Goal: Task Accomplishment & Management: Manage account settings

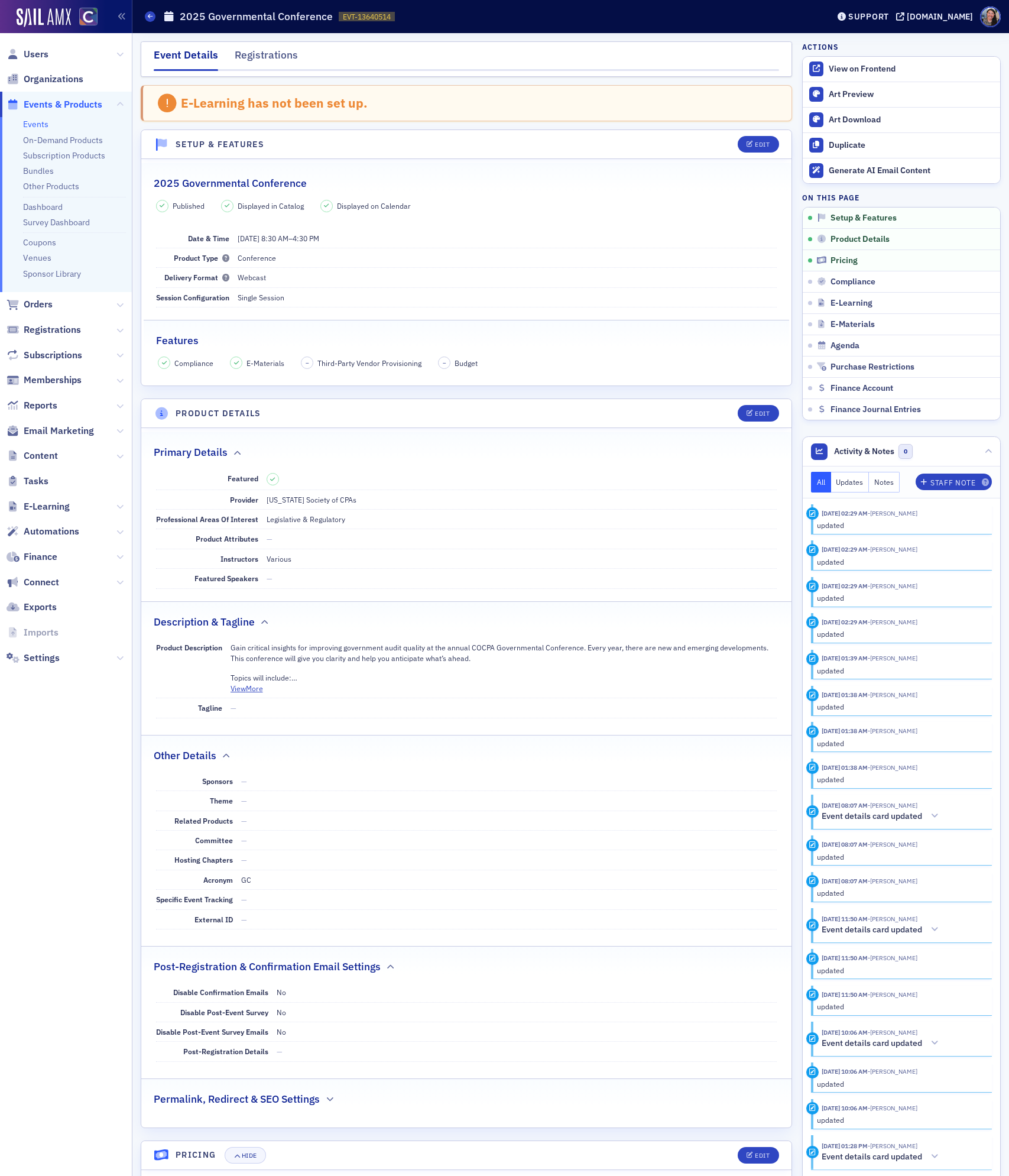
click at [43, 123] on link "Events" at bounding box center [36, 124] width 25 height 11
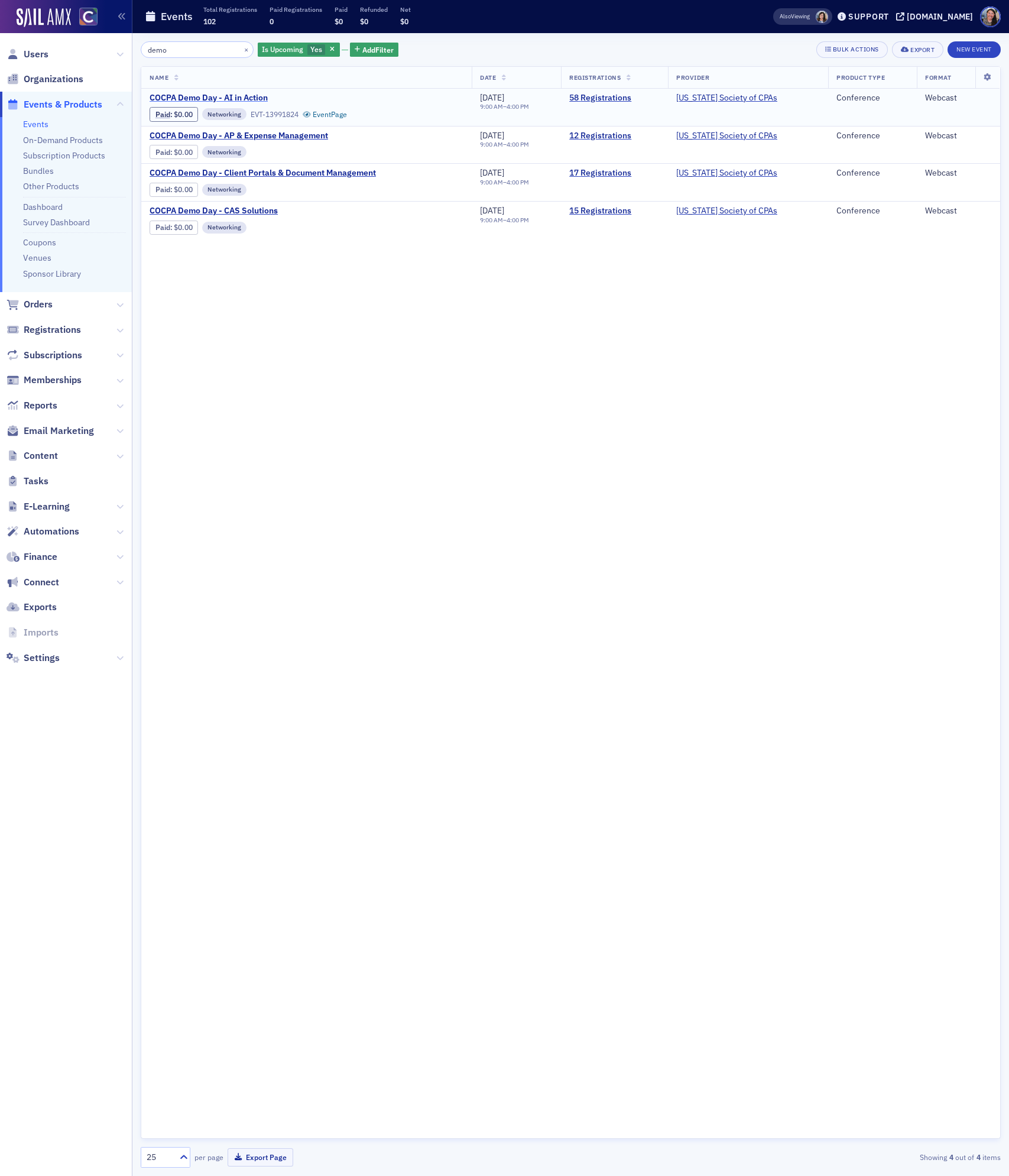
type input "demo"
click at [253, 95] on span "COCPA Demo Day - AI in Action" at bounding box center [249, 98] width 199 height 11
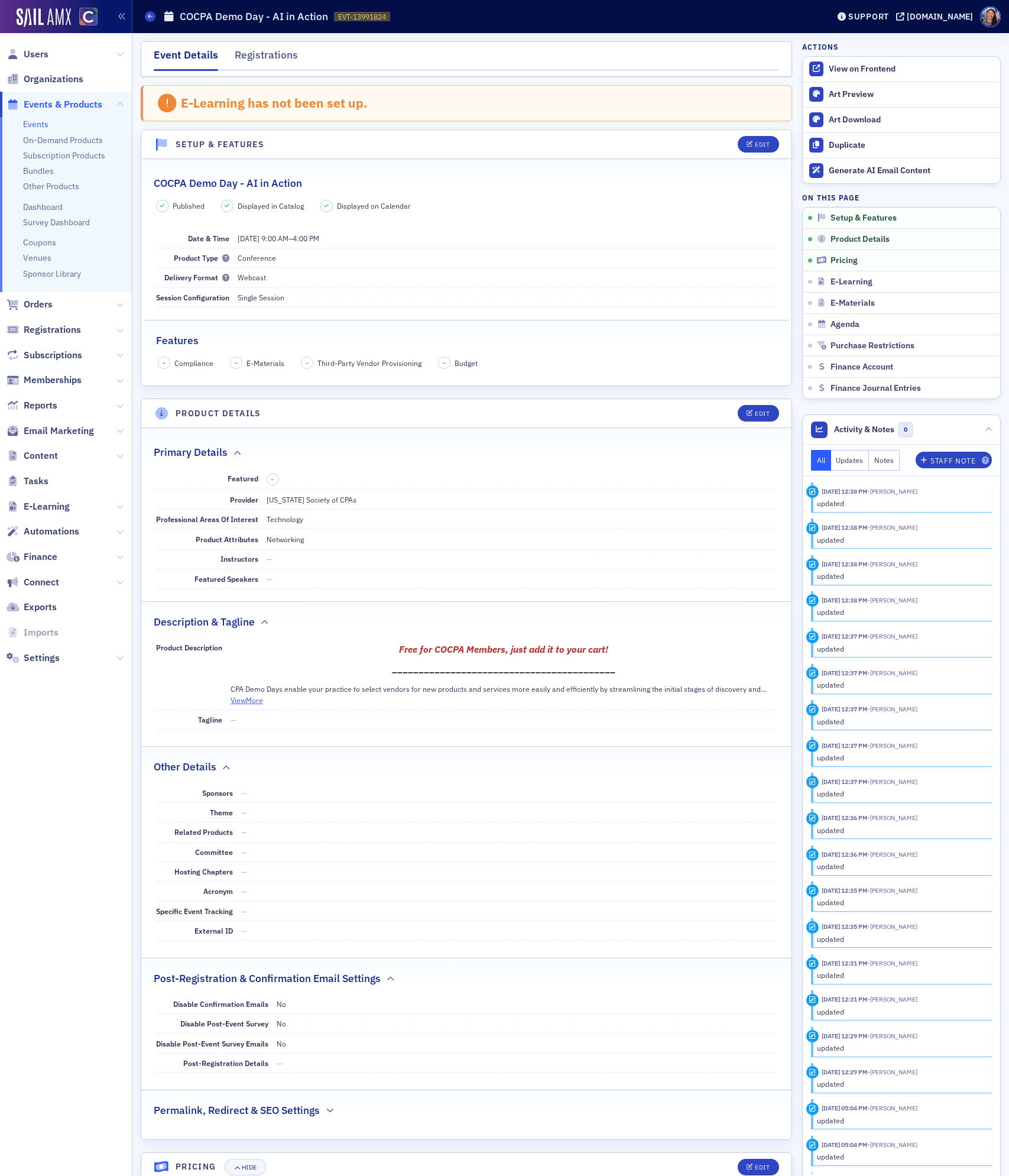
click at [250, 705] on button "View More" at bounding box center [247, 700] width 33 height 11
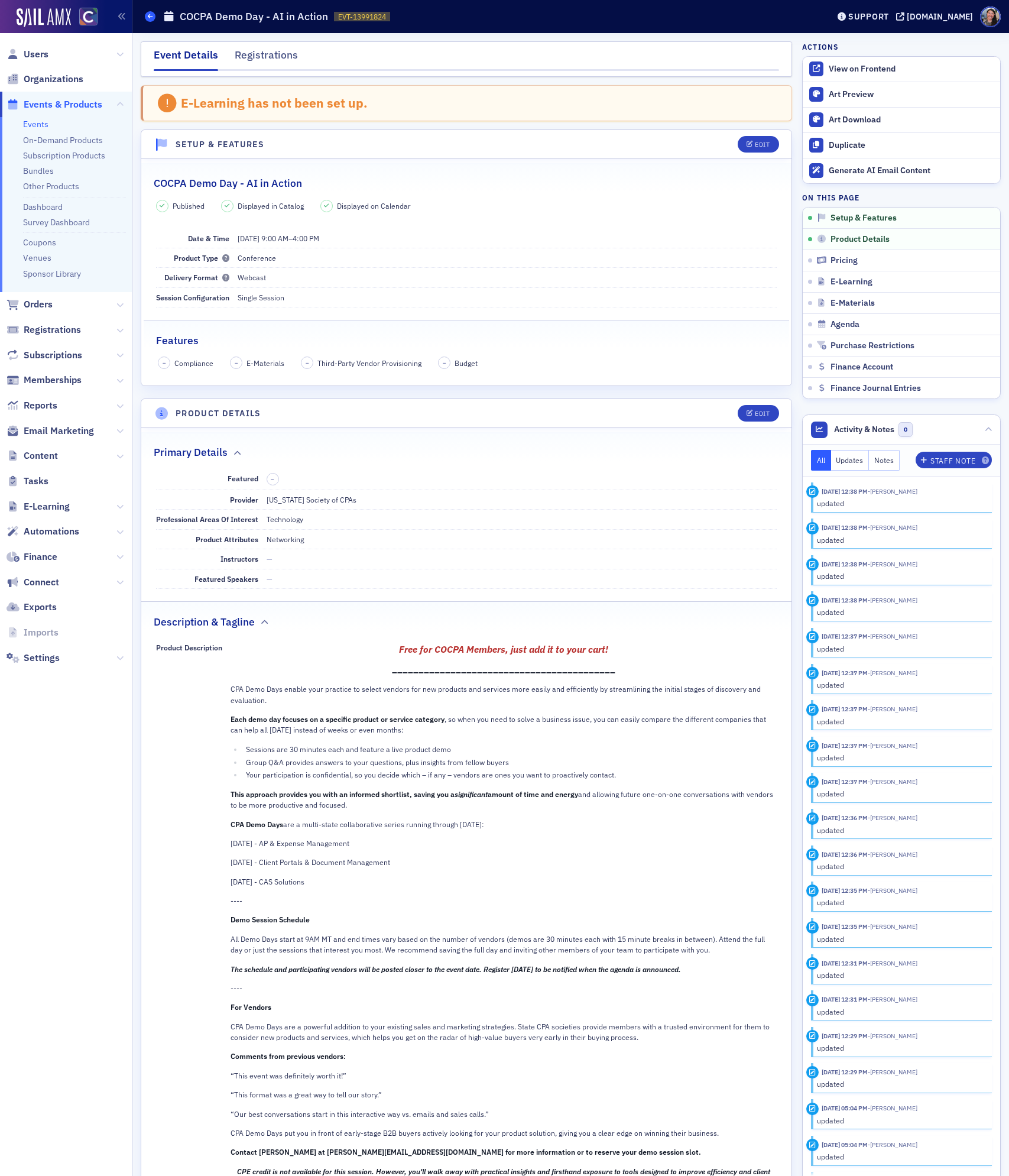
click at [153, 15] on span at bounding box center [150, 17] width 11 height 11
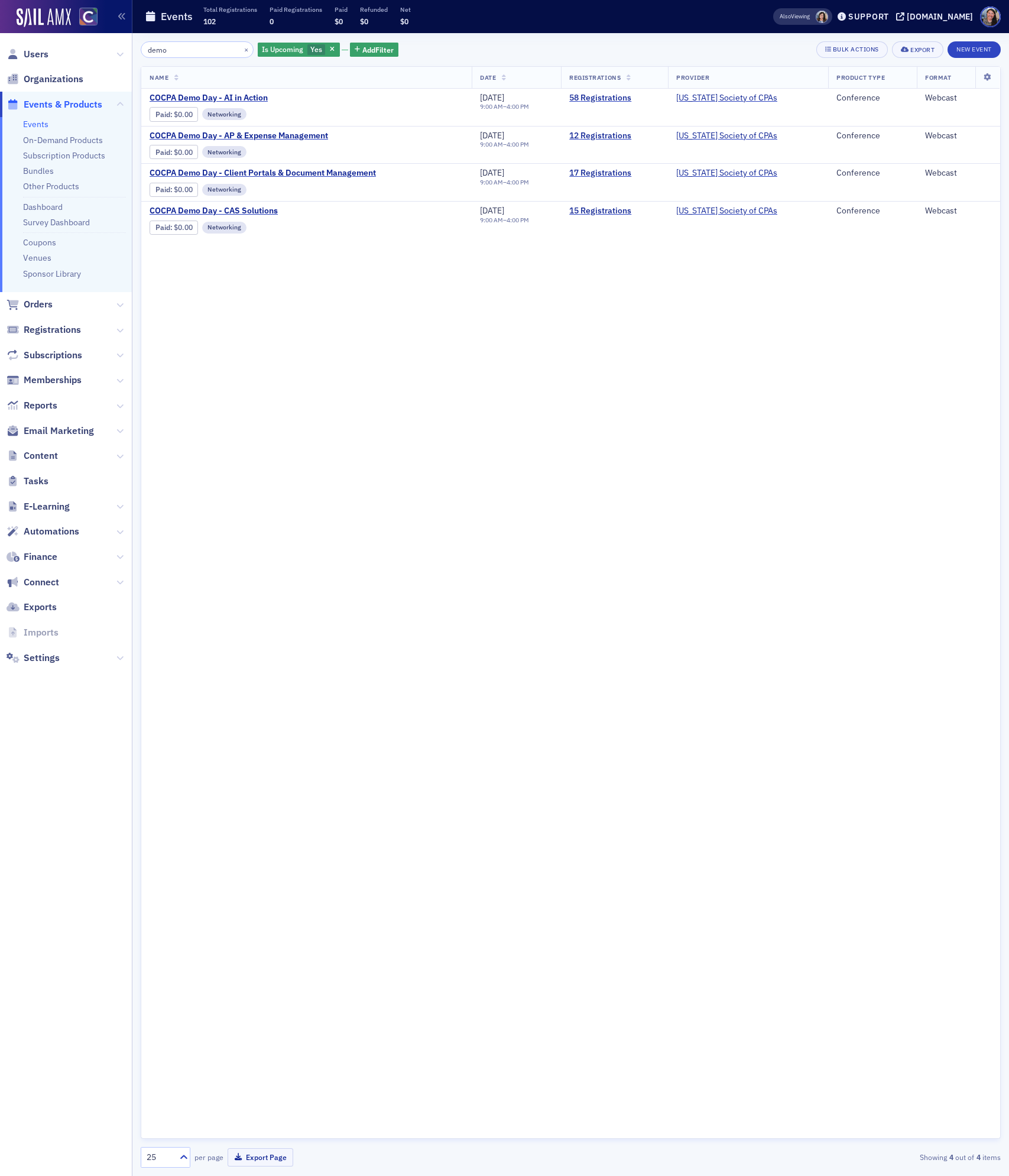
drag, startPoint x: 205, startPoint y: 50, endPoint x: -18, endPoint y: 1, distance: 228.3
click at [0, 1] on html "Users Organizations Events & Products Events On-Demand Products Subscription Pr…" at bounding box center [505, 588] width 1009 height 1176
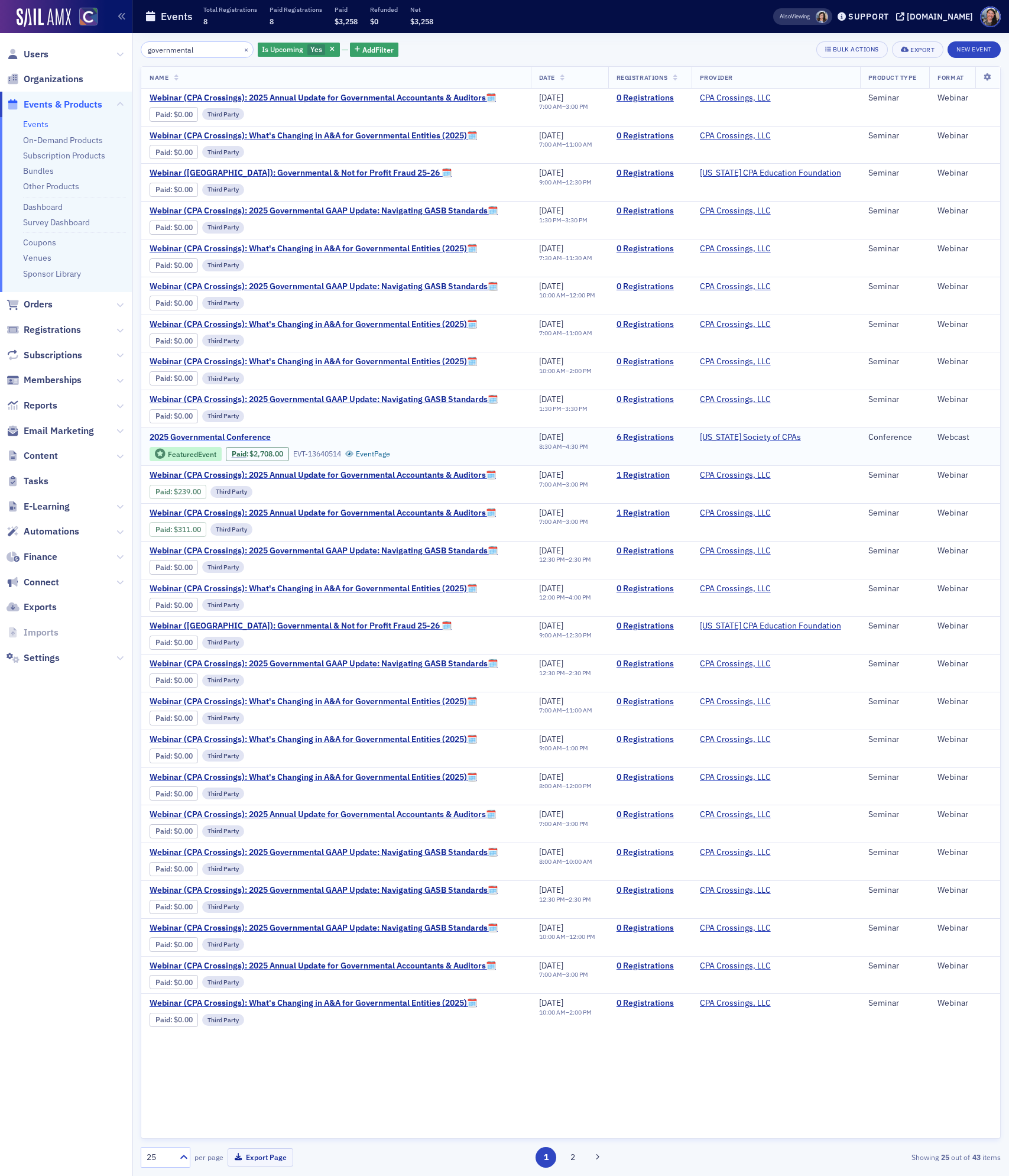
type input "governmental"
click at [253, 440] on span "2025 Governmental Conference" at bounding box center [249, 438] width 199 height 11
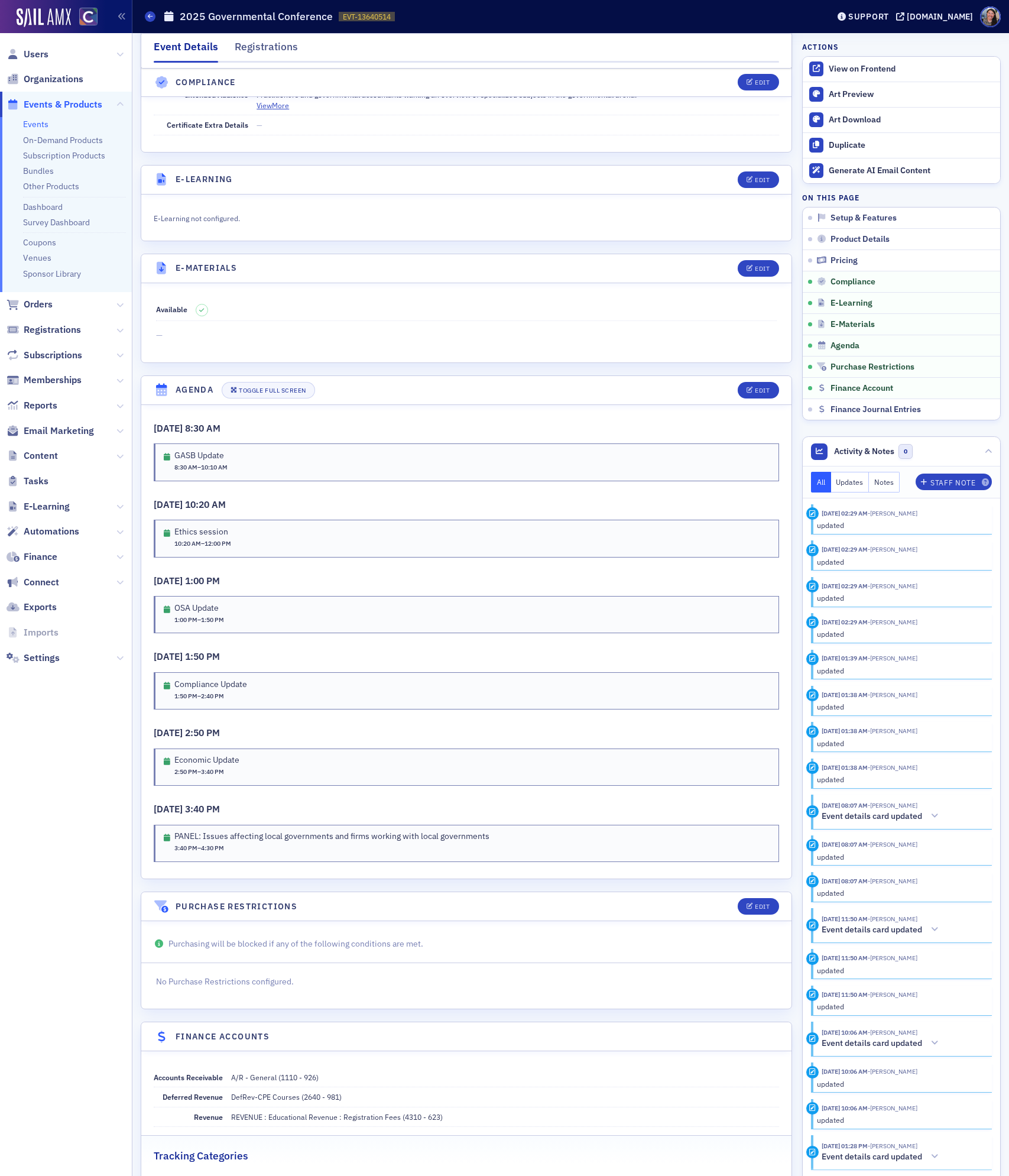
scroll to position [1563, 0]
click at [40, 120] on link "Events" at bounding box center [36, 124] width 25 height 11
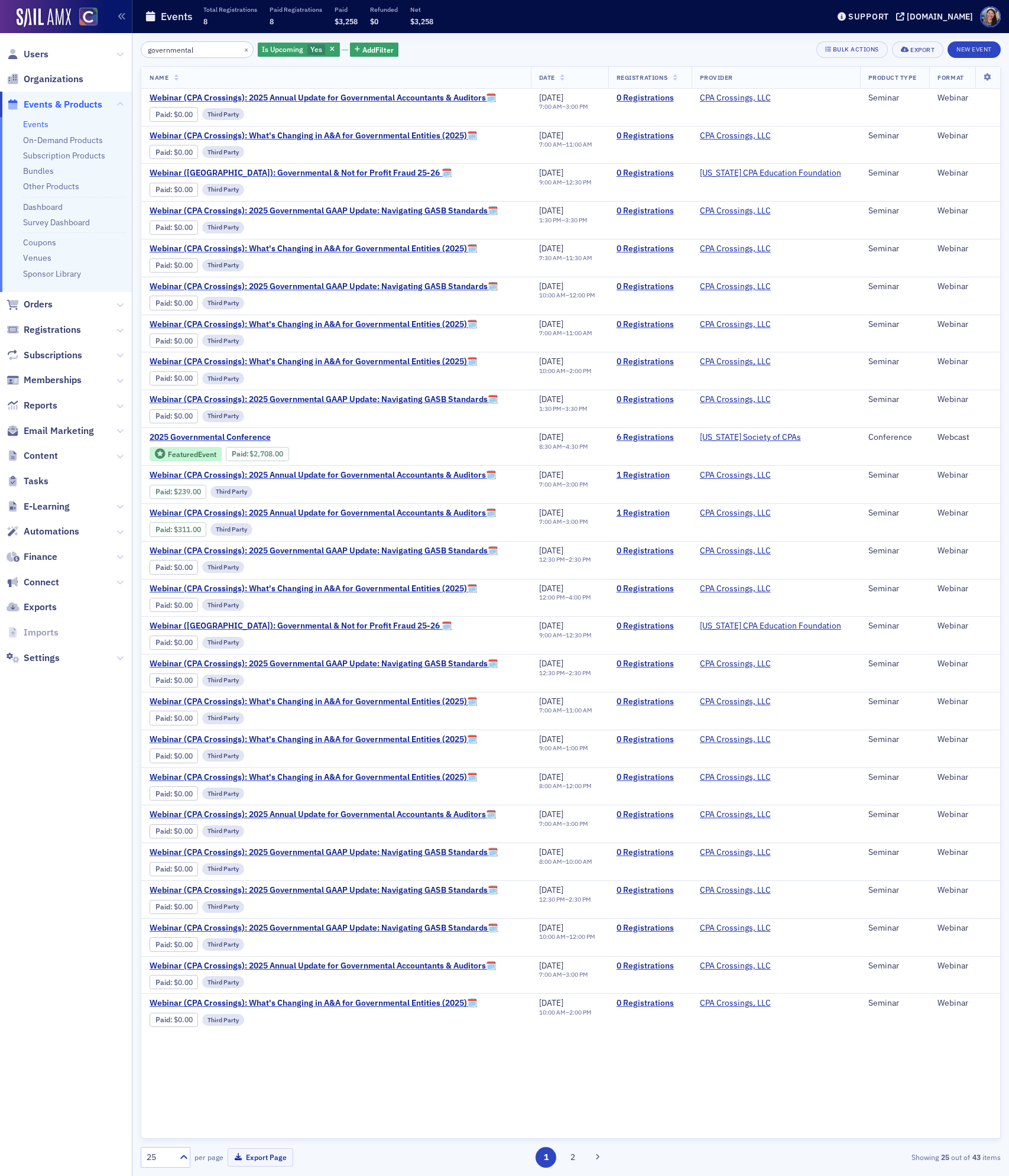
drag, startPoint x: 201, startPoint y: 50, endPoint x: -24, endPoint y: 16, distance: 227.6
click at [0, 16] on html "Users Organizations Events & Products Events On-Demand Products Subscription Pr…" at bounding box center [505, 588] width 1009 height 1176
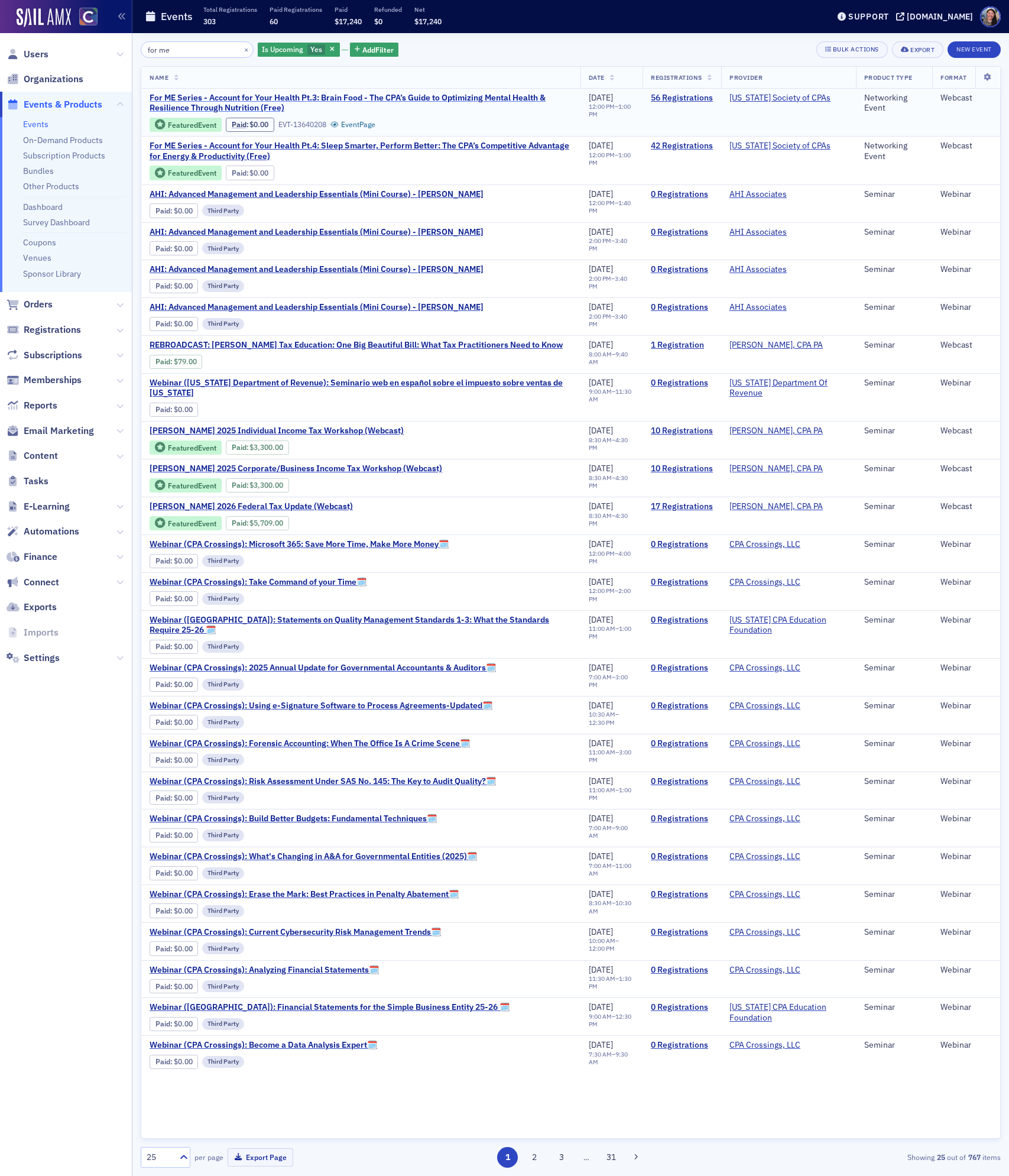
type input "for me"
click at [180, 106] on span "For ME Series - Account for Your Health Pt.3: Brain Food - The CPA’s Guide to O…" at bounding box center [361, 103] width 422 height 21
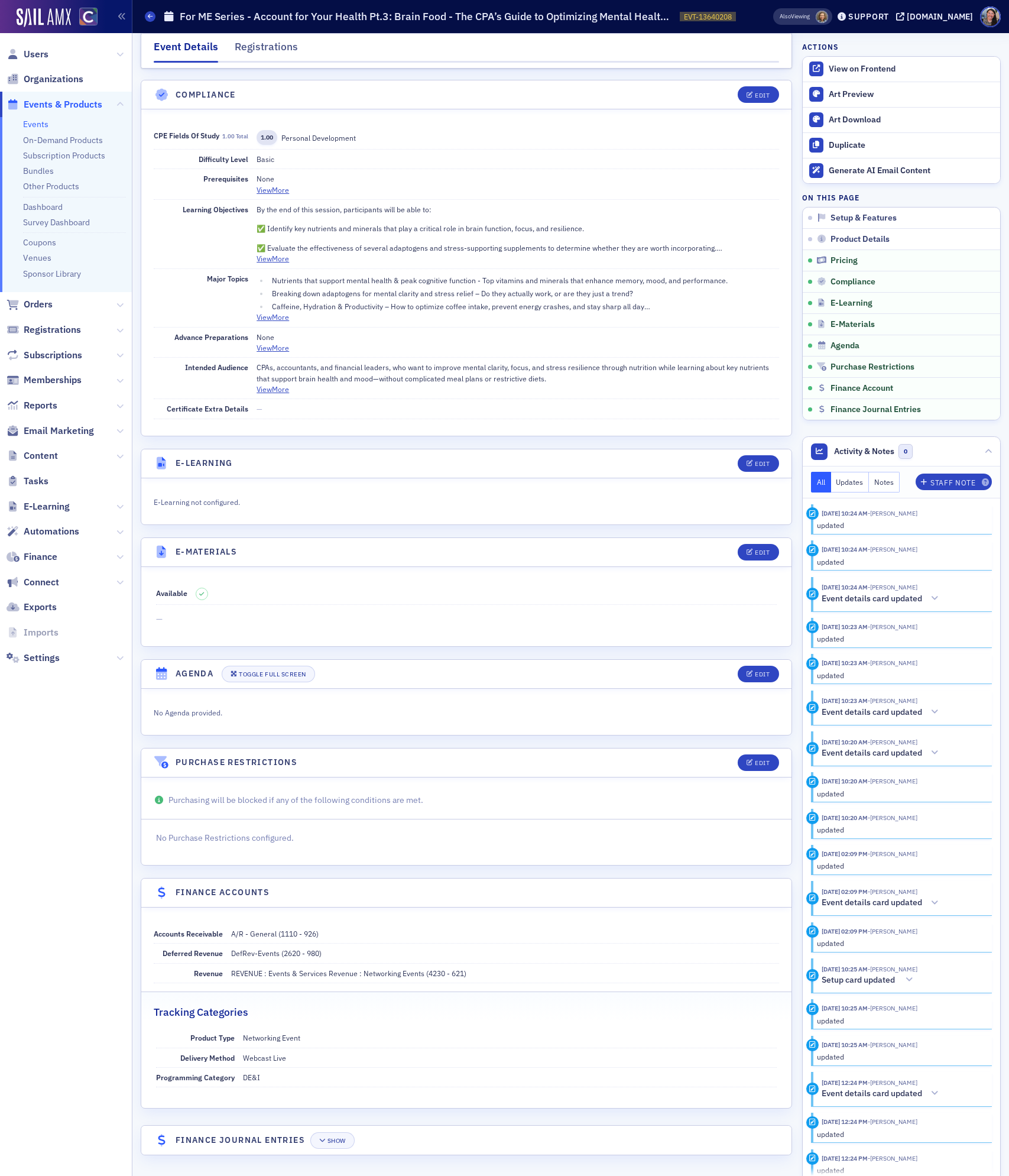
scroll to position [1419, 0]
click at [754, 455] on button "Edit" at bounding box center [758, 463] width 41 height 16
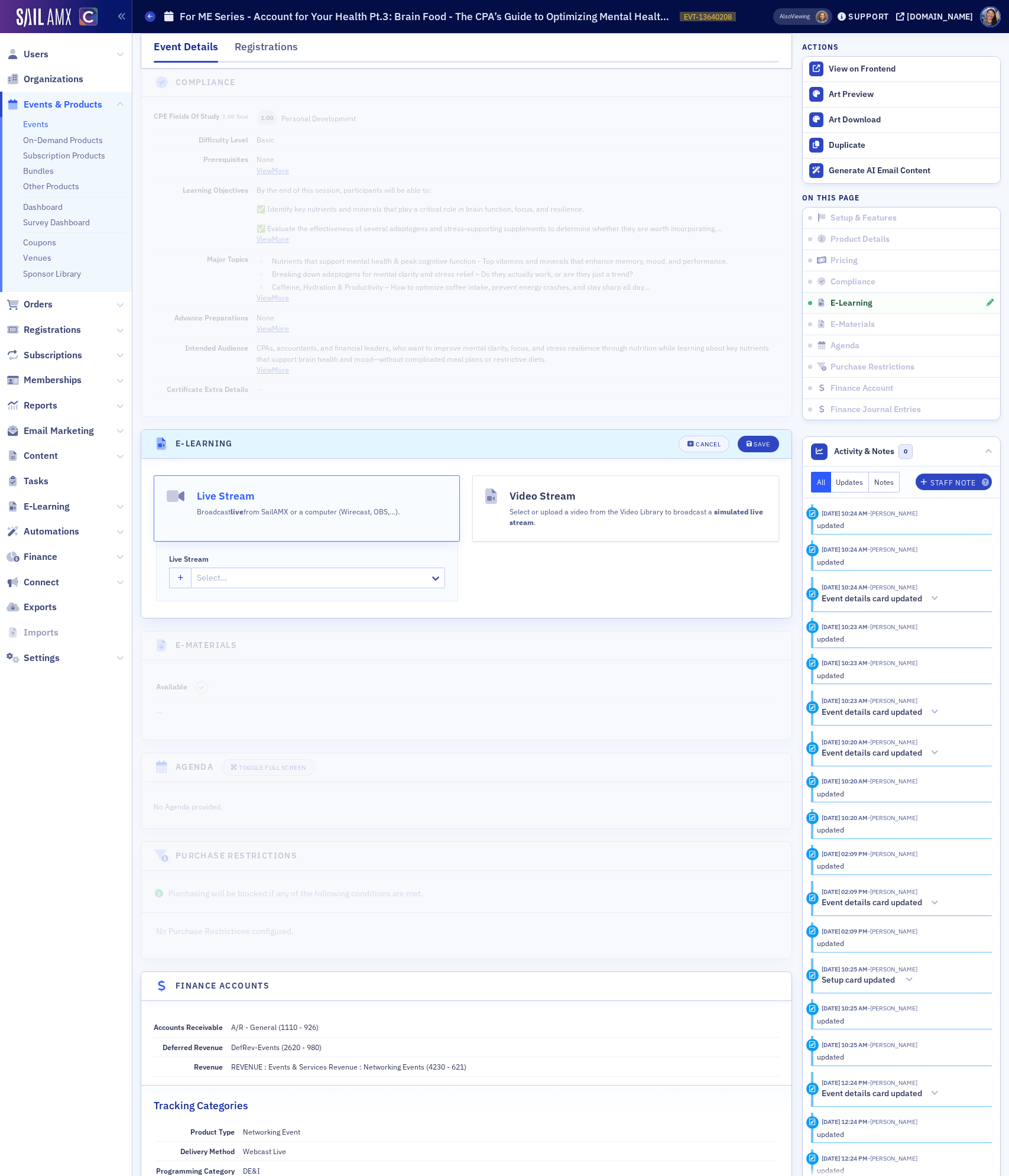
scroll to position [1420, 0]
click at [183, 581] on icon "button" at bounding box center [181, 577] width 6 height 7
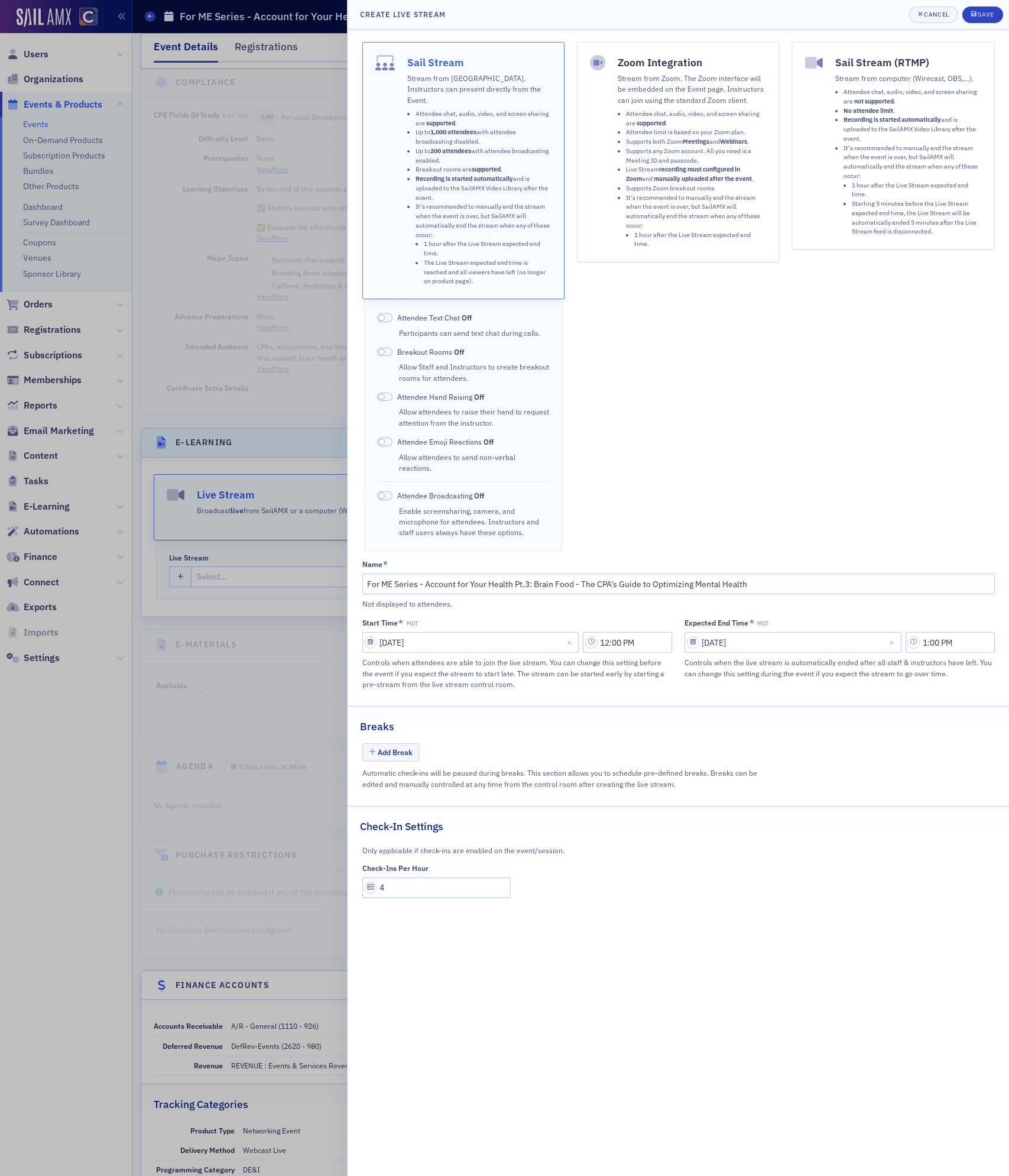
click at [657, 184] on li "Supports Zoom breakout rooms" at bounding box center [696, 189] width 141 height 10
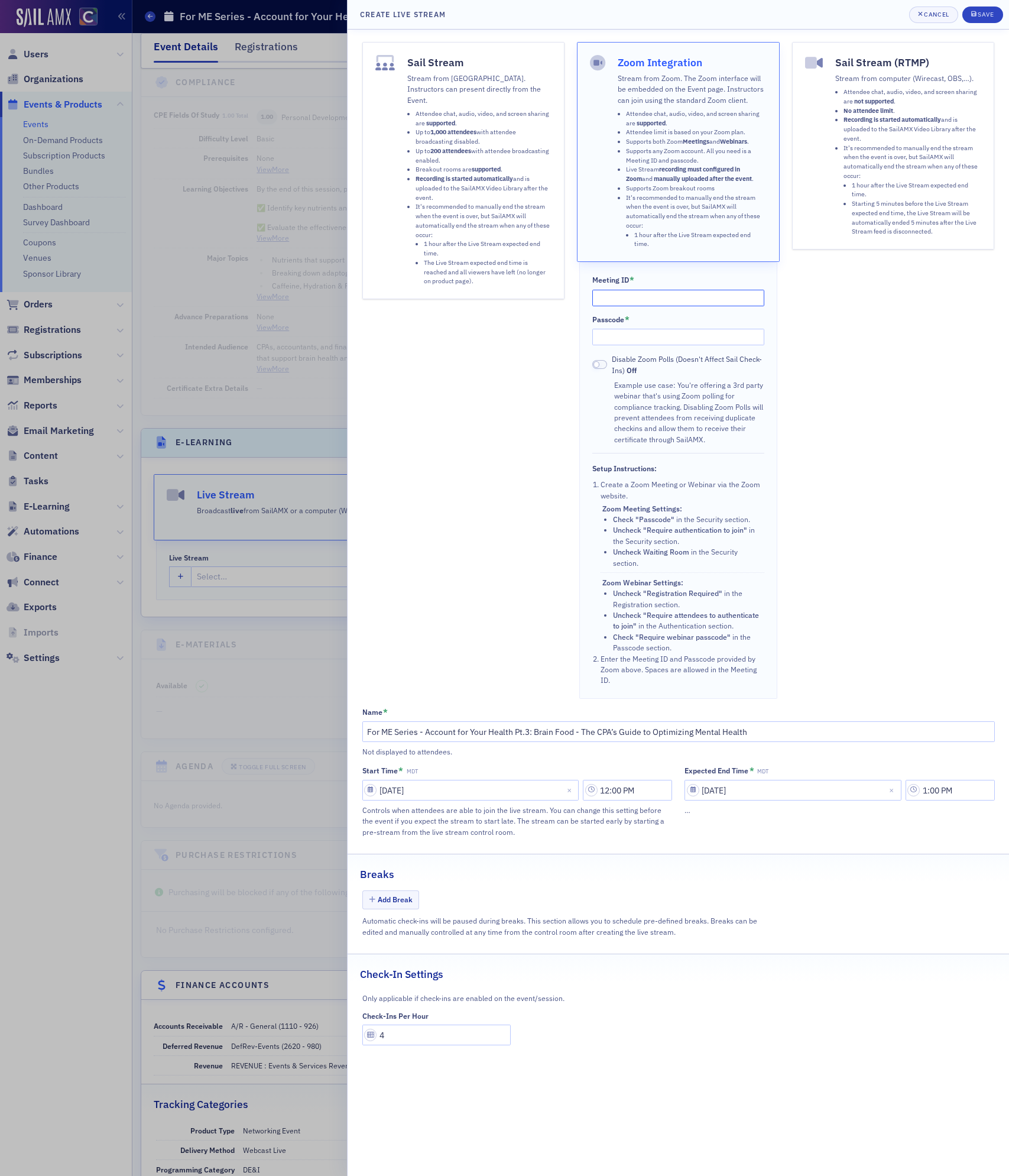
click at [655, 301] on input "Meeting ID *" at bounding box center [678, 298] width 173 height 16
paste input "835 9720 2439"
type input "835 9720 2439"
click at [673, 336] on input "Passcode *" at bounding box center [678, 337] width 173 height 16
paste input "178663"
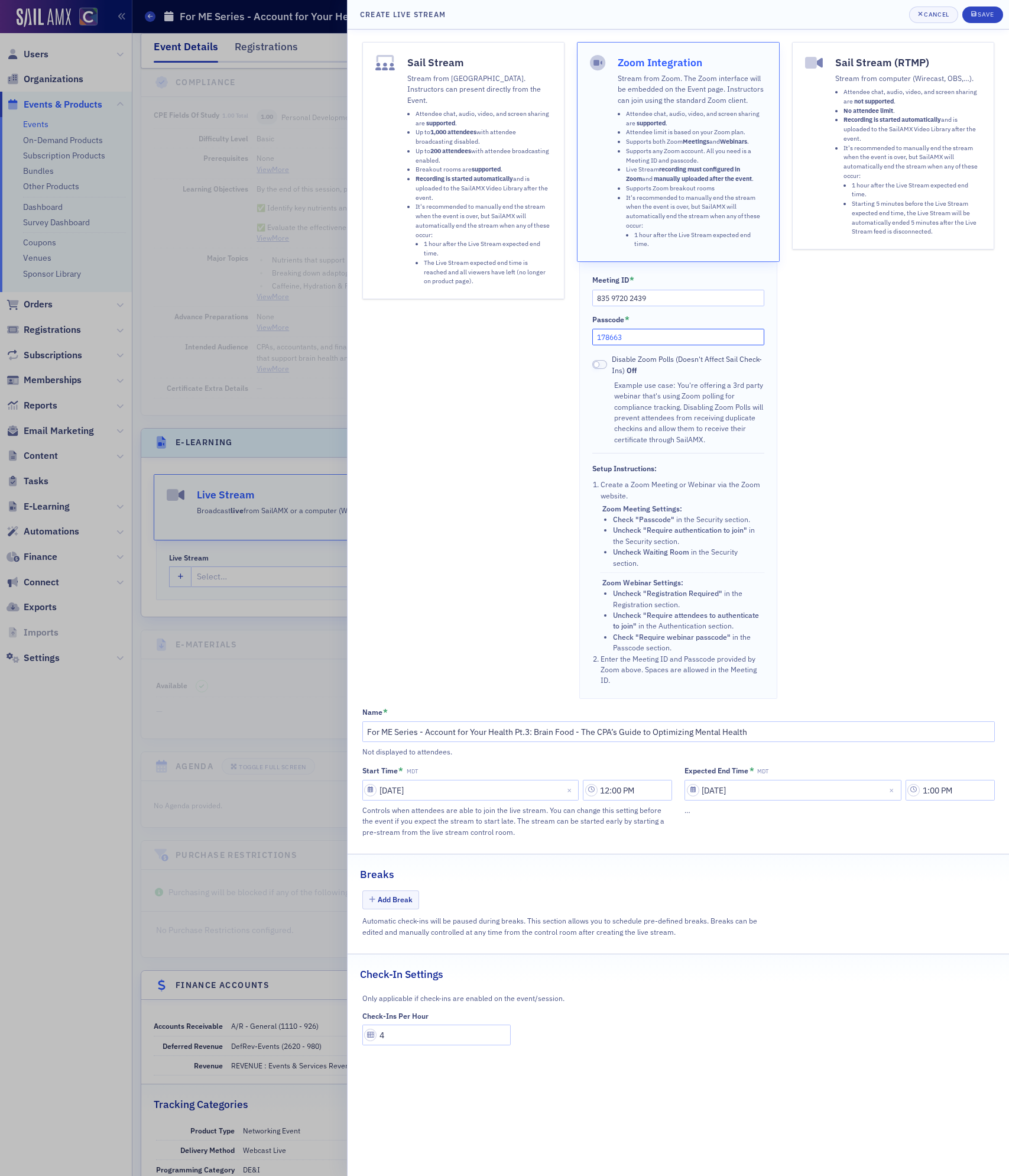
type input "178663"
click at [425, 1044] on input "4" at bounding box center [436, 1035] width 149 height 21
type input "5"
click at [644, 1046] on div "Check-Ins Per Hour 5" at bounding box center [678, 1029] width 632 height 34
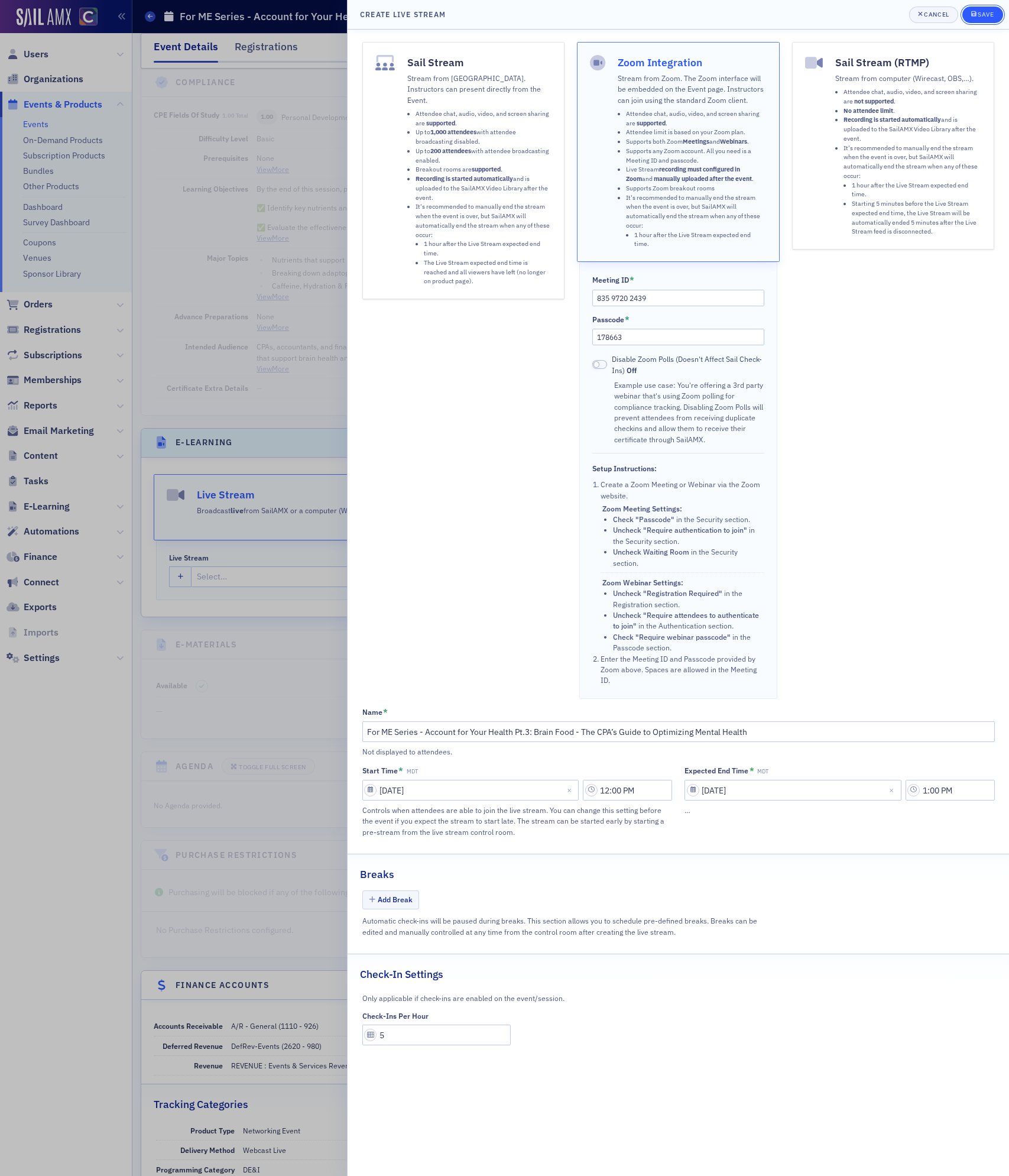
click at [981, 14] on div "Save" at bounding box center [985, 14] width 16 height 7
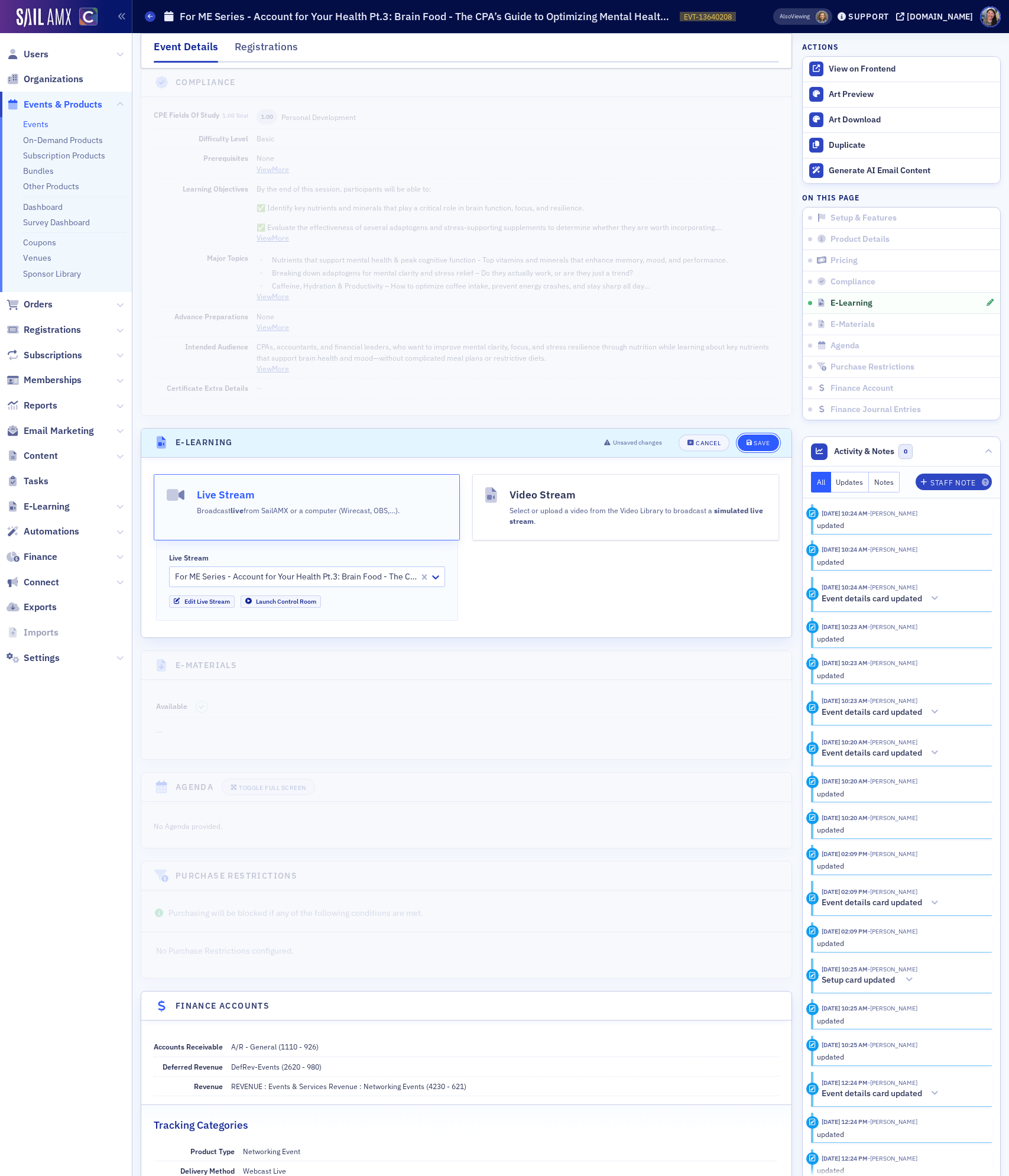
click at [761, 446] on div "Save" at bounding box center [762, 443] width 16 height 7
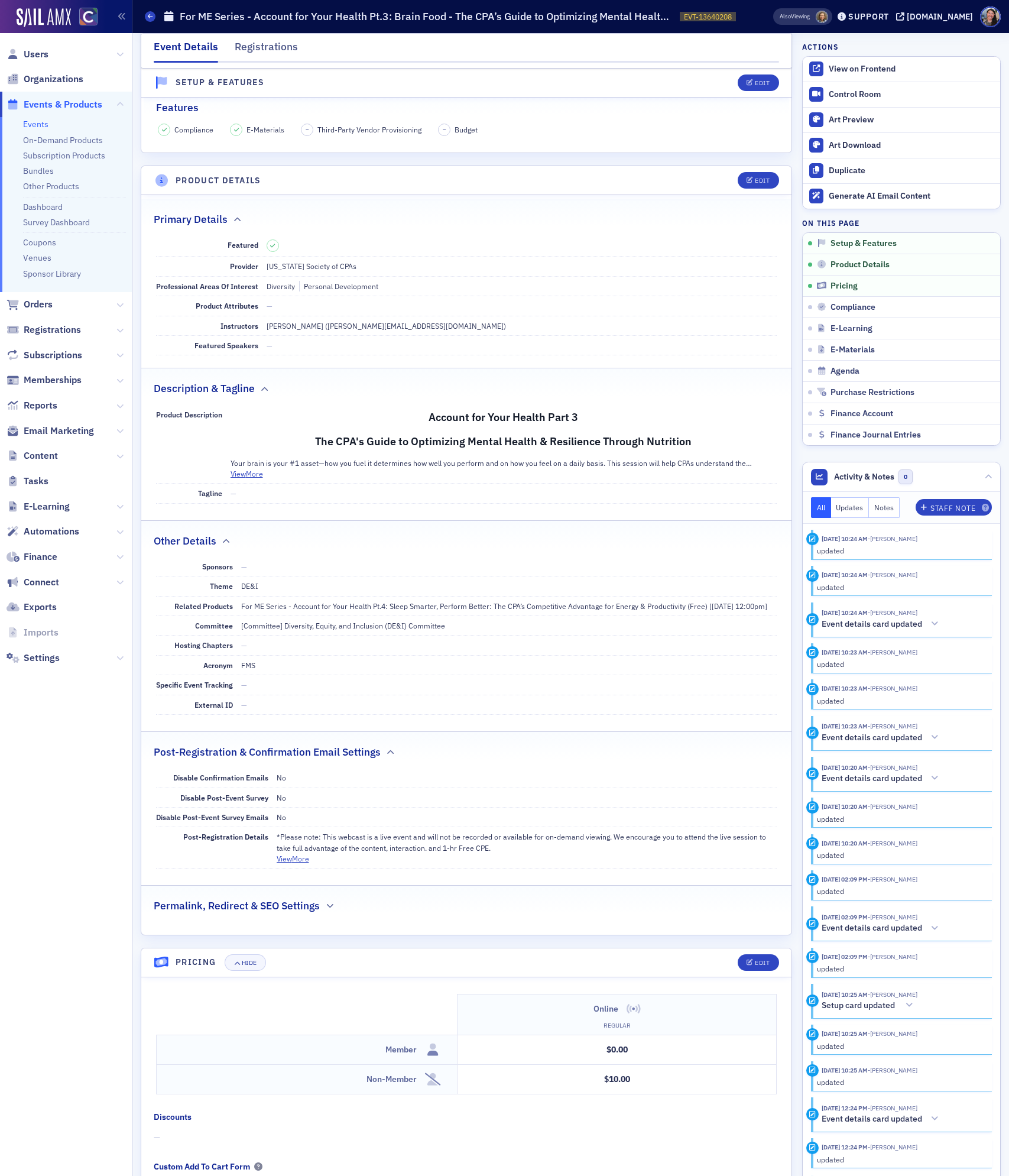
scroll to position [0, 0]
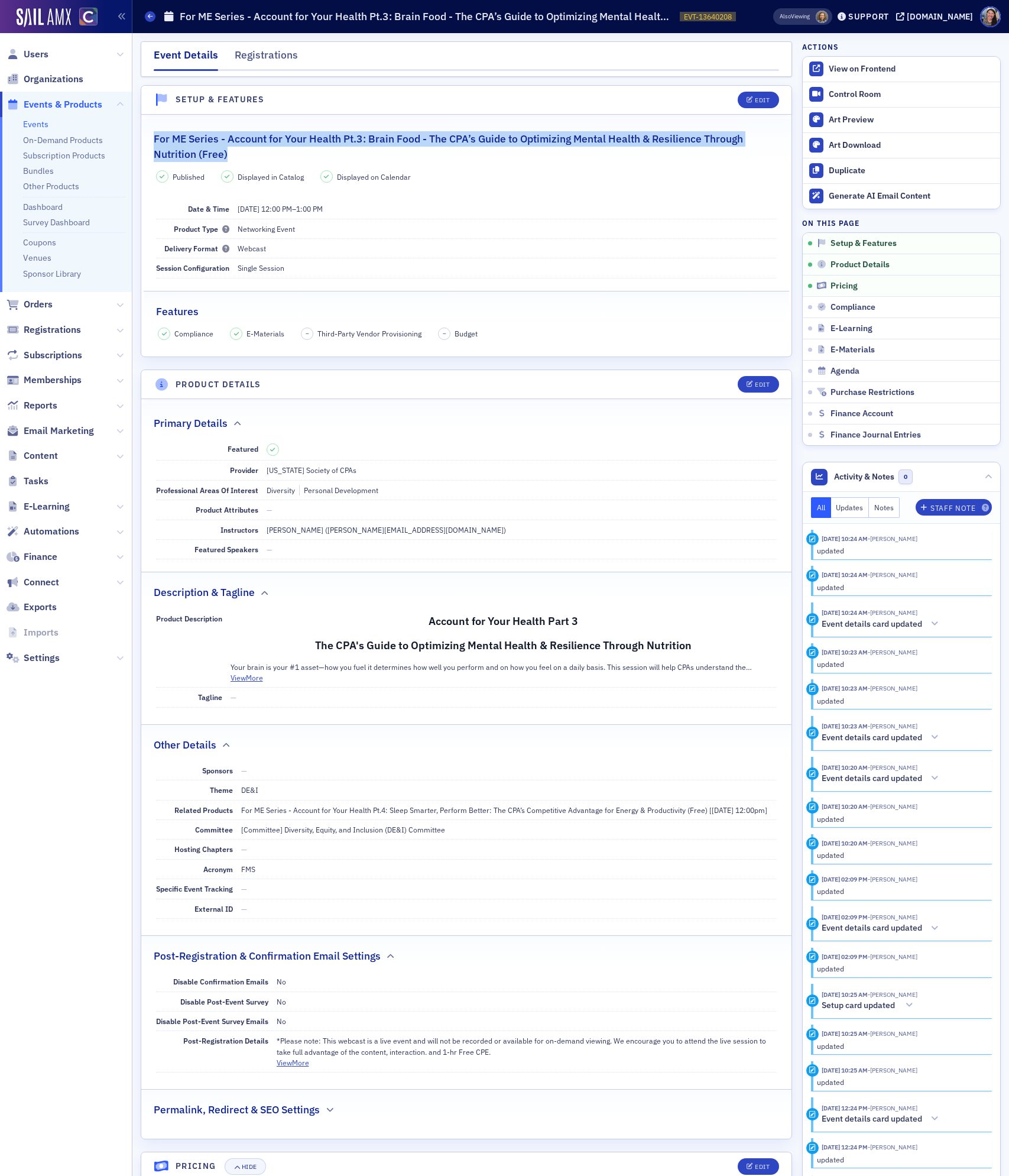
drag, startPoint x: 251, startPoint y: 150, endPoint x: 154, endPoint y: 141, distance: 97.4
click at [154, 141] on h2 "For ME Series - Account for Your Health Pt.3: Brain Food - The CPA’s Guide to O…" at bounding box center [466, 147] width 625 height 31
copy h2 "For ME Series - Account for Your Health Pt.3: Brain Food - The CPA’s Guide to O…"
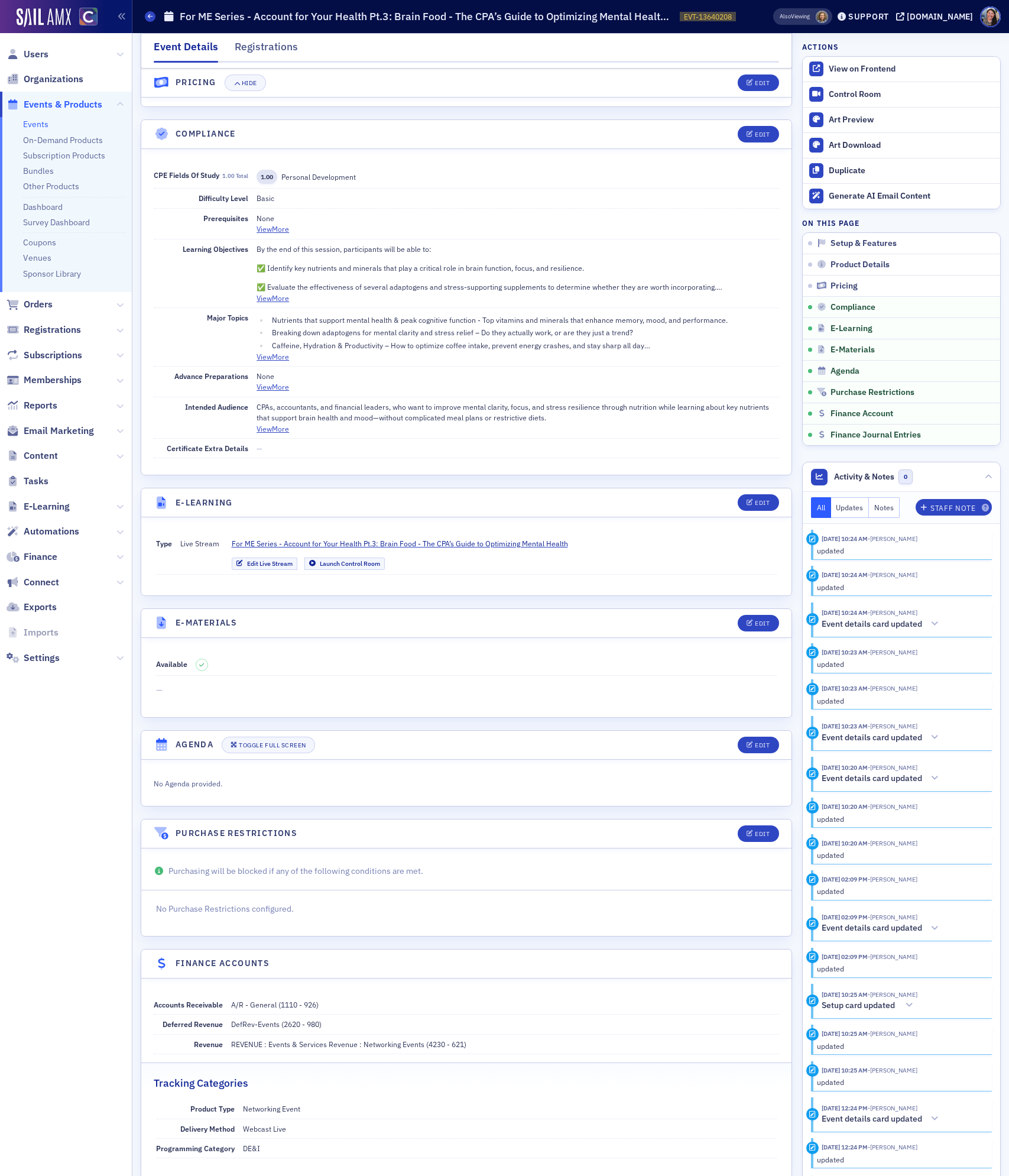
scroll to position [1407, 0]
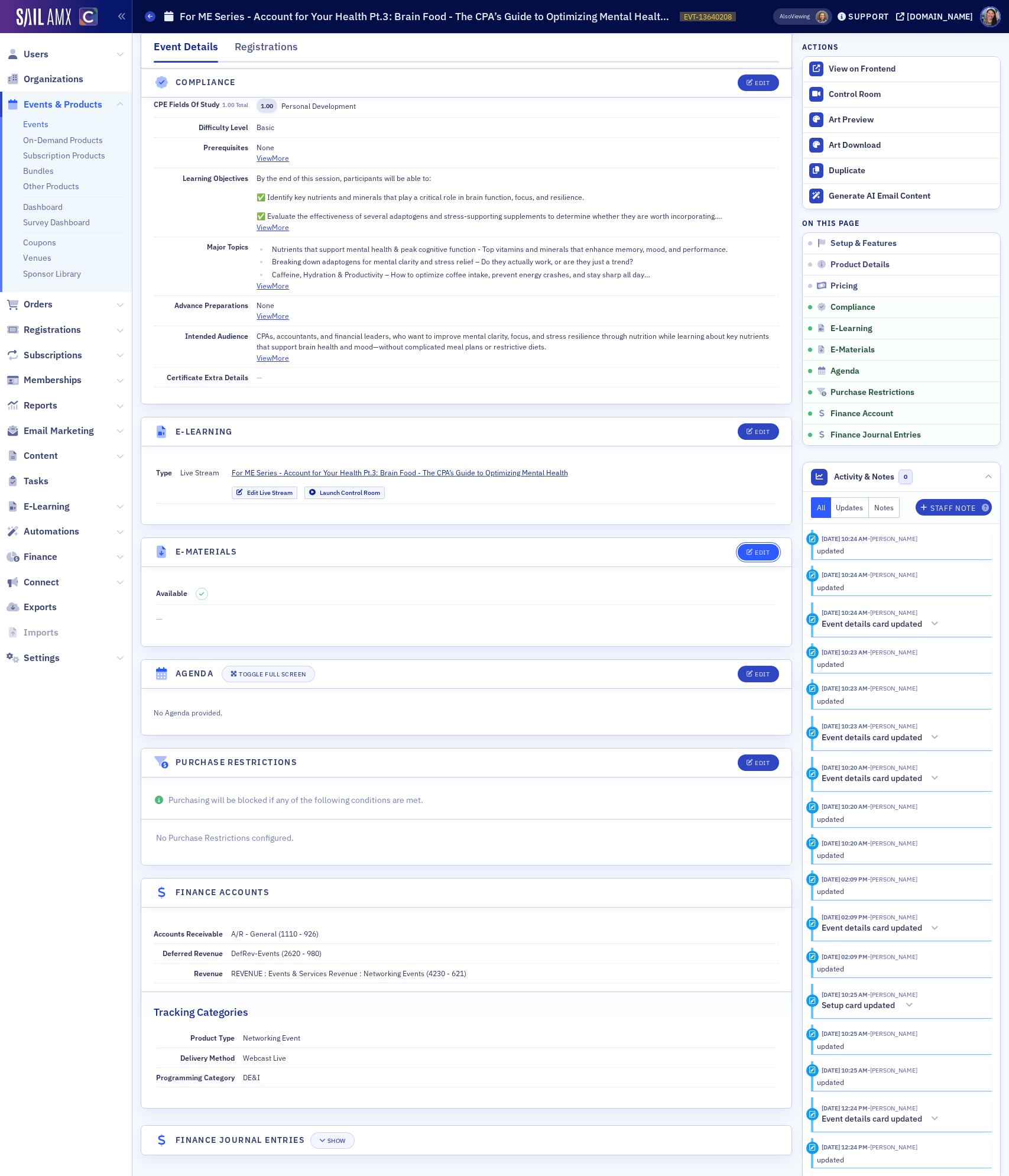
click at [763, 549] on div "Edit" at bounding box center [762, 552] width 14 height 7
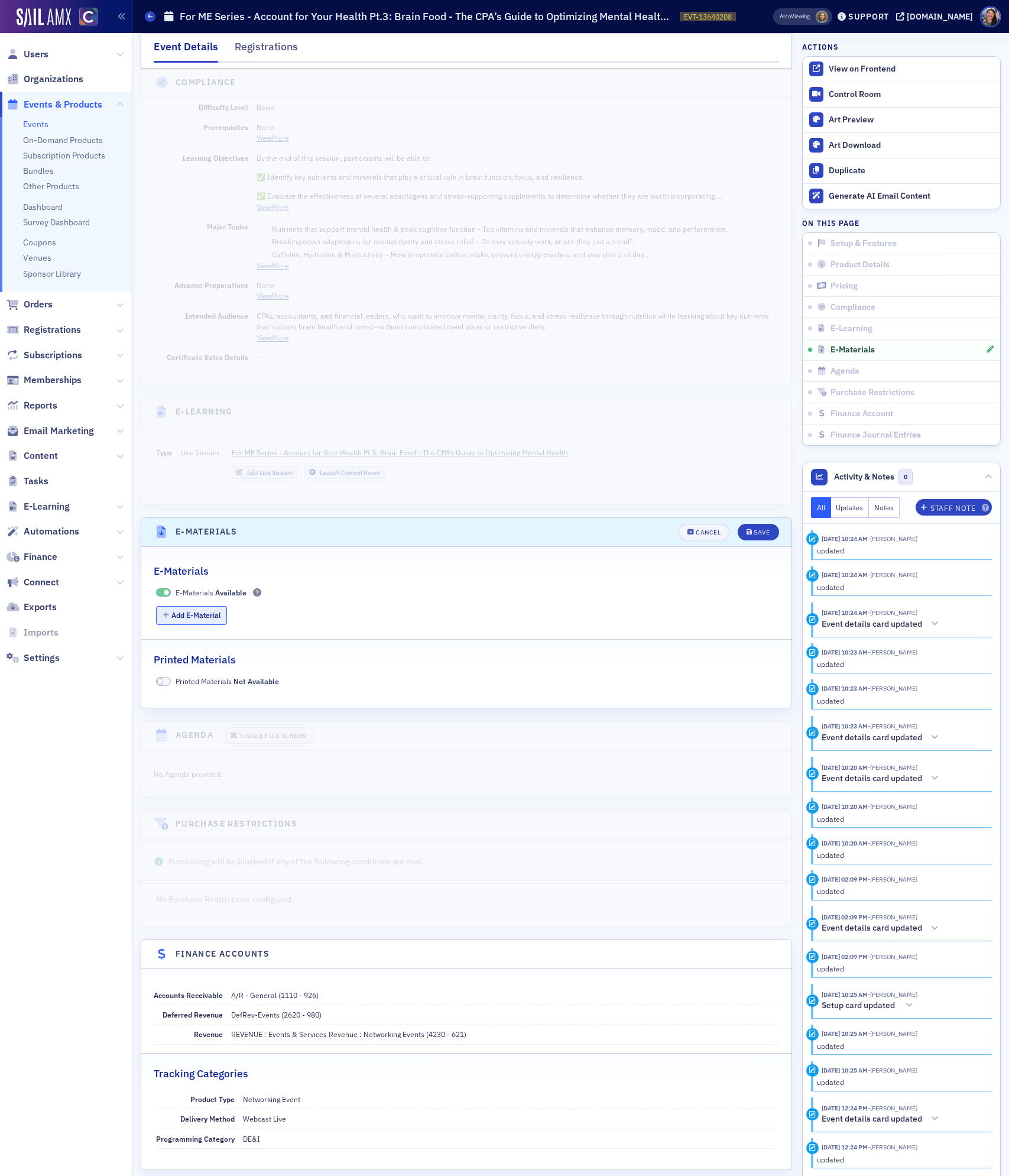
click at [158, 624] on button "Add E-Material" at bounding box center [192, 615] width 72 height 18
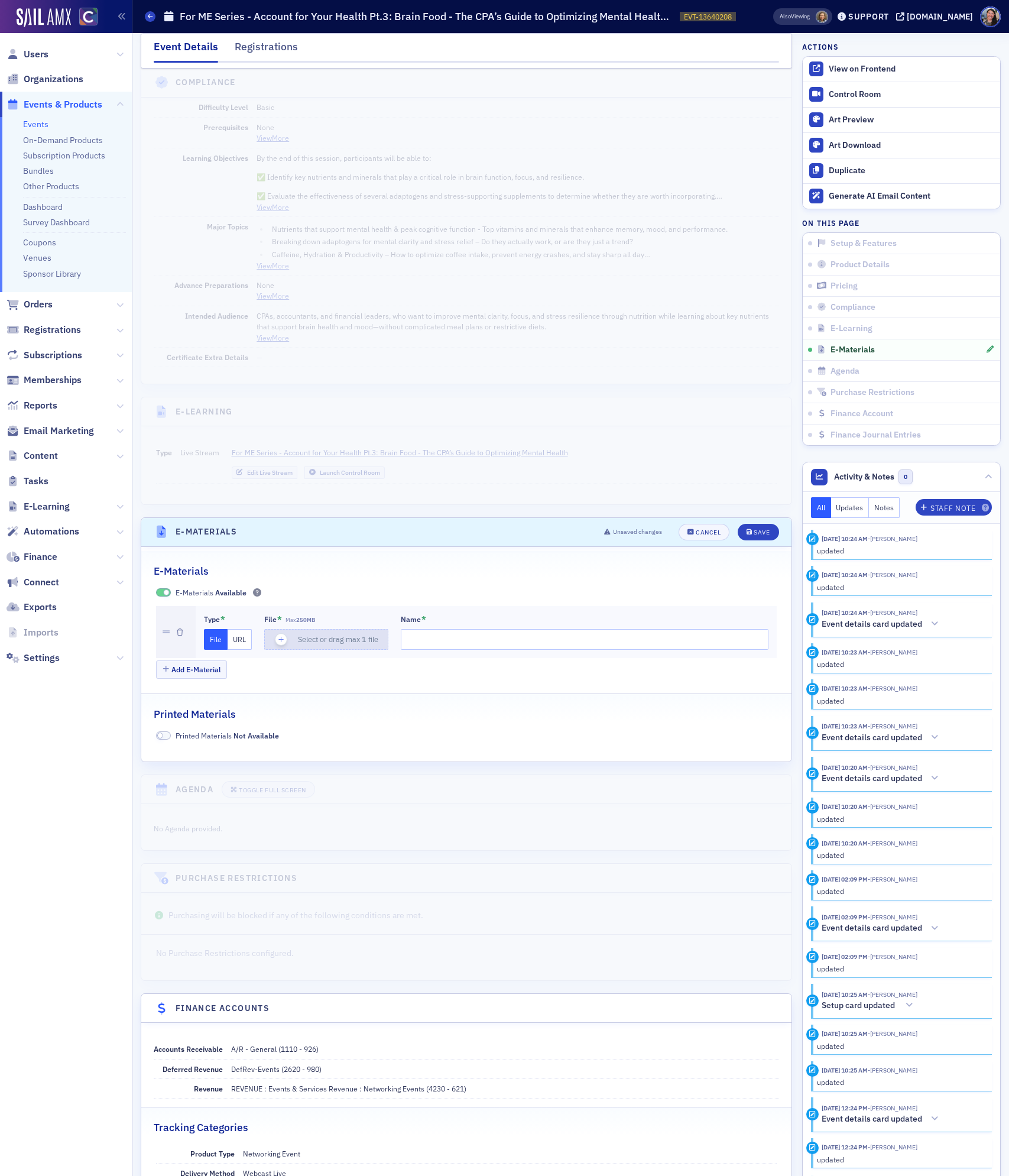
click at [337, 644] on span "Select or drag max 1 file" at bounding box center [338, 639] width 80 height 10
type input "Brain Food - The CPA’s Guide to Optimizing Mental Health & Resilience Through N…"
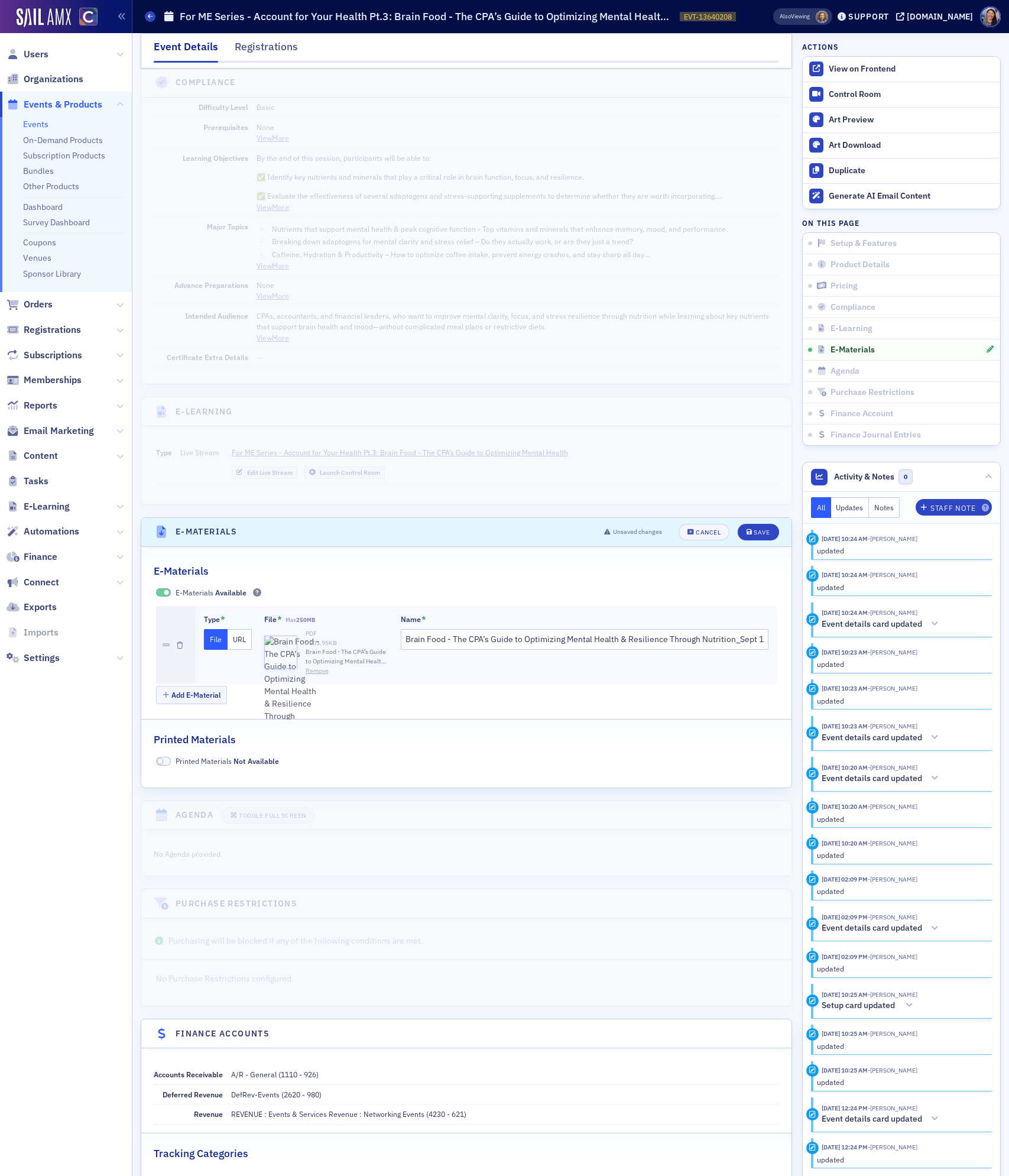
click at [501, 640] on div "Name * Brain Food - The CPA’s Guide to Optimizing Mental Health & Resilience Th…" at bounding box center [585, 645] width 368 height 61
click at [494, 650] on input "Brain Food - The CPA’s Guide to Optimizing Mental Health & Resilience Through N…" at bounding box center [585, 639] width 368 height 21
click at [756, 536] on div "Save" at bounding box center [762, 533] width 16 height 7
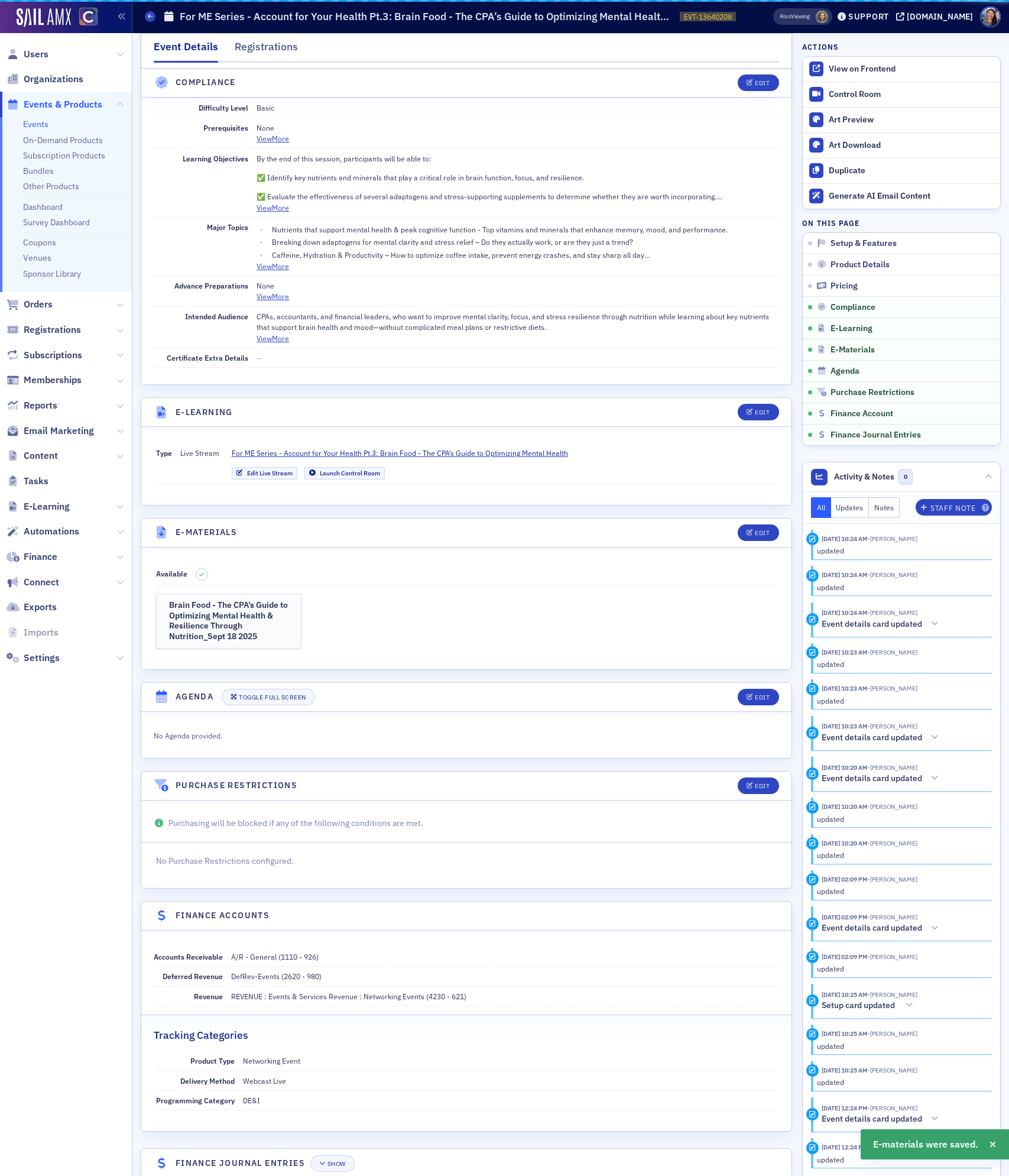
scroll to position [1449, 0]
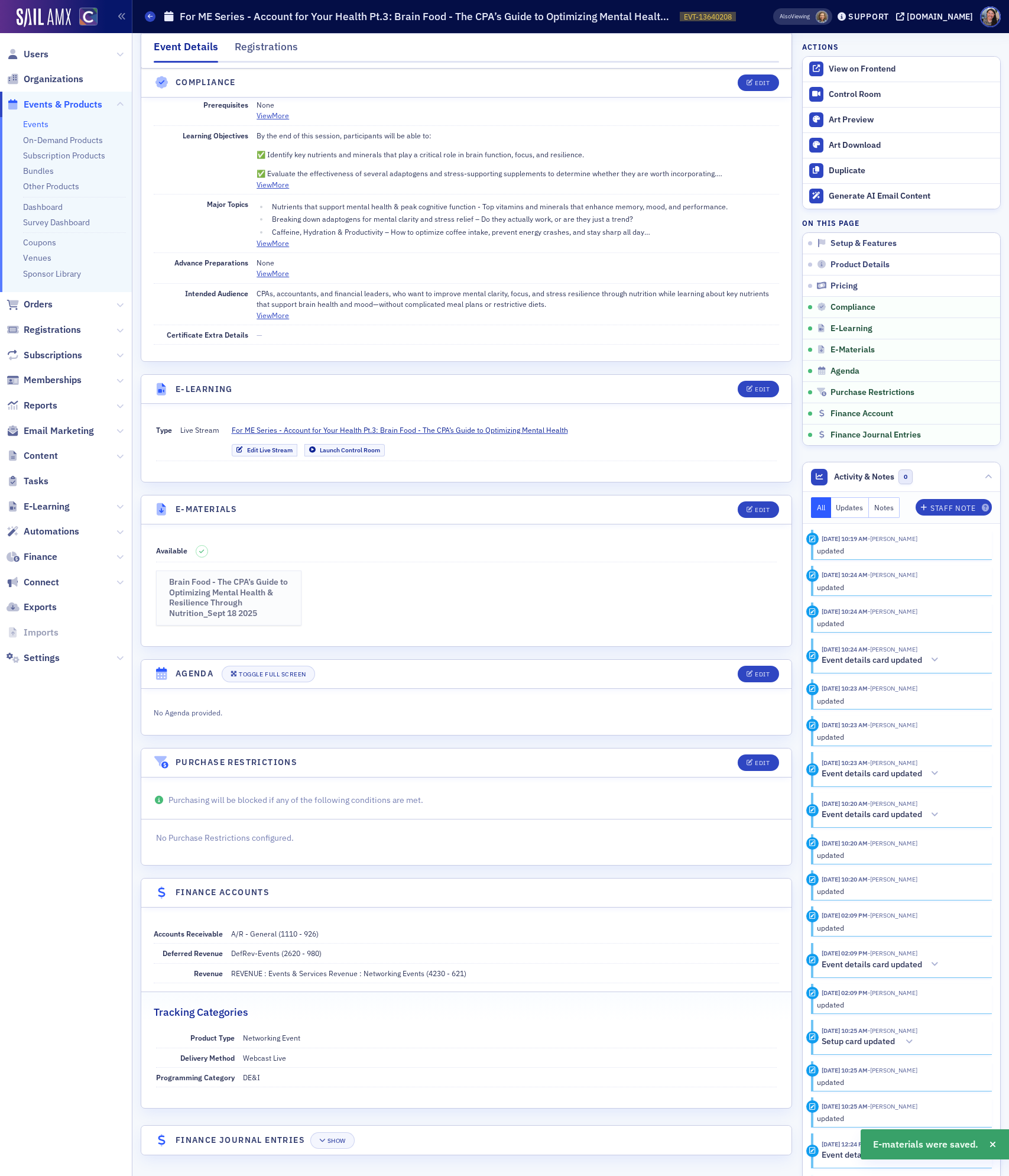
click at [226, 585] on h3 "Brain Food - The CPA’s Guide to Optimizing Mental Health & Resilience Through N…" at bounding box center [229, 598] width 120 height 42
click at [37, 125] on link "Events" at bounding box center [36, 124] width 25 height 11
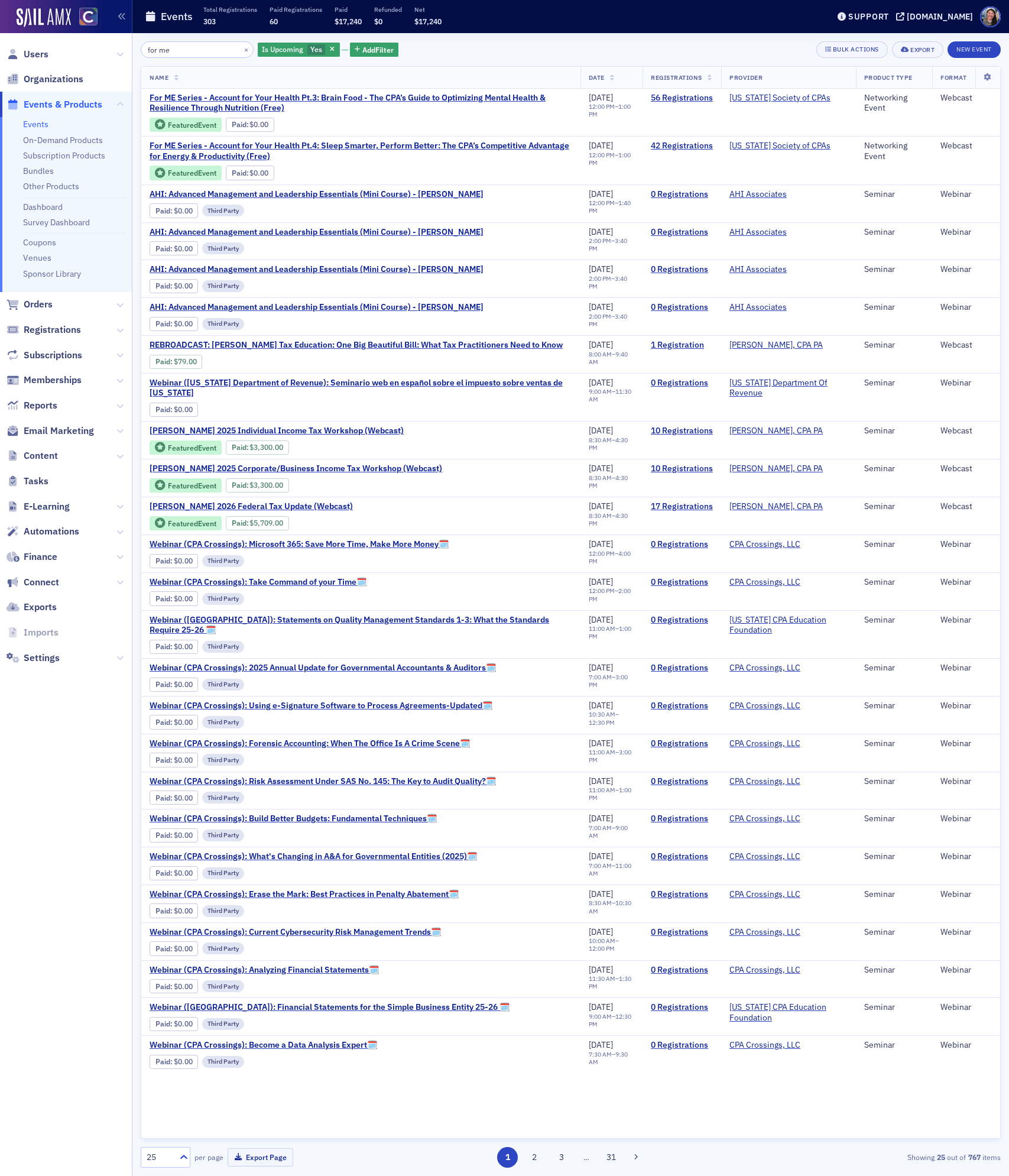
drag, startPoint x: 180, startPoint y: 50, endPoint x: 13, endPoint y: 28, distance: 168.4
click at [14, 28] on div "Users Organizations Events & Products Events On-Demand Products Subscription Pr…" at bounding box center [505, 588] width 1009 height 1176
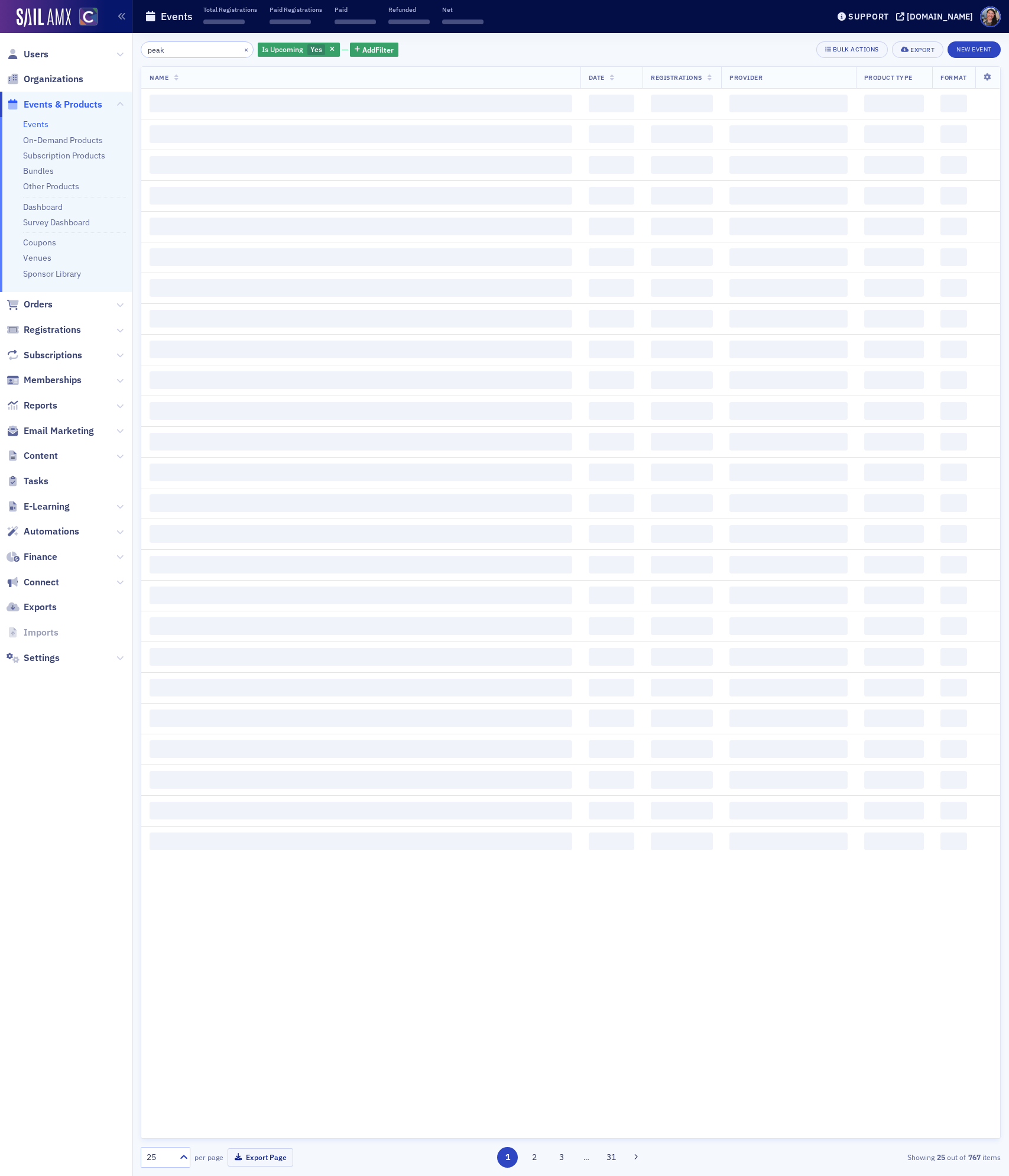
type input "peak"
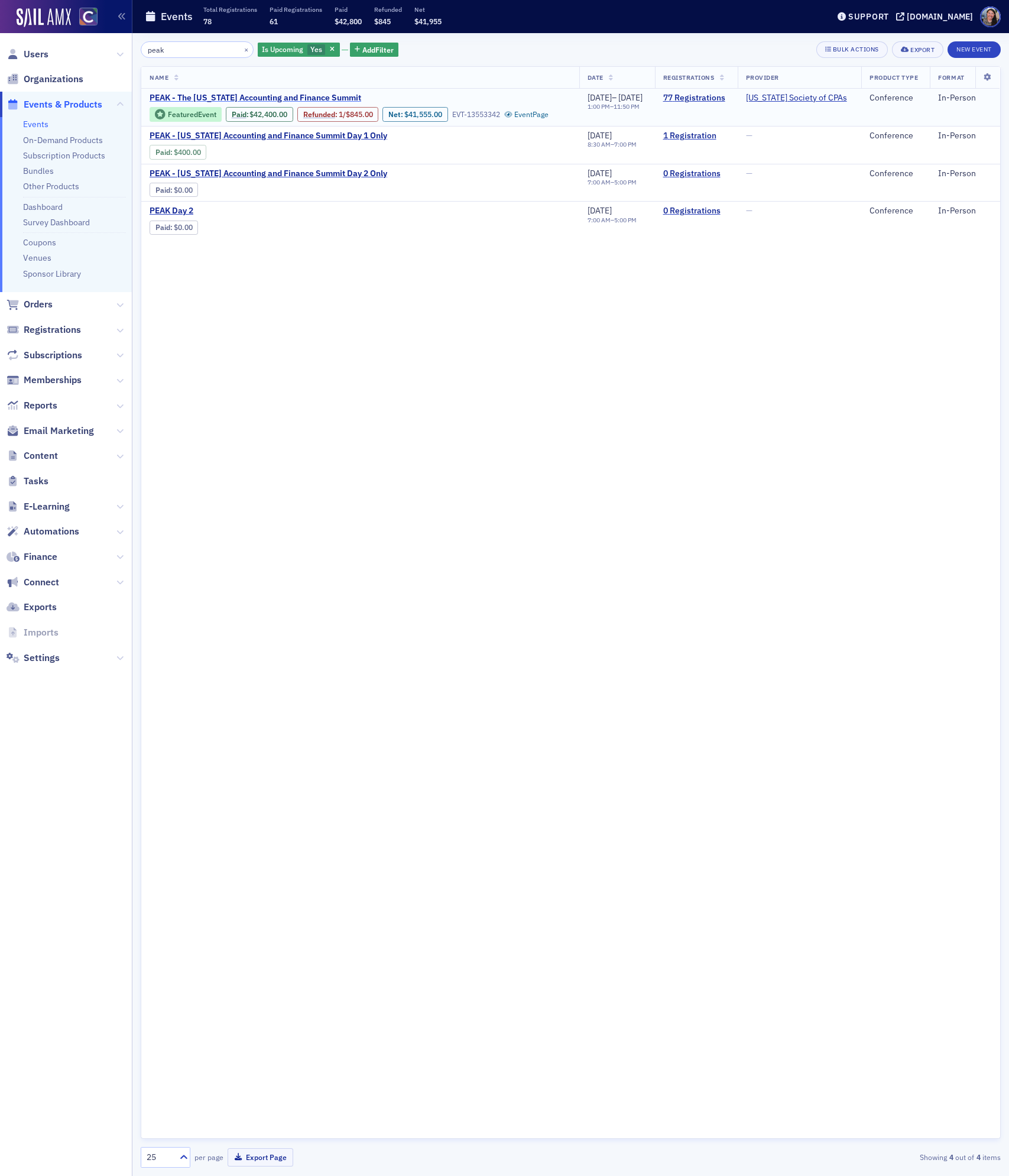
click at [247, 96] on span "PEAK - The [US_STATE] Accounting and Finance Summit" at bounding box center [255, 98] width 212 height 11
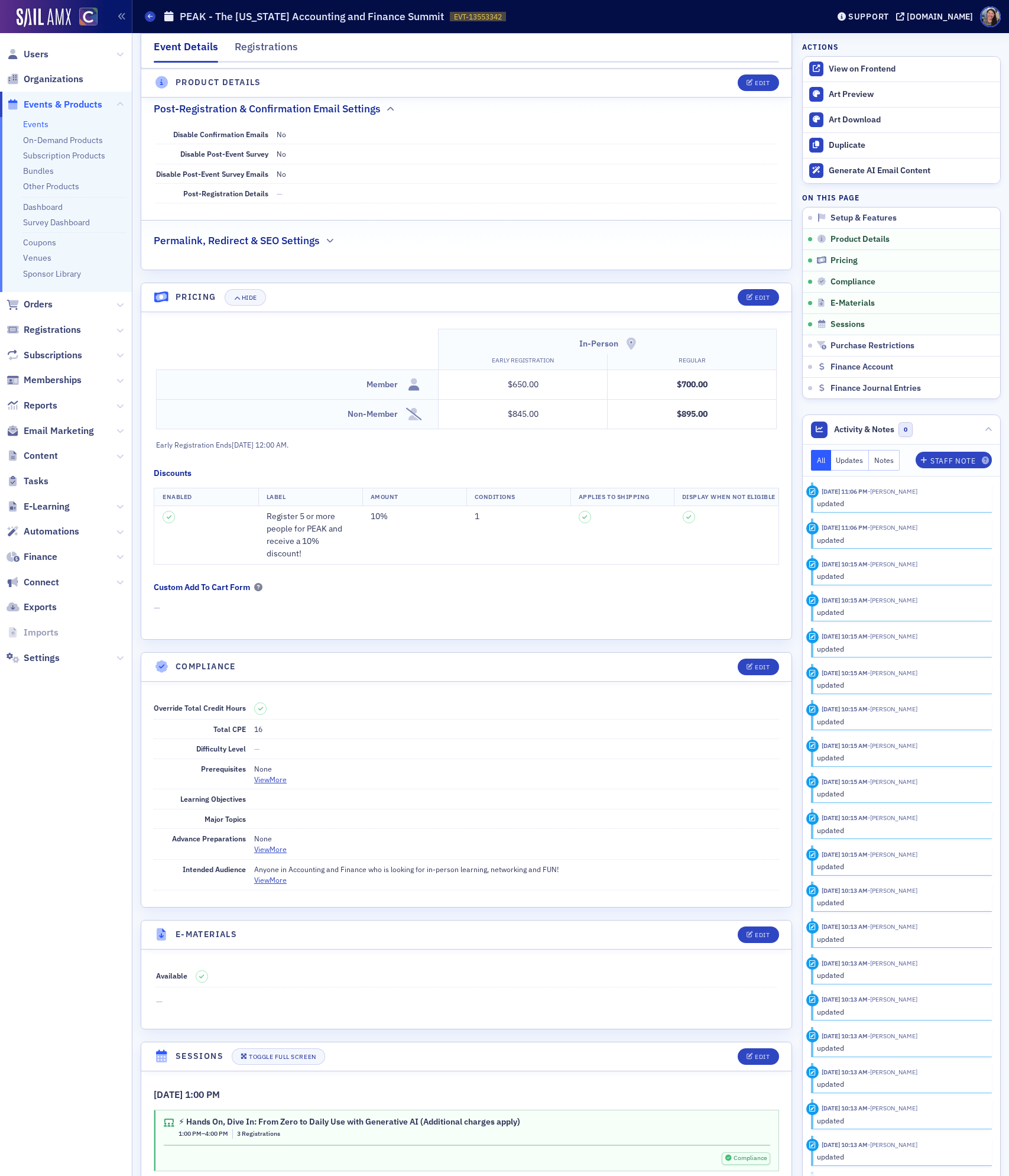
scroll to position [858, 0]
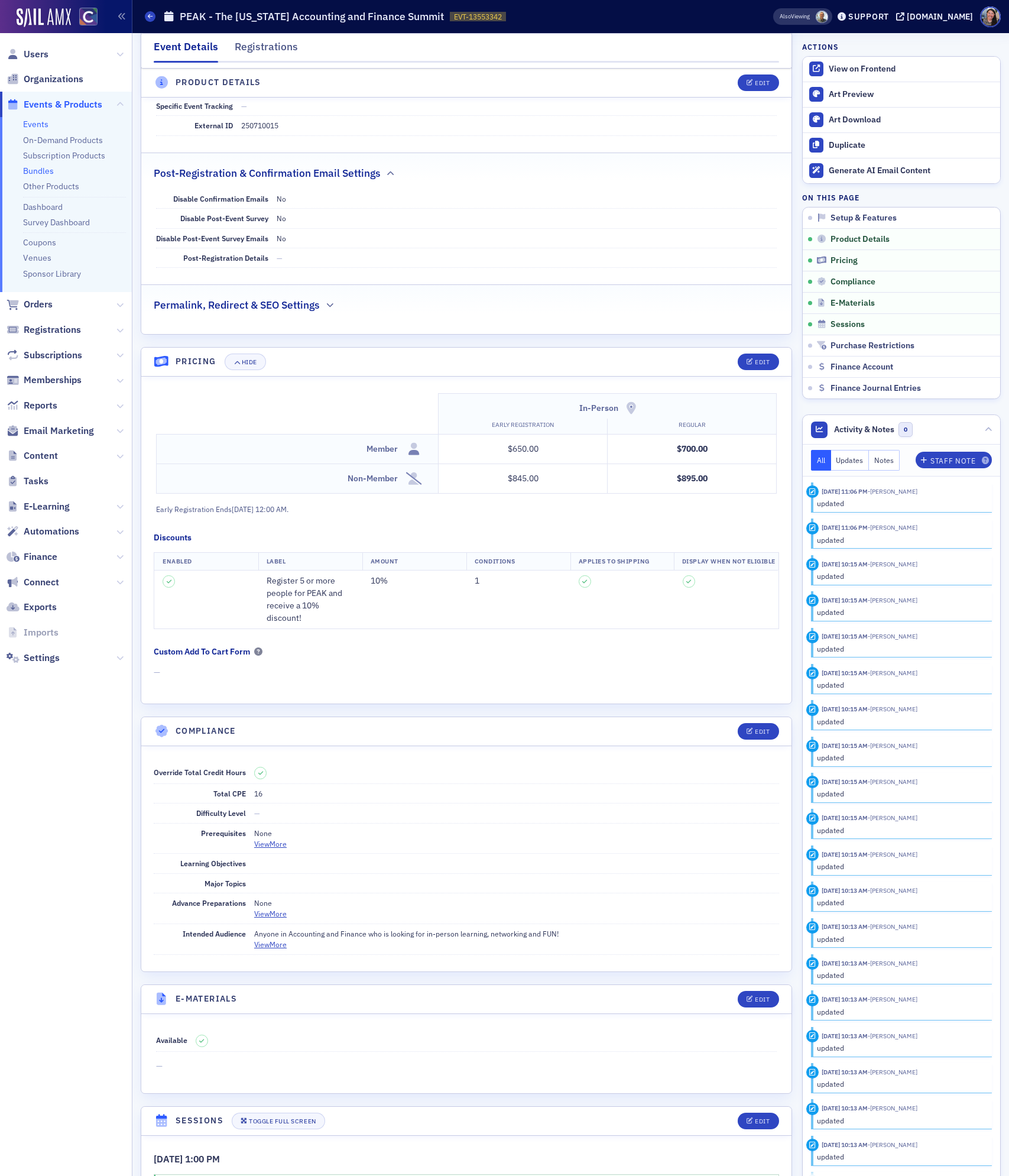
click at [39, 168] on link "Bundles" at bounding box center [38, 171] width 31 height 11
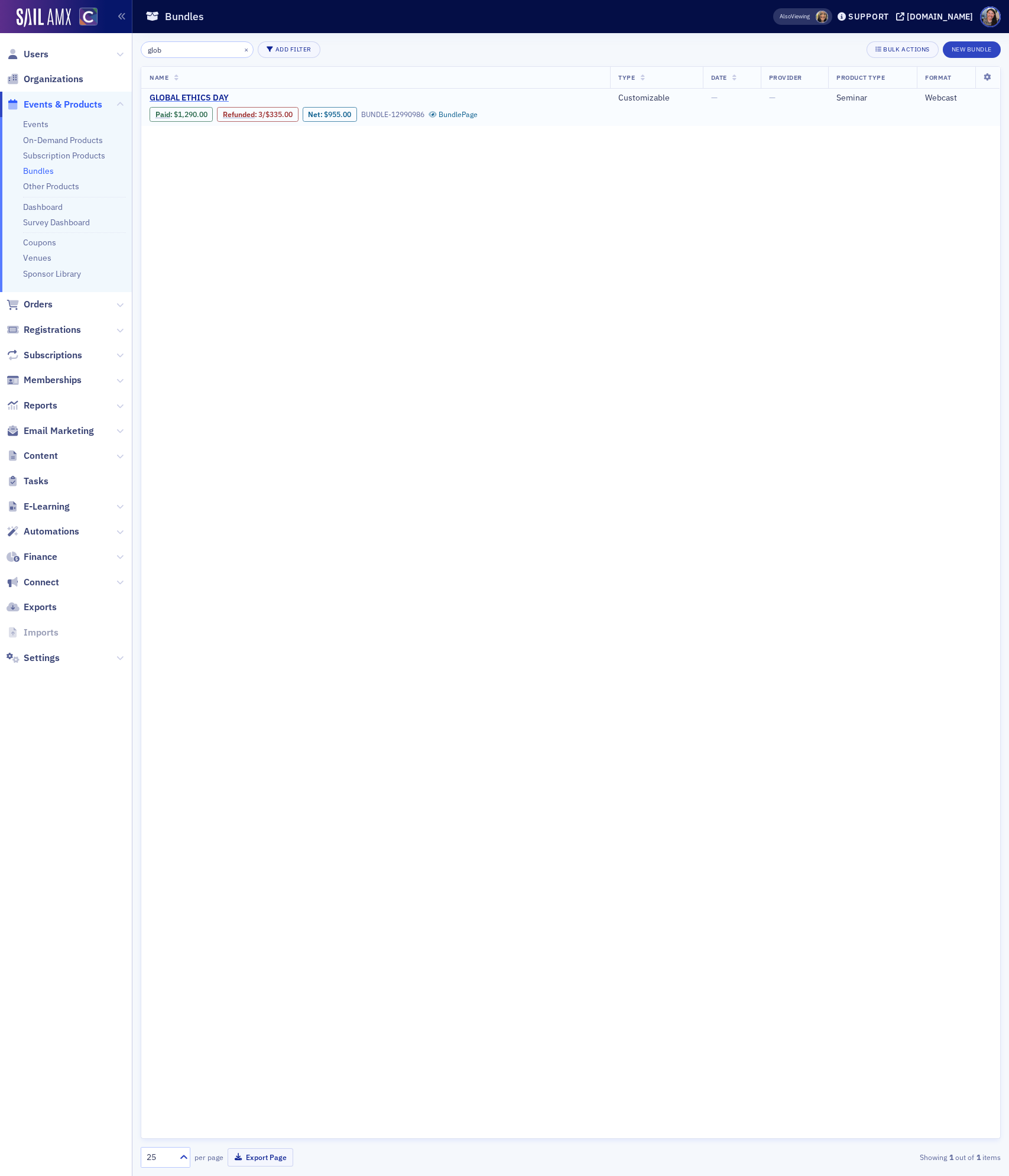
type input "glob"
click at [185, 95] on span "GLOBAL ETHICS DAY" at bounding box center [249, 98] width 199 height 11
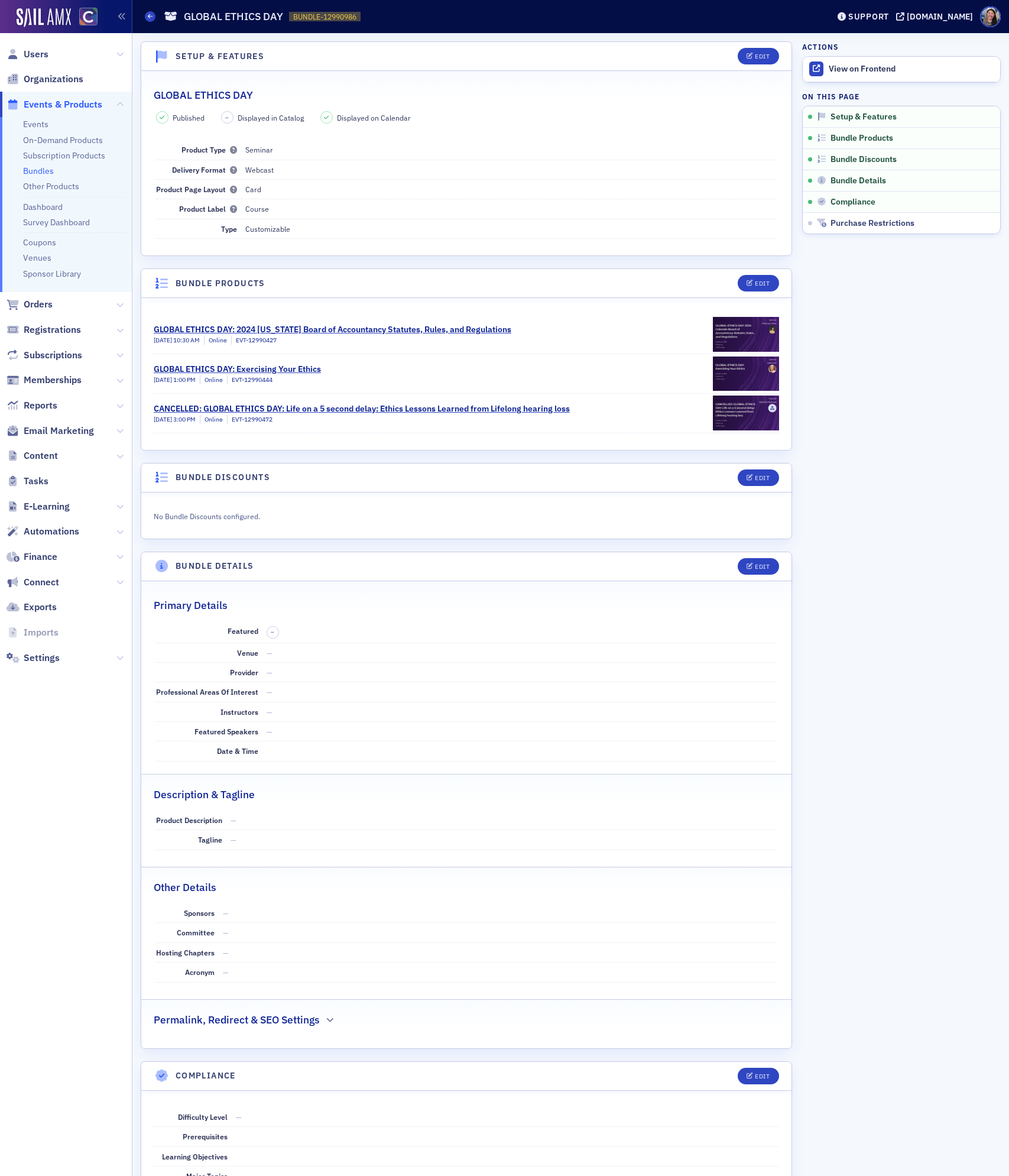
click at [37, 165] on link "Bundles" at bounding box center [38, 171] width 31 height 11
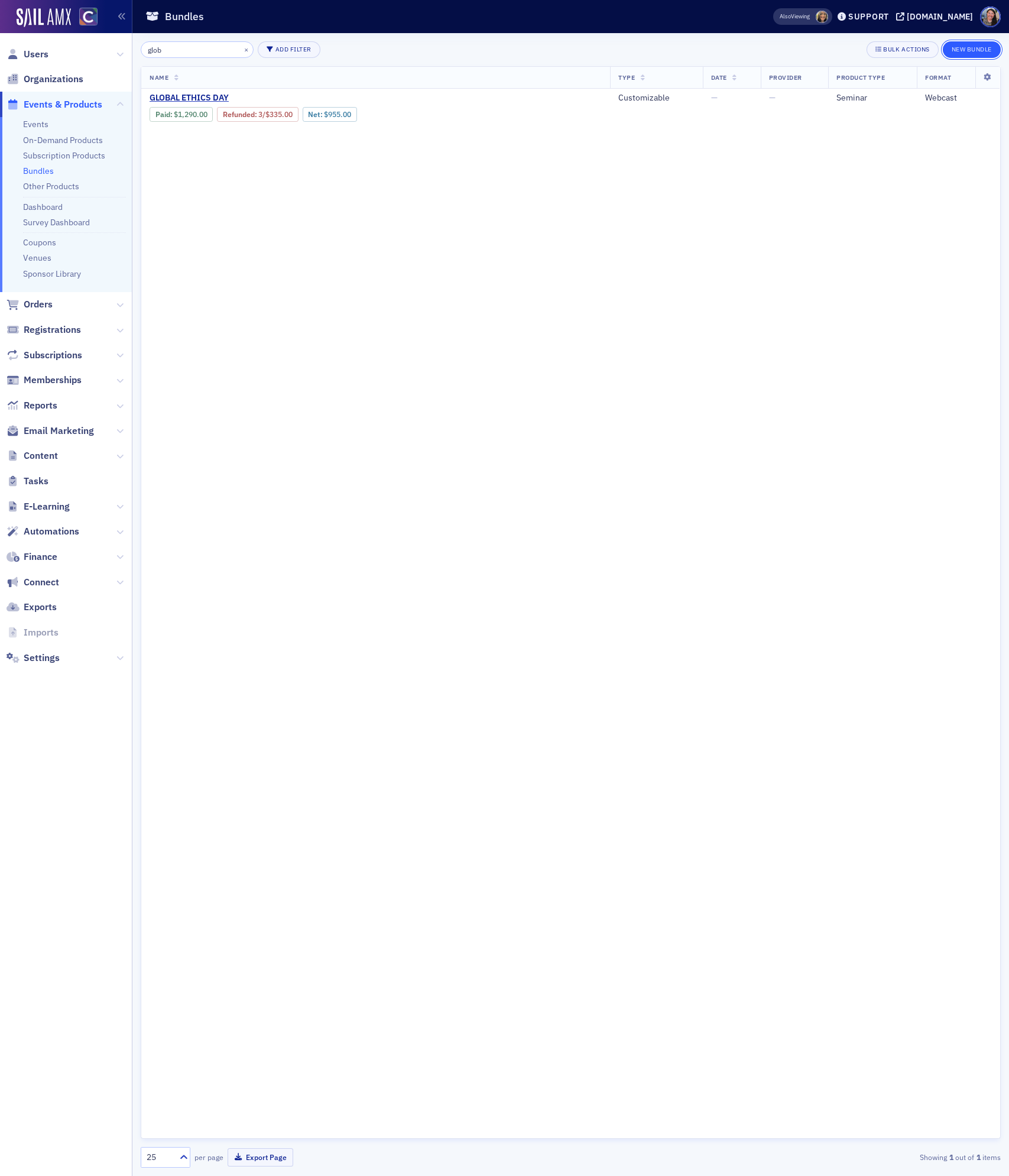
click at [981, 48] on button "New Bundle" at bounding box center [972, 50] width 58 height 16
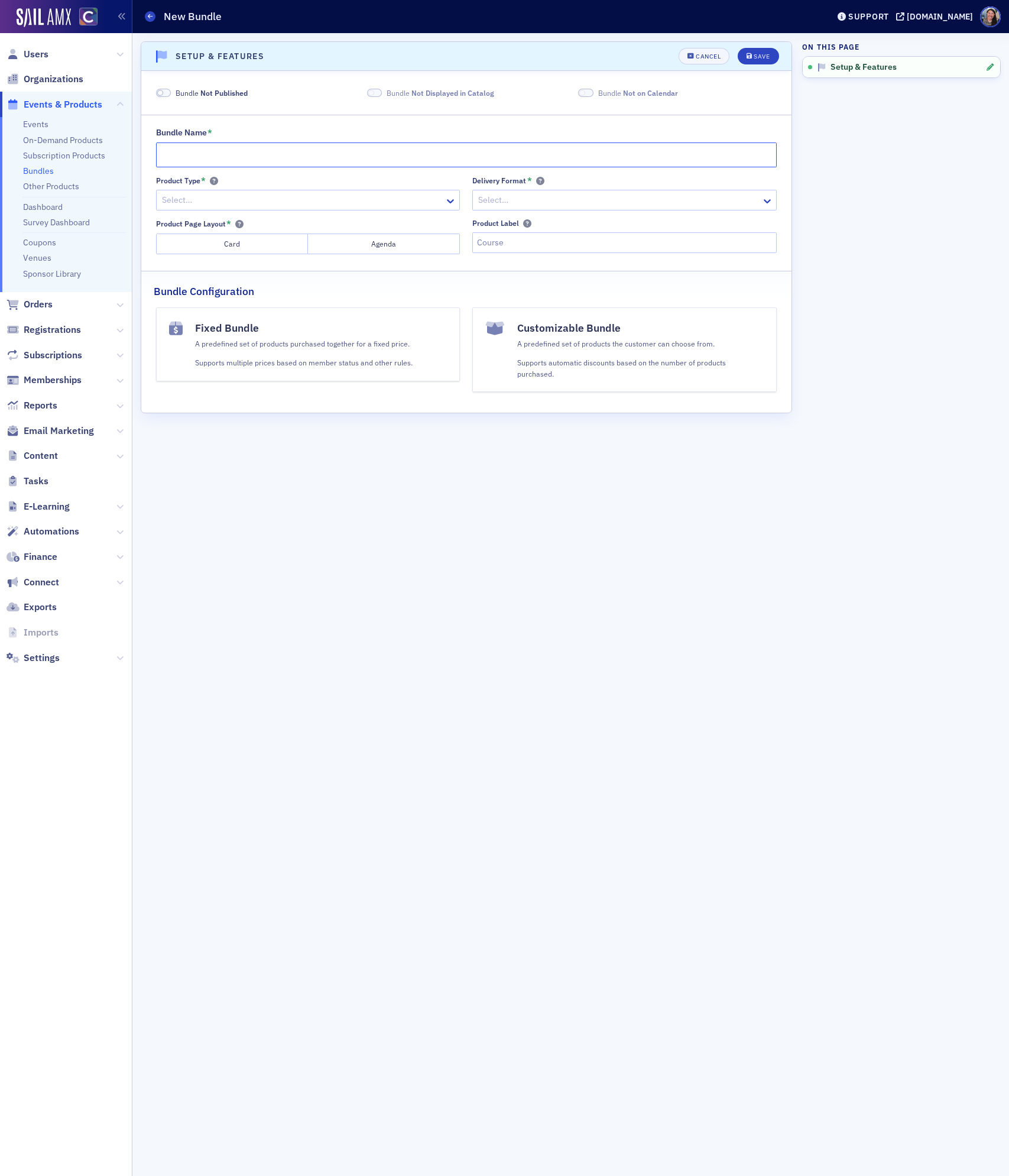
click at [231, 144] on input "Bundle Name *" at bounding box center [466, 155] width 621 height 25
click at [297, 154] on input "2025 Global Ethics Day" at bounding box center [466, 155] width 621 height 25
type input "2025 Global Ethics Day"
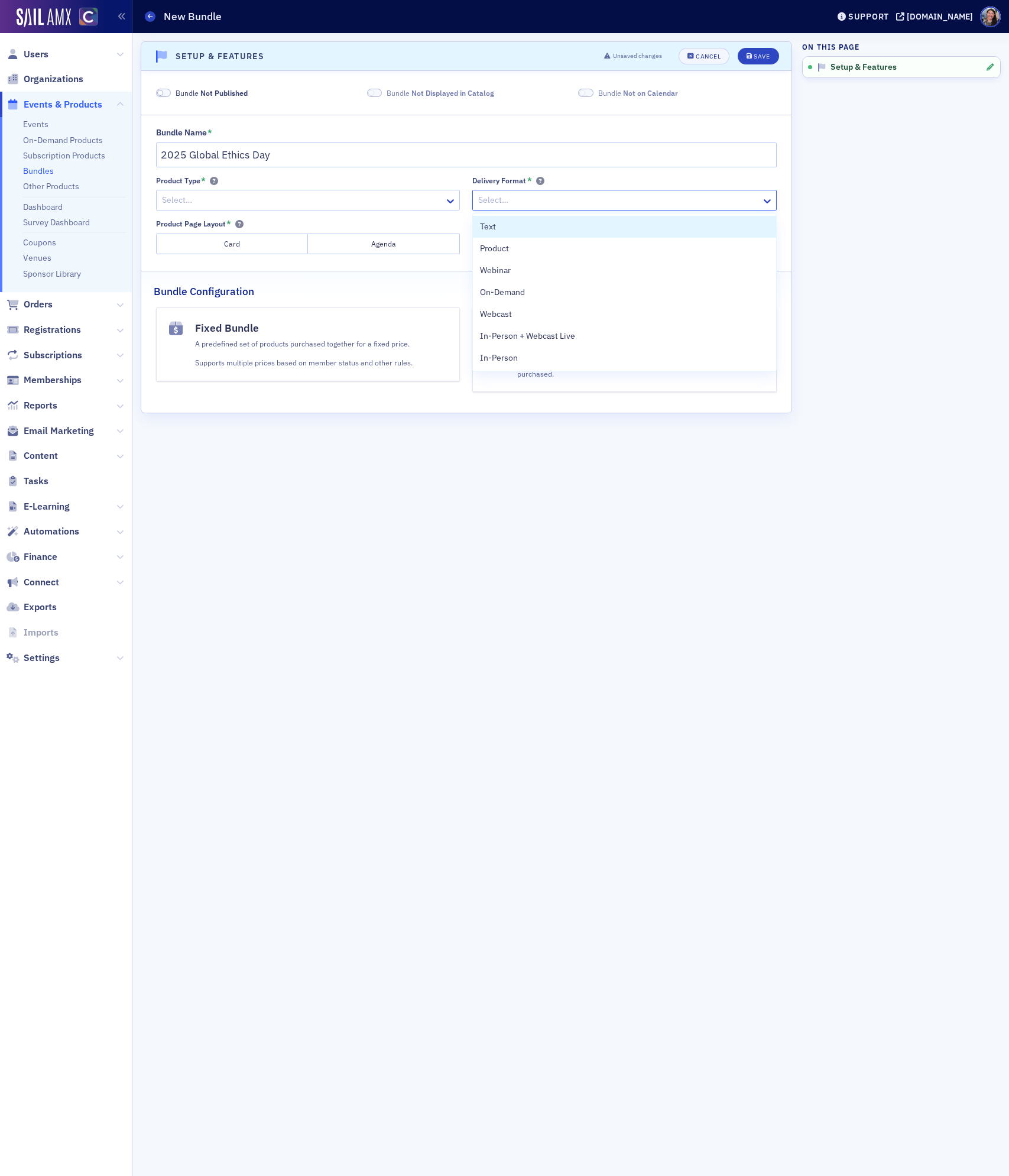
click at [535, 199] on div at bounding box center [618, 200] width 283 height 14
click at [515, 310] on div "Webcast" at bounding box center [624, 314] width 288 height 13
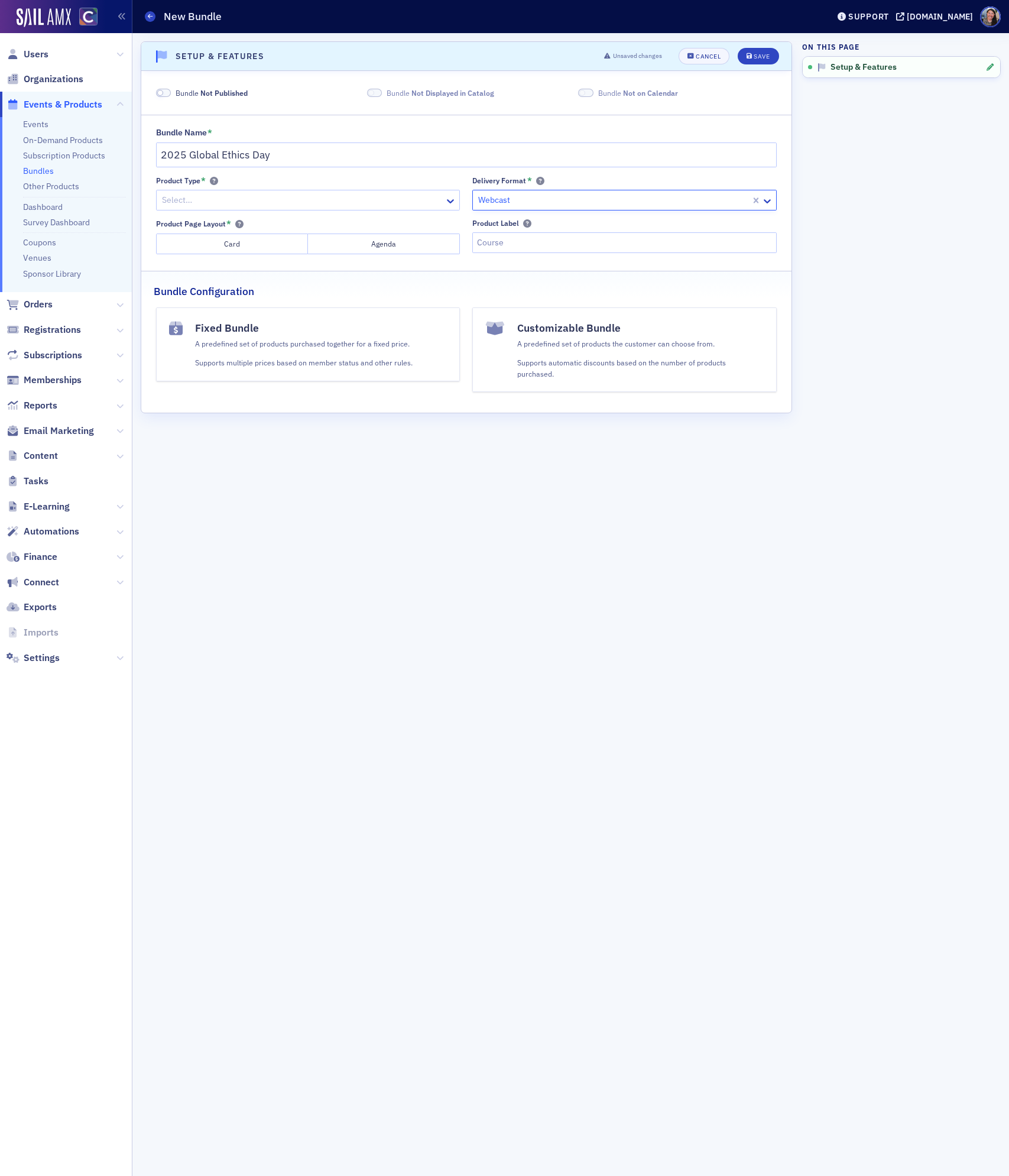
click at [258, 245] on button "Card" at bounding box center [232, 244] width 152 height 21
click at [600, 354] on div "A predefined set of products the customer can choose from. Supports automatic d…" at bounding box center [640, 359] width 246 height 41
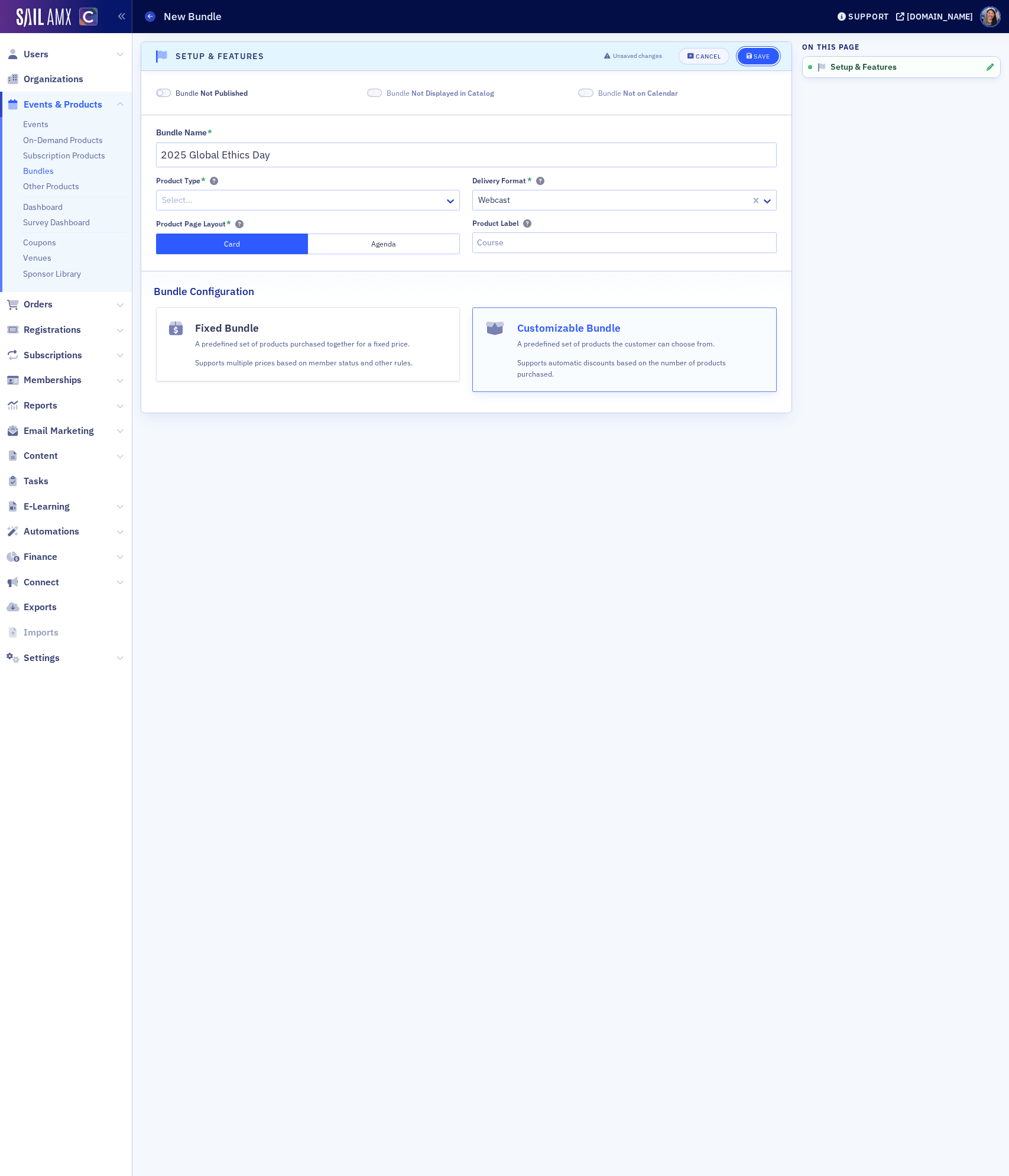
click at [756, 55] on div "Save" at bounding box center [762, 56] width 16 height 7
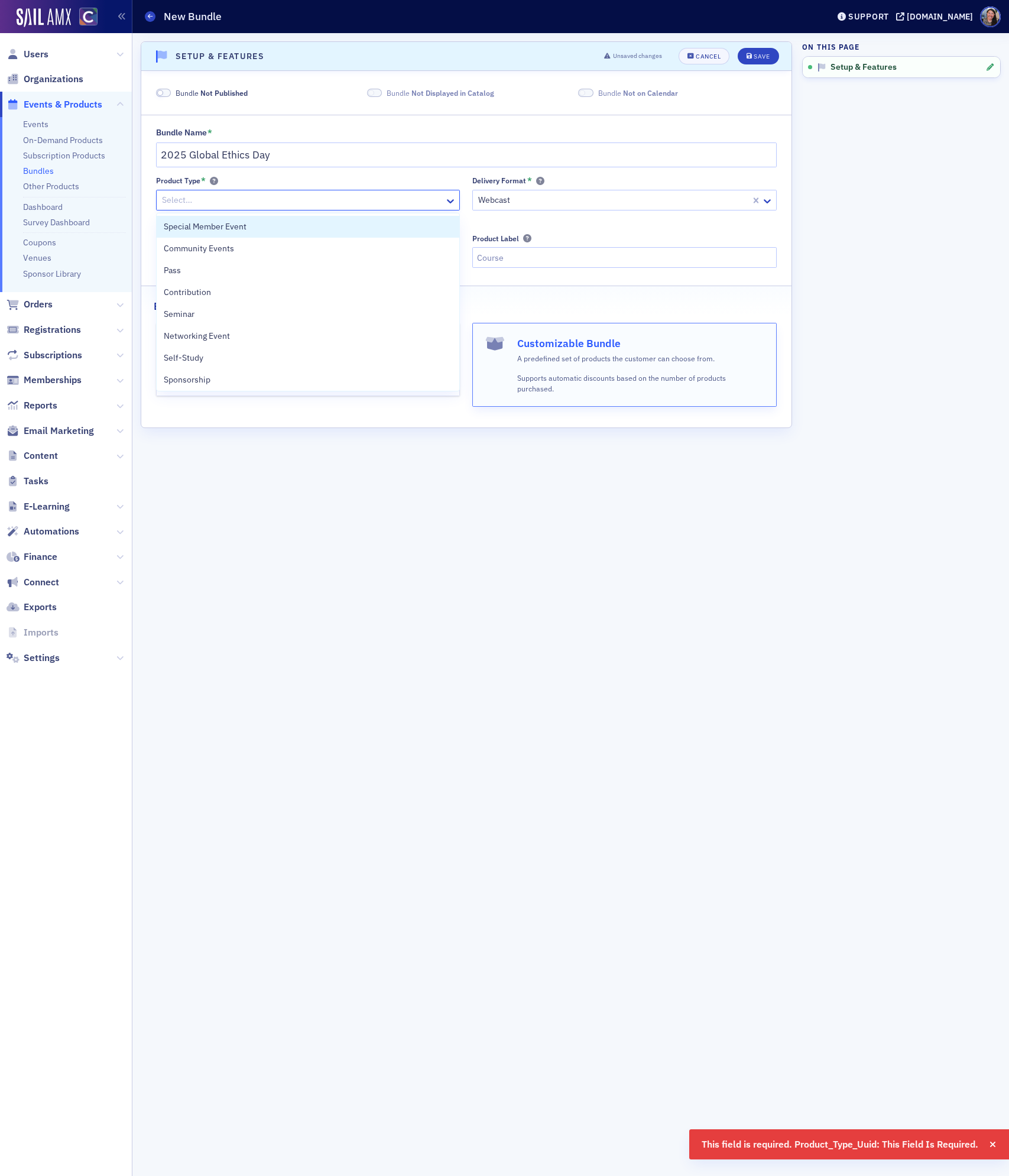
click at [308, 205] on div at bounding box center [302, 200] width 283 height 14
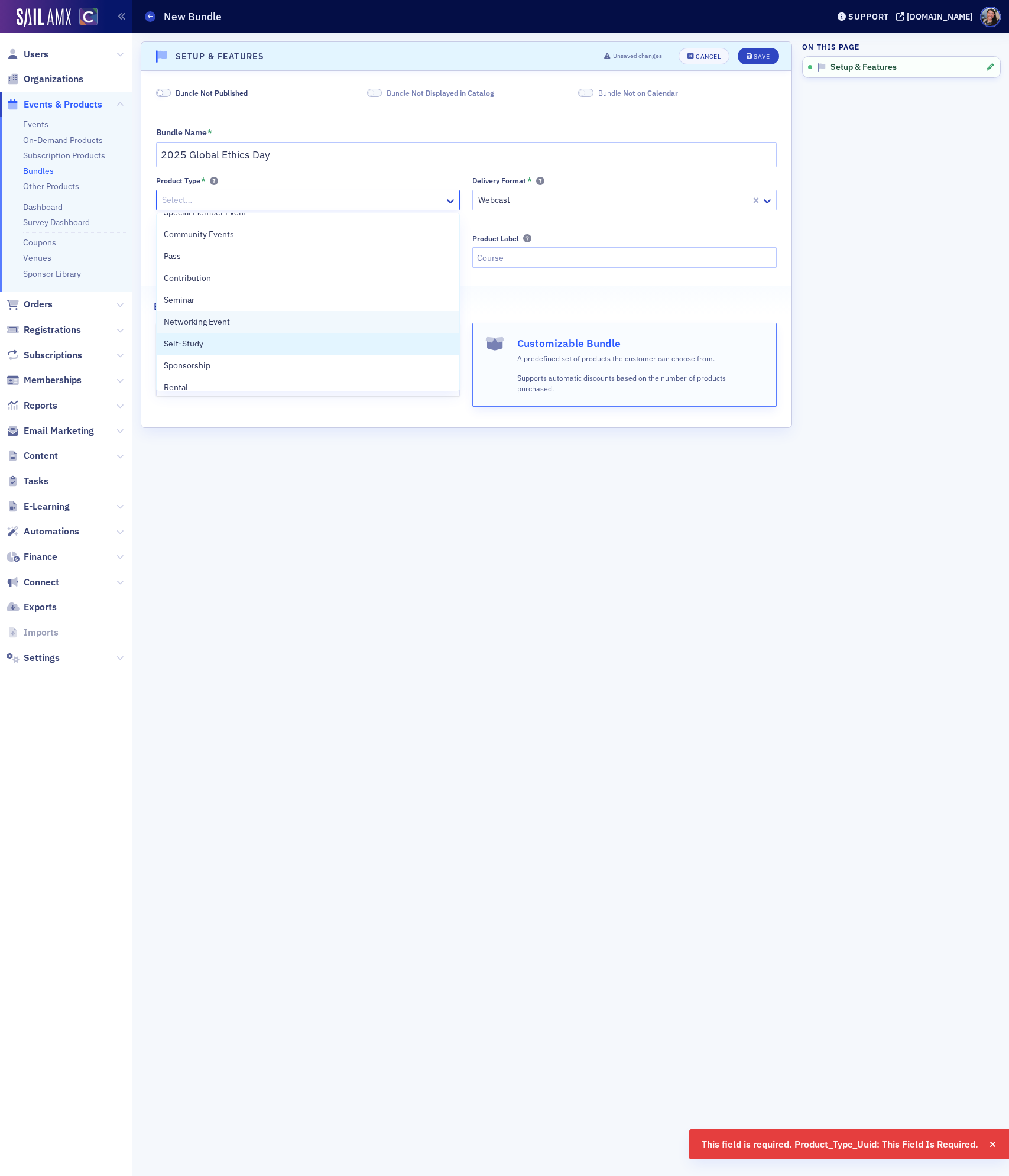
scroll to position [14, 0]
click at [243, 300] on div "Seminar" at bounding box center [308, 300] width 288 height 13
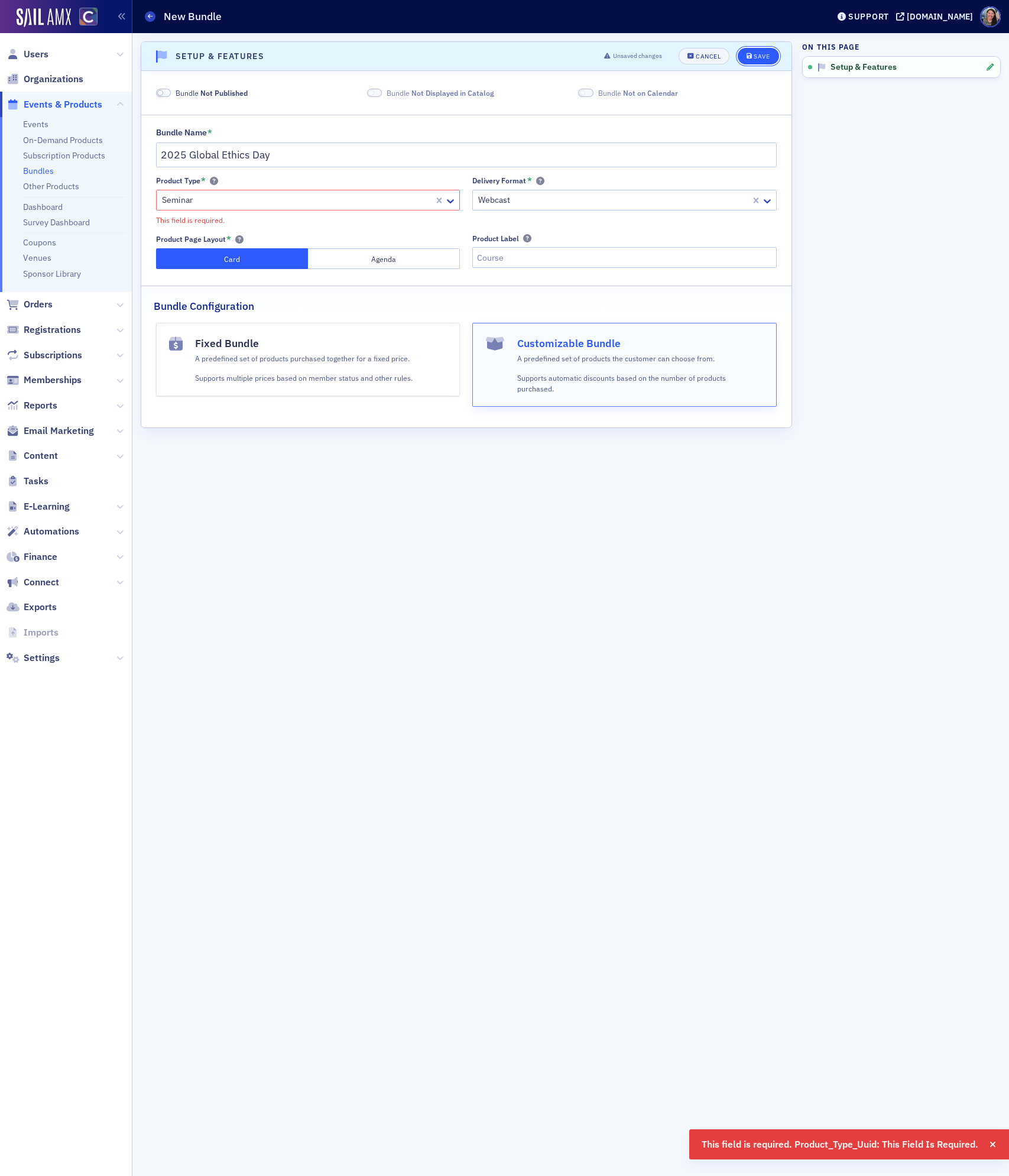
click at [777, 54] on button "Save" at bounding box center [758, 56] width 41 height 16
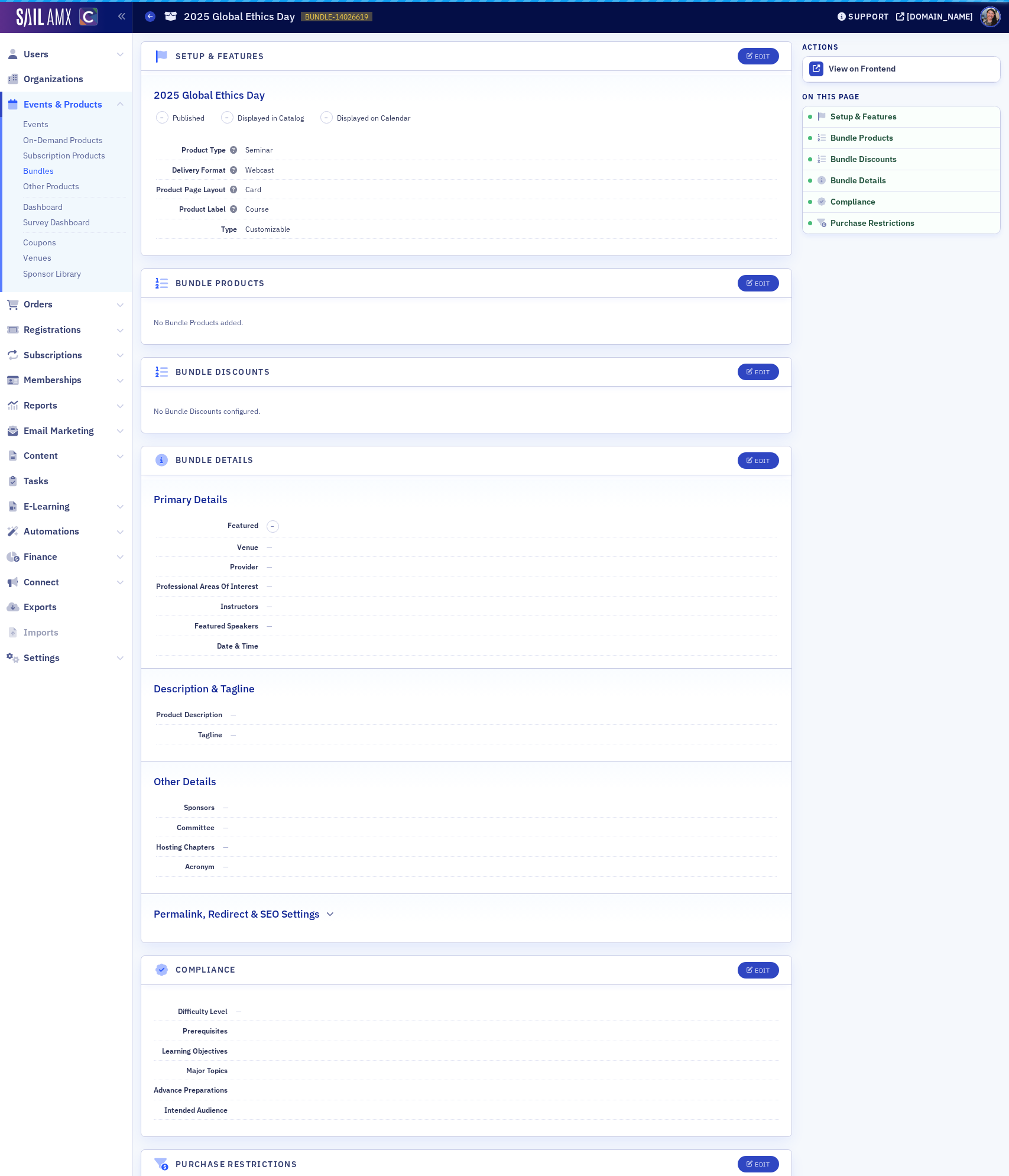
scroll to position [2, 0]
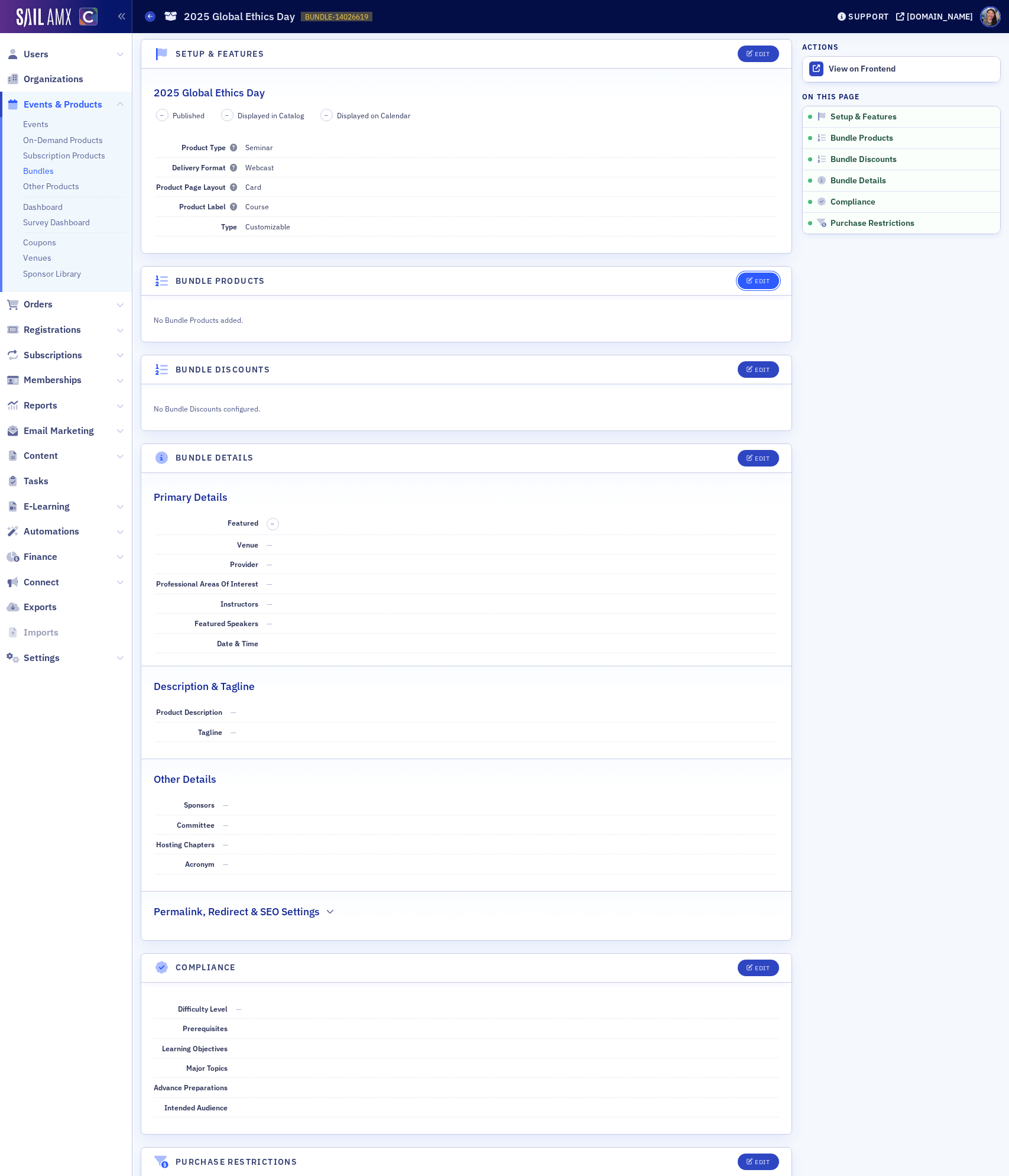
click at [759, 289] on button "Edit" at bounding box center [758, 280] width 41 height 16
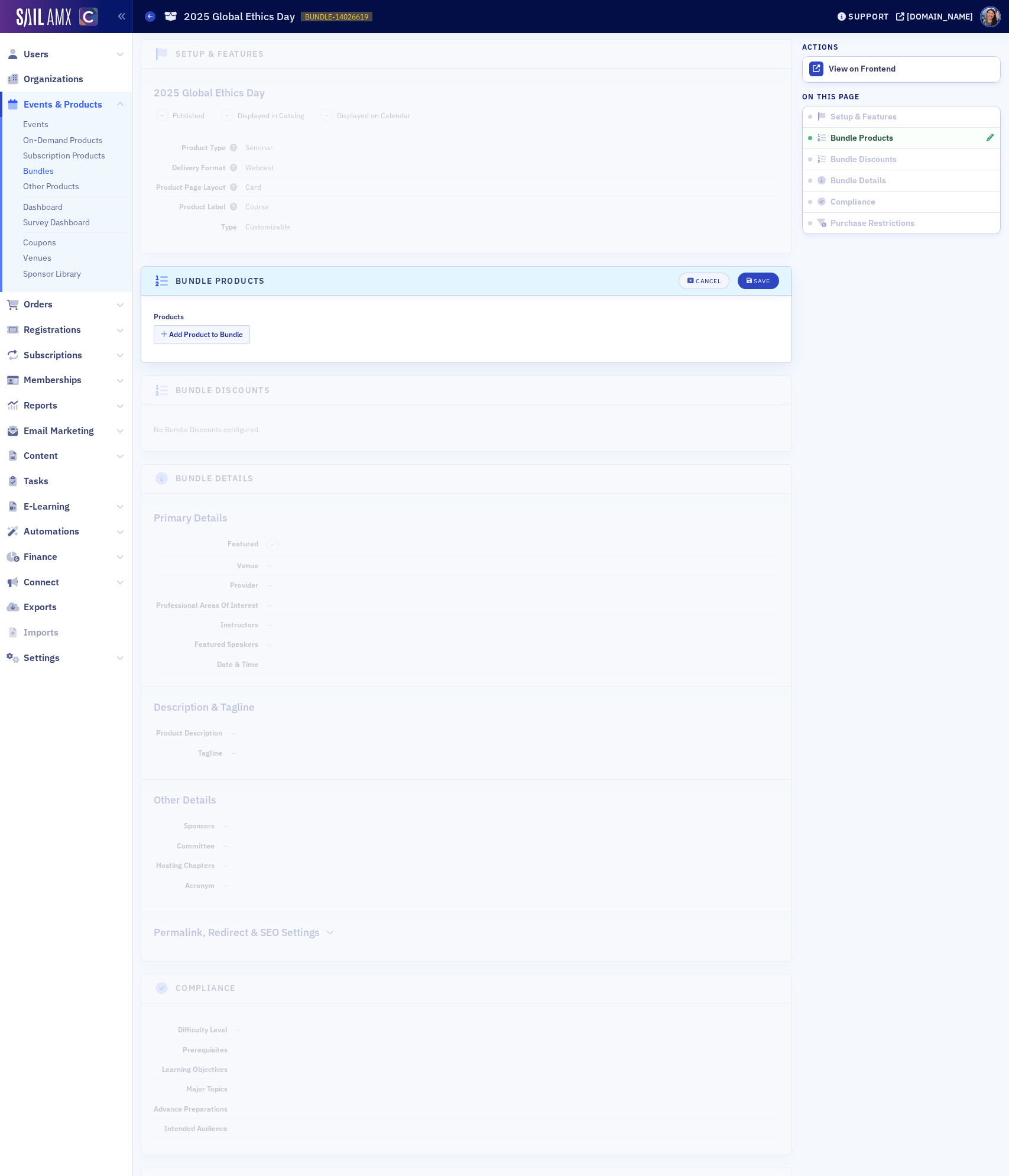
scroll to position [123, 0]
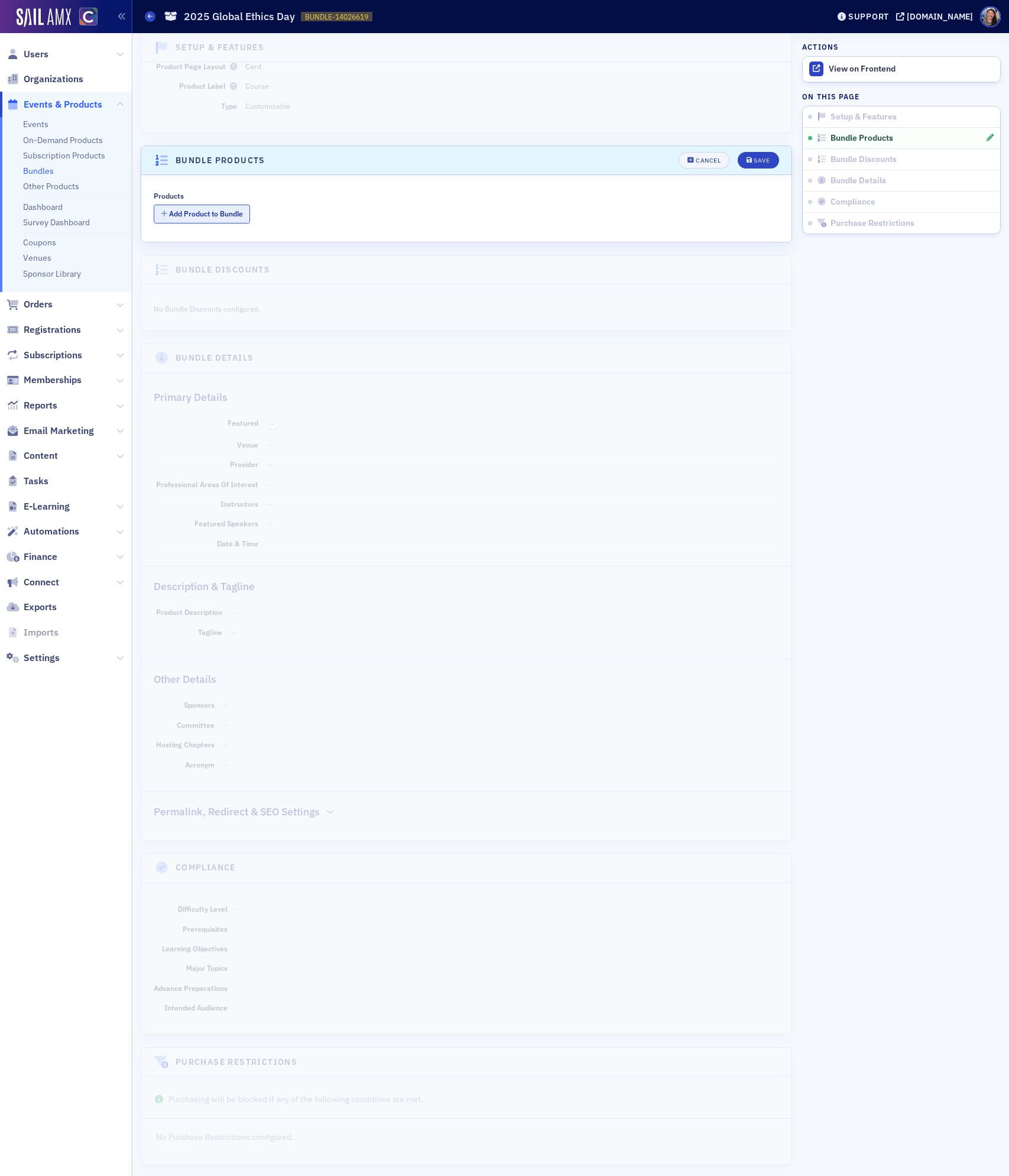
click at [218, 216] on button "Add Product to Bundle" at bounding box center [202, 214] width 97 height 18
click at [250, 217] on div at bounding box center [473, 215] width 579 height 14
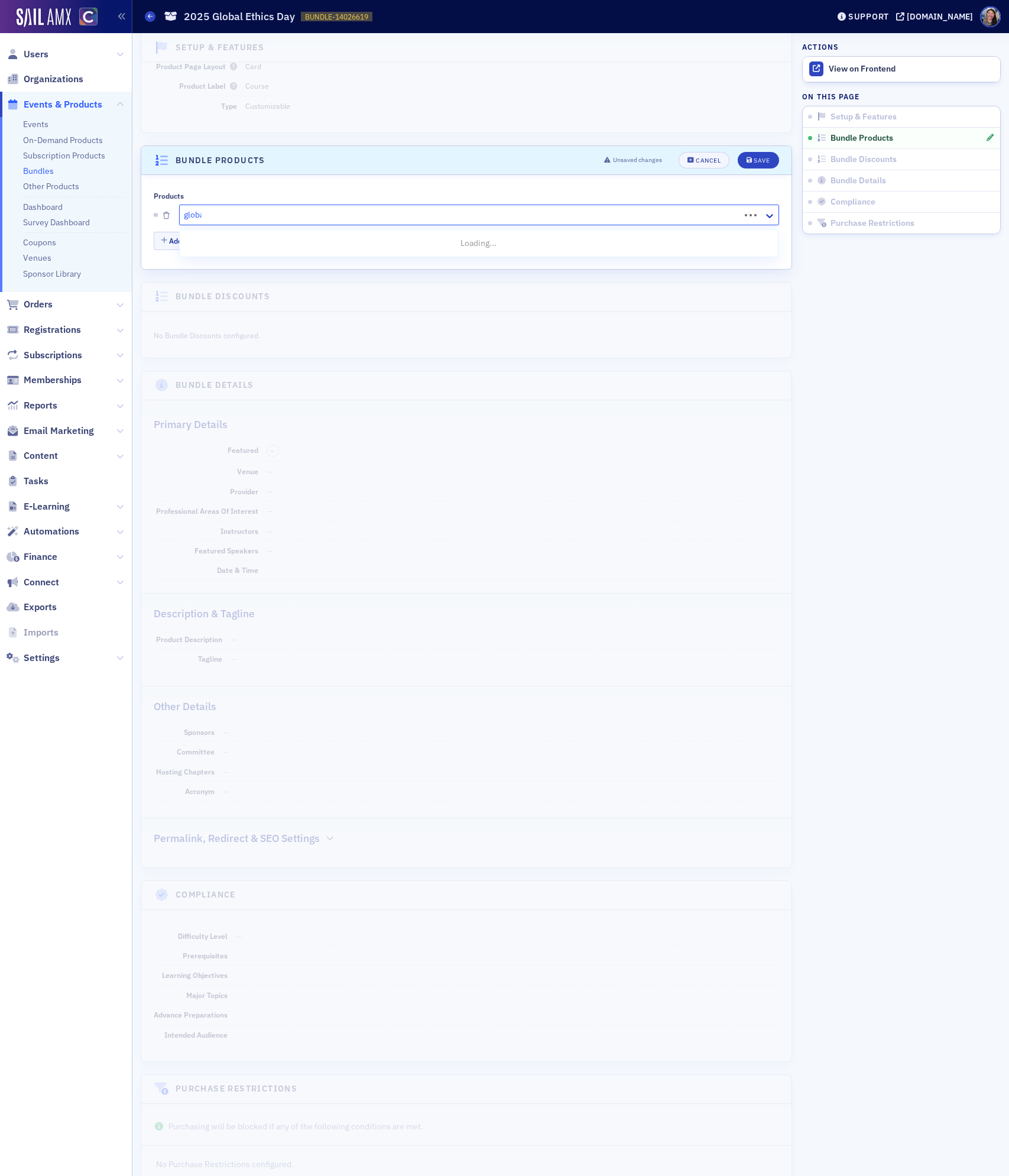
type input "global"
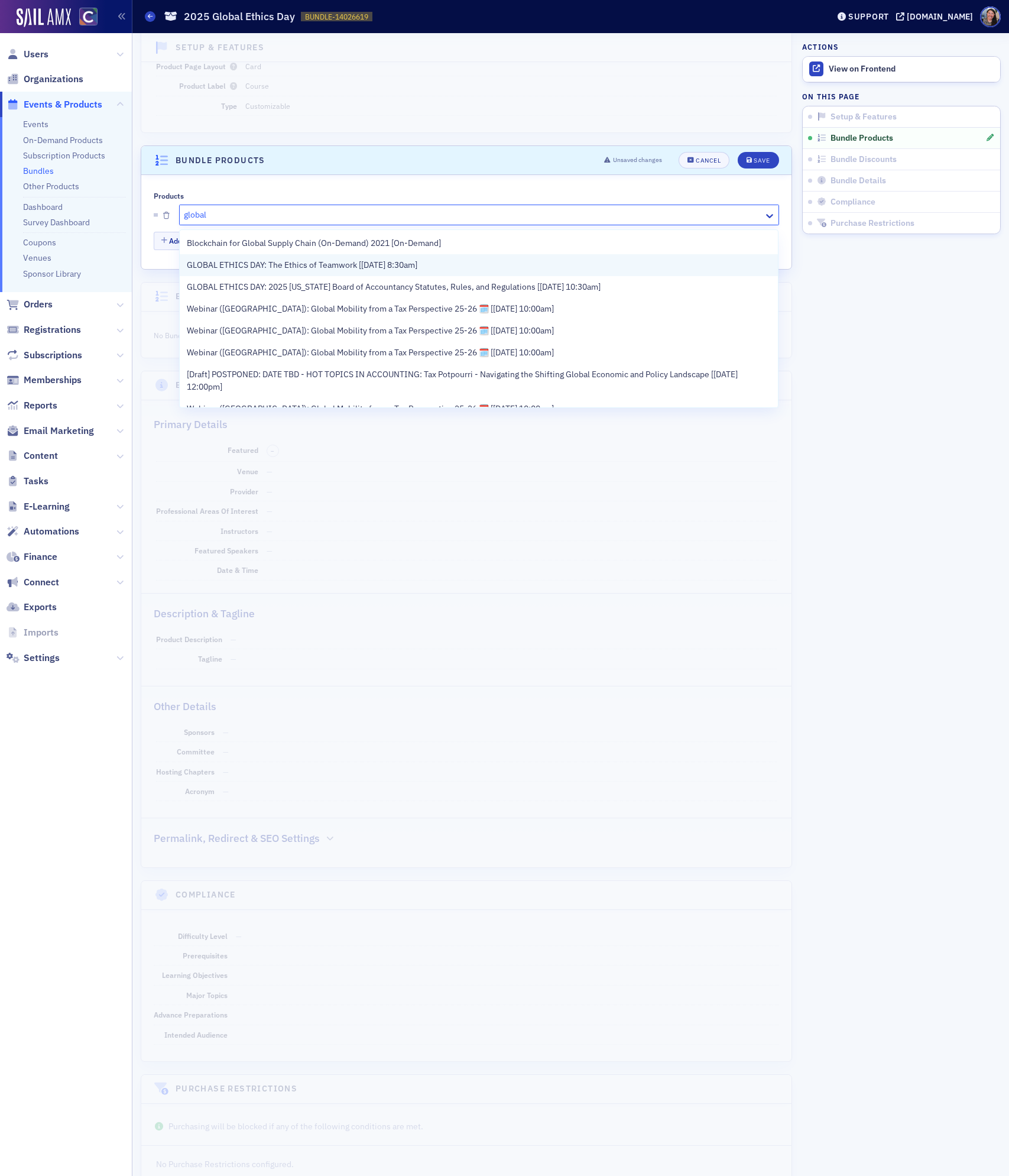
click at [264, 267] on span "GLOBAL ETHICS DAY: The Ethics of Teamwork [[DATE] 8:30am]" at bounding box center [302, 265] width 231 height 13
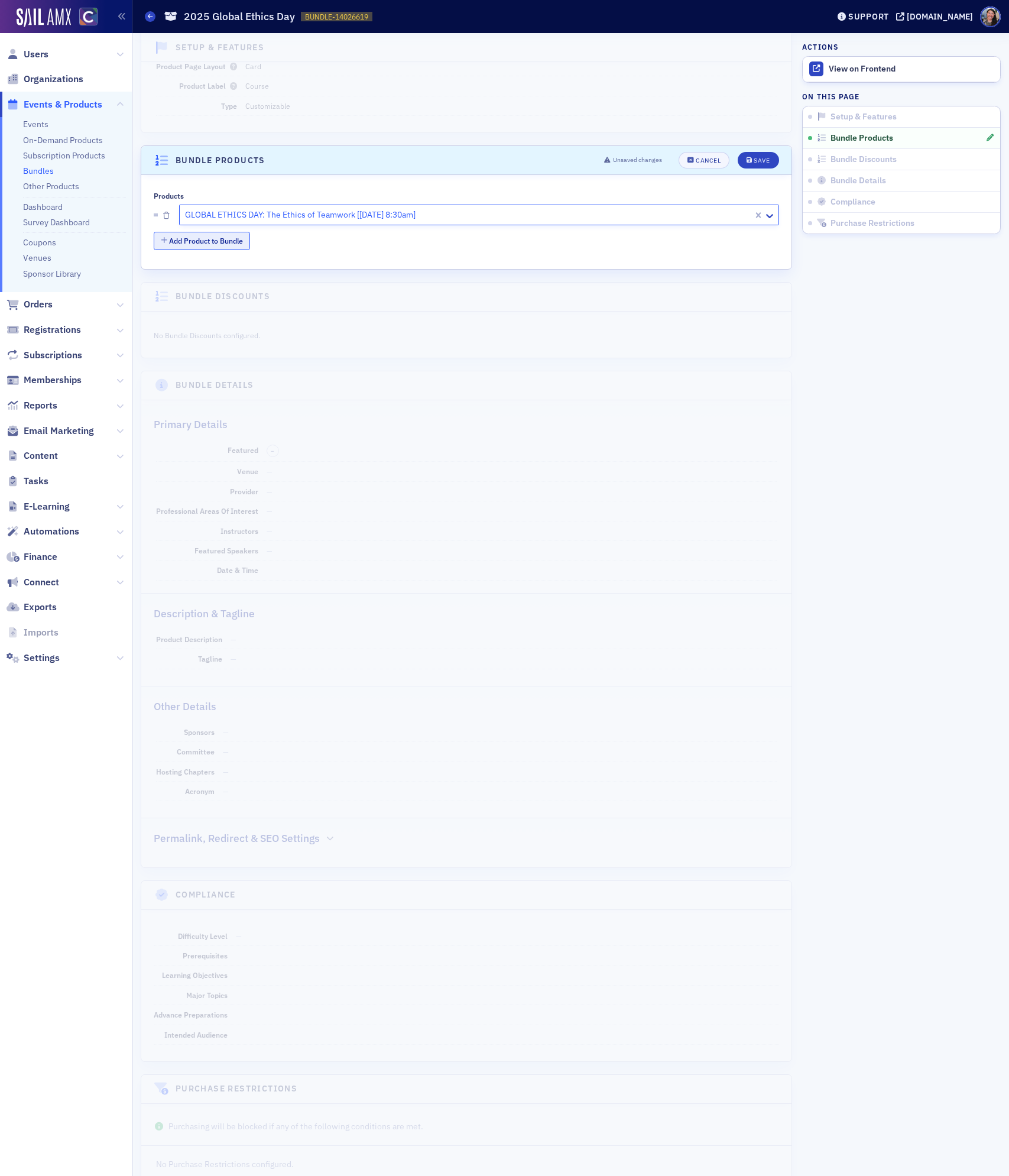
click at [210, 246] on button "Add Product to Bundle" at bounding box center [202, 241] width 97 height 18
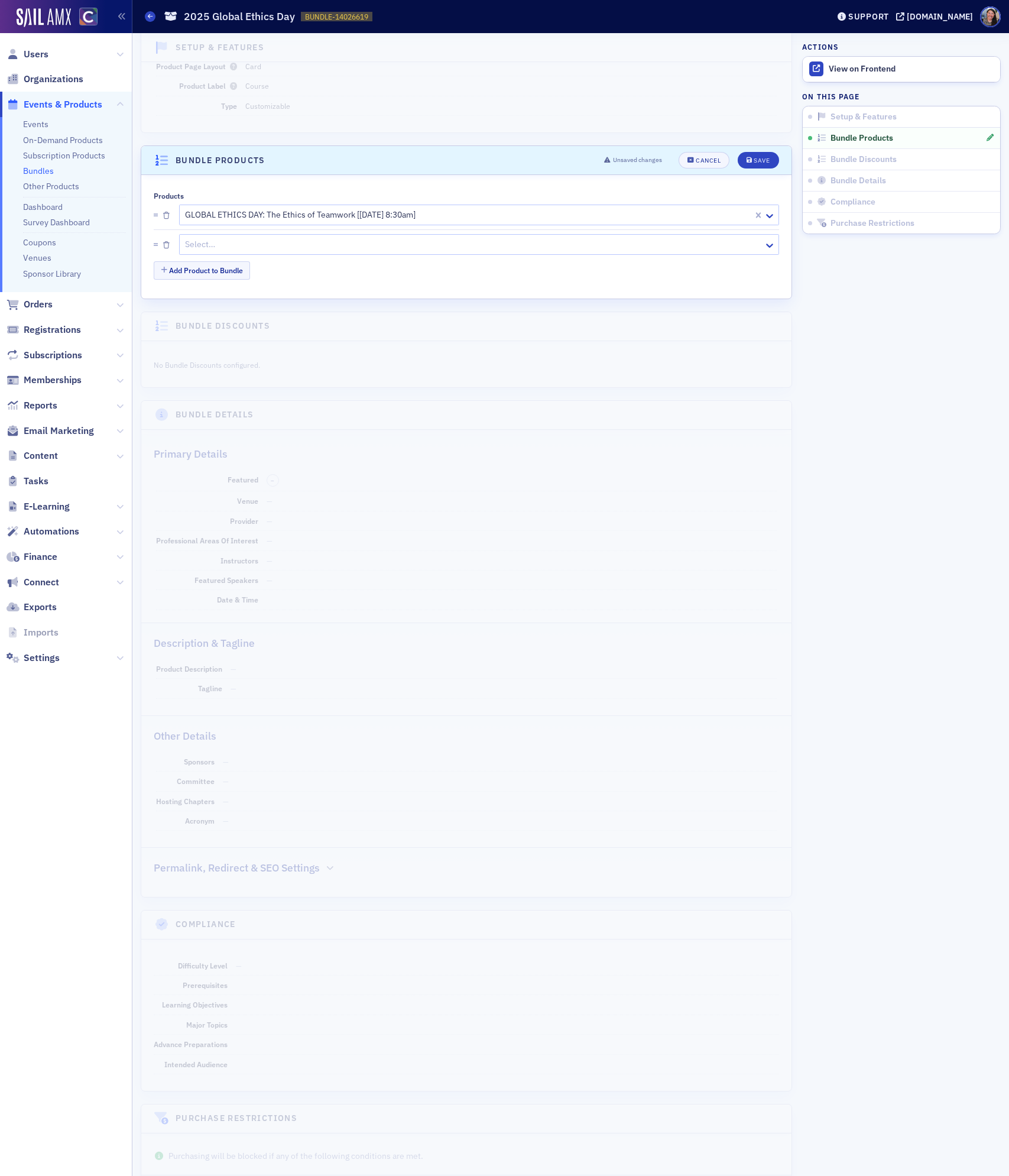
click at [212, 248] on div at bounding box center [473, 244] width 579 height 14
type input "global ethics"
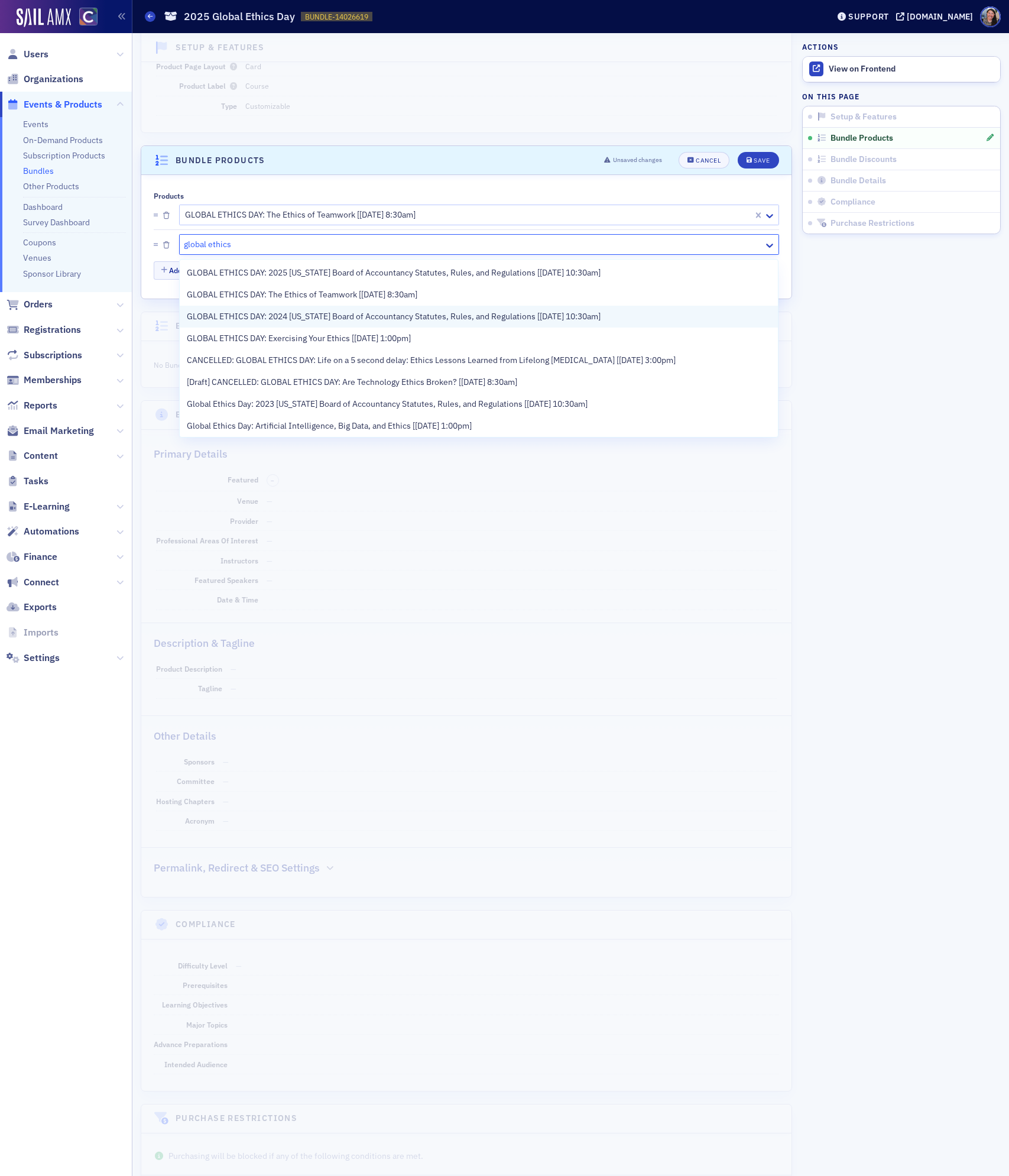
click at [218, 318] on span "GLOBAL ETHICS DAY: 2024 [US_STATE] Board of Accountancy Statutes, Rules, and Re…" at bounding box center [393, 316] width 414 height 13
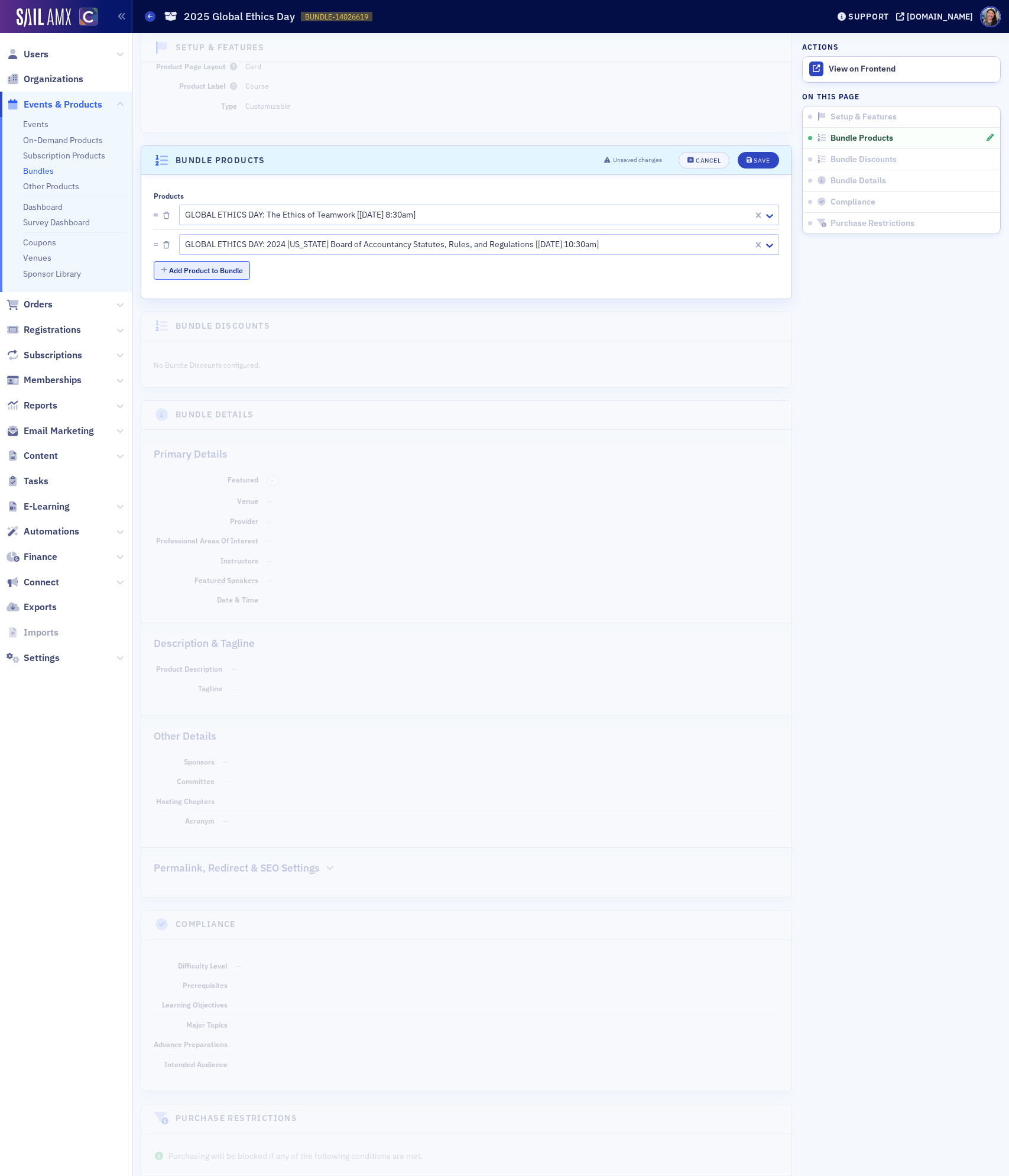
click at [191, 269] on button "Add Product to Bundle" at bounding box center [202, 270] width 97 height 18
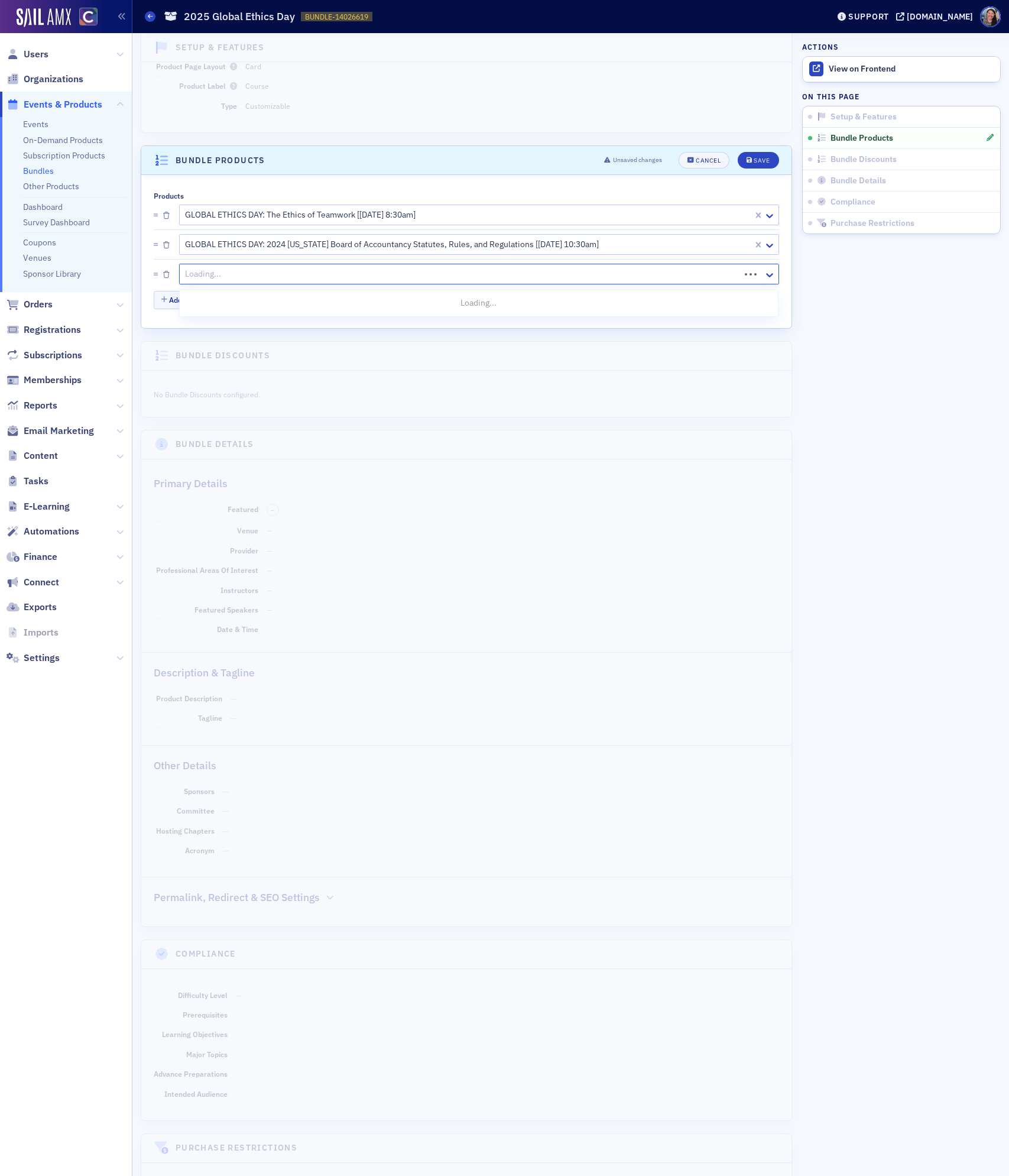
click at [203, 273] on div at bounding box center [462, 274] width 555 height 14
type input "global ethics"
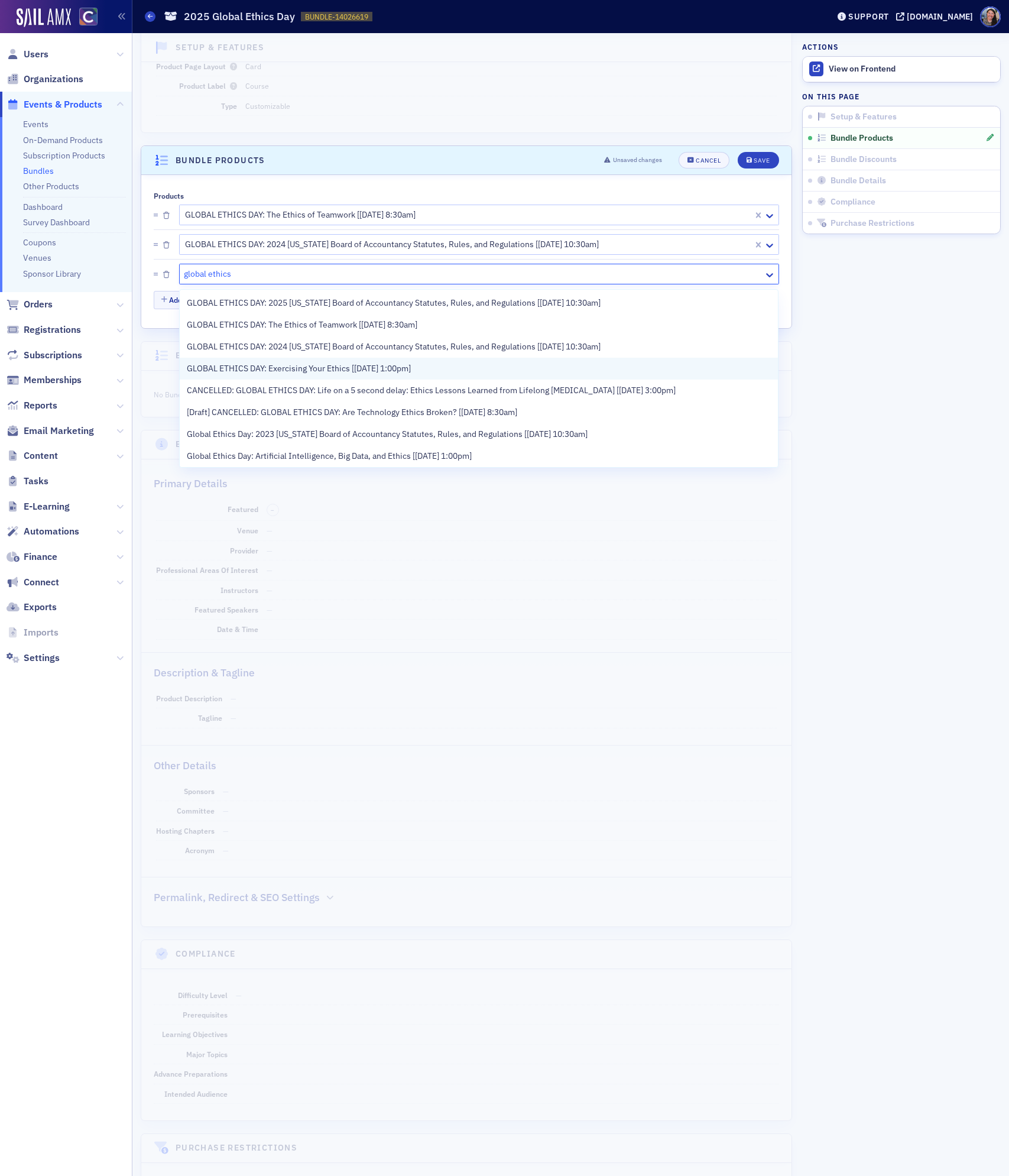
click at [212, 363] on span "GLOBAL ETHICS DAY: Exercising Your Ethics [[DATE] 1:00pm]" at bounding box center [298, 368] width 224 height 13
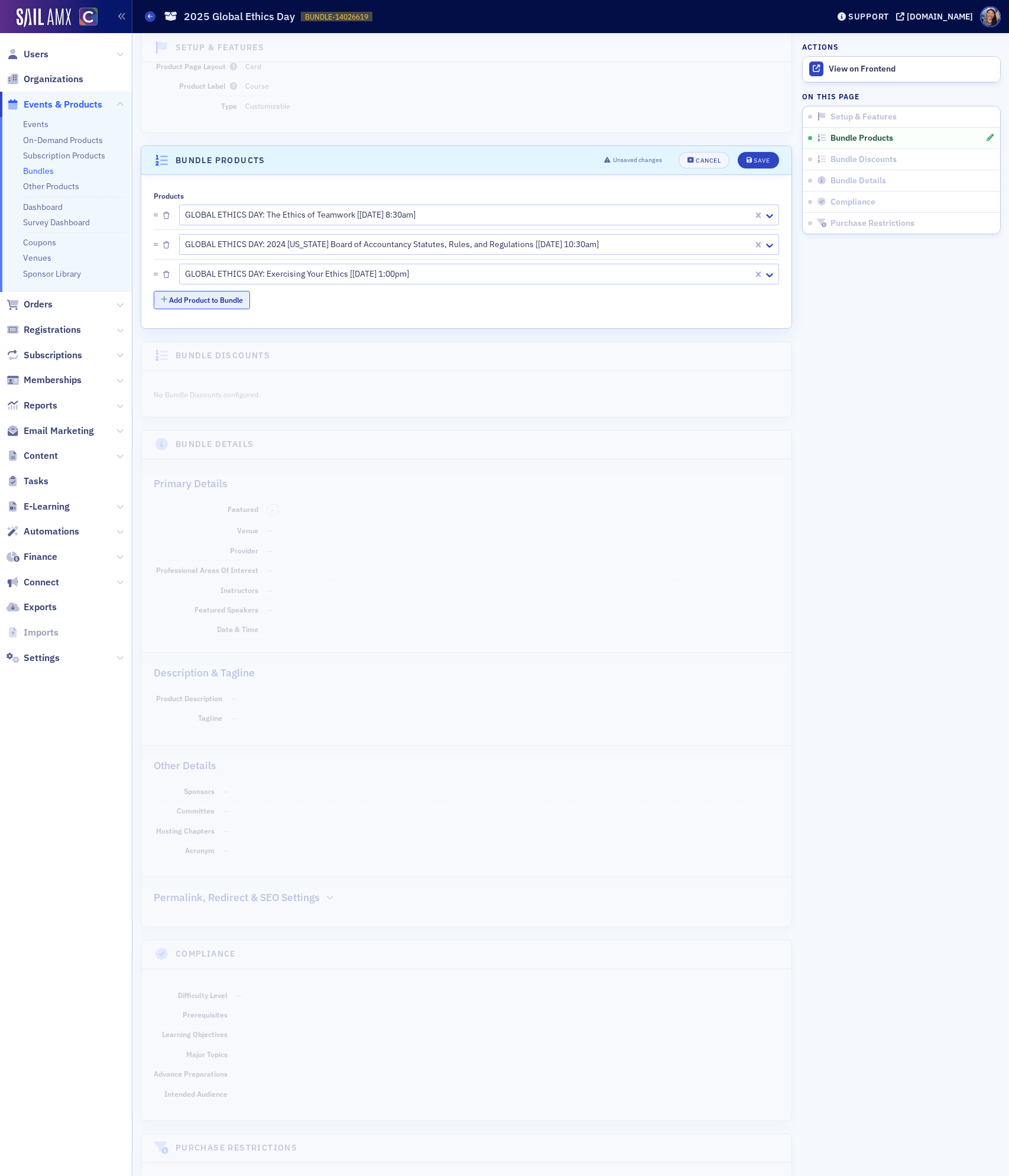
click at [198, 299] on button "Add Product to Bundle" at bounding box center [202, 300] width 97 height 18
click at [222, 317] on li "Select…" at bounding box center [466, 303] width 625 height 30
click at [221, 306] on div at bounding box center [473, 304] width 579 height 14
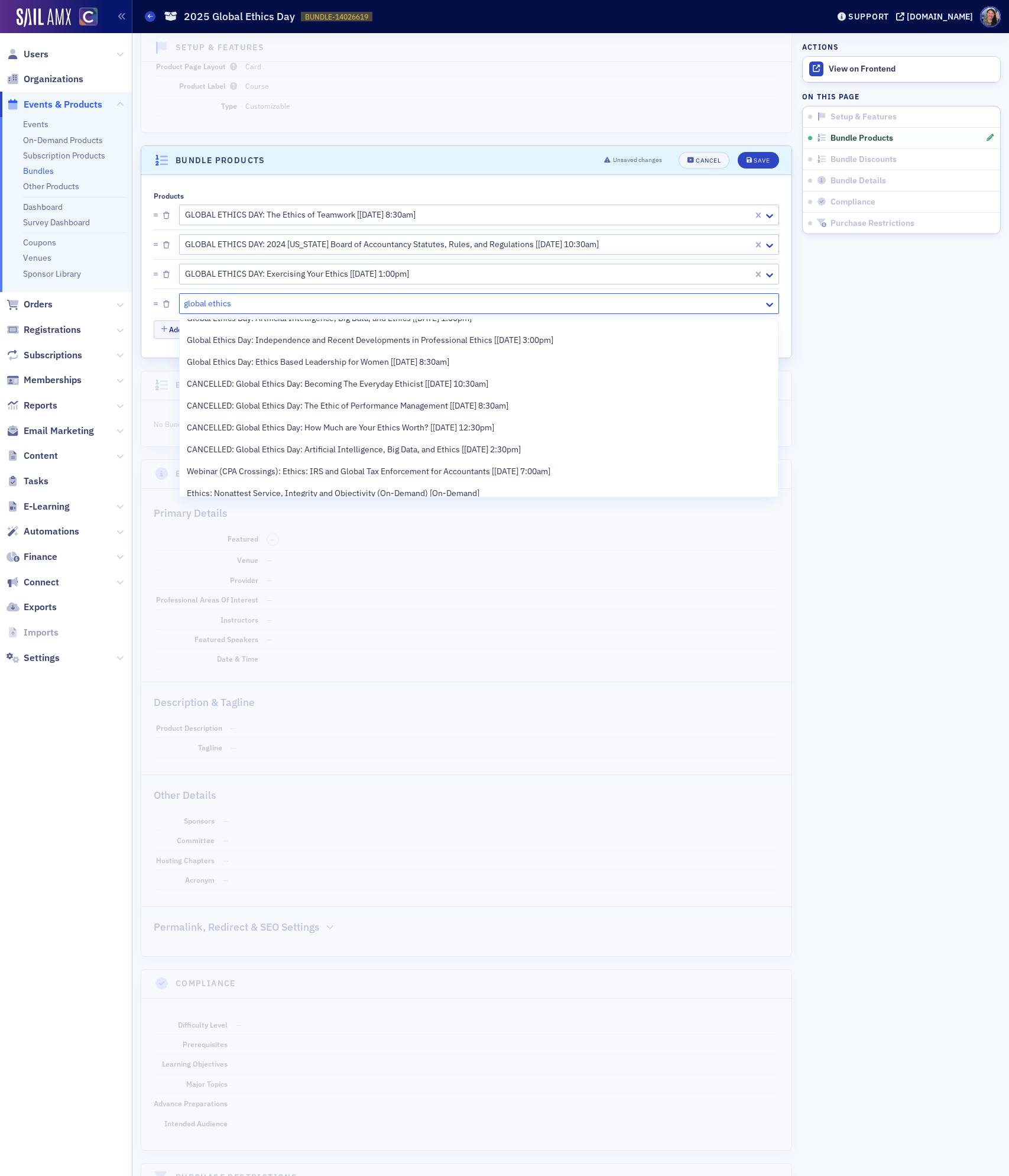
scroll to position [0, 0]
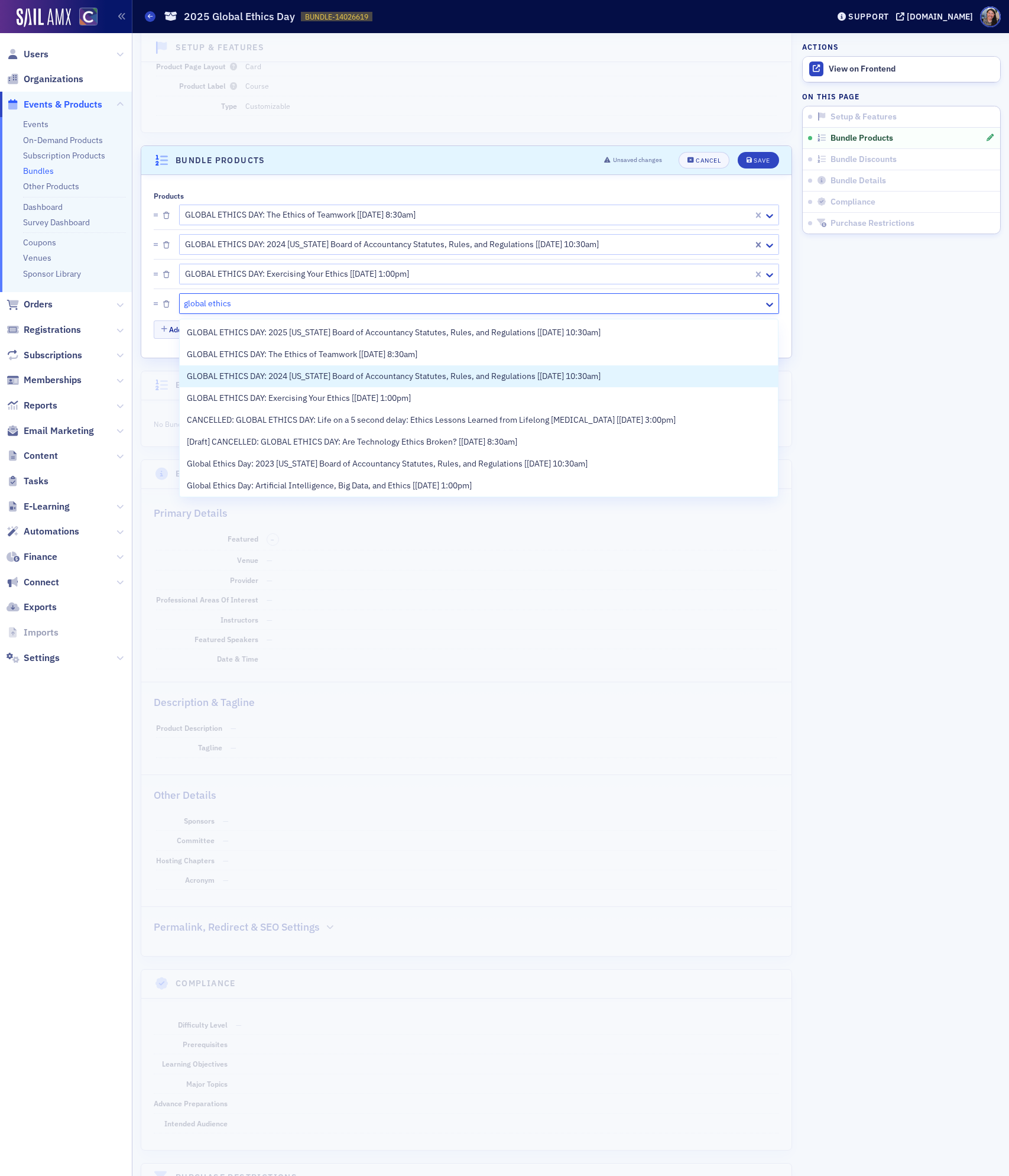
type input "global ethics"
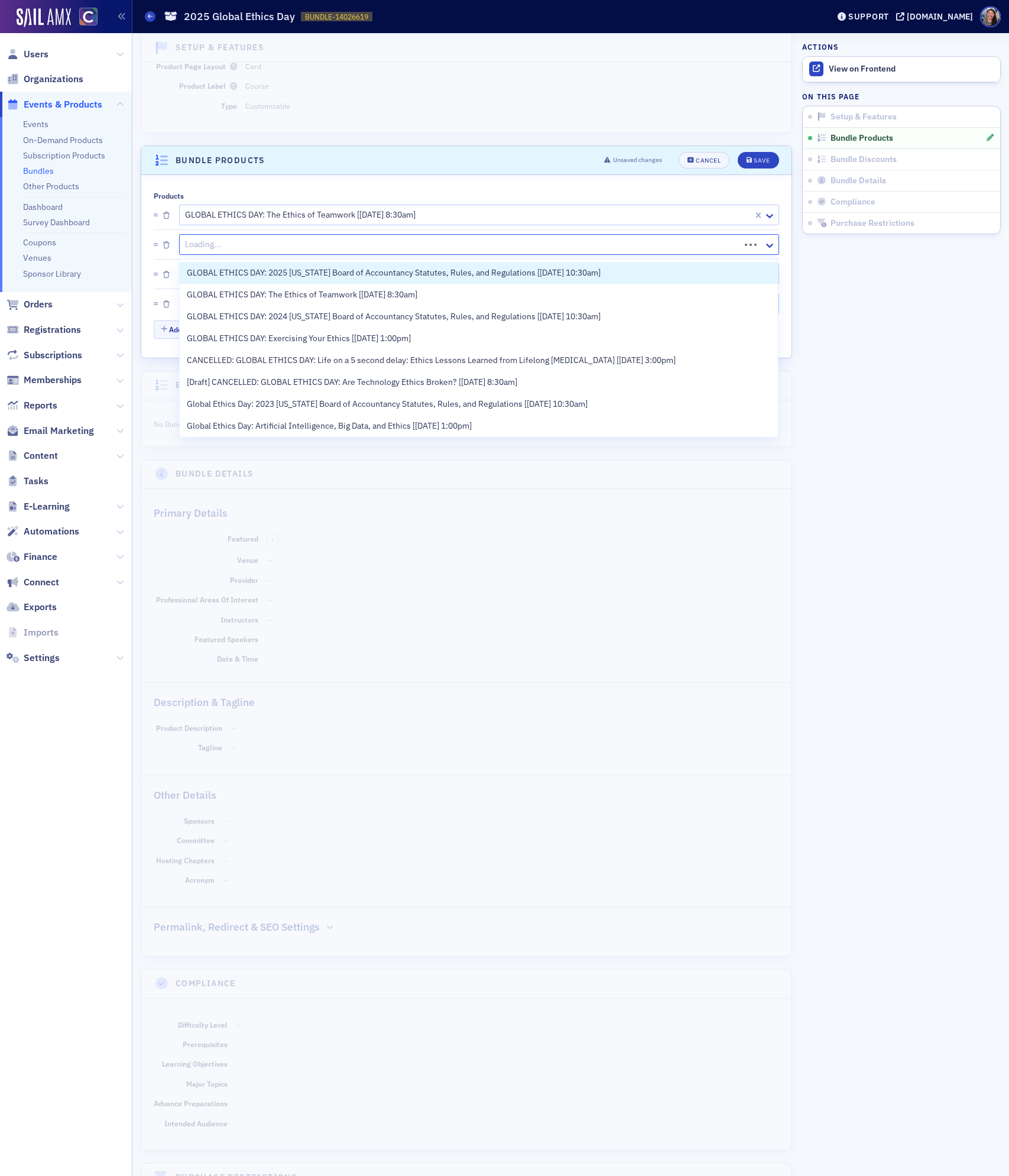
click at [500, 244] on div at bounding box center [462, 244] width 555 height 14
click at [484, 272] on span "GLOBAL ETHICS DAY: 2025 [US_STATE] Board of Accountancy Statutes, Rules, and Re…" at bounding box center [393, 273] width 414 height 13
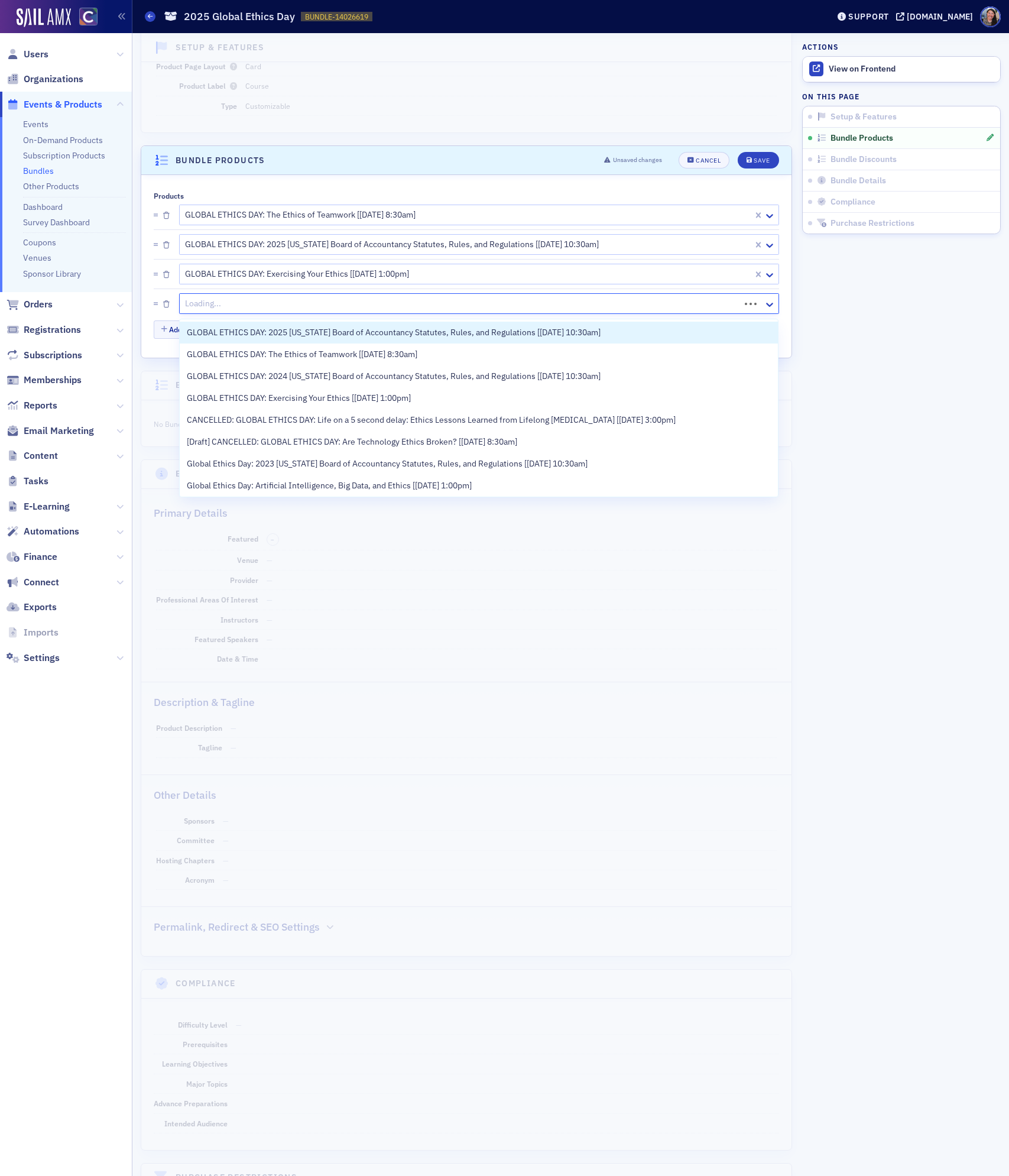
click at [428, 308] on div at bounding box center [462, 304] width 555 height 14
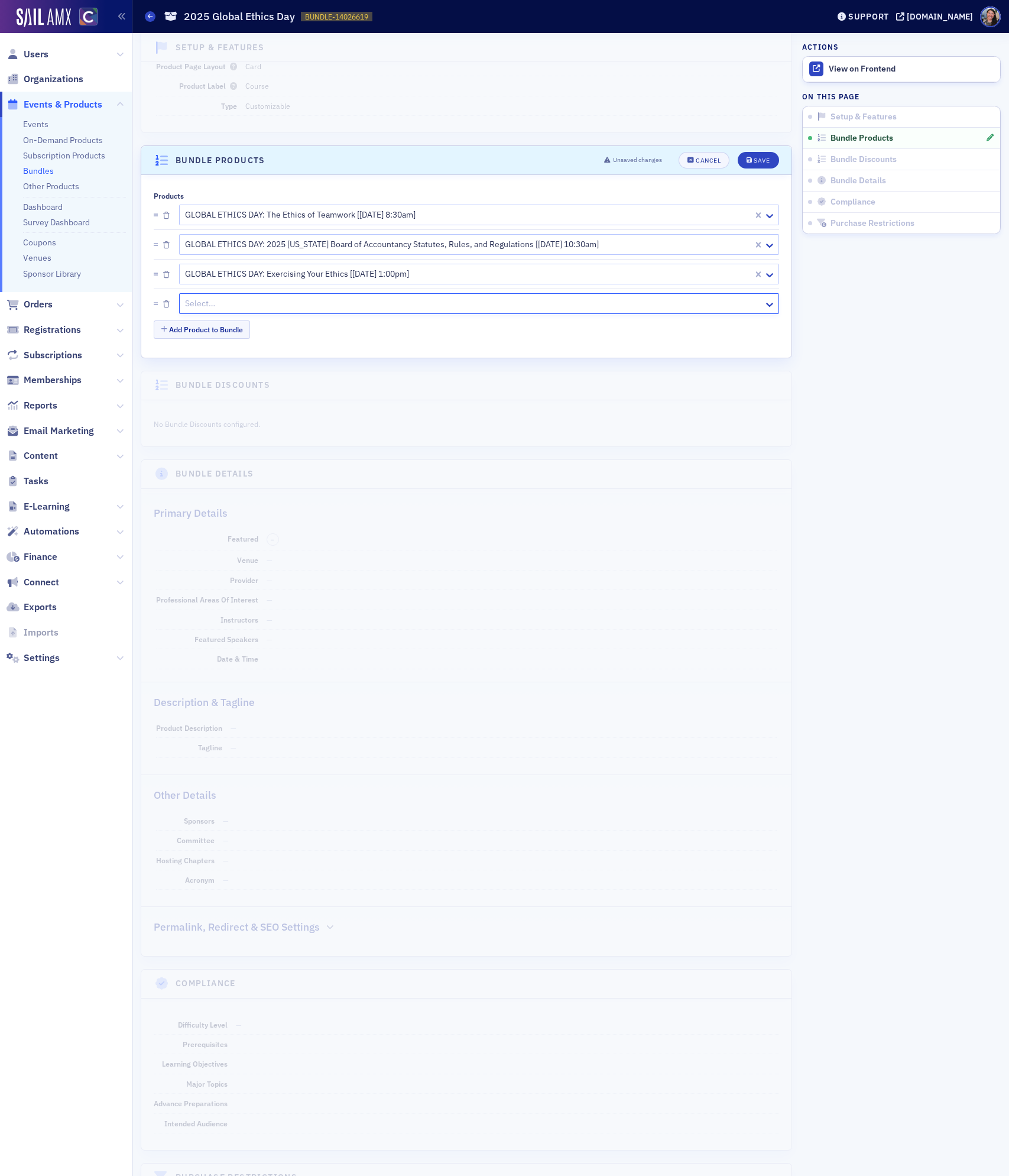
type input "g"
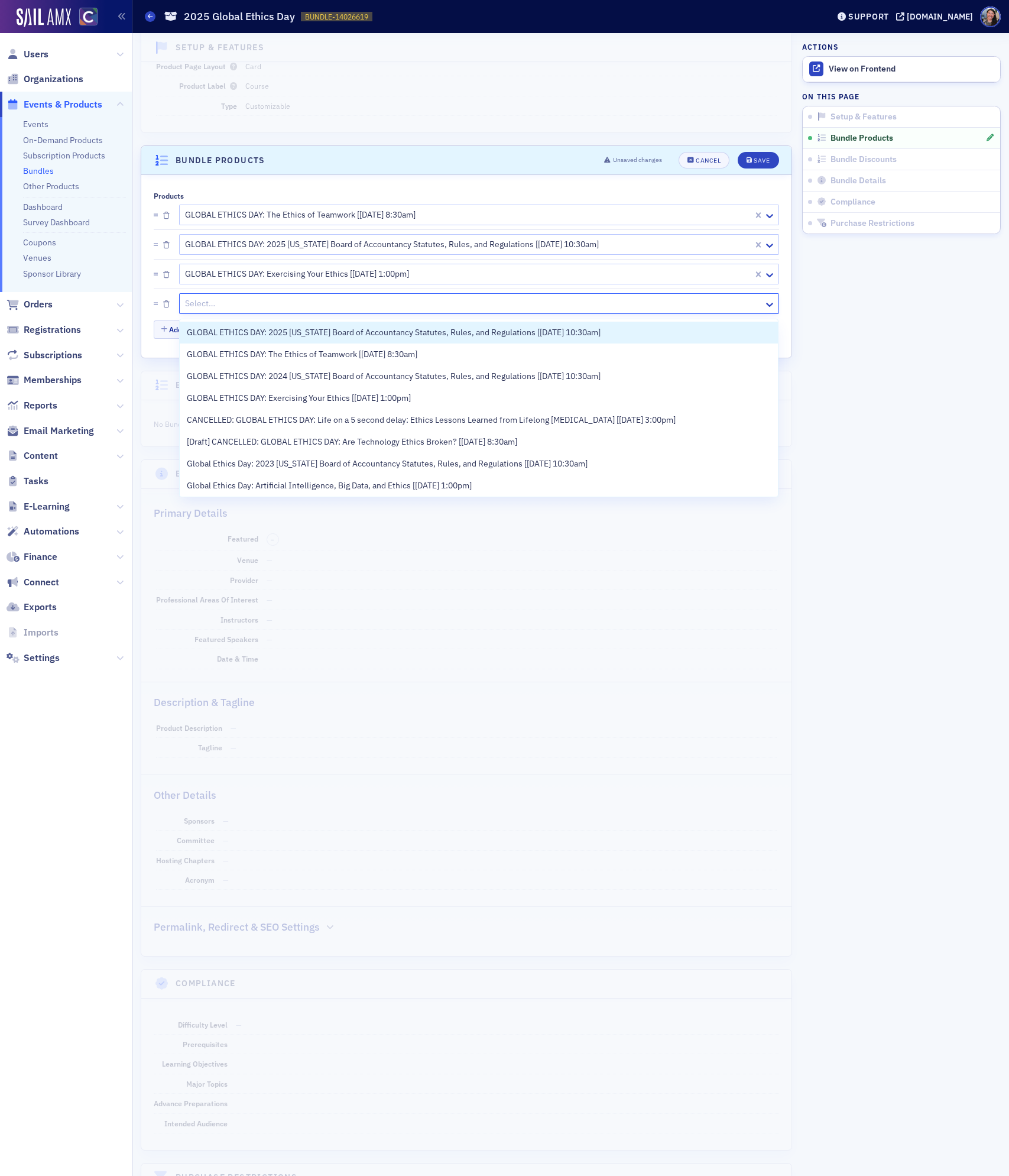
click at [228, 307] on div at bounding box center [473, 304] width 579 height 14
paste input "Beyond The Numbers"
type input "Beyond The Numbers"
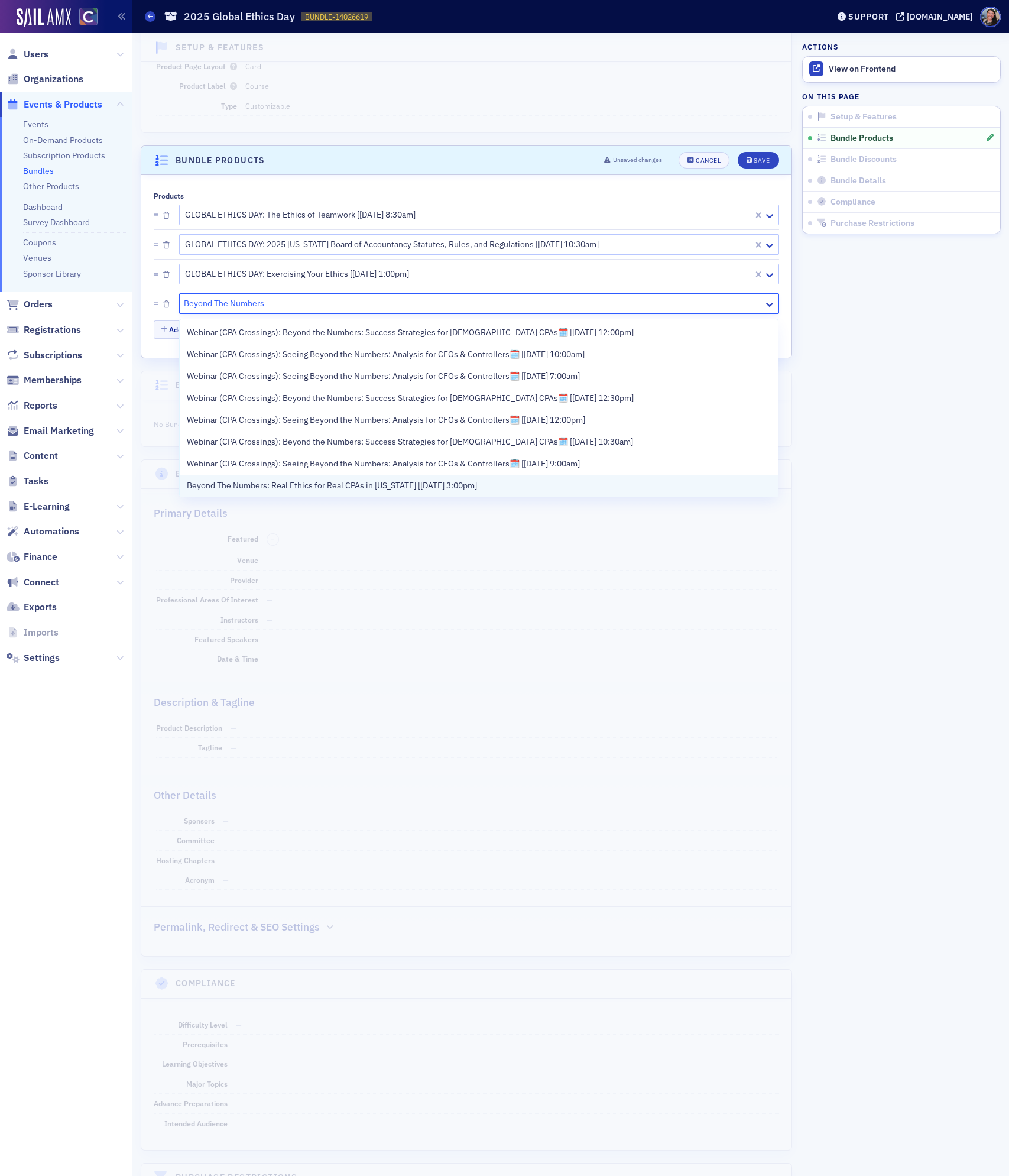
click at [260, 482] on span "Beyond The Numbers: Real Ethics for Real CPAs in [US_STATE] [[DATE] 3:00pm]" at bounding box center [331, 485] width 290 height 13
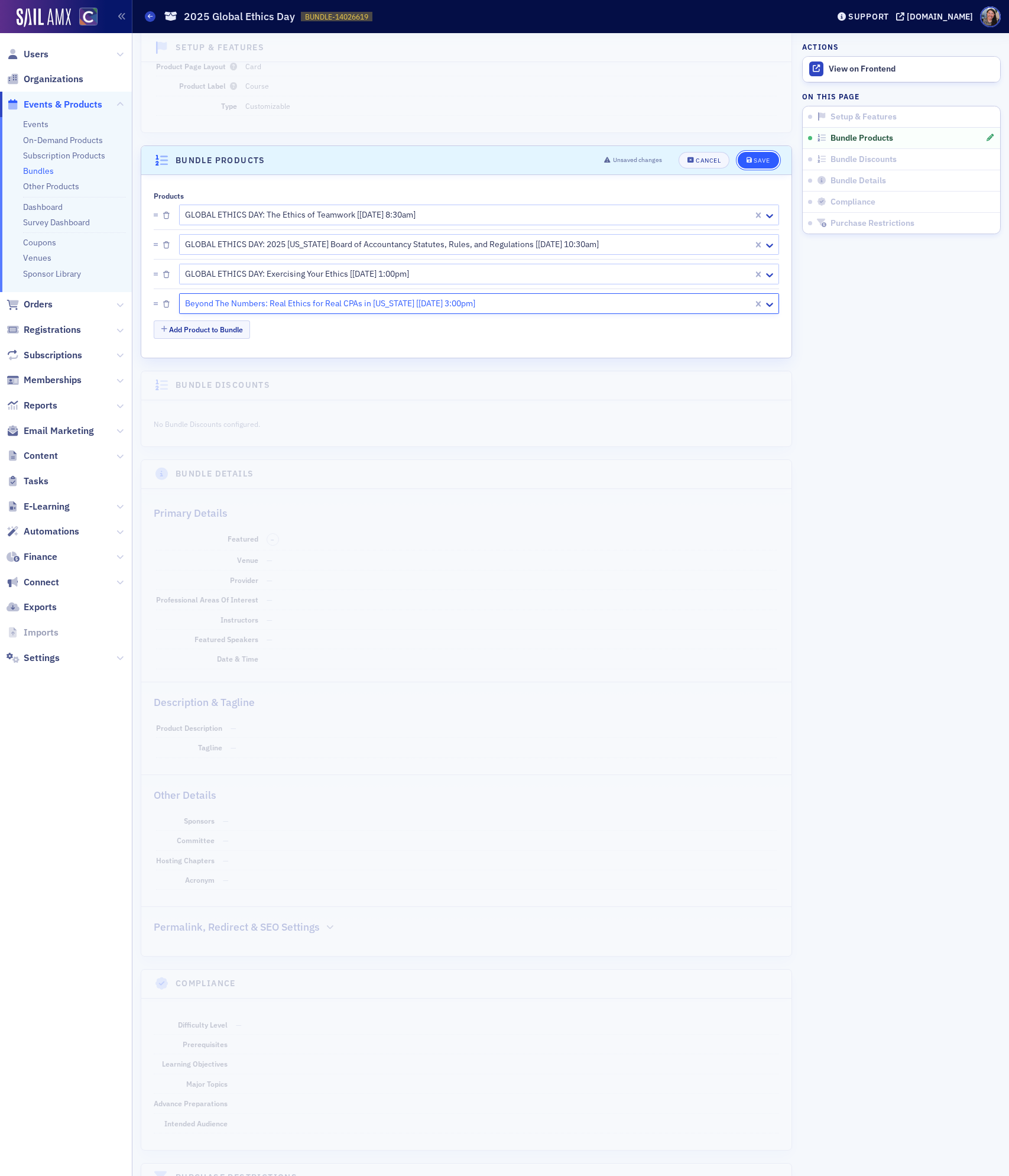
click at [762, 161] on div "Save" at bounding box center [762, 161] width 16 height 7
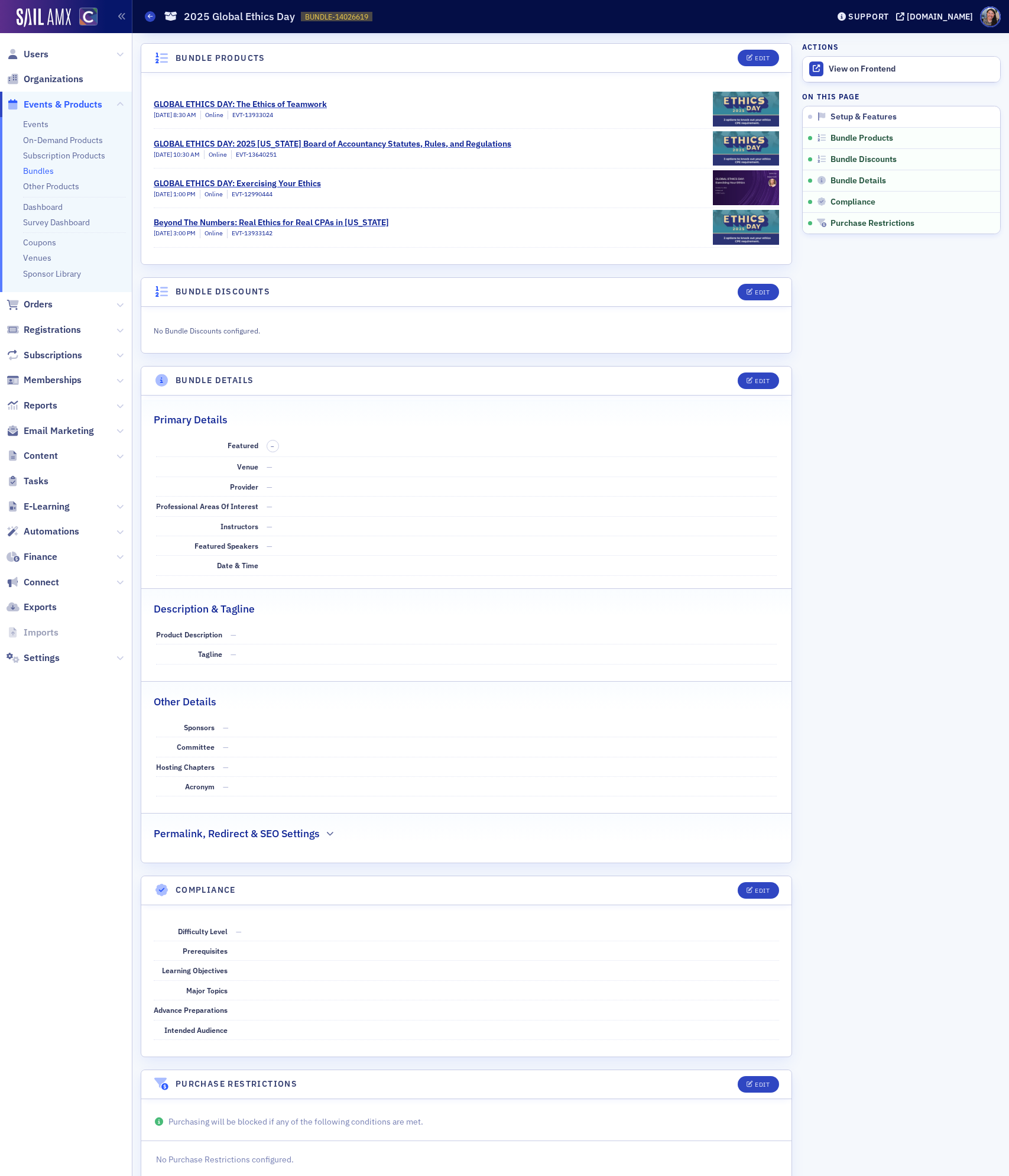
scroll to position [231, 0]
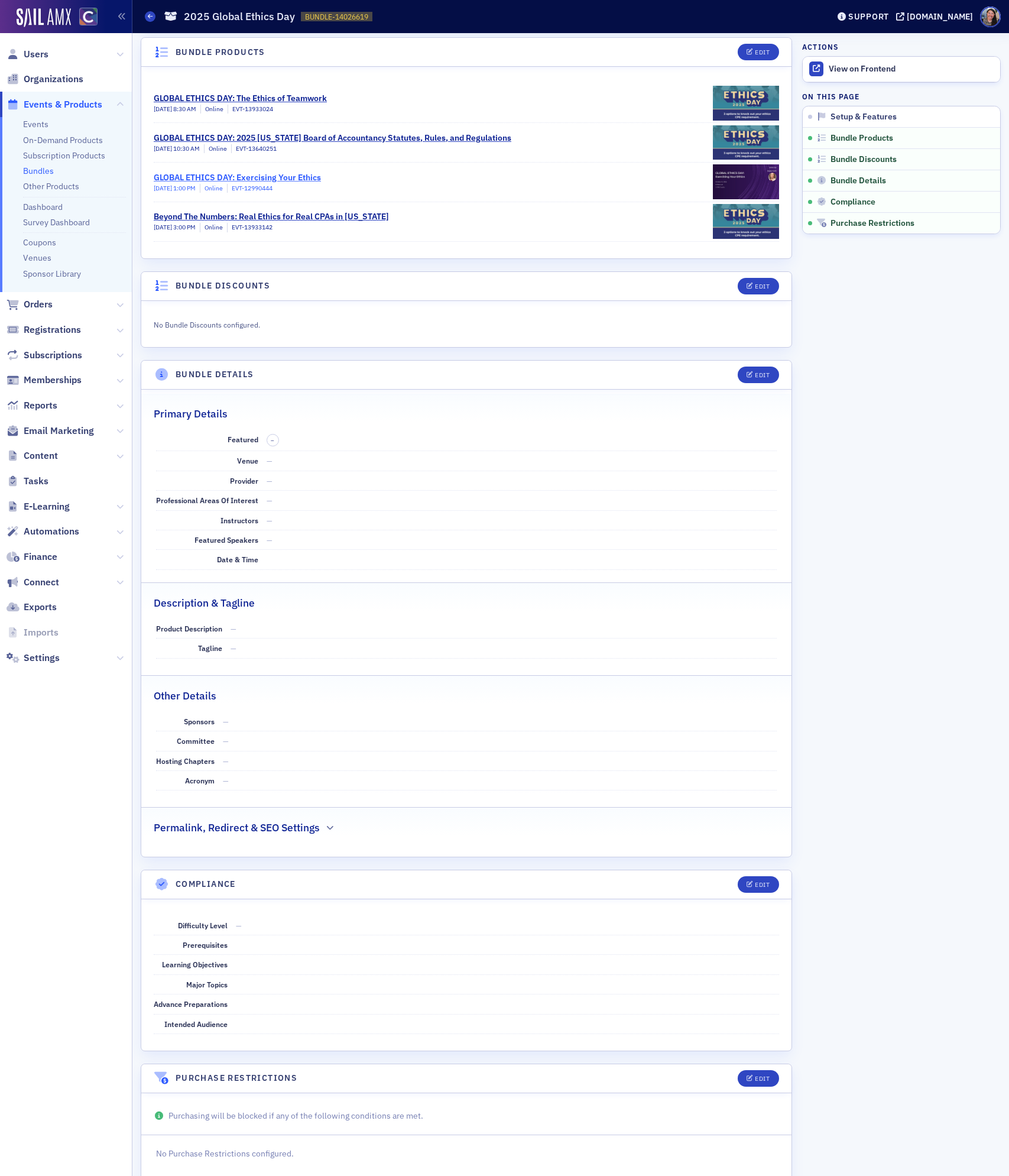
click at [299, 179] on div "GLOBAL ETHICS DAY: Exercising Your Ethics" at bounding box center [237, 177] width 167 height 13
click at [301, 223] on div "Beyond The Numbers: Real Ethics for Real CPAs in [US_STATE]" at bounding box center [272, 217] width 235 height 13
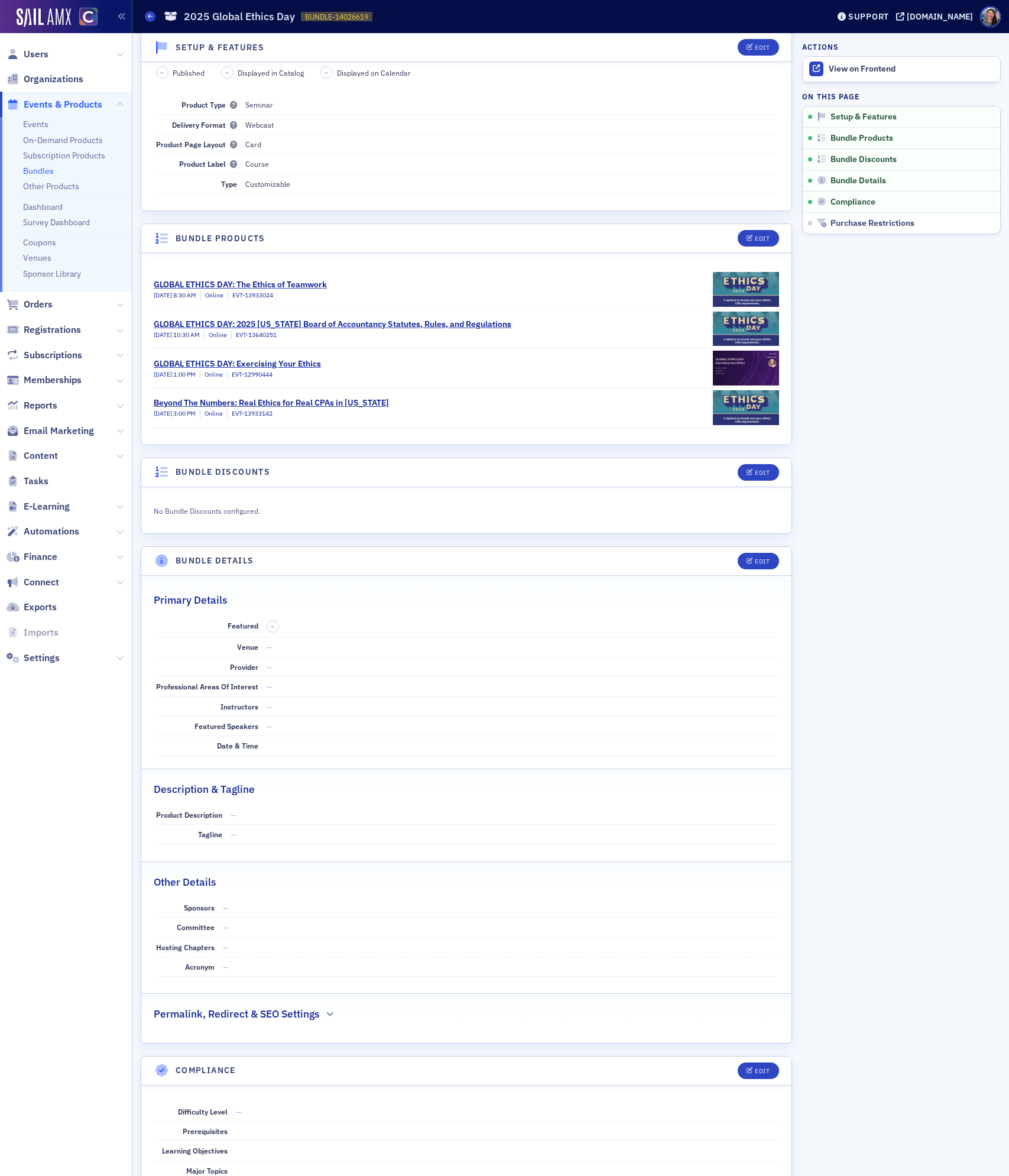
scroll to position [43, 0]
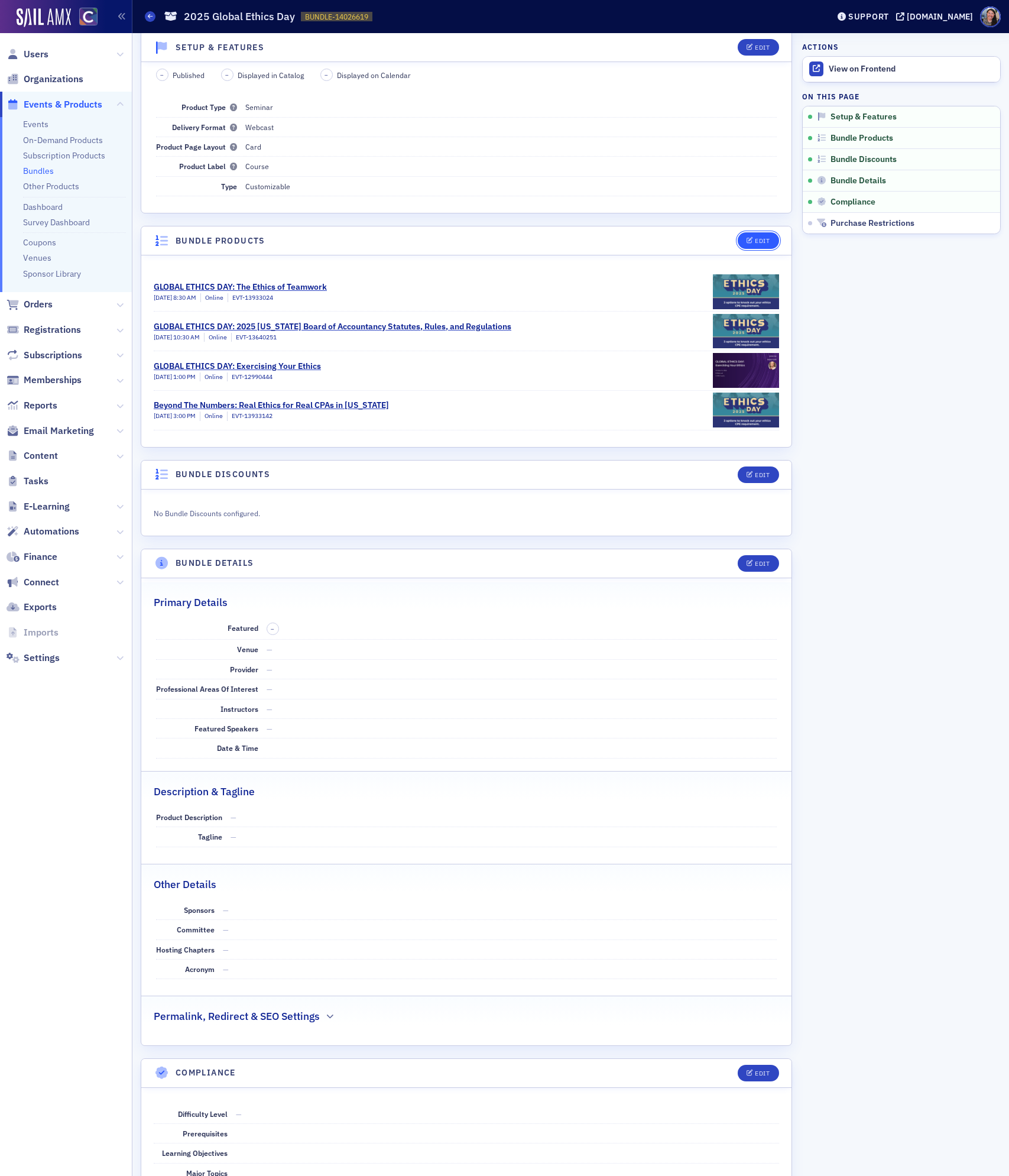
click at [766, 245] on button "Edit" at bounding box center [758, 240] width 41 height 16
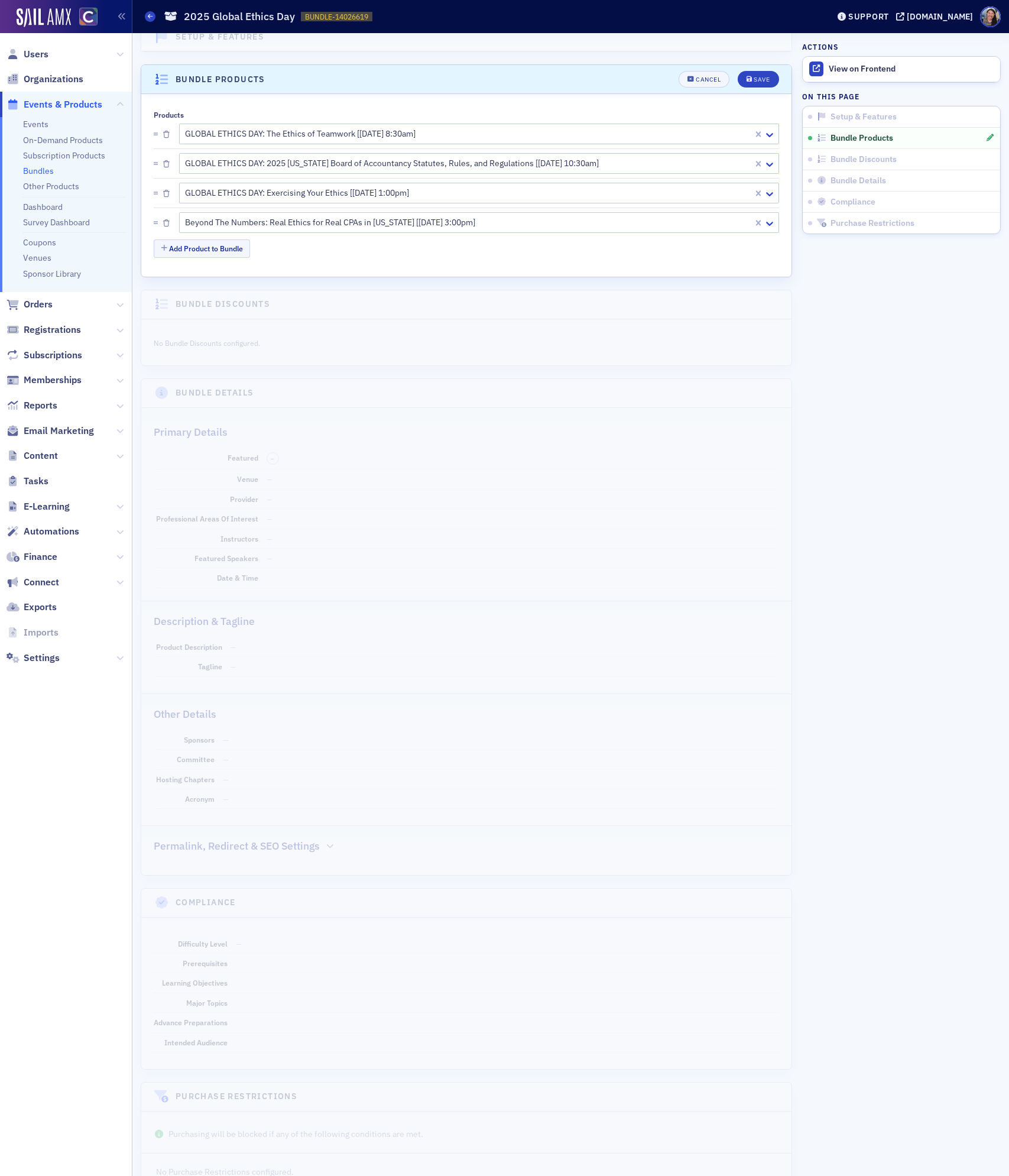
scroll to position [231, 0]
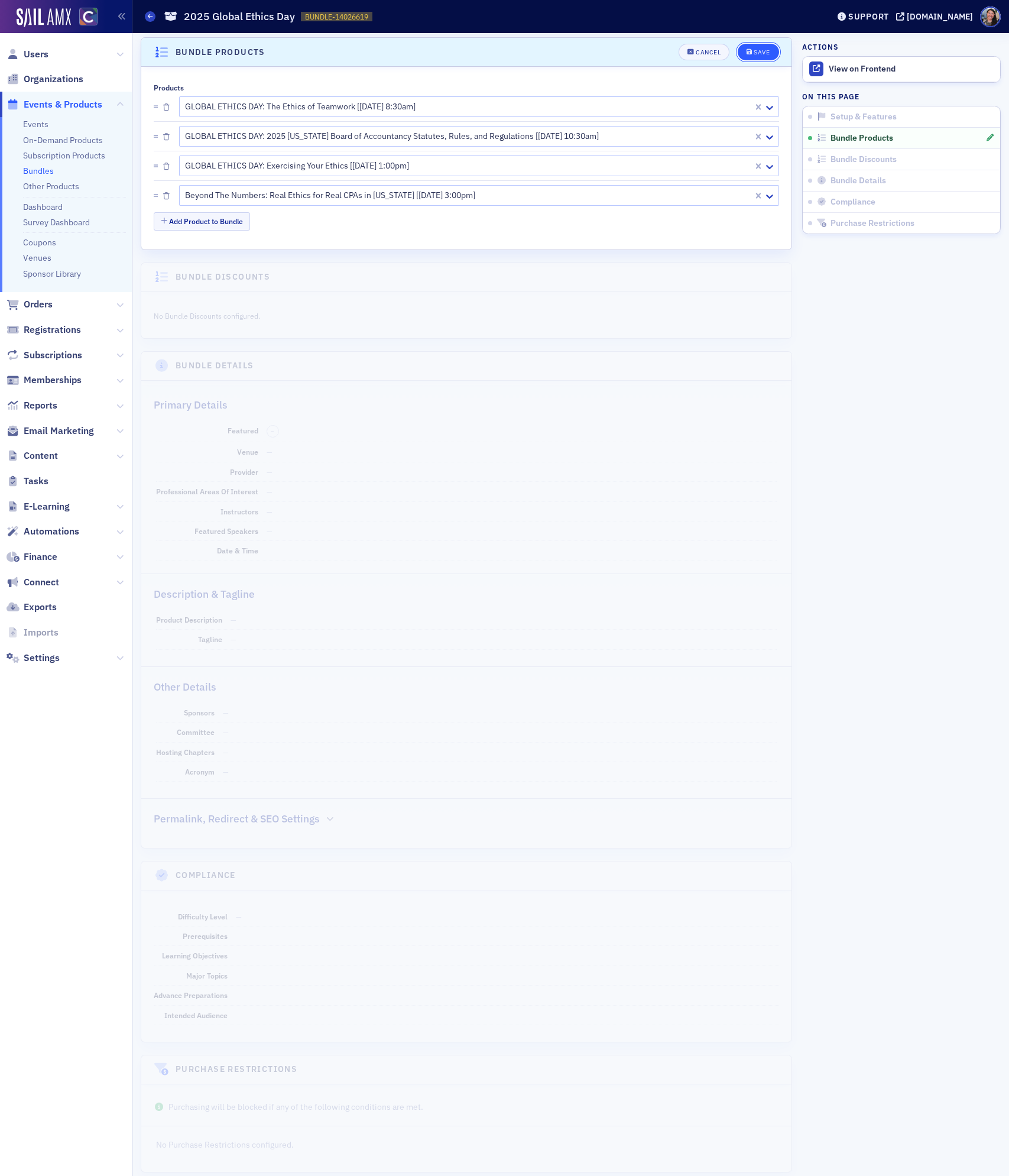
click at [750, 50] on icon "submit" at bounding box center [750, 52] width 6 height 7
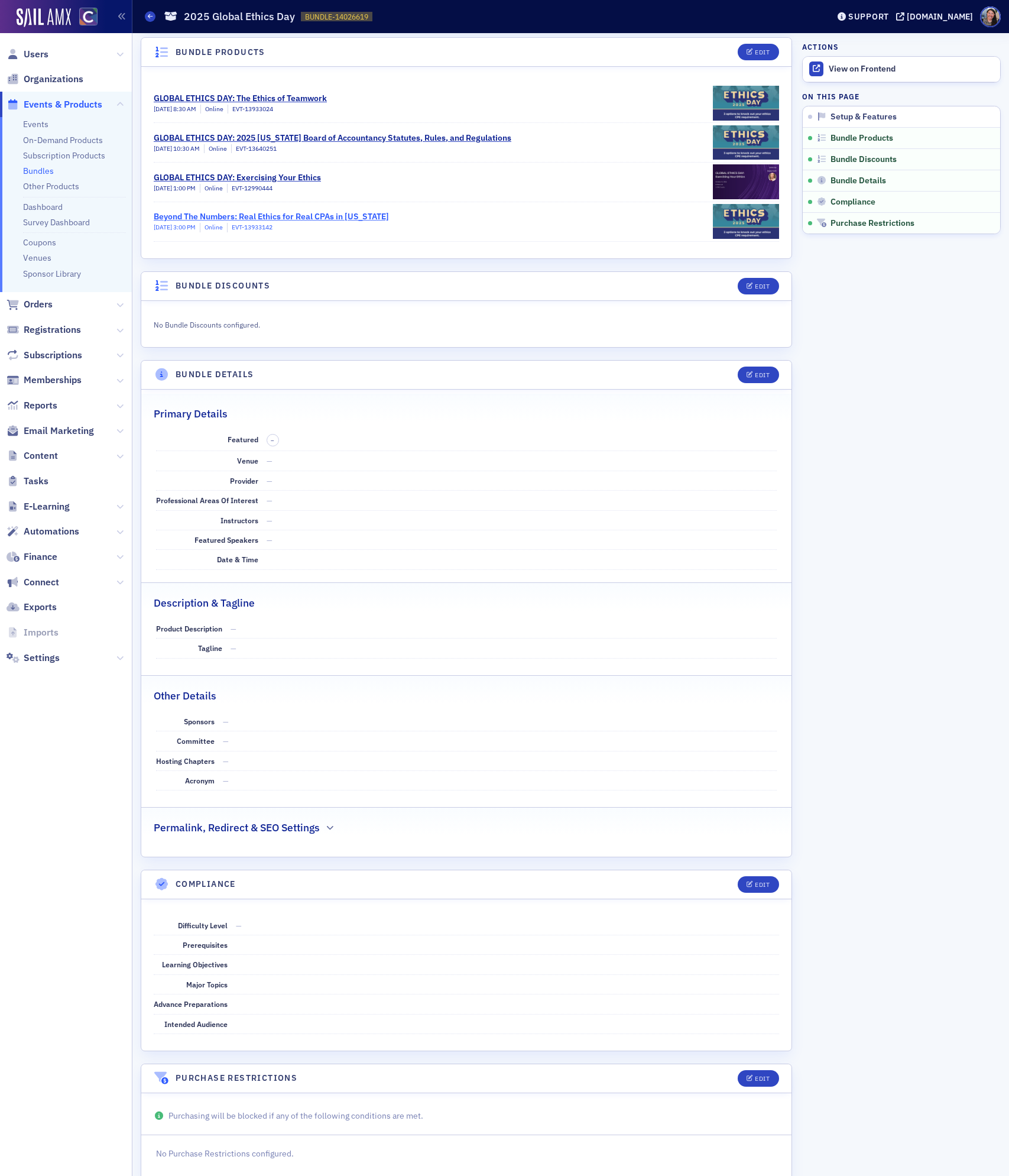
click at [366, 219] on div "Beyond The Numbers: Real Ethics for Real CPAs in [US_STATE]" at bounding box center [272, 217] width 235 height 13
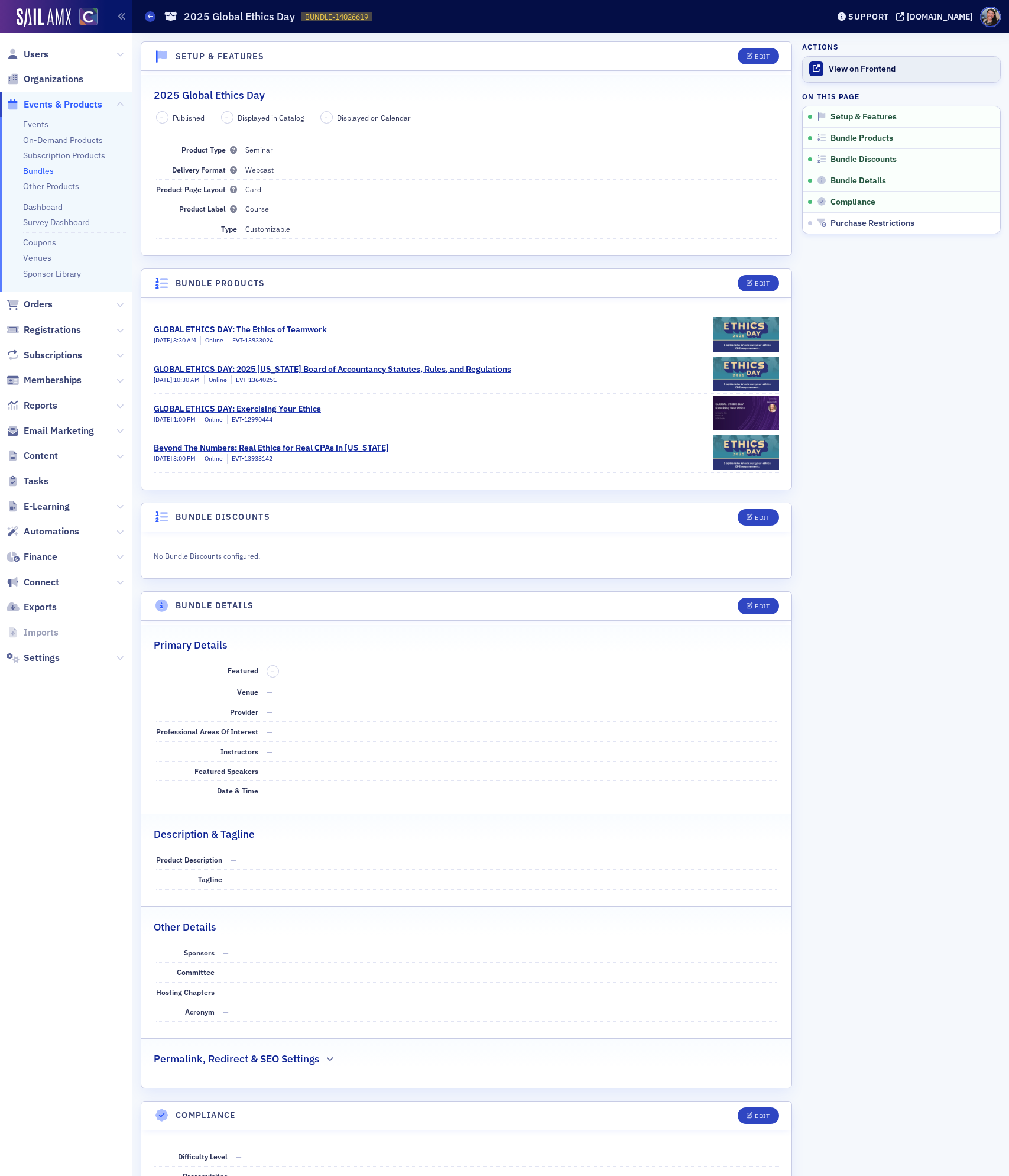
click at [831, 65] on div "View on Frontend" at bounding box center [911, 69] width 165 height 11
click at [360, 415] on link "GLOBAL ETHICS DAY: Exercising Your Ethics [DATE] 1:00 PM Online EVT-12990444" at bounding box center [466, 413] width 625 height 39
click at [773, 286] on button "Edit" at bounding box center [758, 283] width 41 height 16
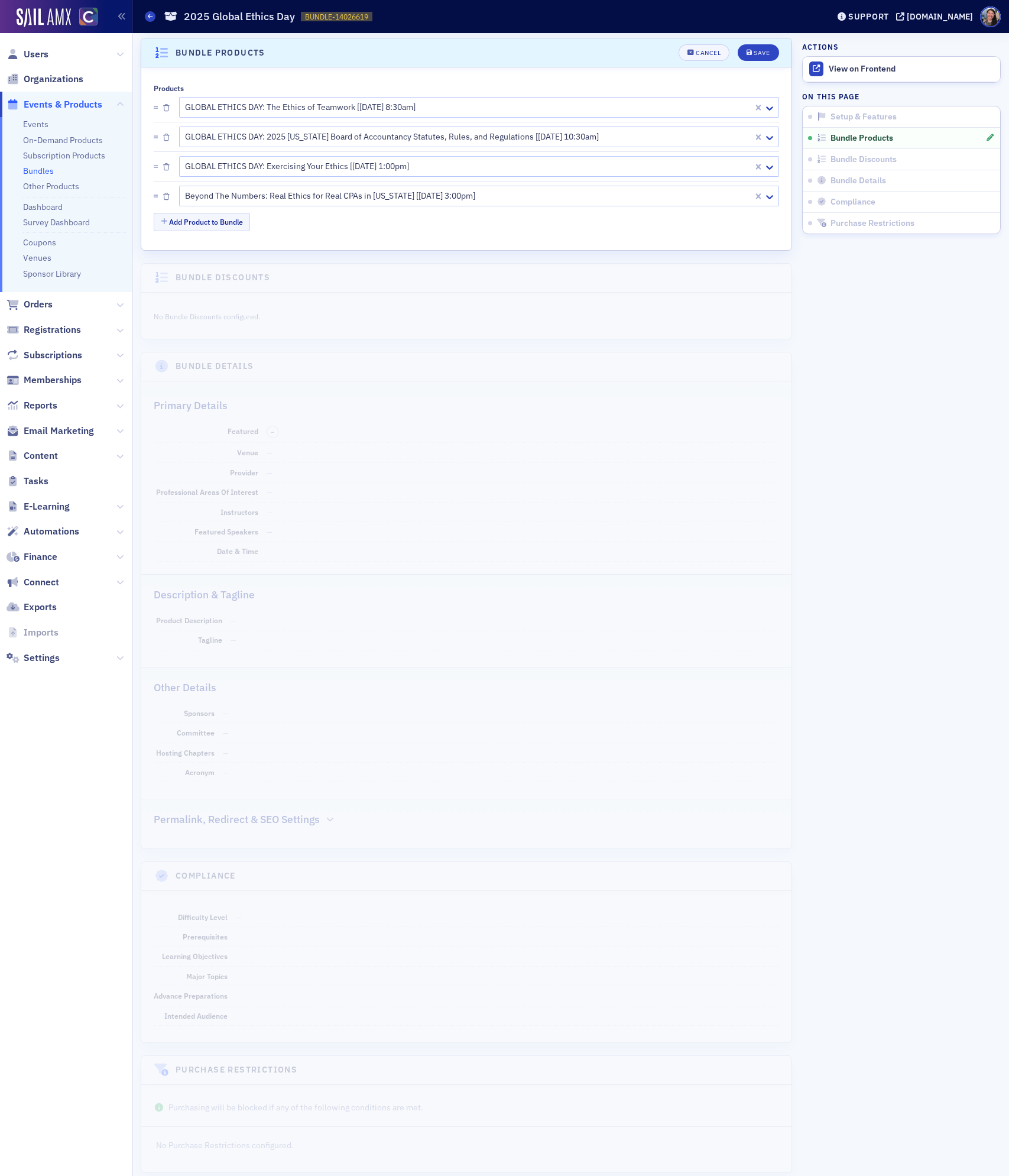
scroll to position [231, 0]
click at [317, 171] on div at bounding box center [473, 165] width 579 height 14
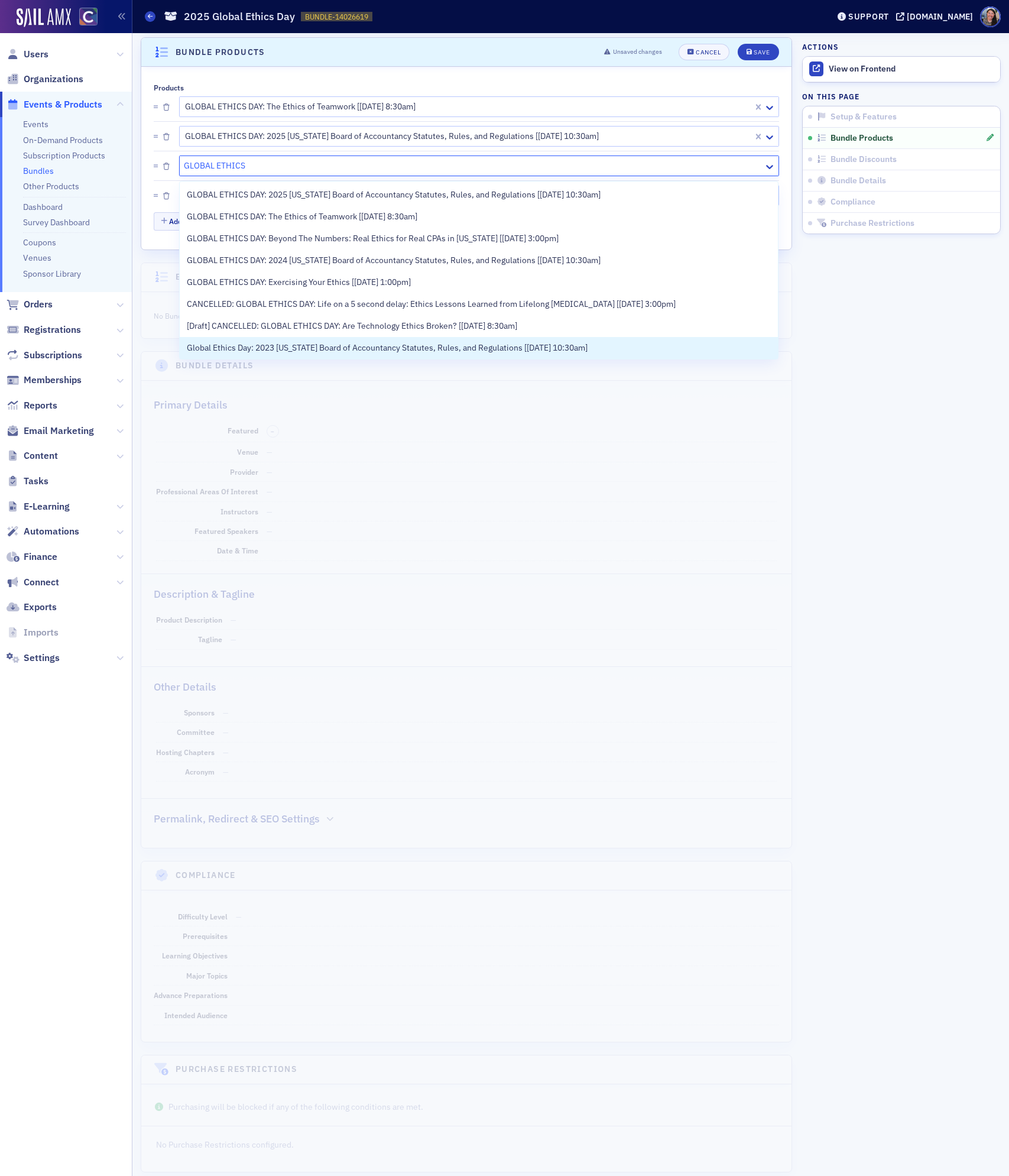
type input "GLOBAL ETHICS"
click at [946, 391] on aside "Actions View on Frontend On this page Setup & Features Bundle Products Bundle D…" at bounding box center [901, 497] width 199 height 1391
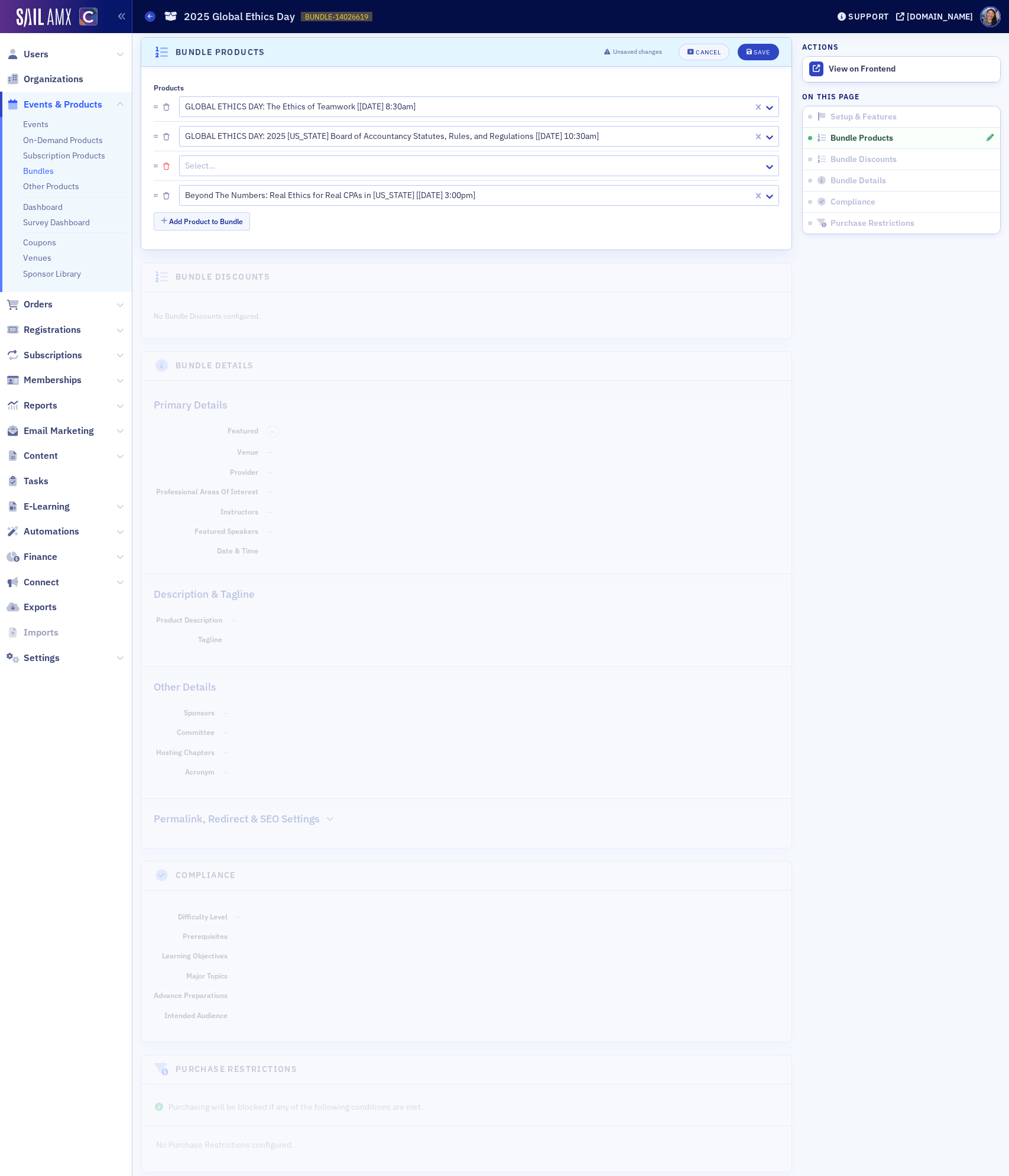
click at [168, 165] on icon "button" at bounding box center [166, 167] width 7 height 7
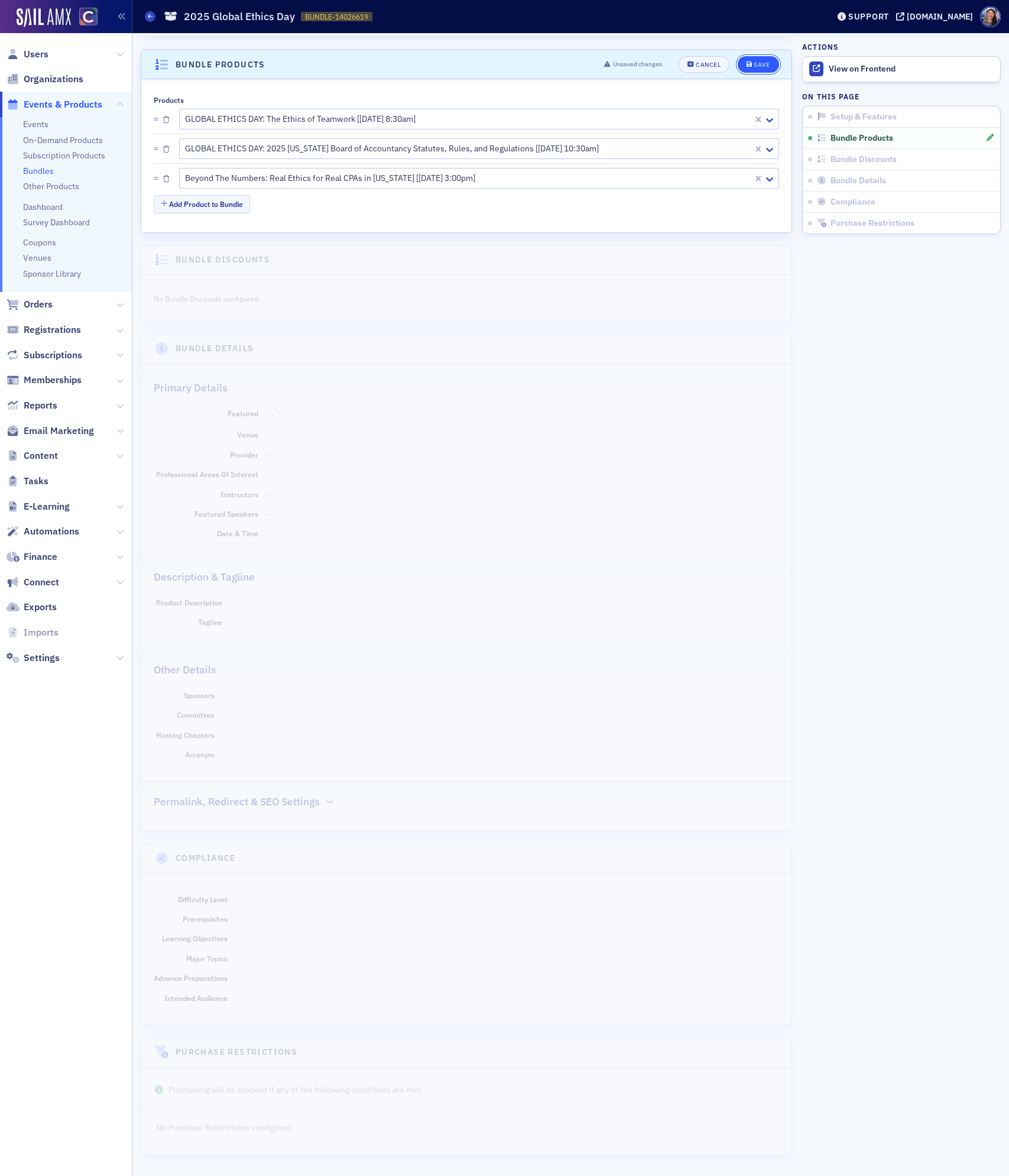
click at [763, 62] on div "Save" at bounding box center [762, 65] width 16 height 7
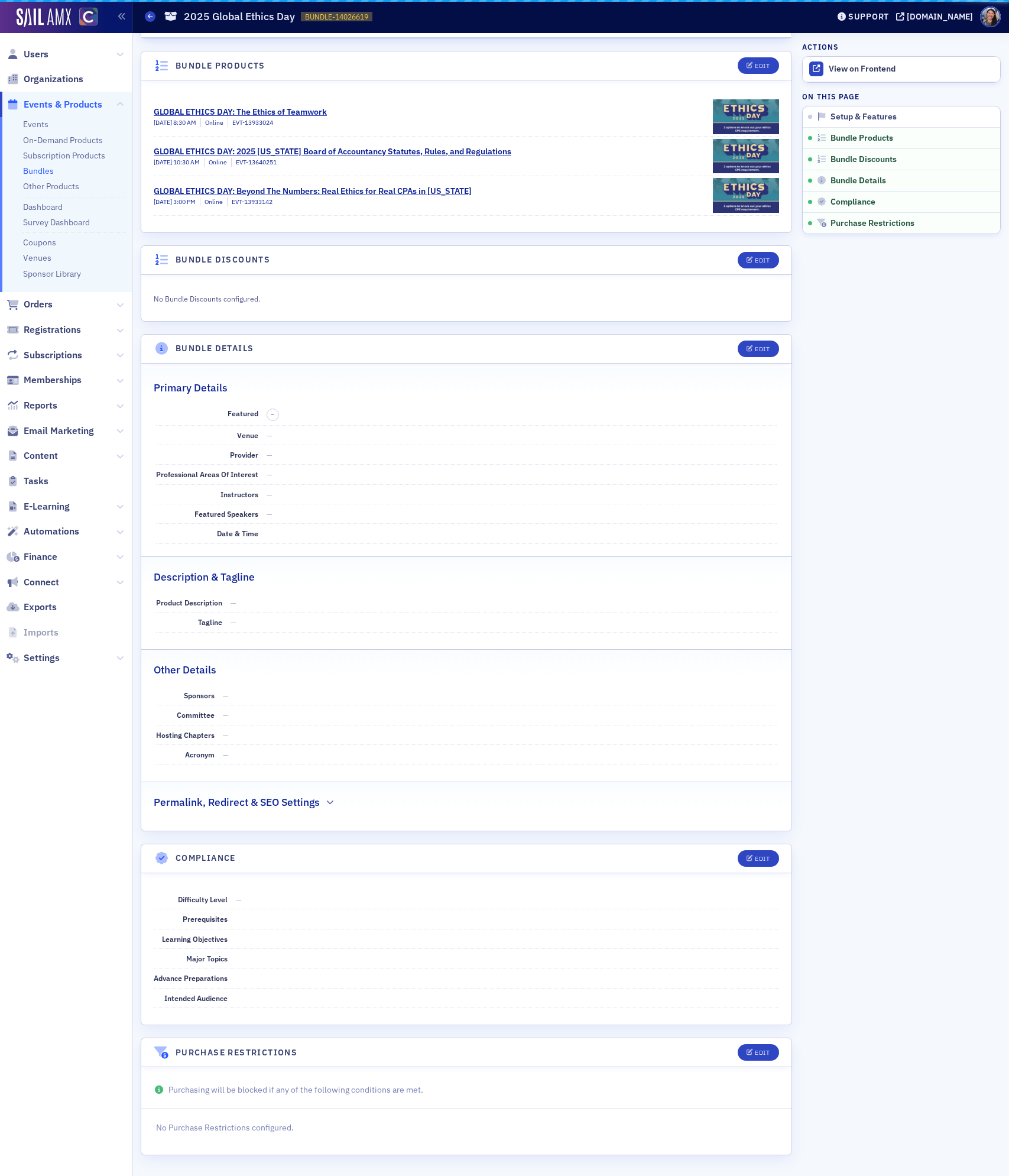
scroll to position [229, 0]
click at [770, 340] on button "Edit" at bounding box center [758, 348] width 41 height 16
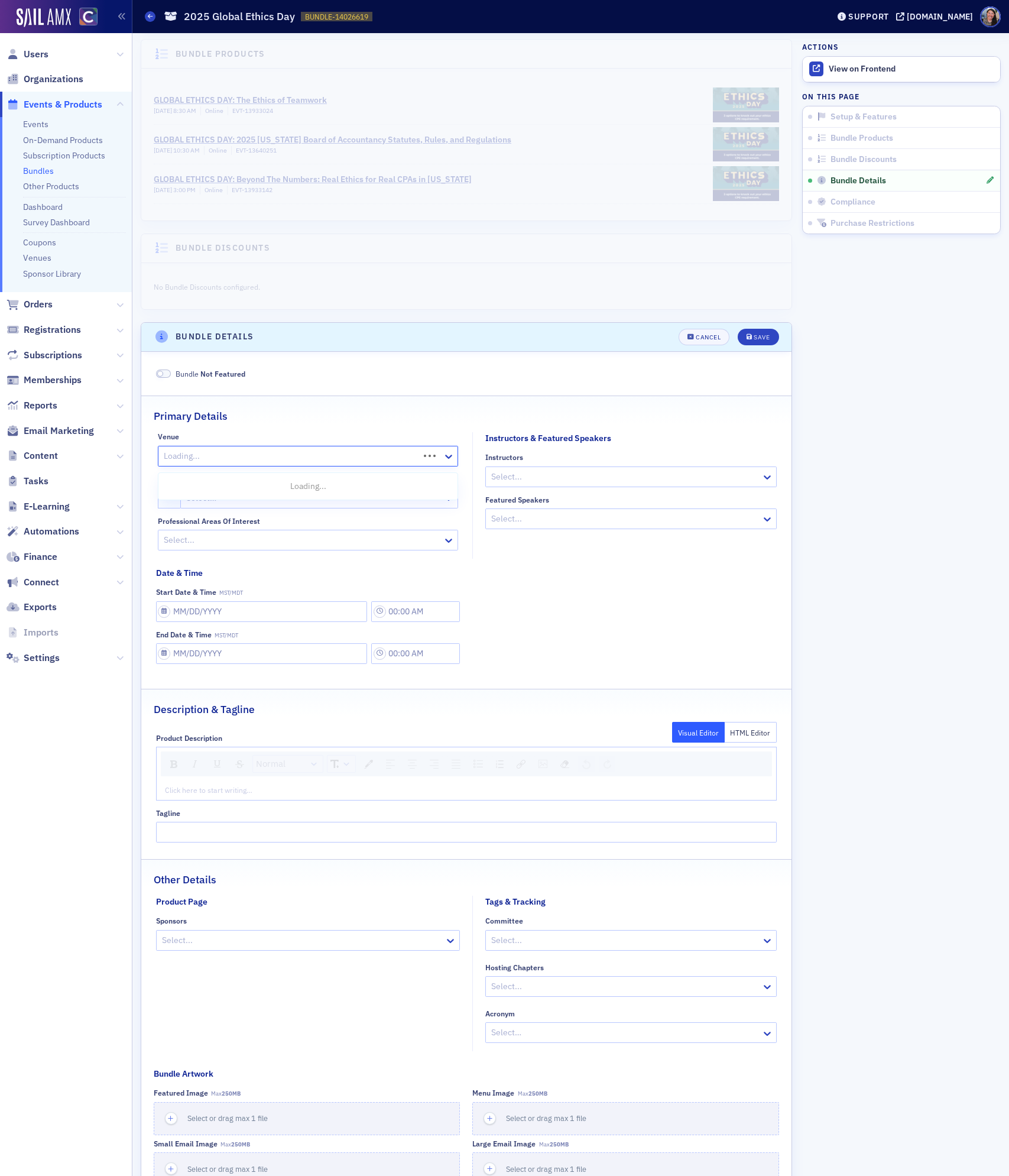
click at [210, 462] on div at bounding box center [290, 456] width 255 height 14
type input "we"
click at [194, 488] on span "Webcast" at bounding box center [181, 486] width 32 height 13
click at [581, 484] on div at bounding box center [625, 477] width 270 height 14
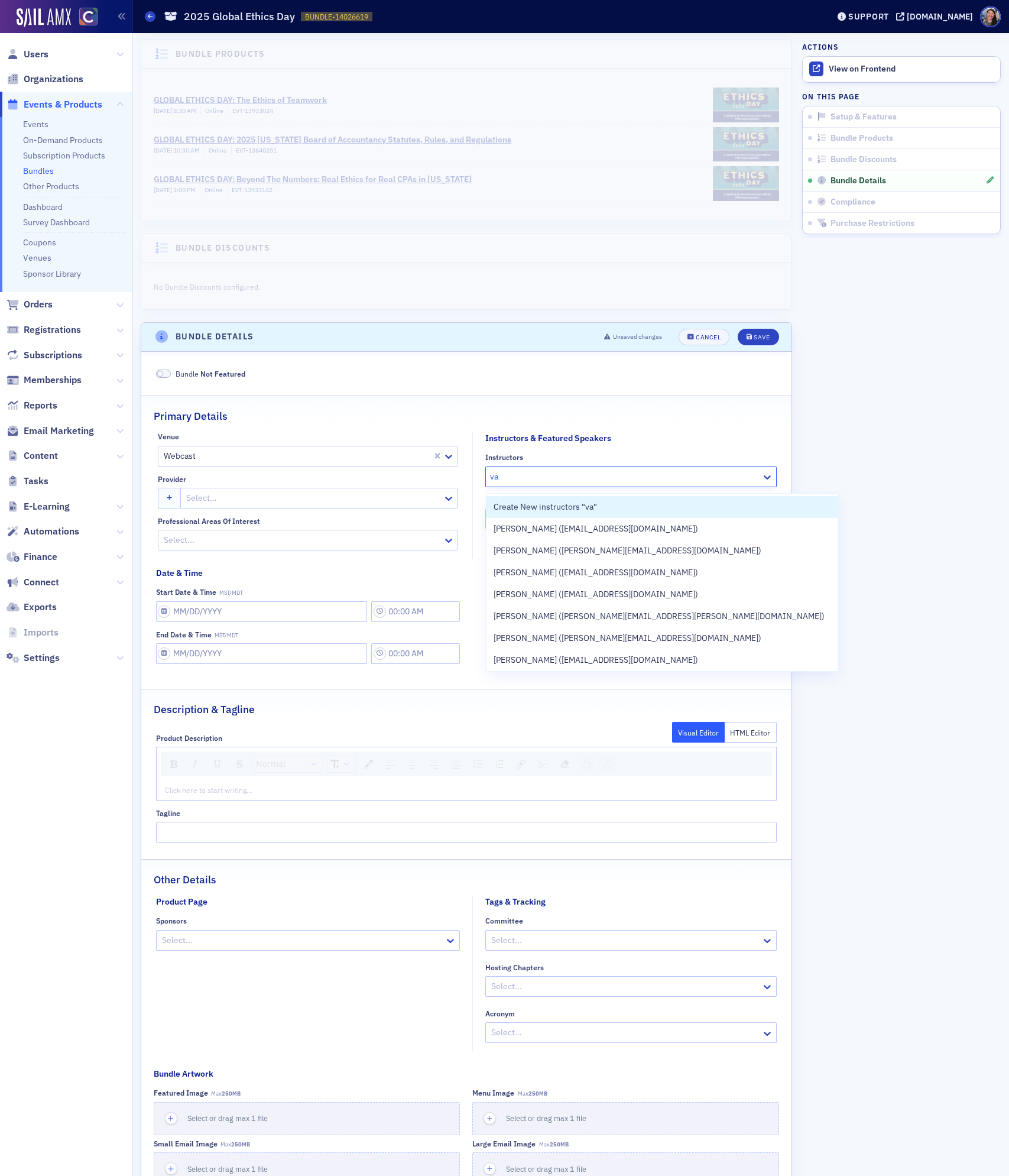
type input "v"
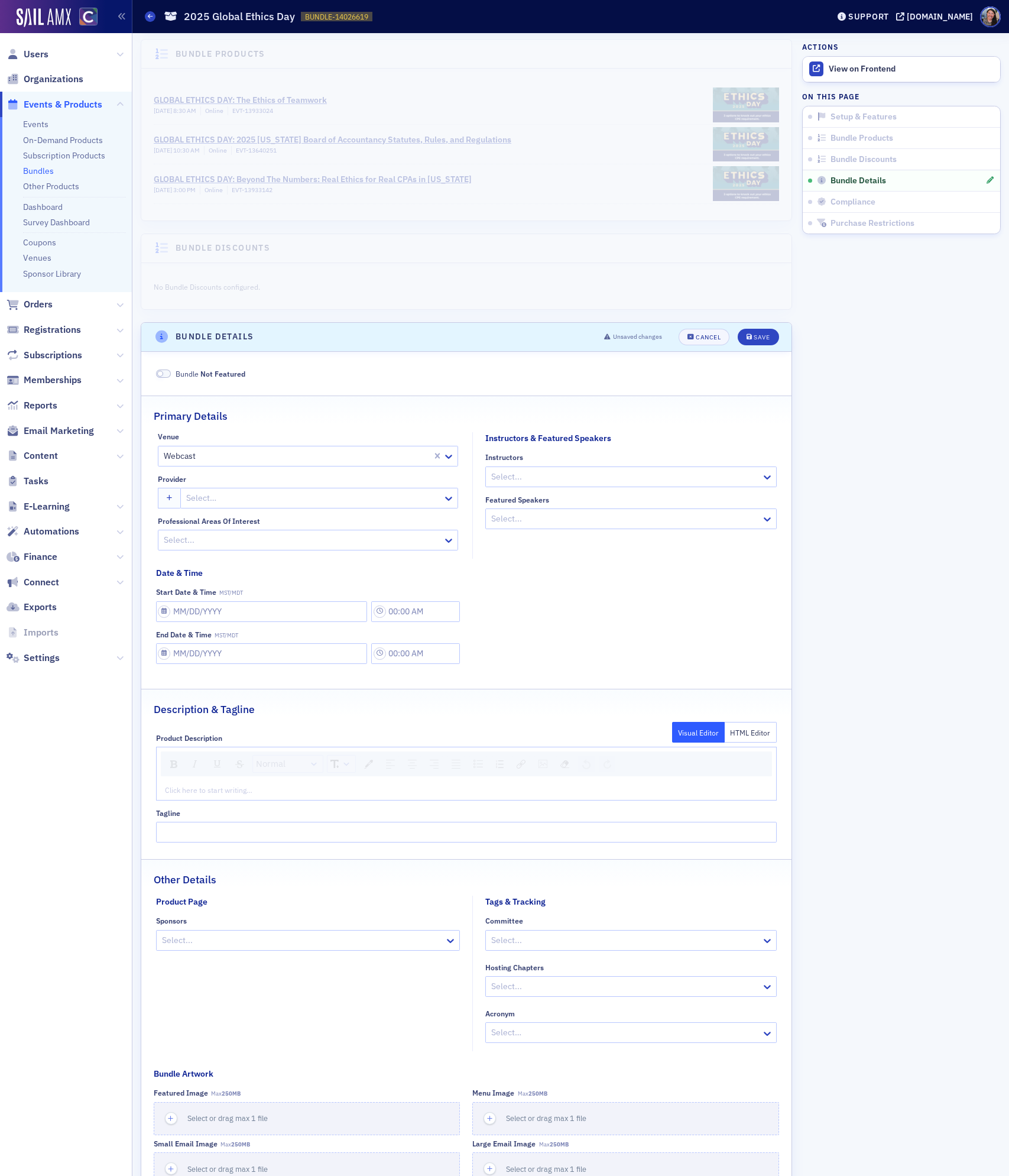
click at [601, 387] on fieldset "Bundle Not Featured" at bounding box center [466, 372] width 650 height 31
click at [221, 500] on div at bounding box center [313, 498] width 256 height 14
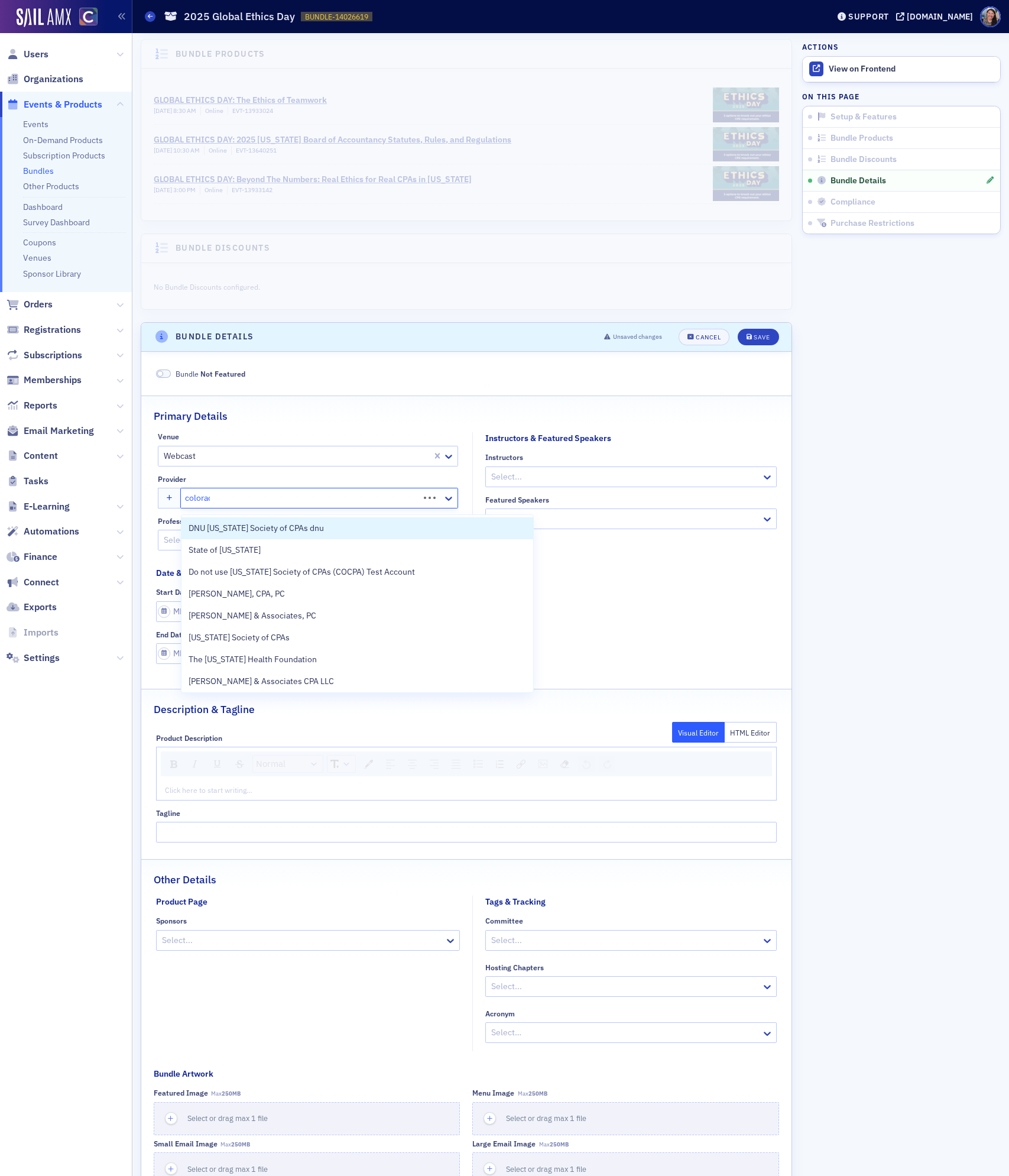
type input "[US_STATE]"
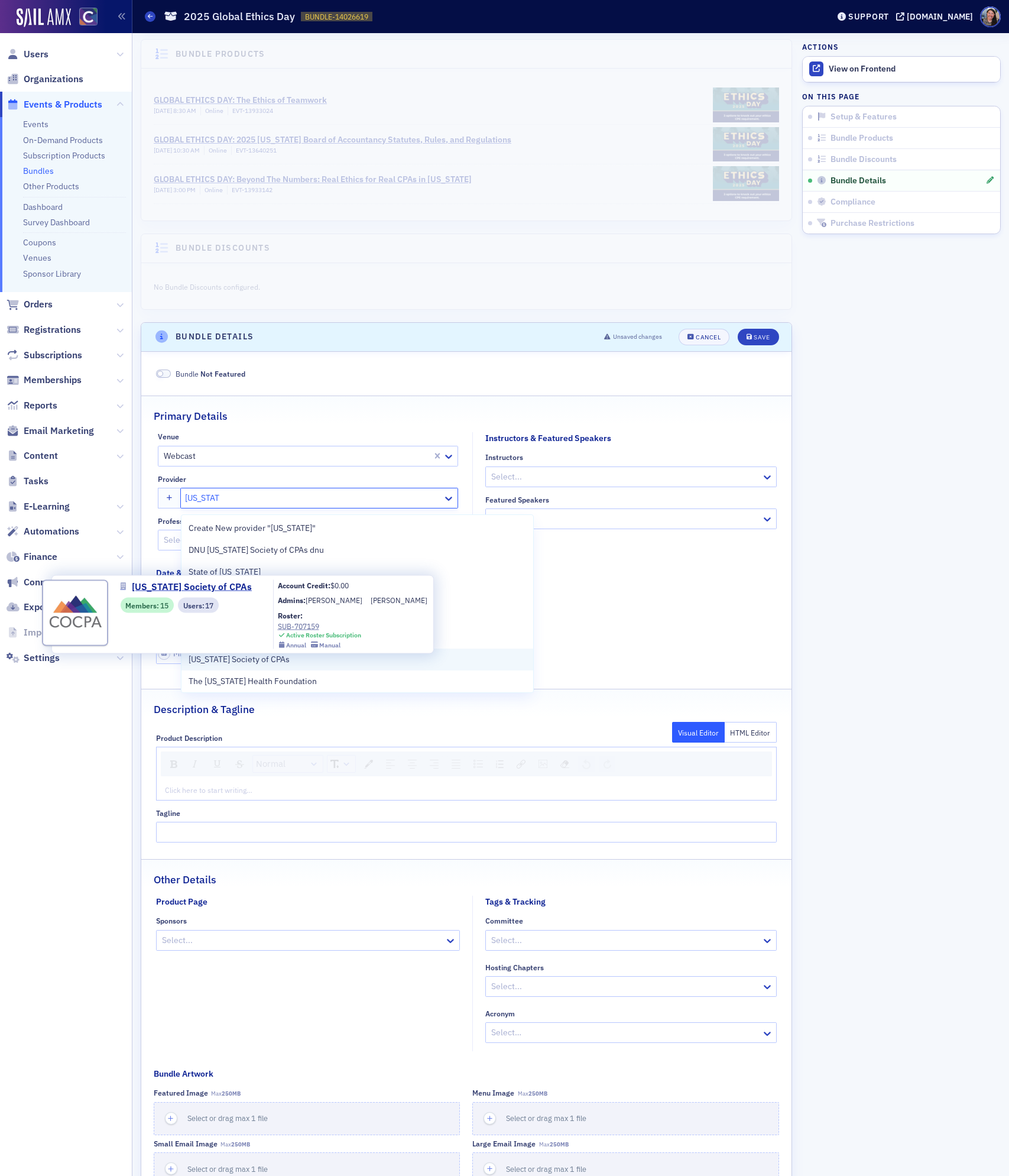
click at [249, 656] on span "[US_STATE] Society of CPAs" at bounding box center [242, 659] width 107 height 13
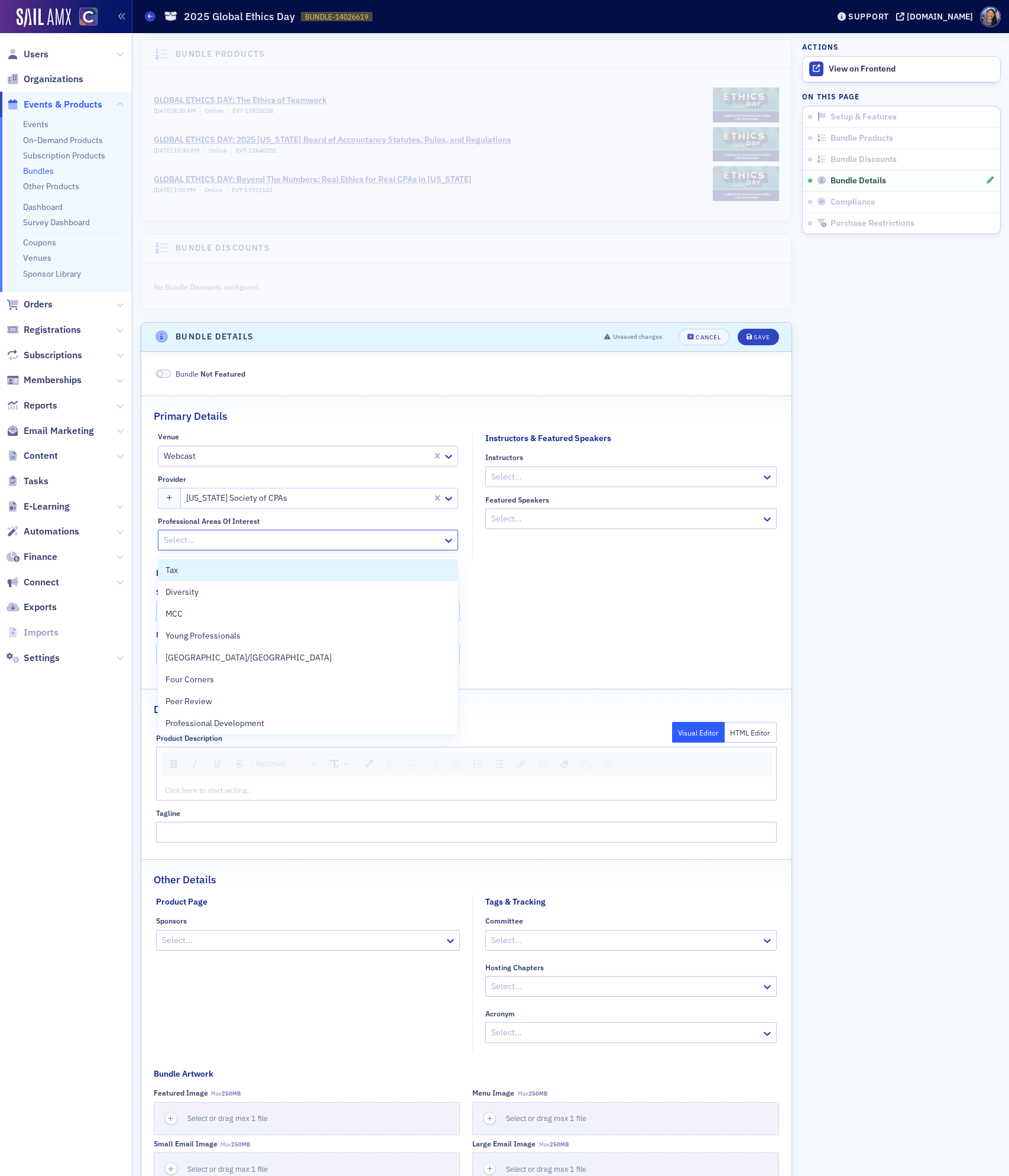
click at [228, 542] on div at bounding box center [302, 540] width 279 height 14
type input "et"
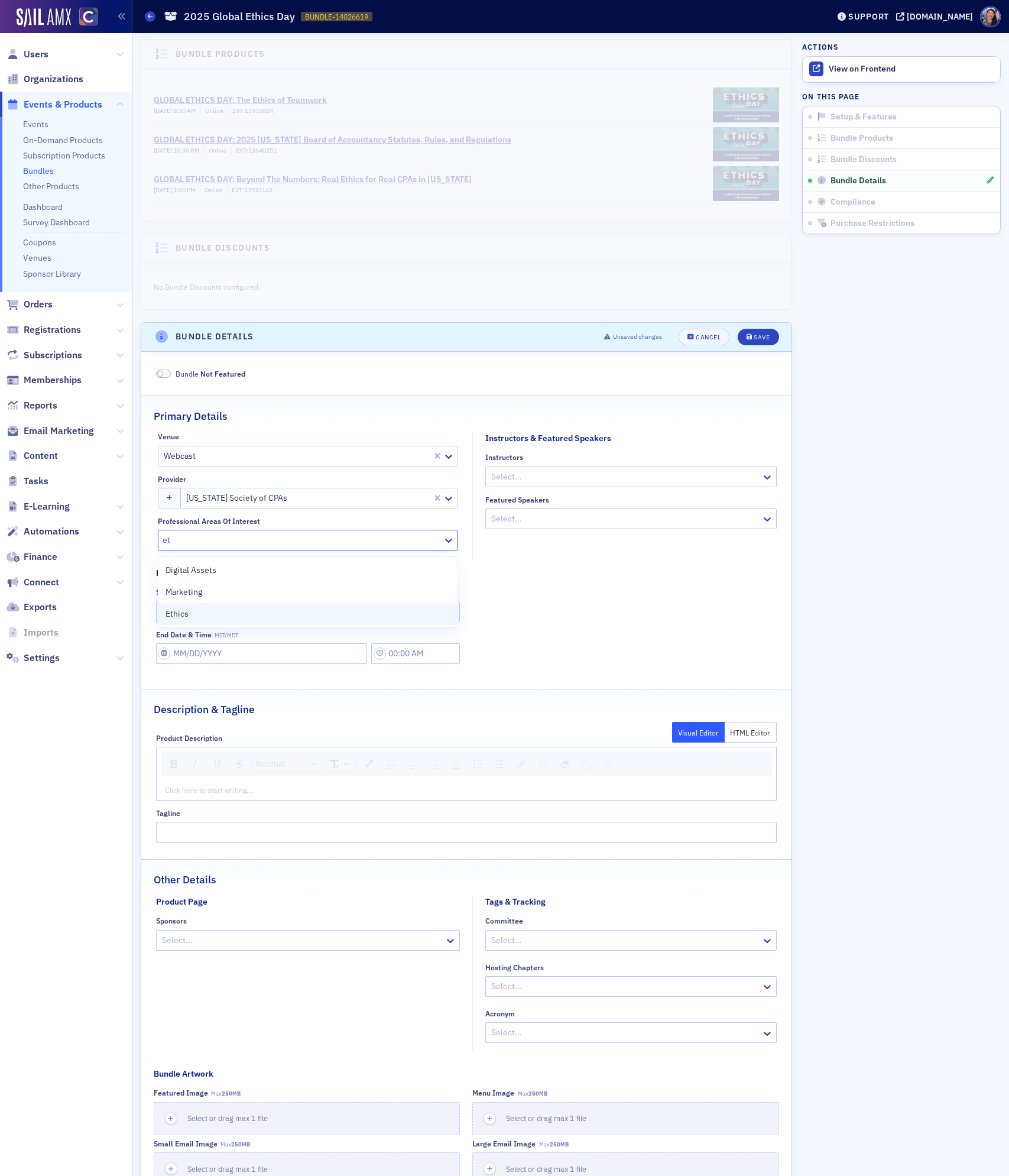
click at [183, 616] on span "Ethics" at bounding box center [177, 614] width 23 height 13
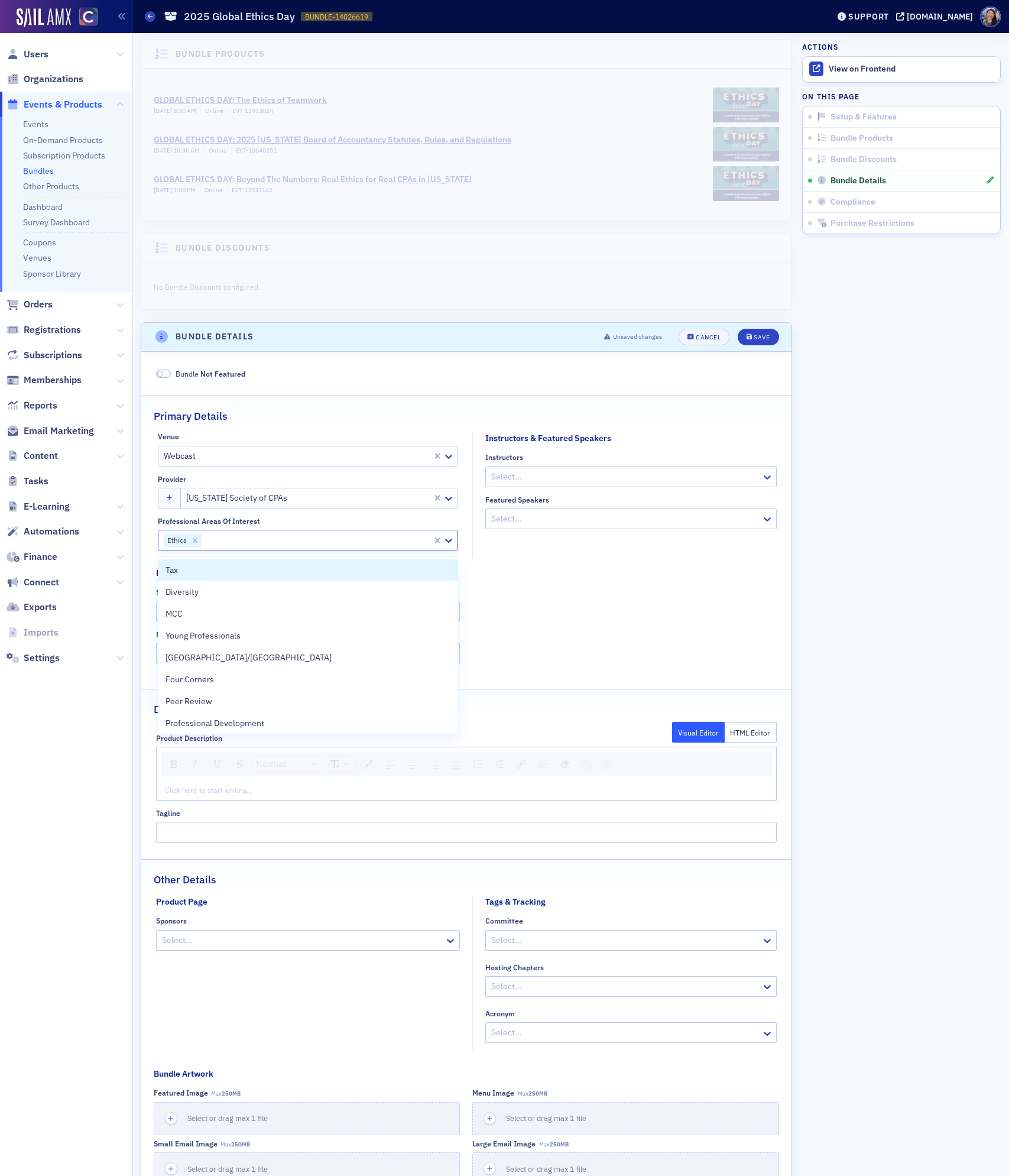
click at [536, 523] on div at bounding box center [625, 519] width 270 height 14
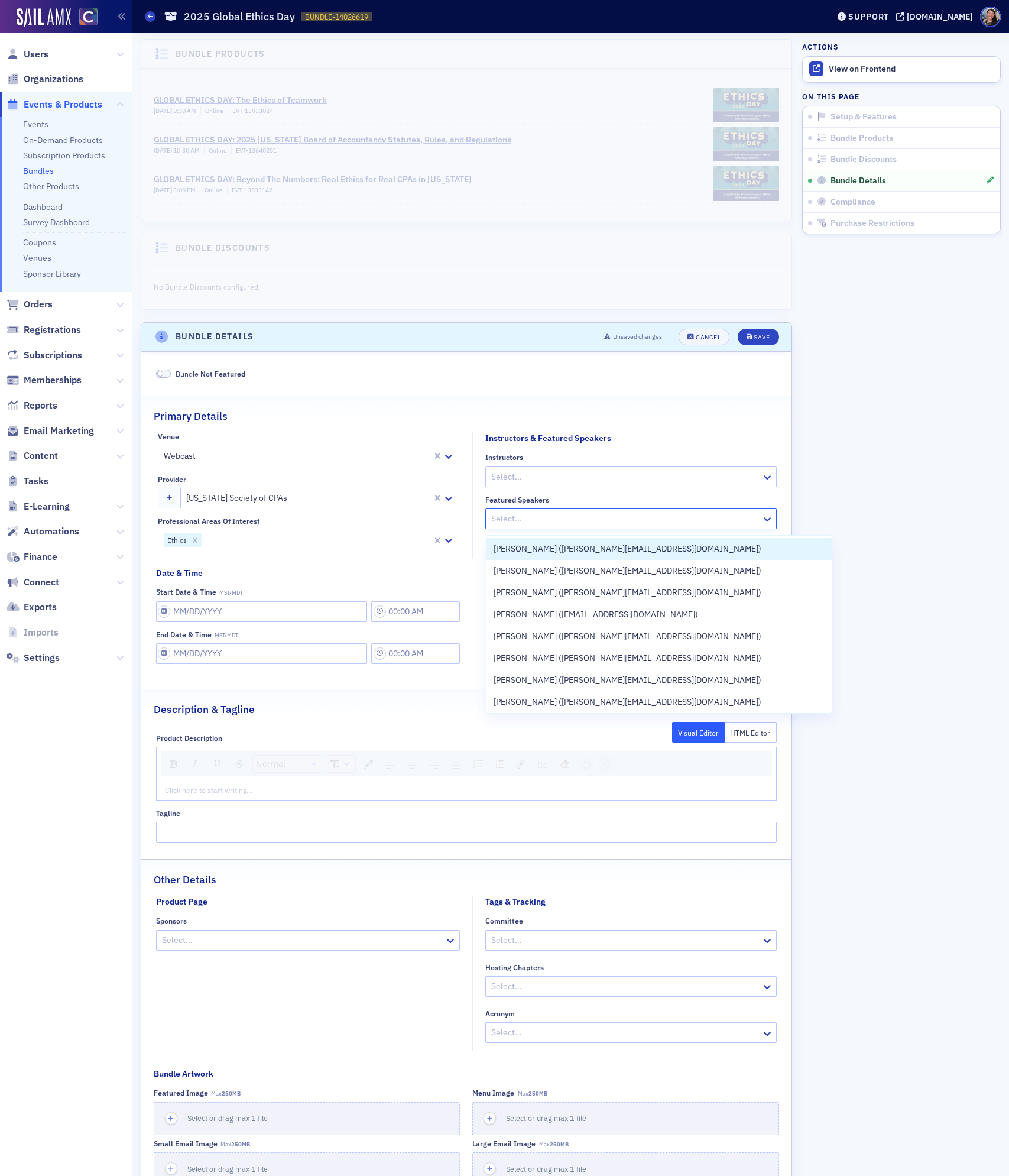
click at [544, 525] on div at bounding box center [625, 519] width 270 height 14
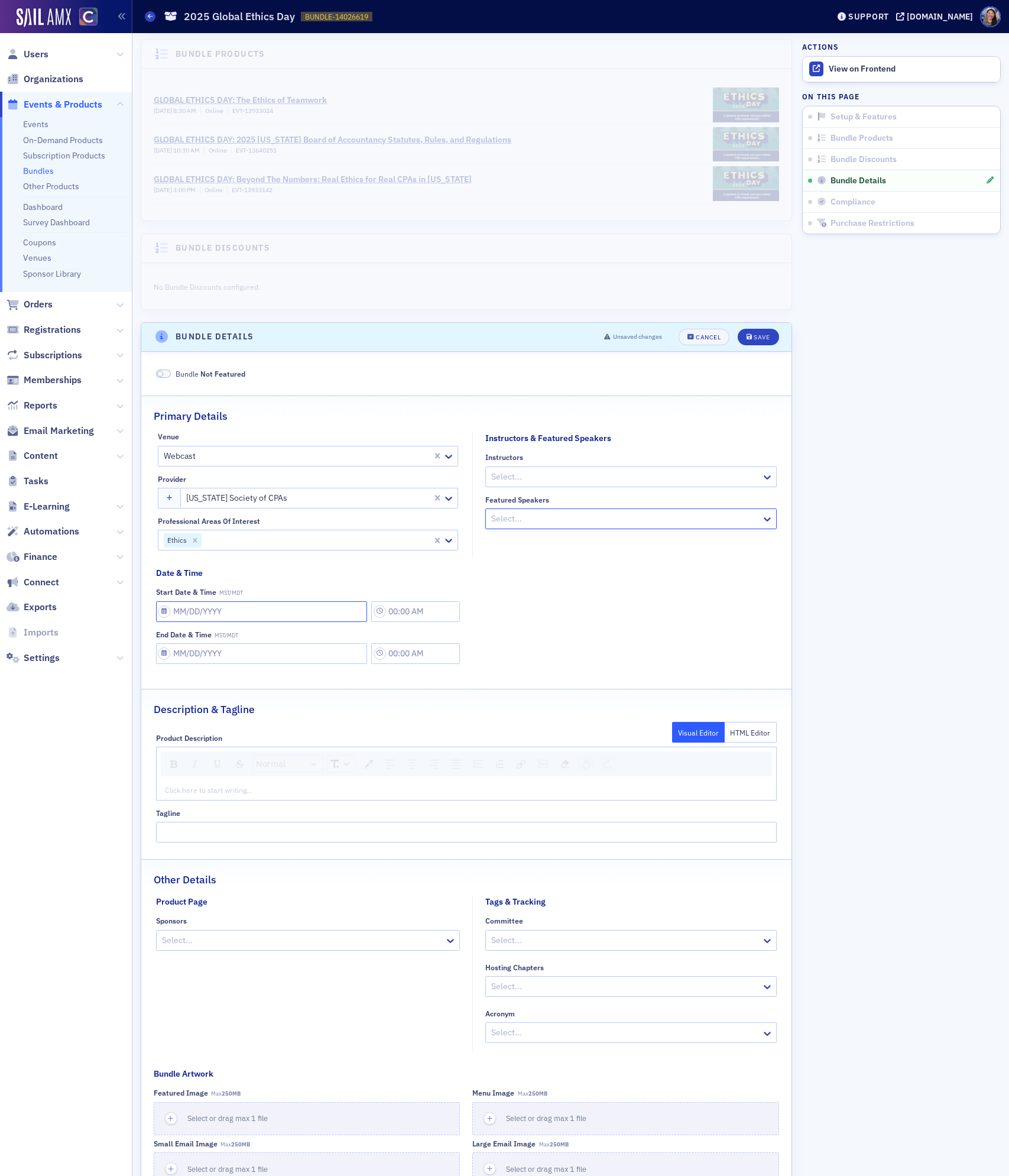
select select "8"
select select "2025"
click at [230, 622] on input "Start Date & Time MST/MDT" at bounding box center [262, 612] width 212 height 21
type input "1"
type input "11:00 AM"
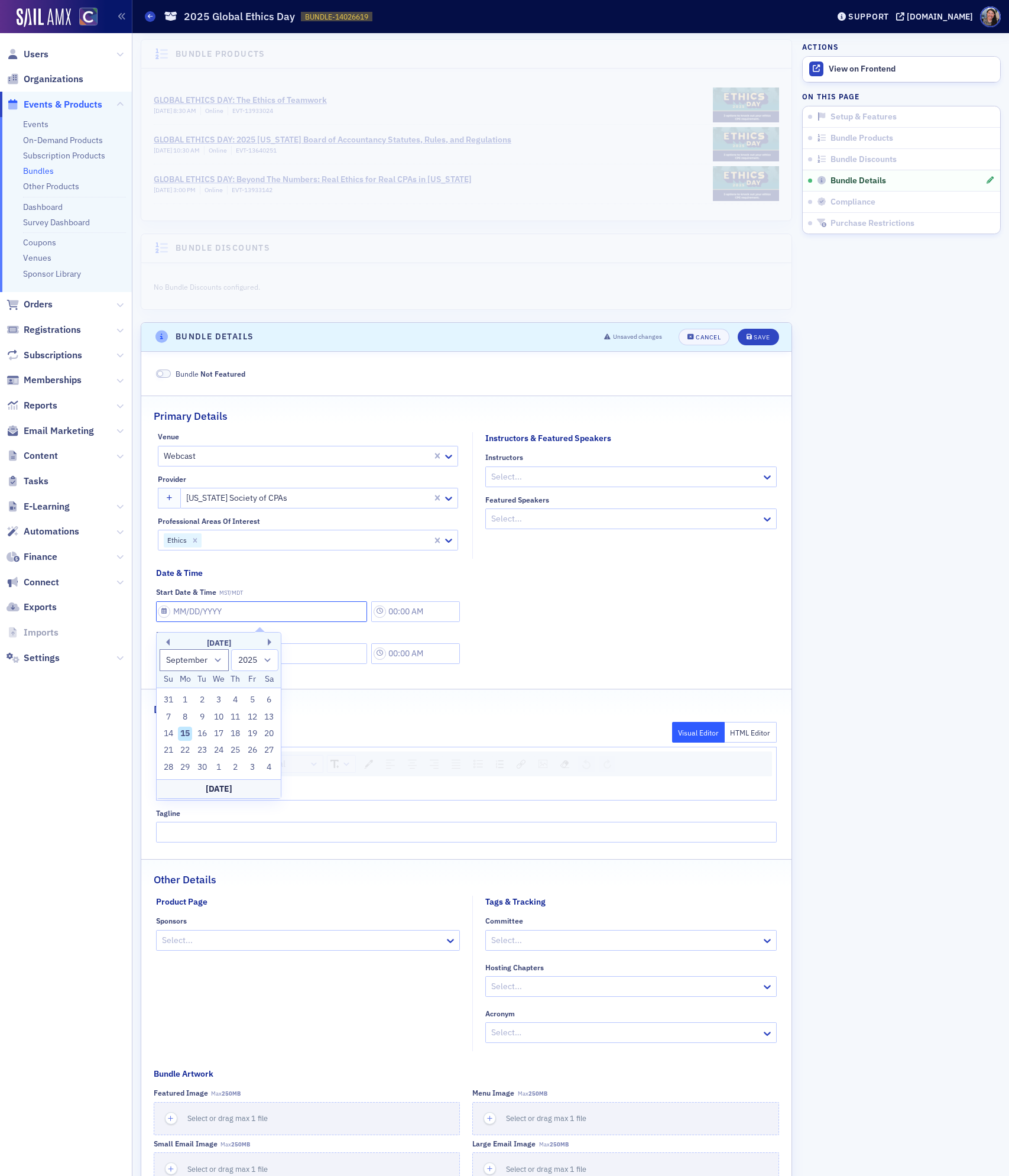
type input "[DATE]"
type input "12:00 PM"
select select "0"
type input "10"
select select "9"
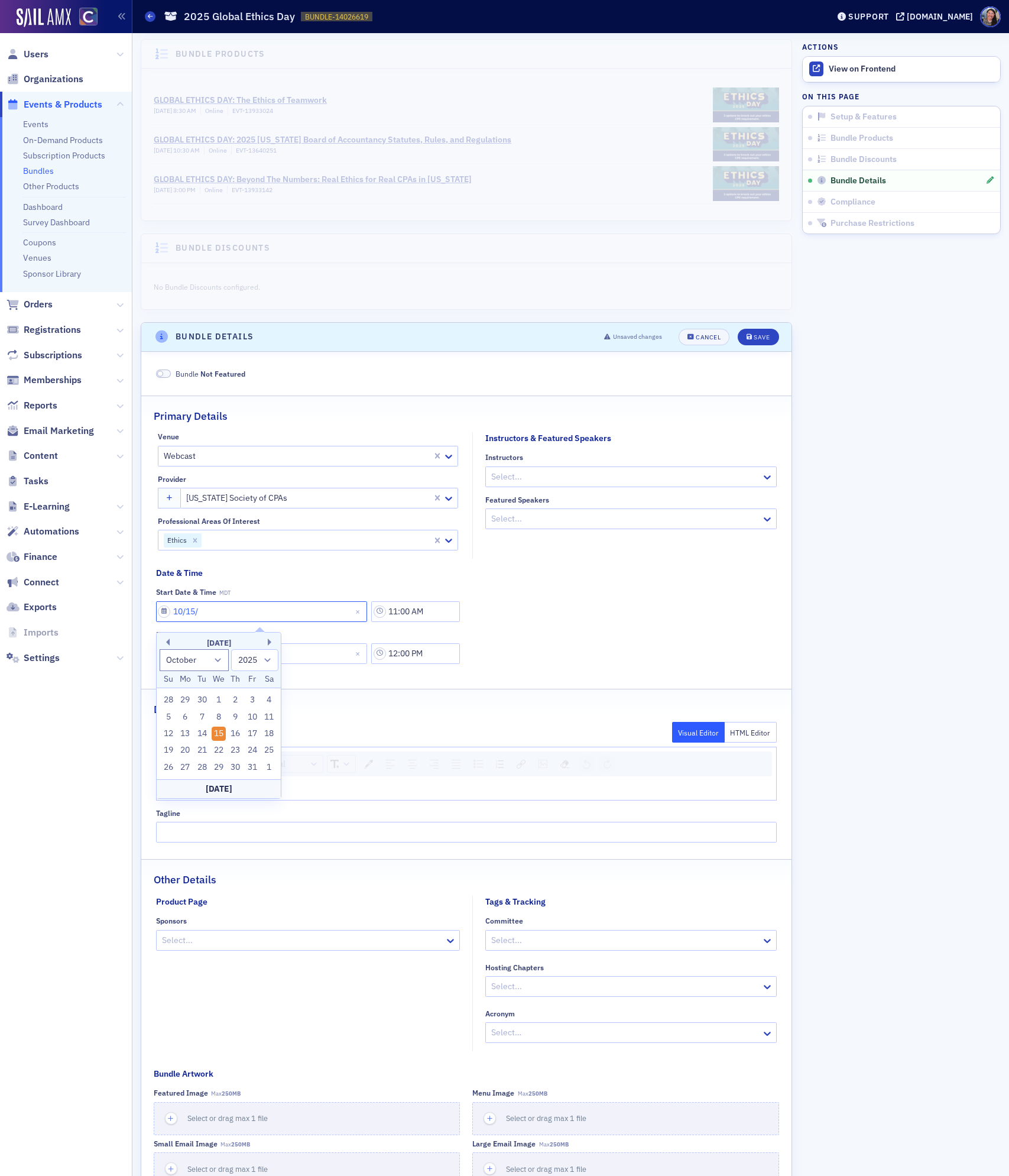
type input "10/15/2"
select select "2002"
type input "[DATE]"
select select "2020"
type input "[DATE]"
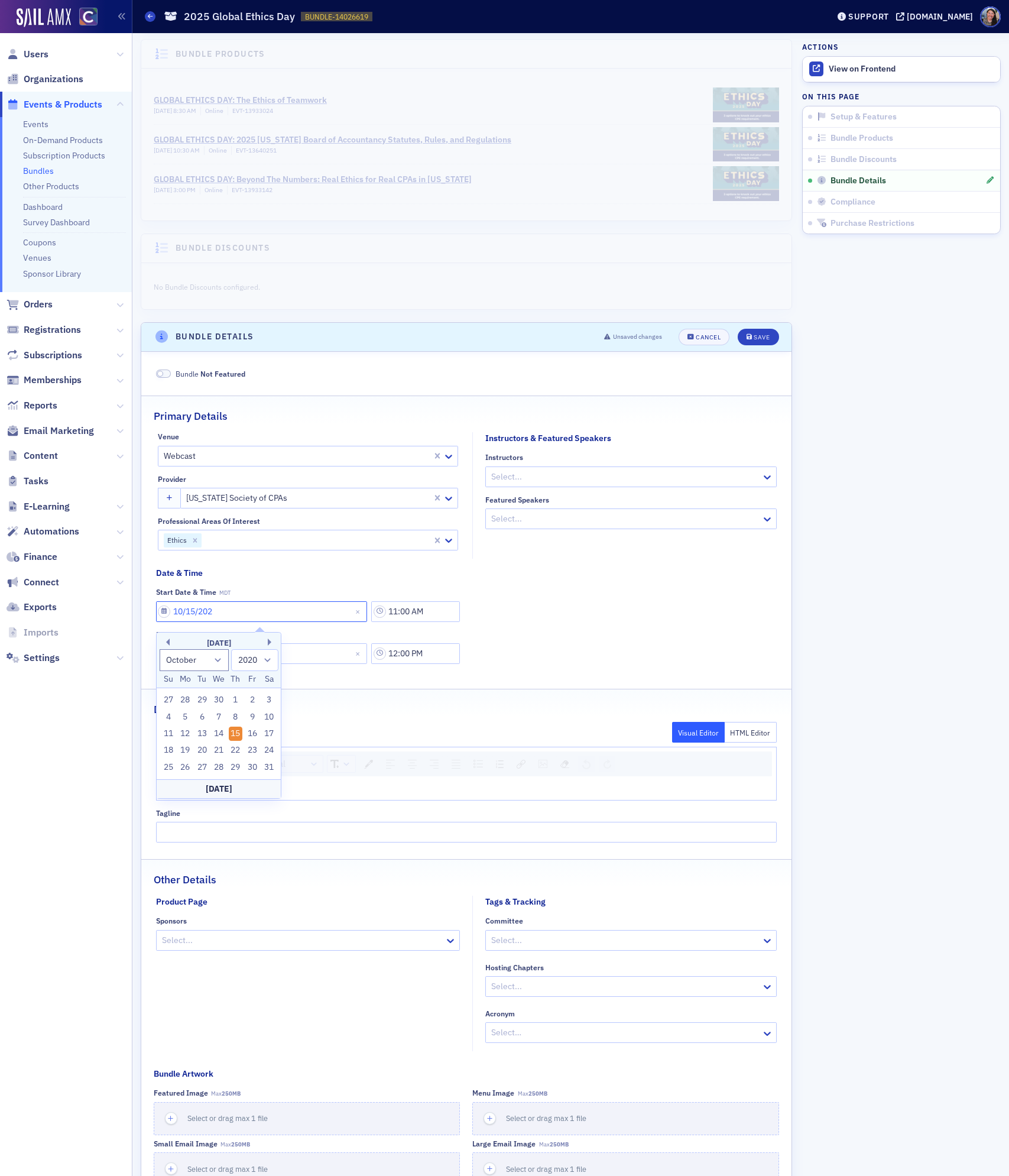
select select "2025"
type input "[DATE]"
type input "8:30 AM"
select select "2025"
click at [220, 771] on div "15" at bounding box center [219, 778] width 14 height 14
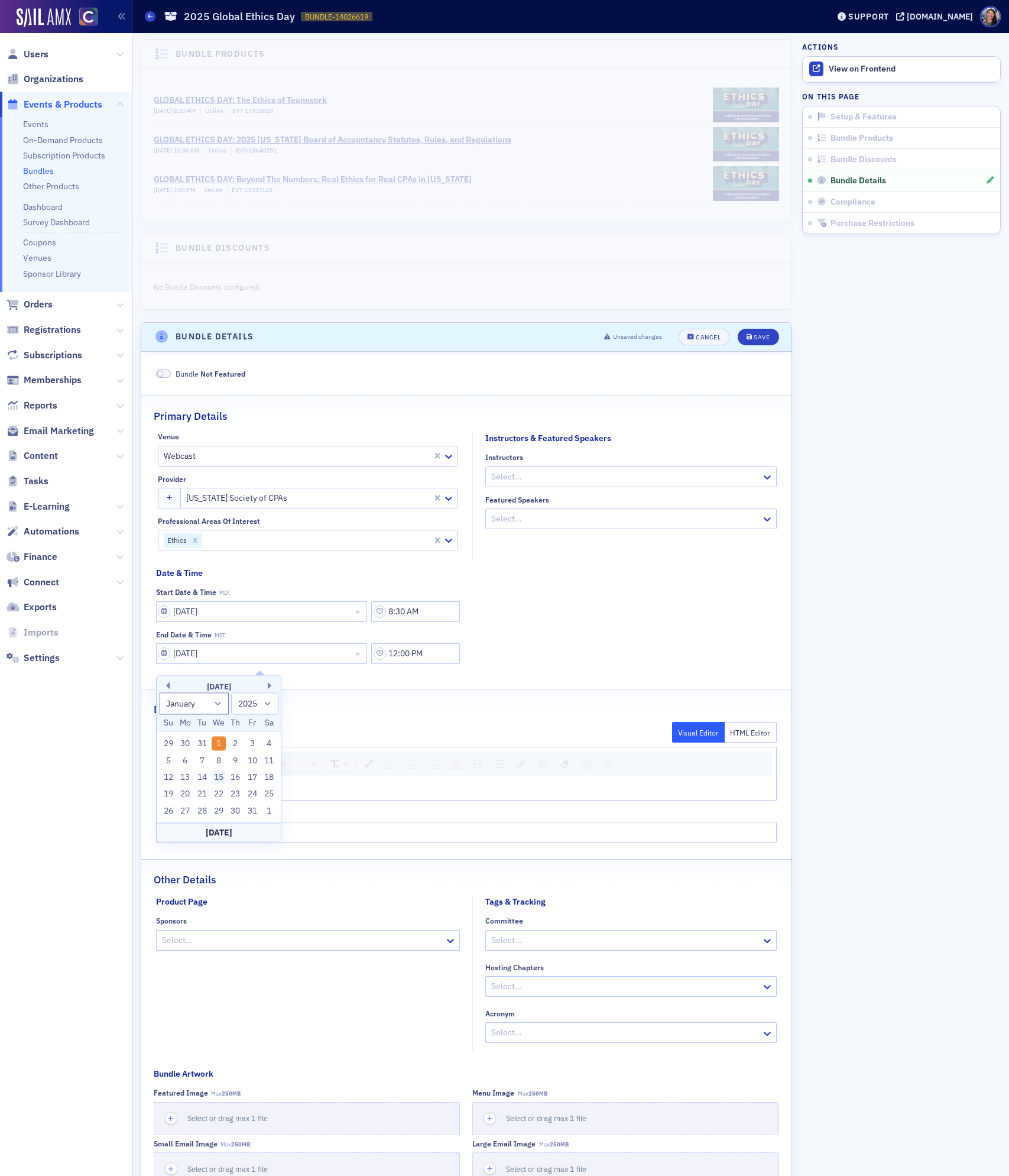
type input "[DATE]"
drag, startPoint x: 440, startPoint y: 663, endPoint x: 309, endPoint y: 650, distance: 131.6
click at [309, 650] on div "[DATE] 12:00 PM" at bounding box center [308, 654] width 304 height 21
click at [301, 659] on input "[DATE]" at bounding box center [262, 654] width 212 height 21
select select "2025"
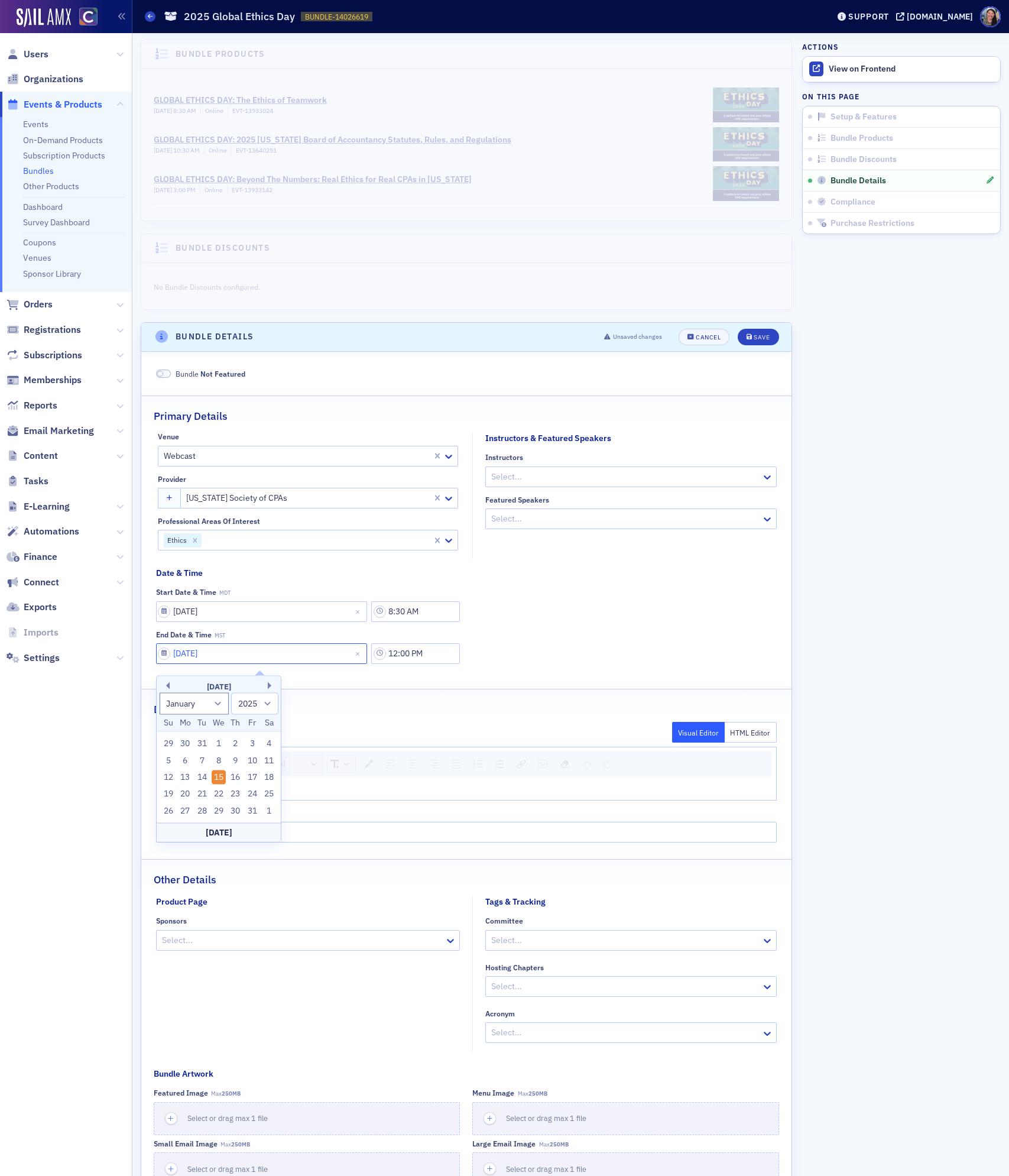
click at [301, 659] on input "[DATE]" at bounding box center [262, 654] width 212 height 21
type input "10"
select select "9"
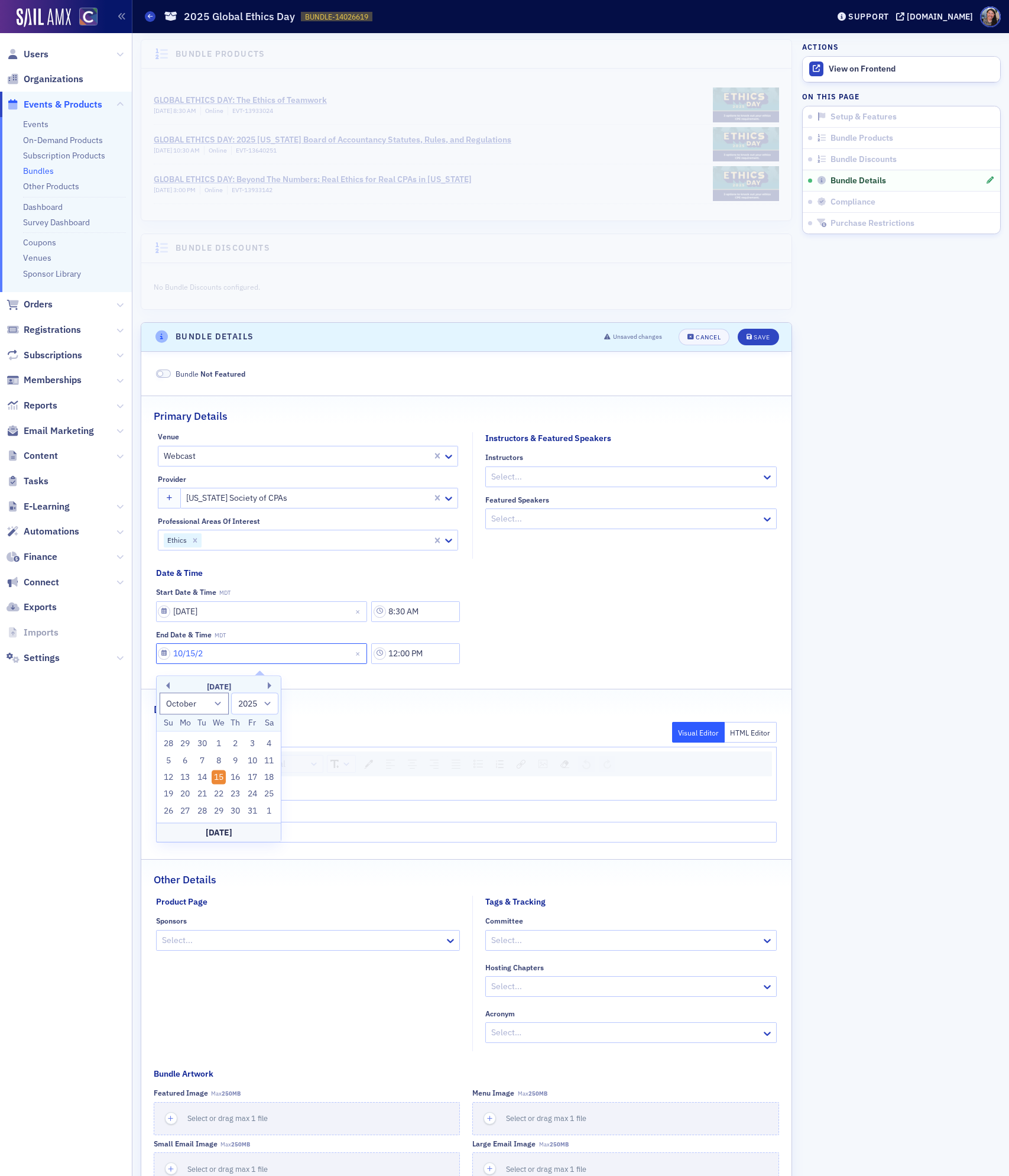
type input "[DATE]"
select select "2020"
type input "[DATE]"
select select "2025"
type input "[DATE]"
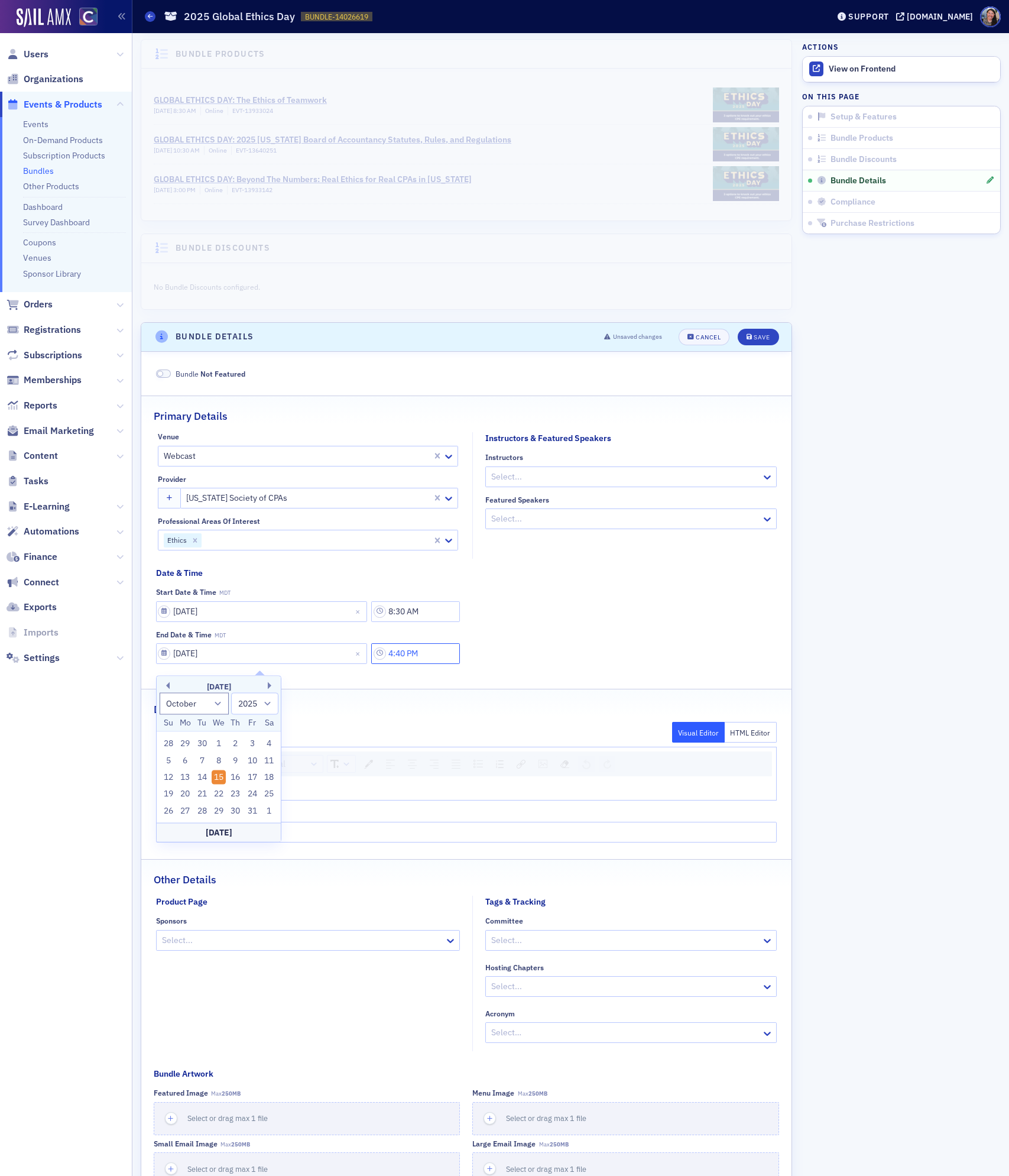
type input "4:40 PM"
drag, startPoint x: 713, startPoint y: 652, endPoint x: 629, endPoint y: 647, distance: 84.1
click at [713, 651] on div "Venue Webcast Provider [US_STATE] Society of CPAs Professional Areas of Interes…" at bounding box center [466, 552] width 621 height 240
click at [299, 794] on div "rdw-editor" at bounding box center [466, 790] width 603 height 11
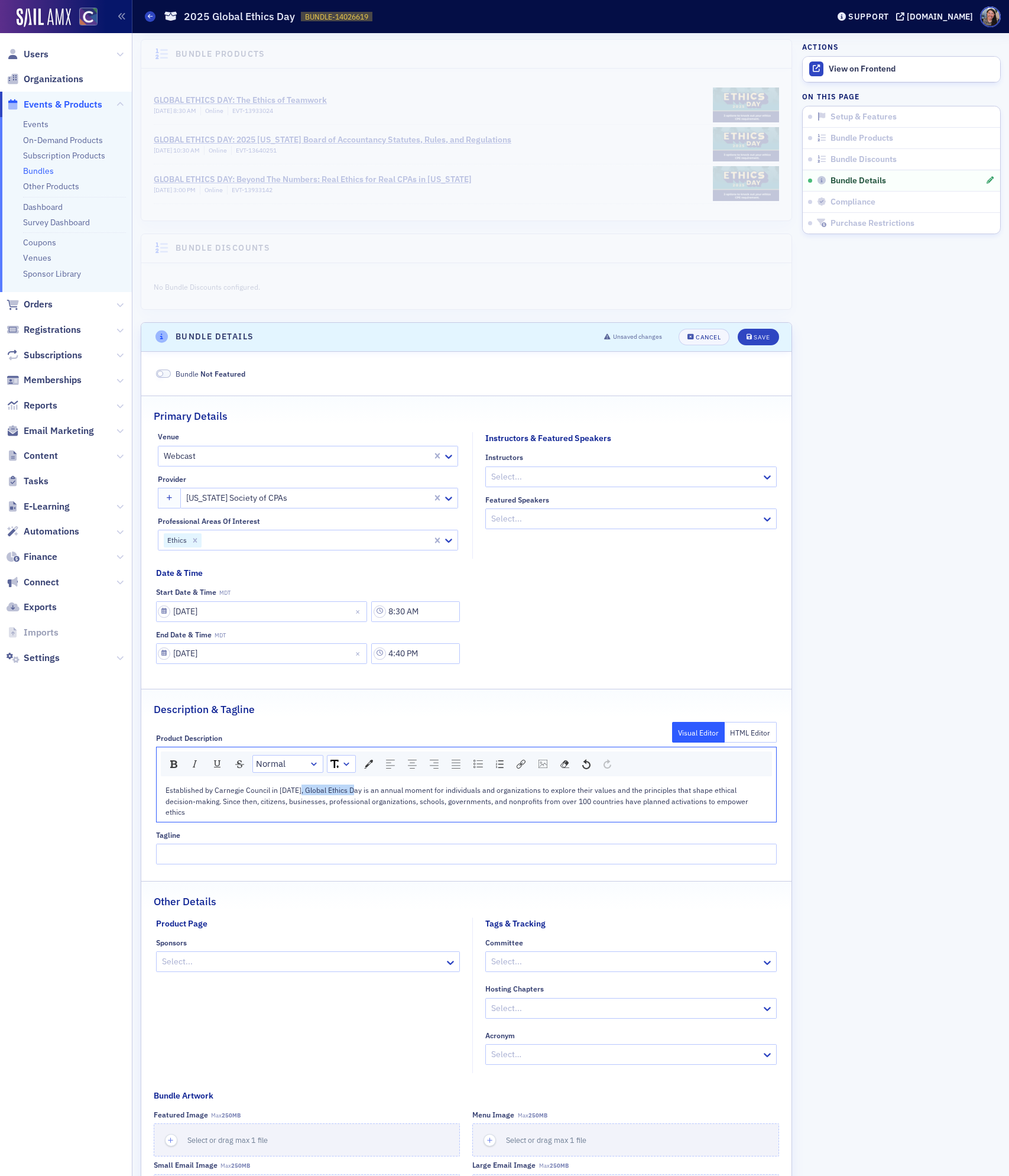
drag, startPoint x: 356, startPoint y: 796, endPoint x: 302, endPoint y: 796, distance: 54.0
click at [302, 796] on span "Established by Carnegie Council in [DATE], Global Ethics Day is an annual momen…" at bounding box center [457, 801] width 585 height 31
click at [609, 800] on span "is an annual moment for individuals and organizations to explore their values a…" at bounding box center [457, 801] width 585 height 31
click at [742, 811] on div "Established by Carnegie Council in [DATE], Global Ethics Day is an annual momen…" at bounding box center [466, 801] width 603 height 33
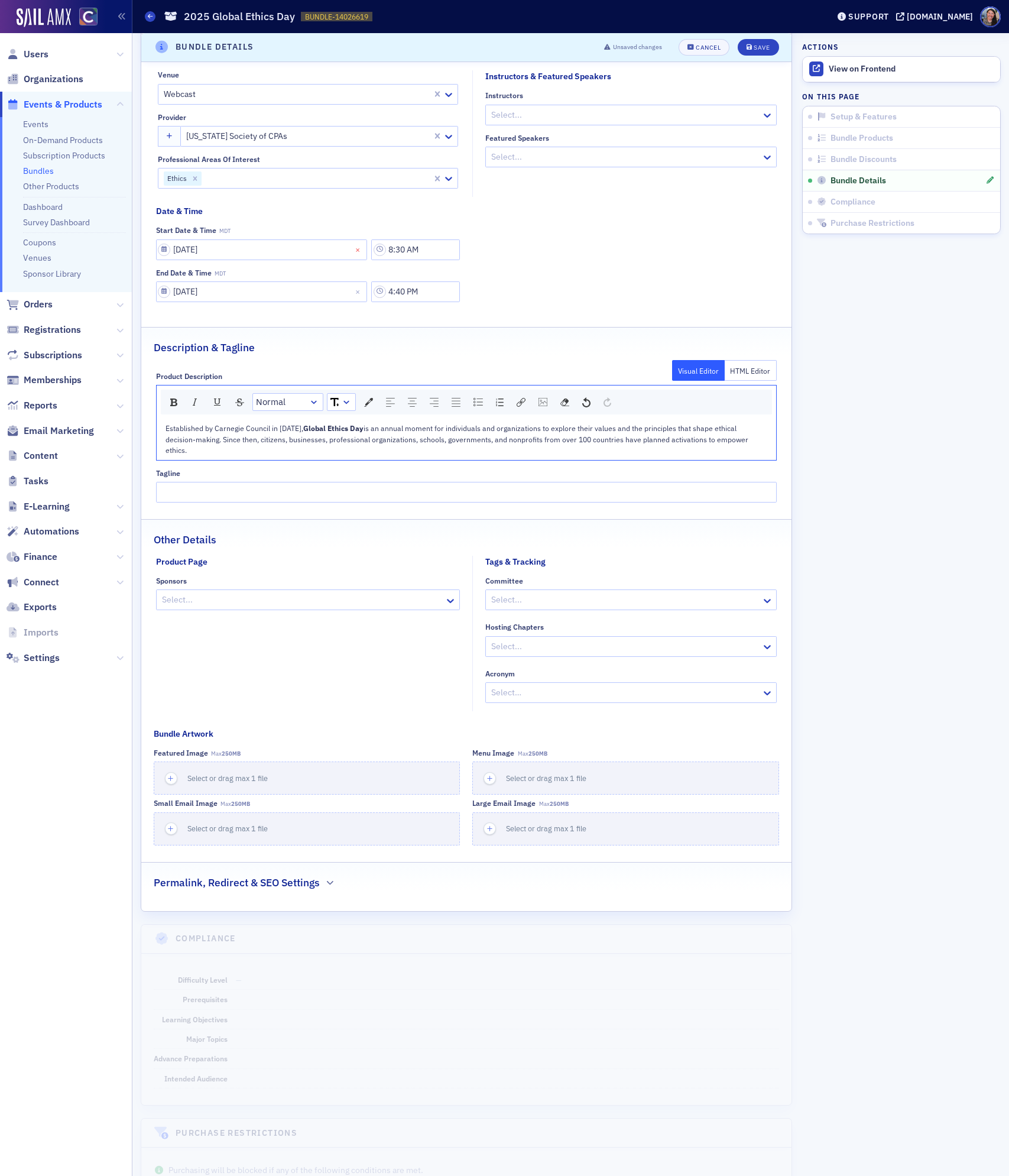
scroll to position [586, 0]
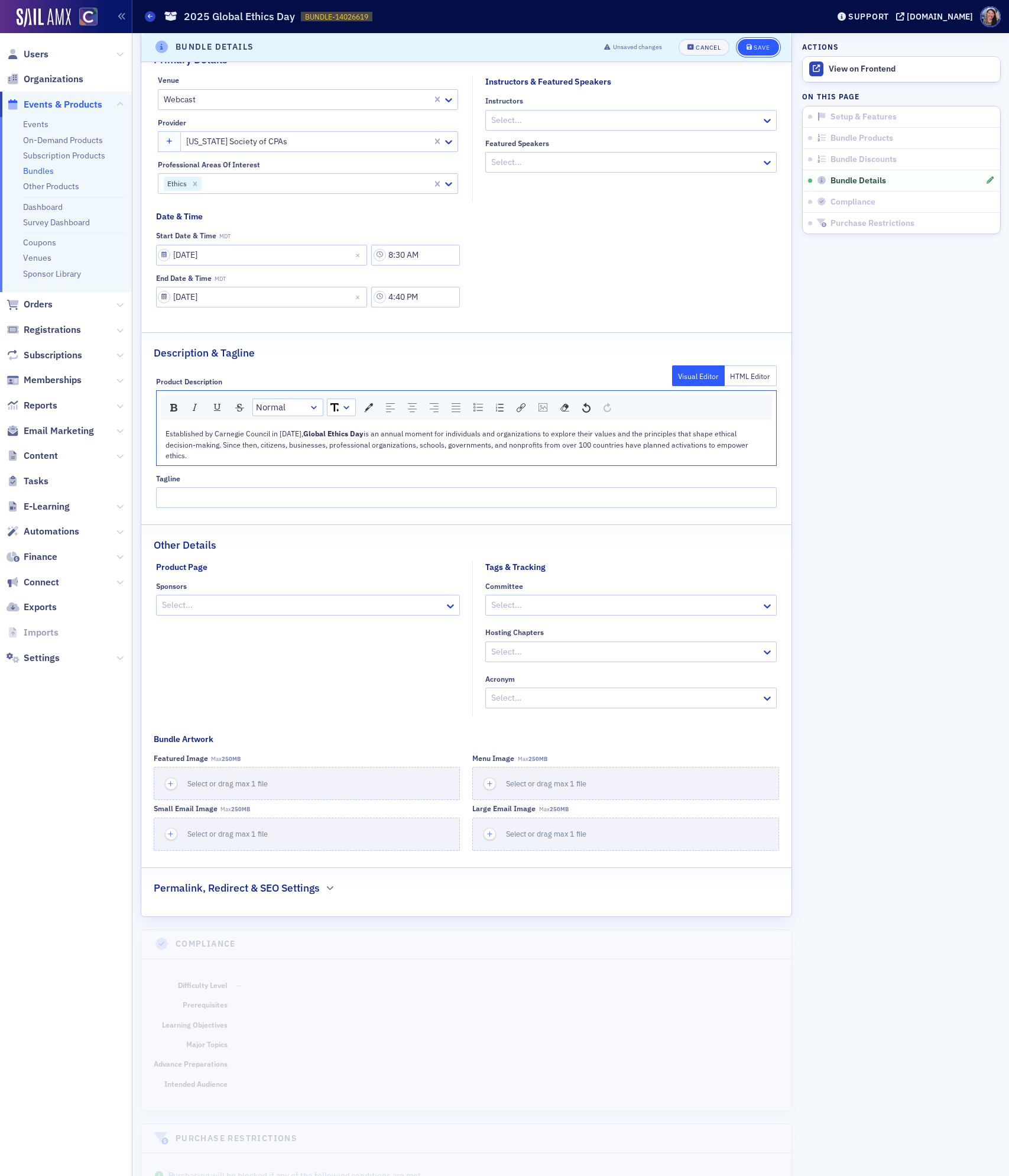
click at [766, 39] on button "Save" at bounding box center [758, 47] width 41 height 16
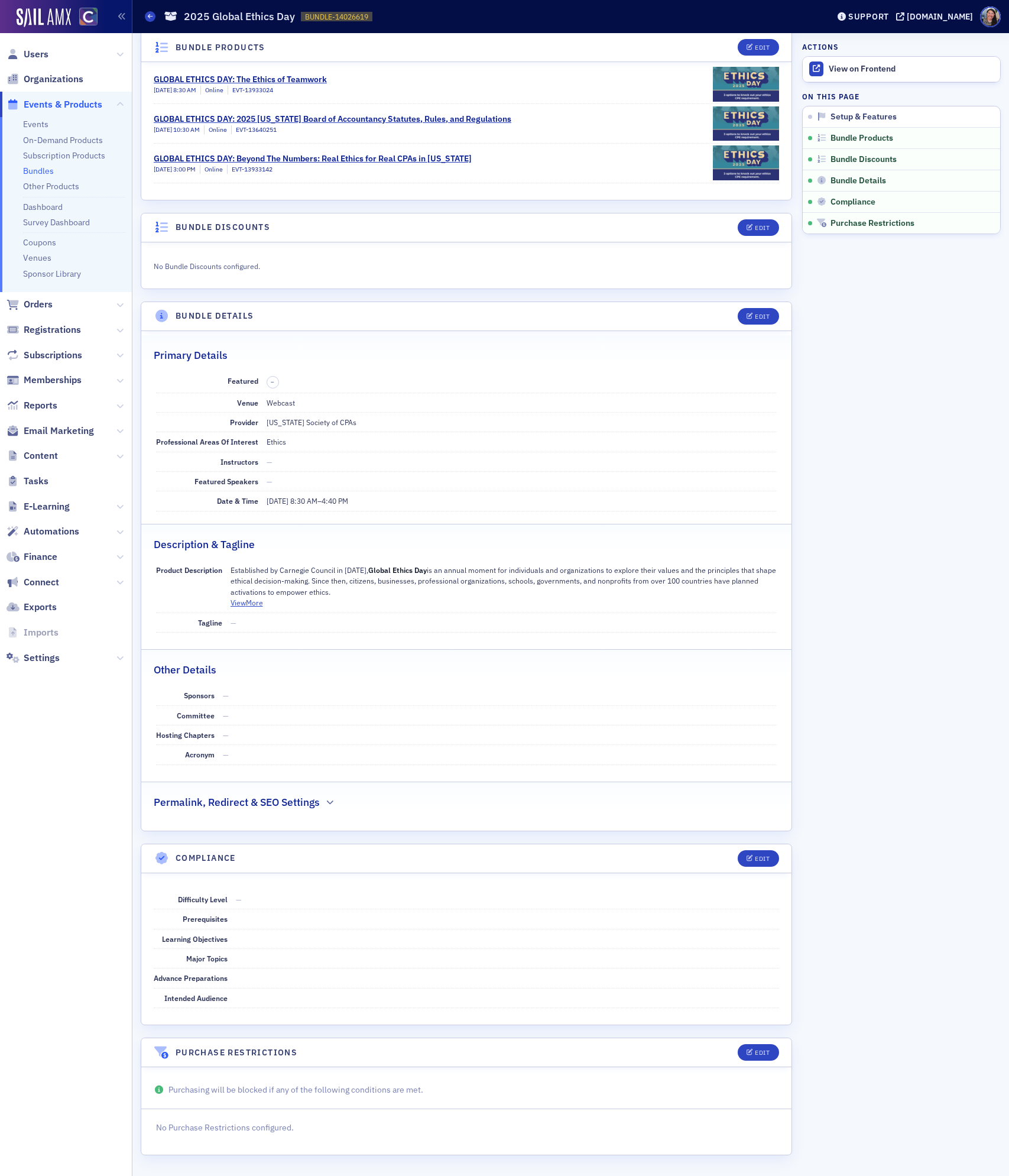
scroll to position [0, 0]
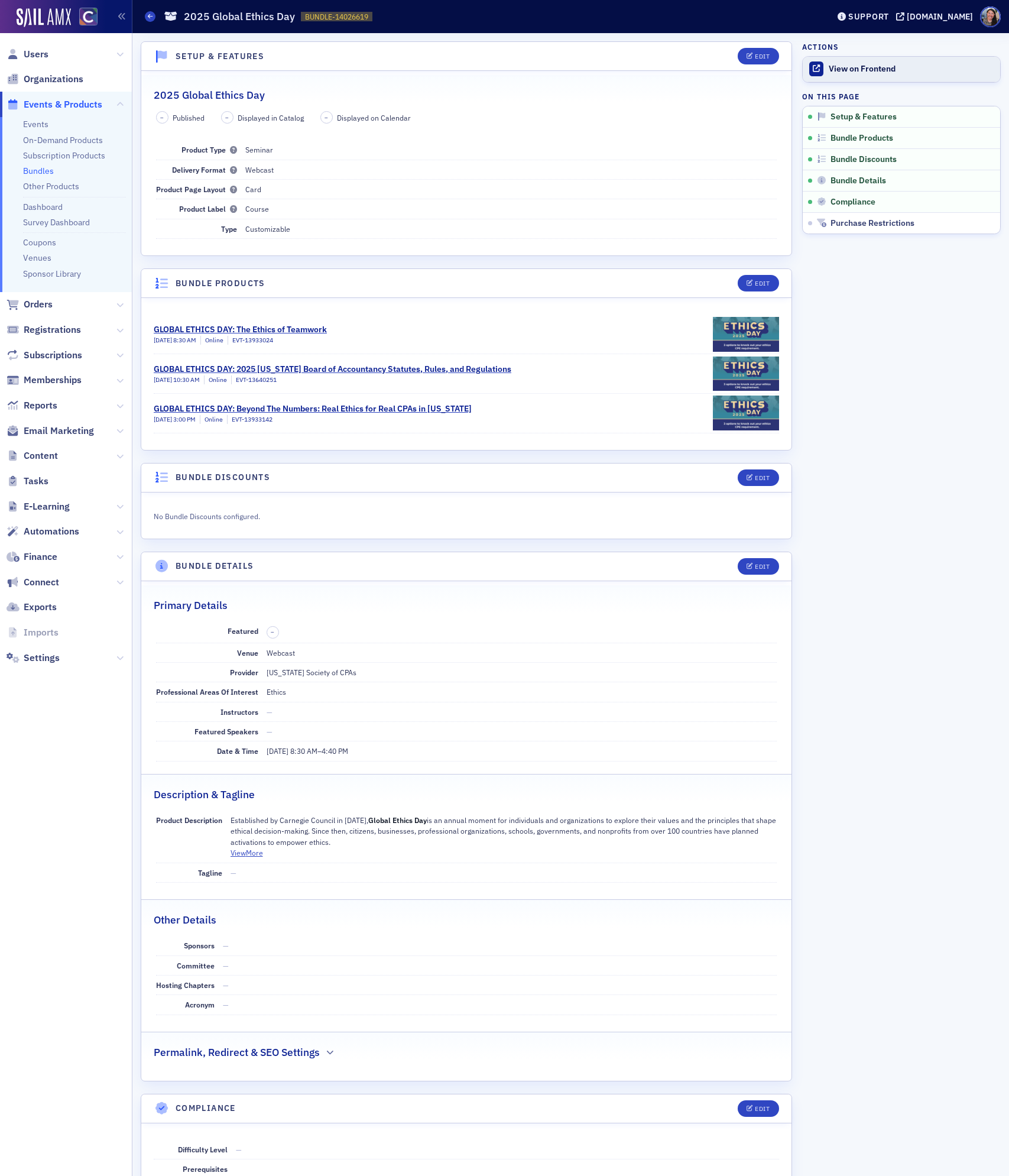
click at [885, 67] on div "View on Frontend" at bounding box center [911, 69] width 165 height 11
click at [763, 570] on div "Edit" at bounding box center [762, 566] width 14 height 7
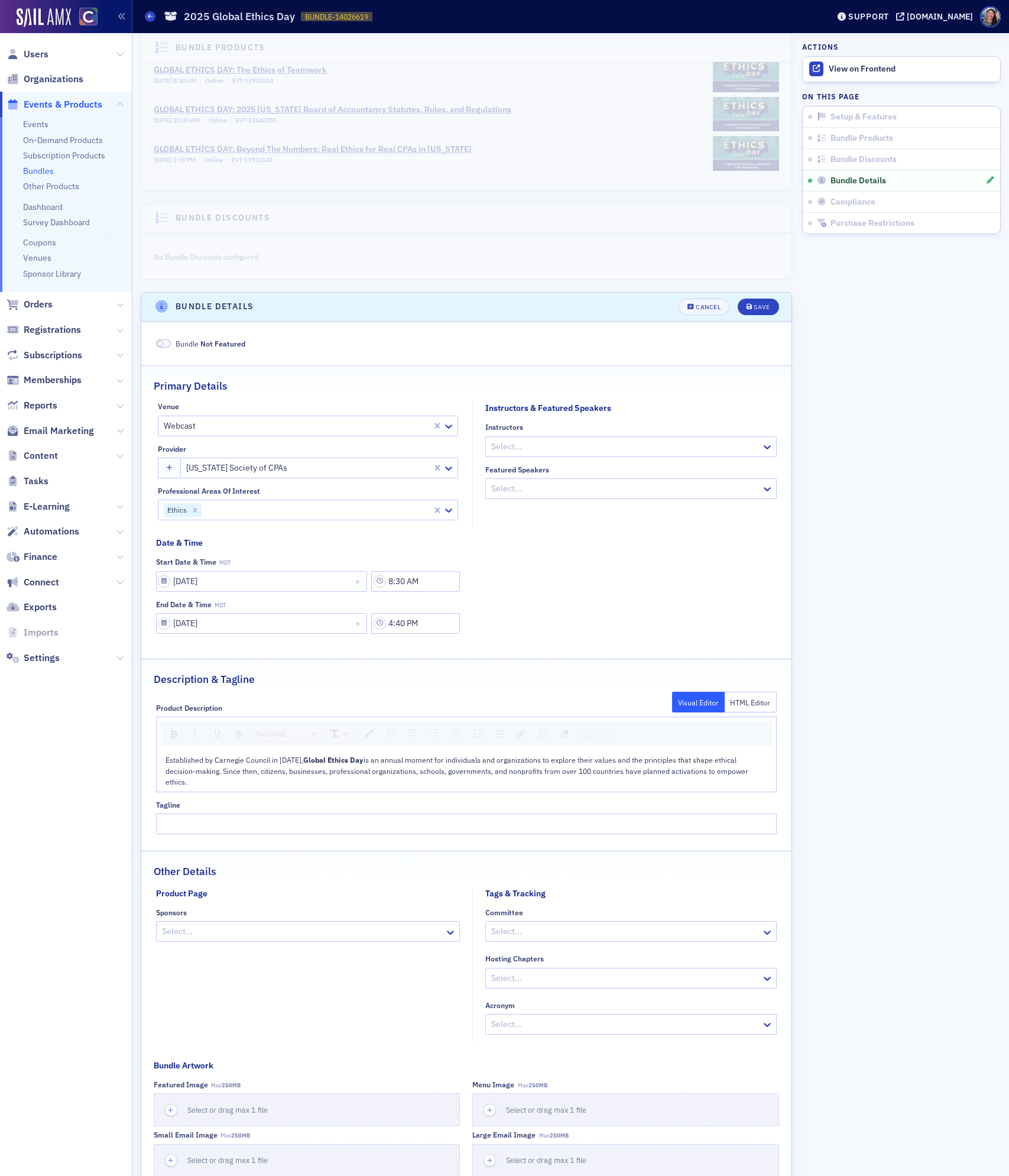
scroll to position [263, 0]
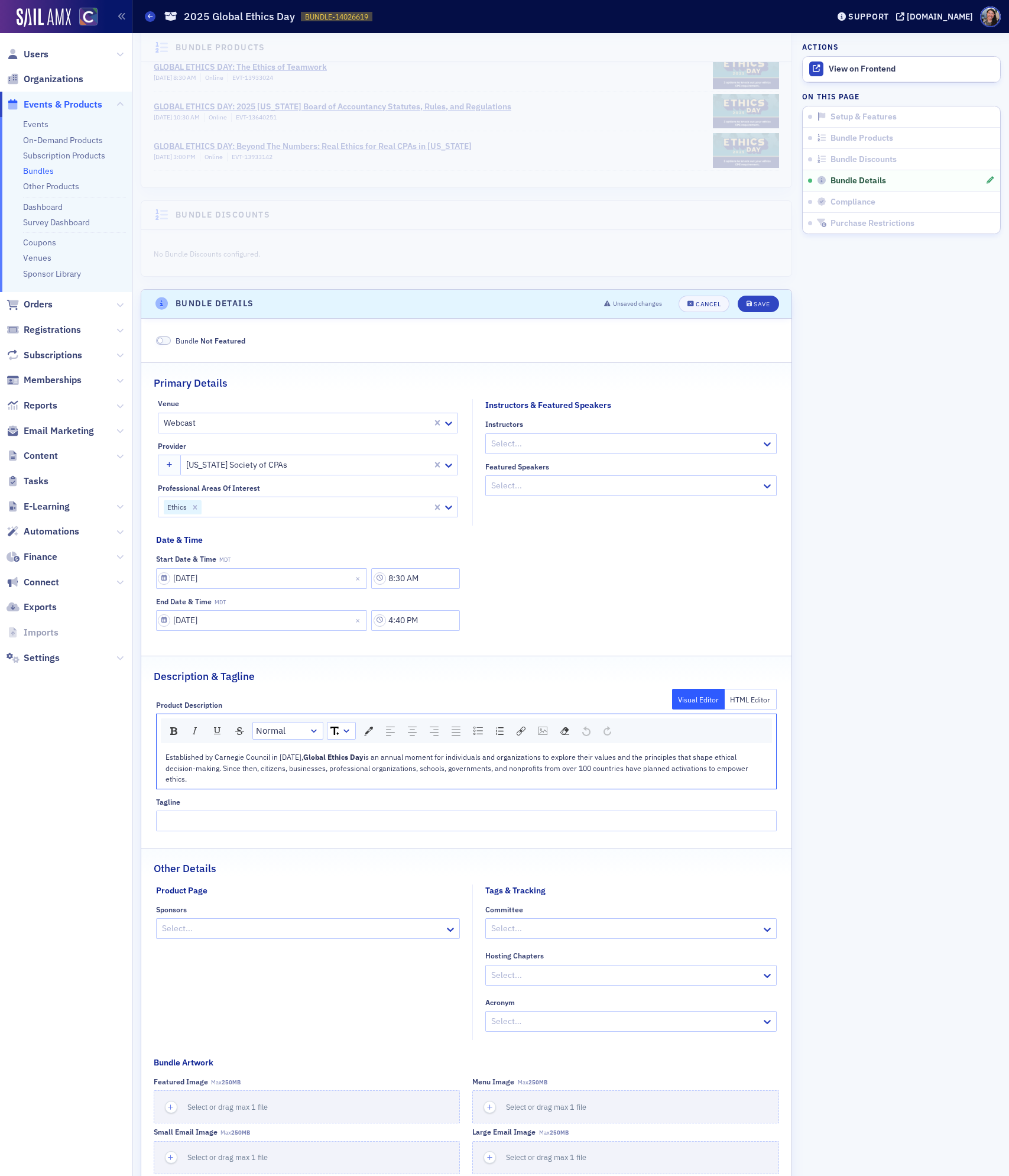
click at [166, 761] on span "Established by Carnegie Council in [DATE]," at bounding box center [234, 757] width 138 height 10
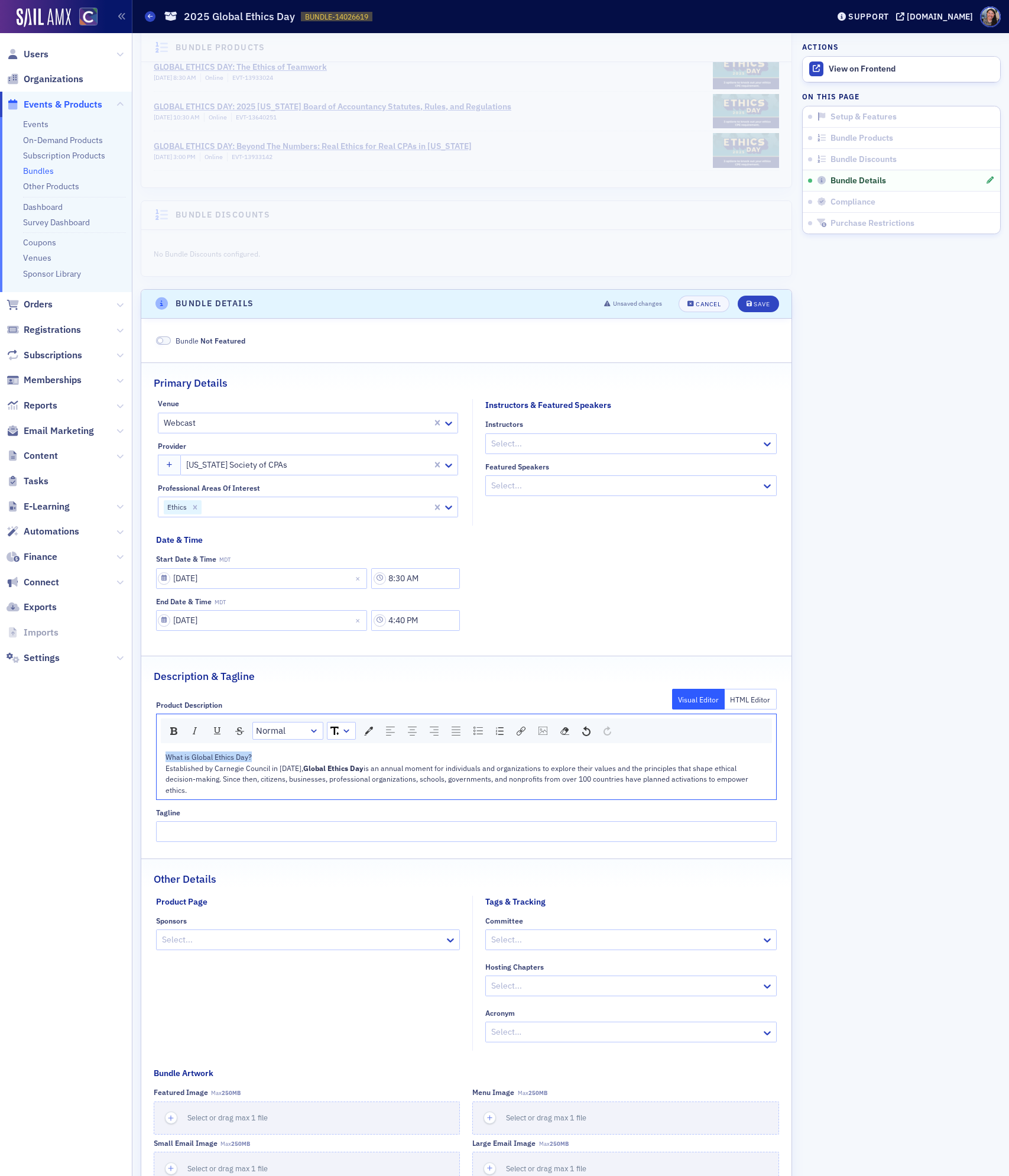
drag, startPoint x: 262, startPoint y: 761, endPoint x: 138, endPoint y: 761, distance: 124.0
click at [138, 761] on div "Setup & Features 2025 Global Ethics Day – Published – Displayed in Catalog – Di…" at bounding box center [570, 683] width 876 height 1826
click at [319, 738] on link "Normal" at bounding box center [288, 730] width 70 height 16
click at [291, 770] on li "H1" at bounding box center [287, 768] width 68 height 18
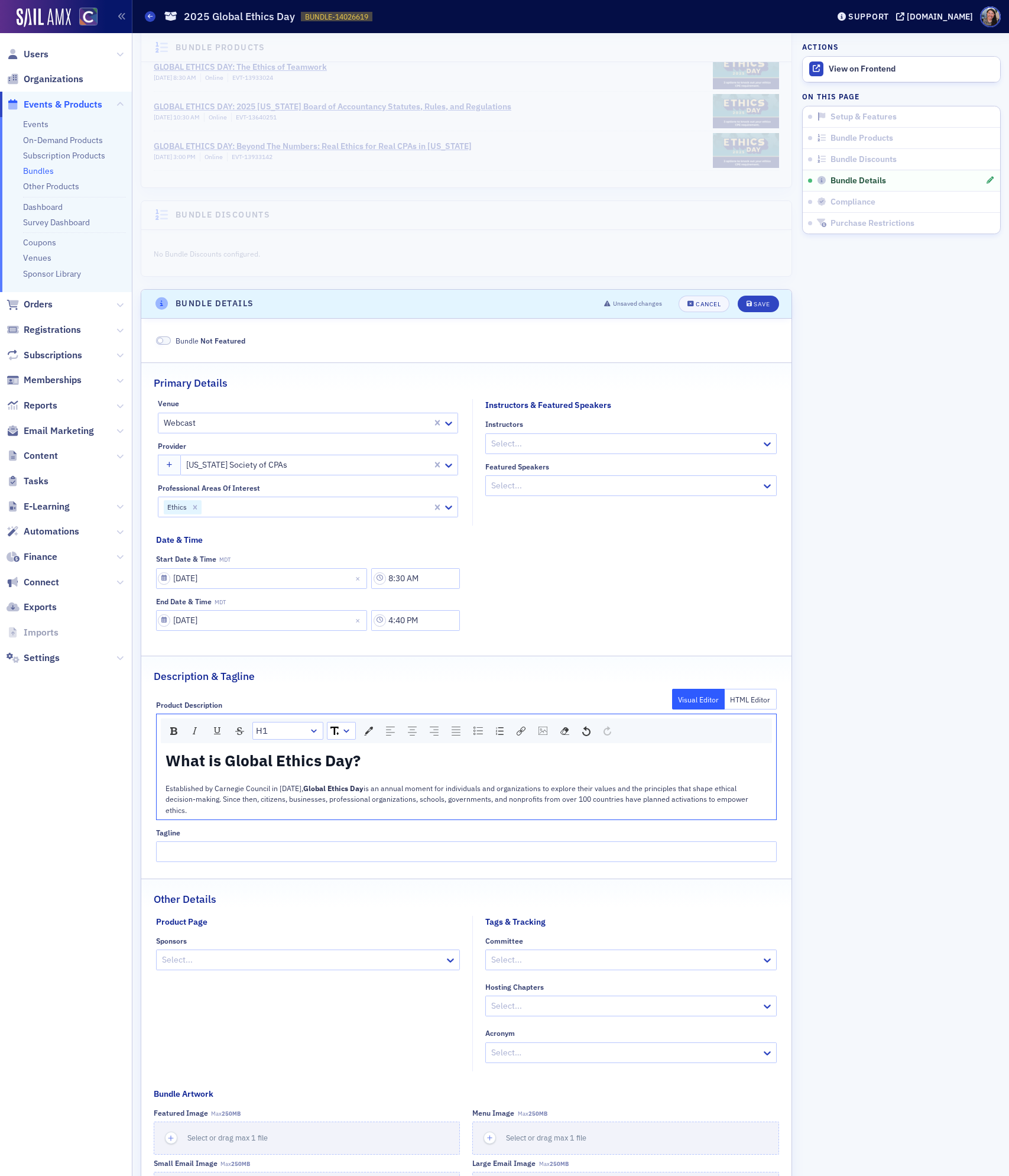
click at [317, 737] on div "rdw-dropdown" at bounding box center [314, 731] width 10 height 12
click at [292, 824] on li "H4" at bounding box center [287, 820] width 68 height 18
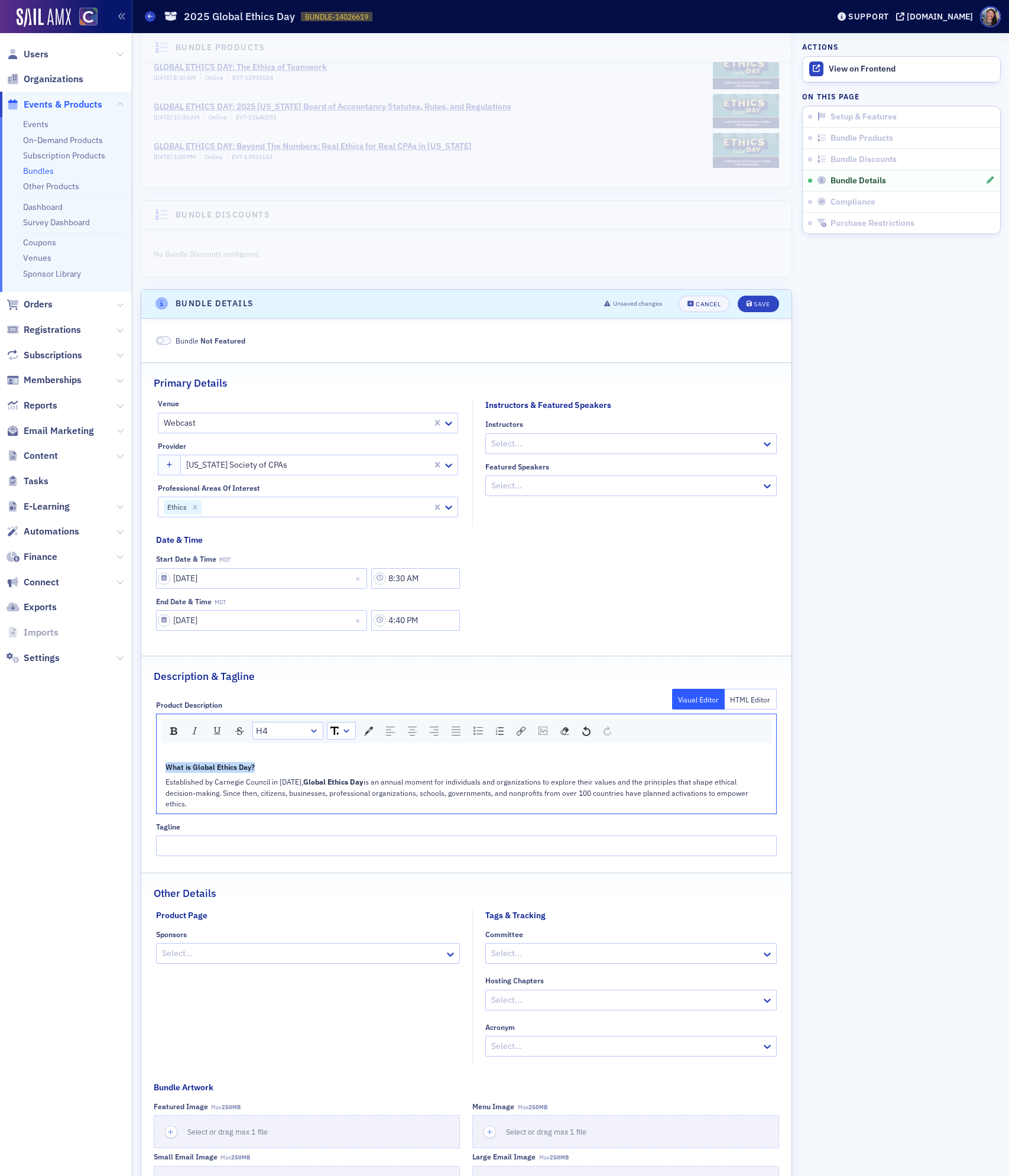
scroll to position [273, 0]
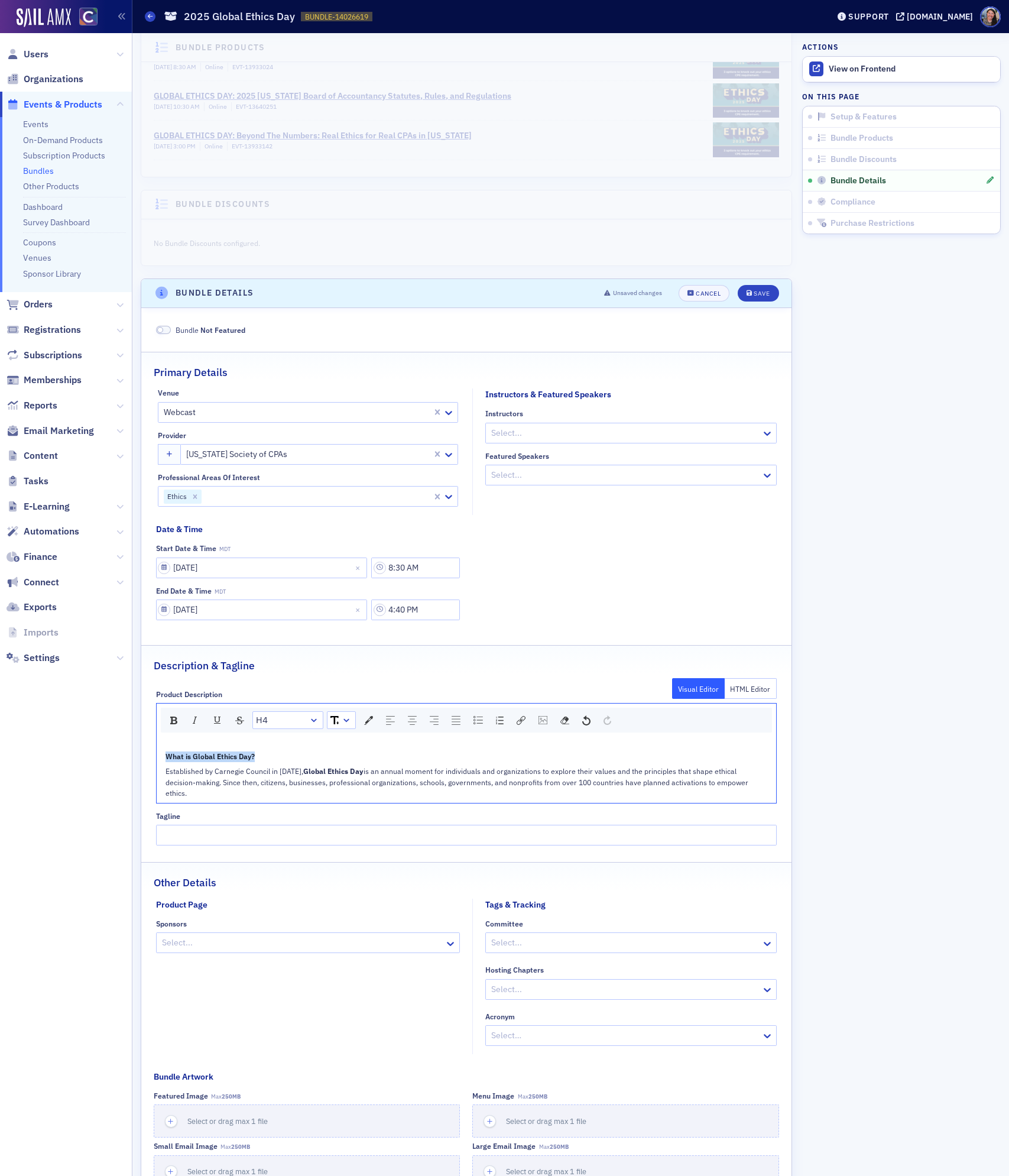
click at [317, 726] on div "rdw-dropdown" at bounding box center [314, 720] width 10 height 12
click at [272, 801] on li "H3" at bounding box center [287, 792] width 68 height 18
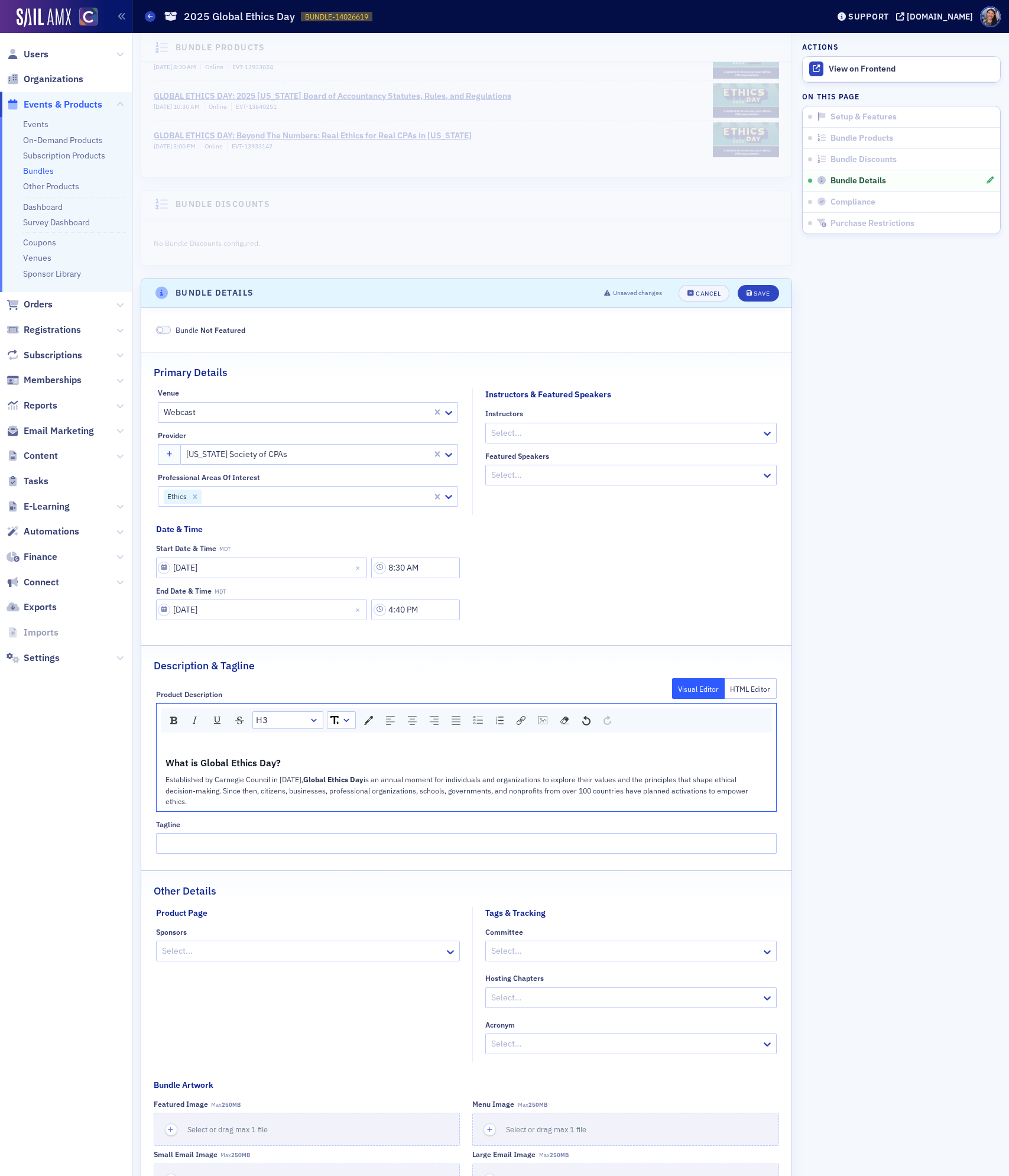
scroll to position [277, 0]
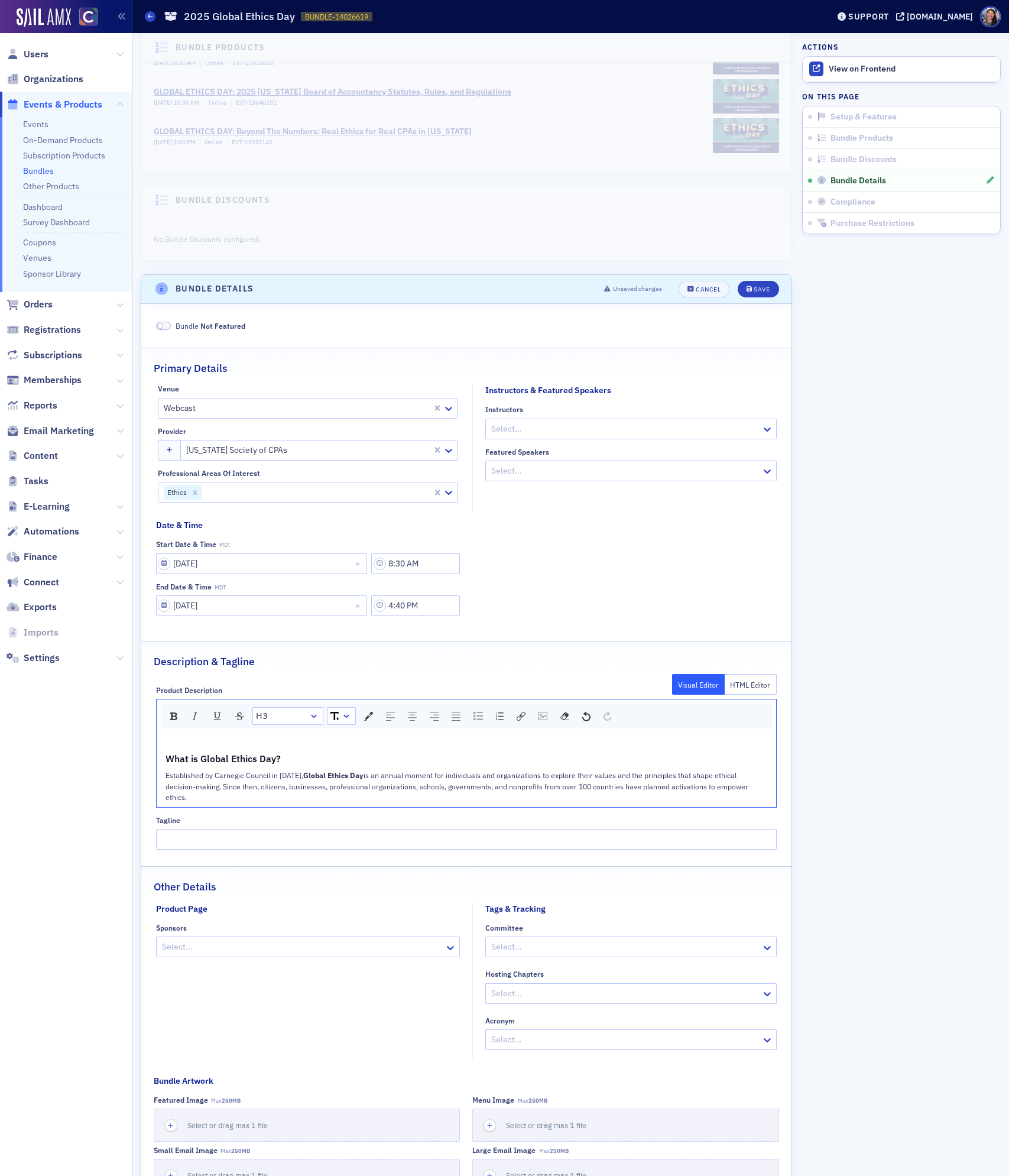
click at [315, 759] on div "What is Global Ethics Day?" at bounding box center [466, 759] width 603 height 14
click at [313, 746] on div "What is Global Ethics Day? Established by Carnegie Council in [DATE], Global Et…" at bounding box center [466, 769] width 620 height 74
click at [755, 290] on div "Save" at bounding box center [762, 289] width 16 height 7
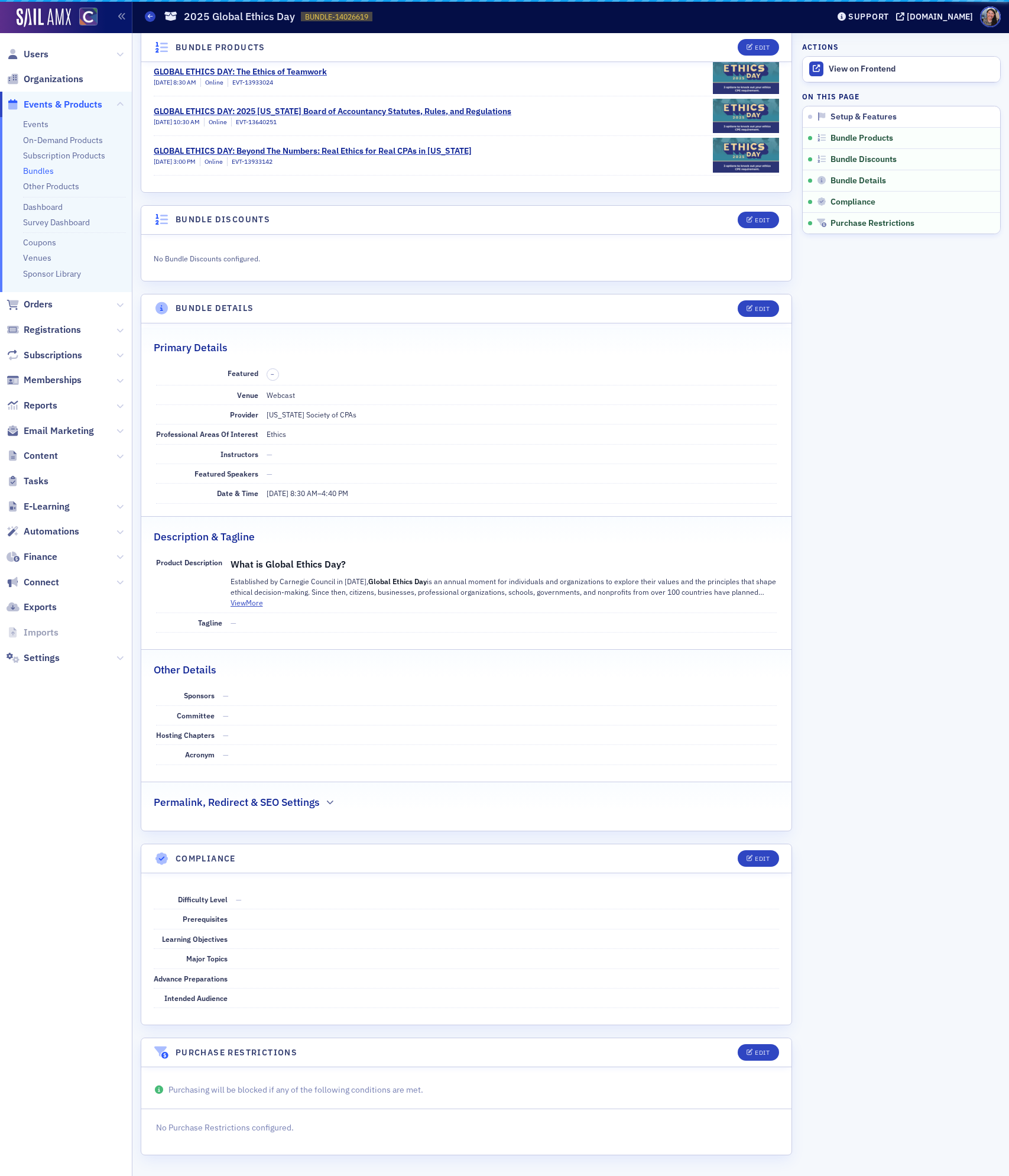
scroll to position [270, 0]
click at [841, 72] on div "View on Frontend" at bounding box center [911, 69] width 165 height 11
click at [325, 582] on p "Established by Carnegie Council in [DATE], Global Ethics Day is an annual momen…" at bounding box center [504, 587] width 547 height 22
click at [755, 305] on div "Edit" at bounding box center [762, 308] width 14 height 7
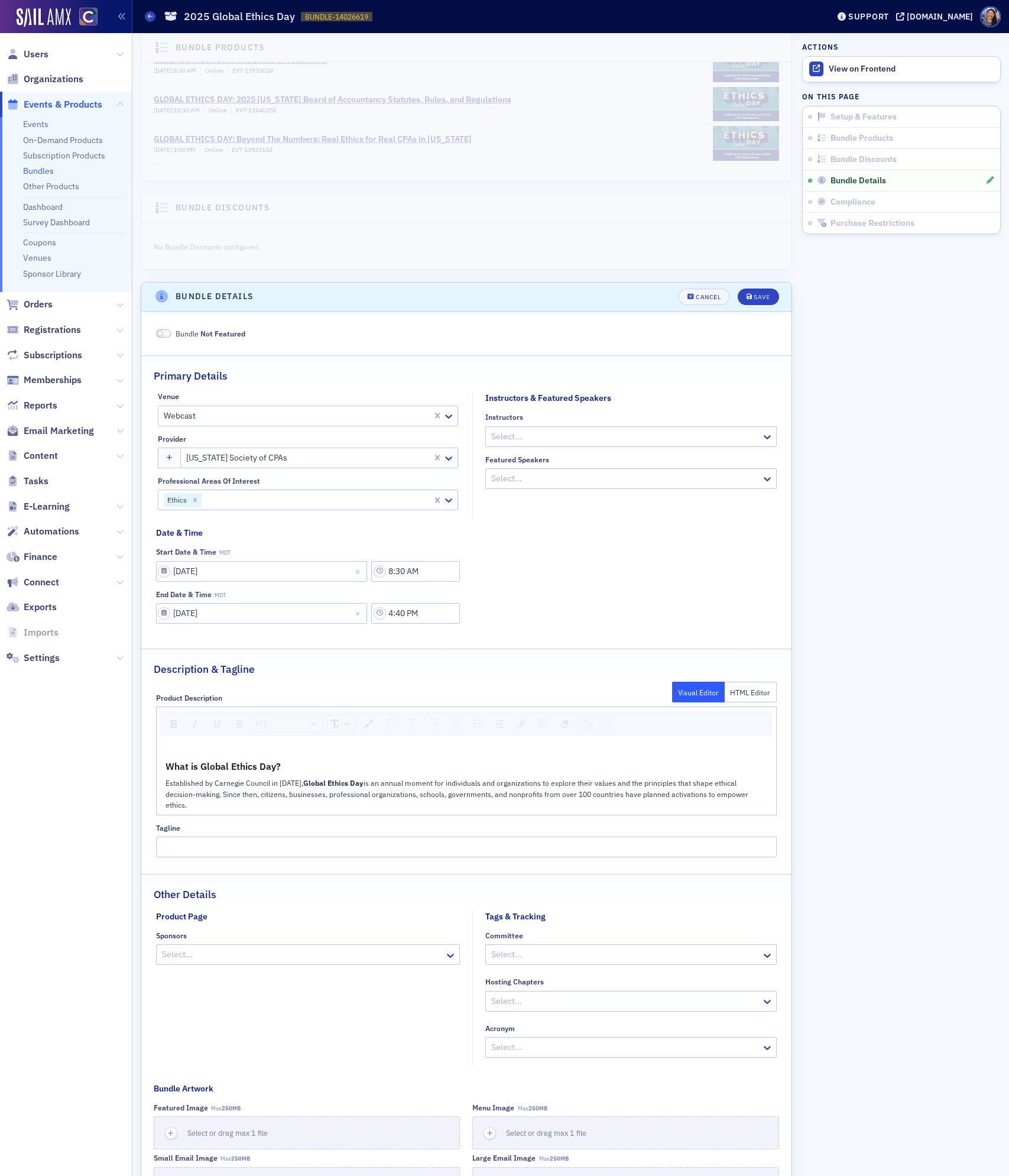
click at [302, 773] on div "What is Global Ethics Day?" at bounding box center [466, 767] width 603 height 14
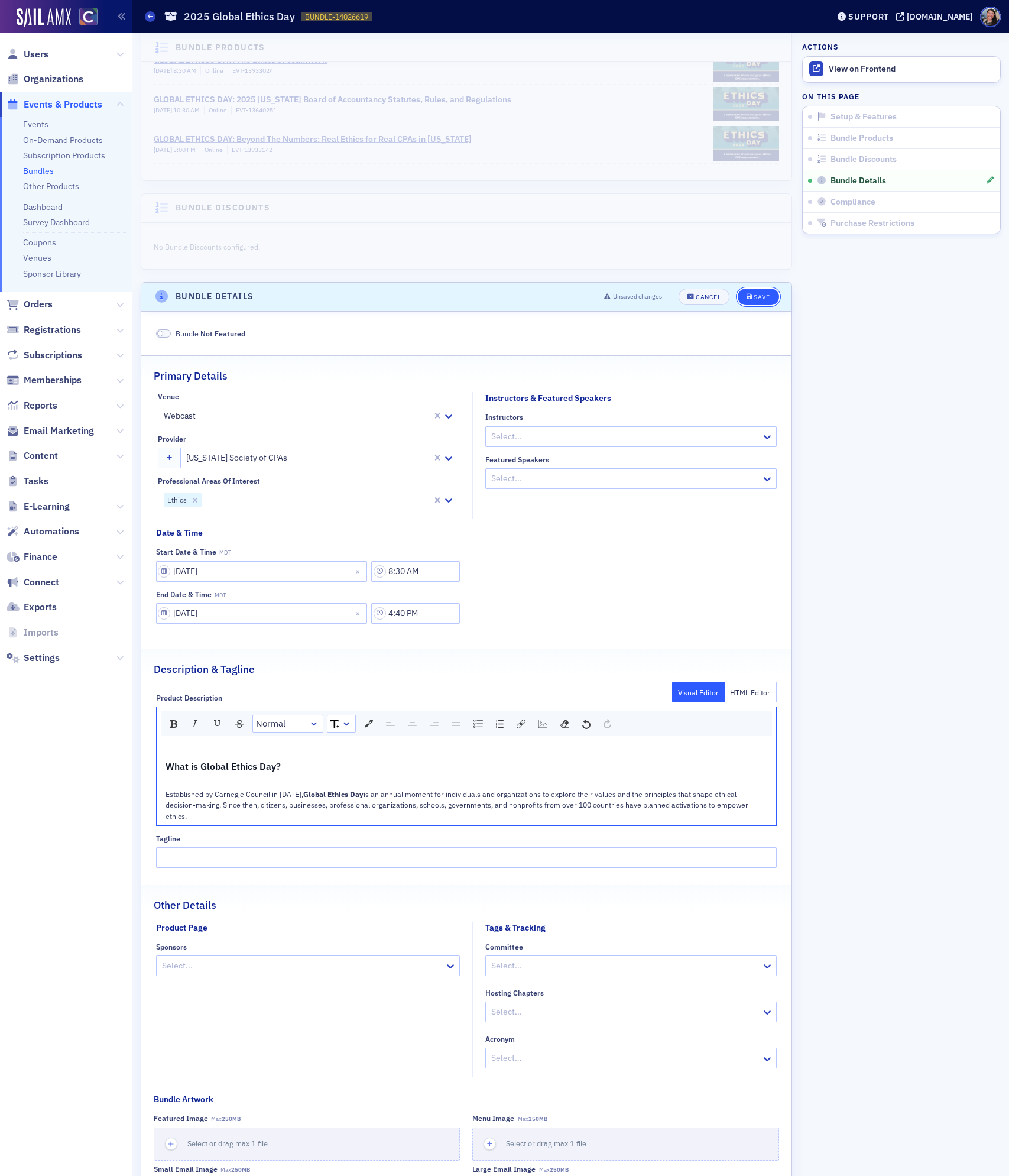
click at [765, 305] on button "Save" at bounding box center [758, 296] width 41 height 16
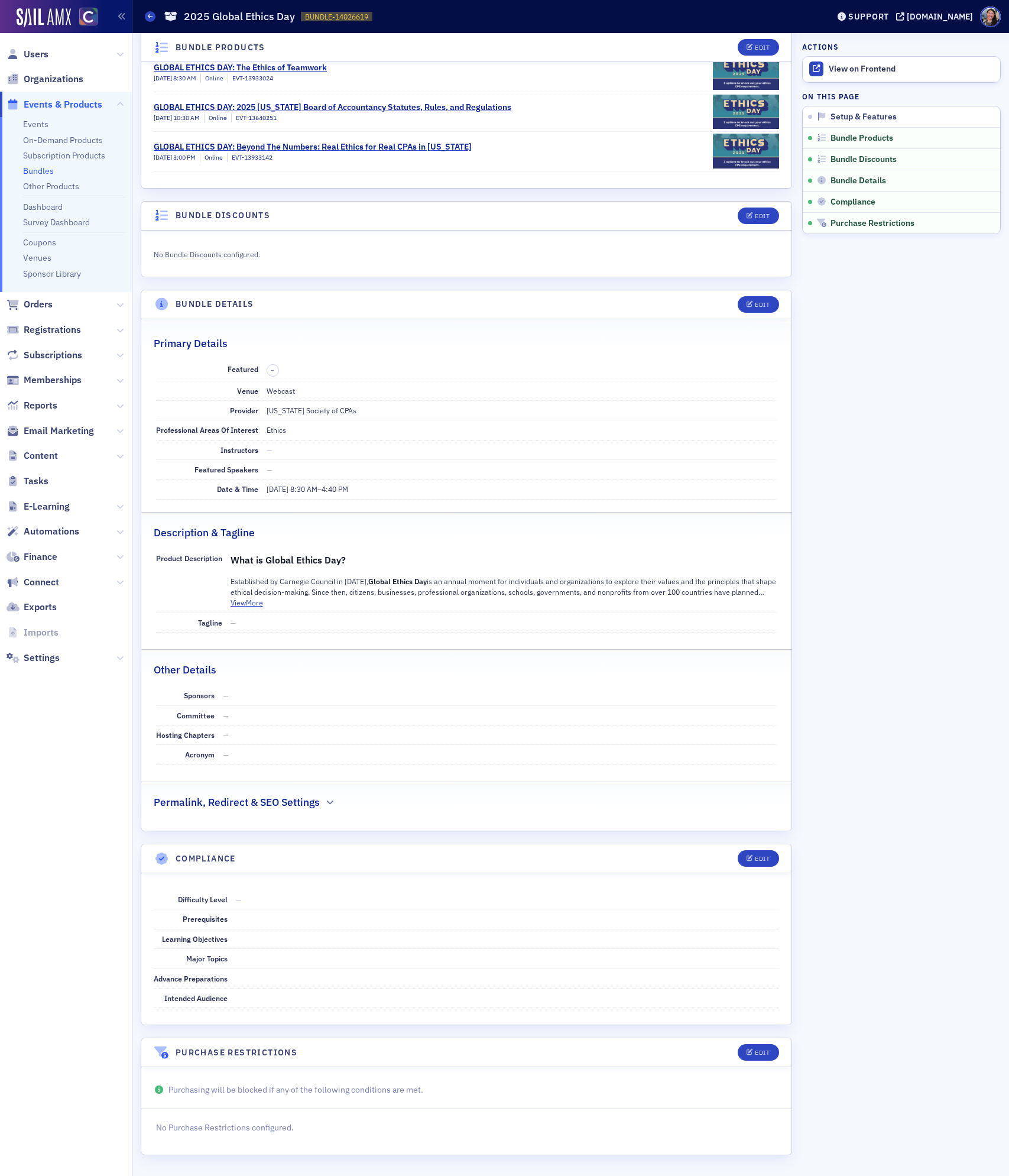
scroll to position [0, 0]
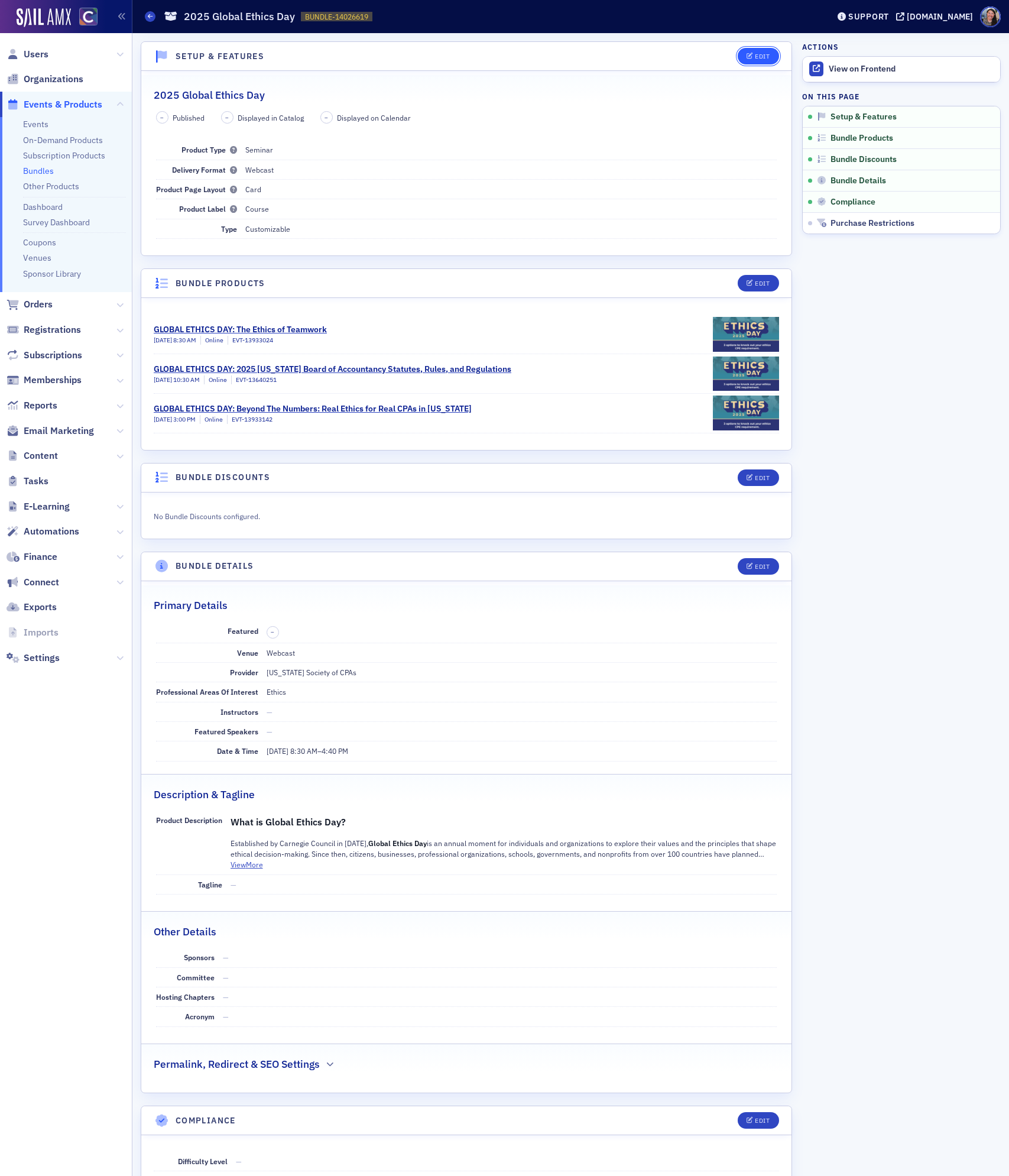
click at [751, 54] on icon "button" at bounding box center [750, 56] width 7 height 7
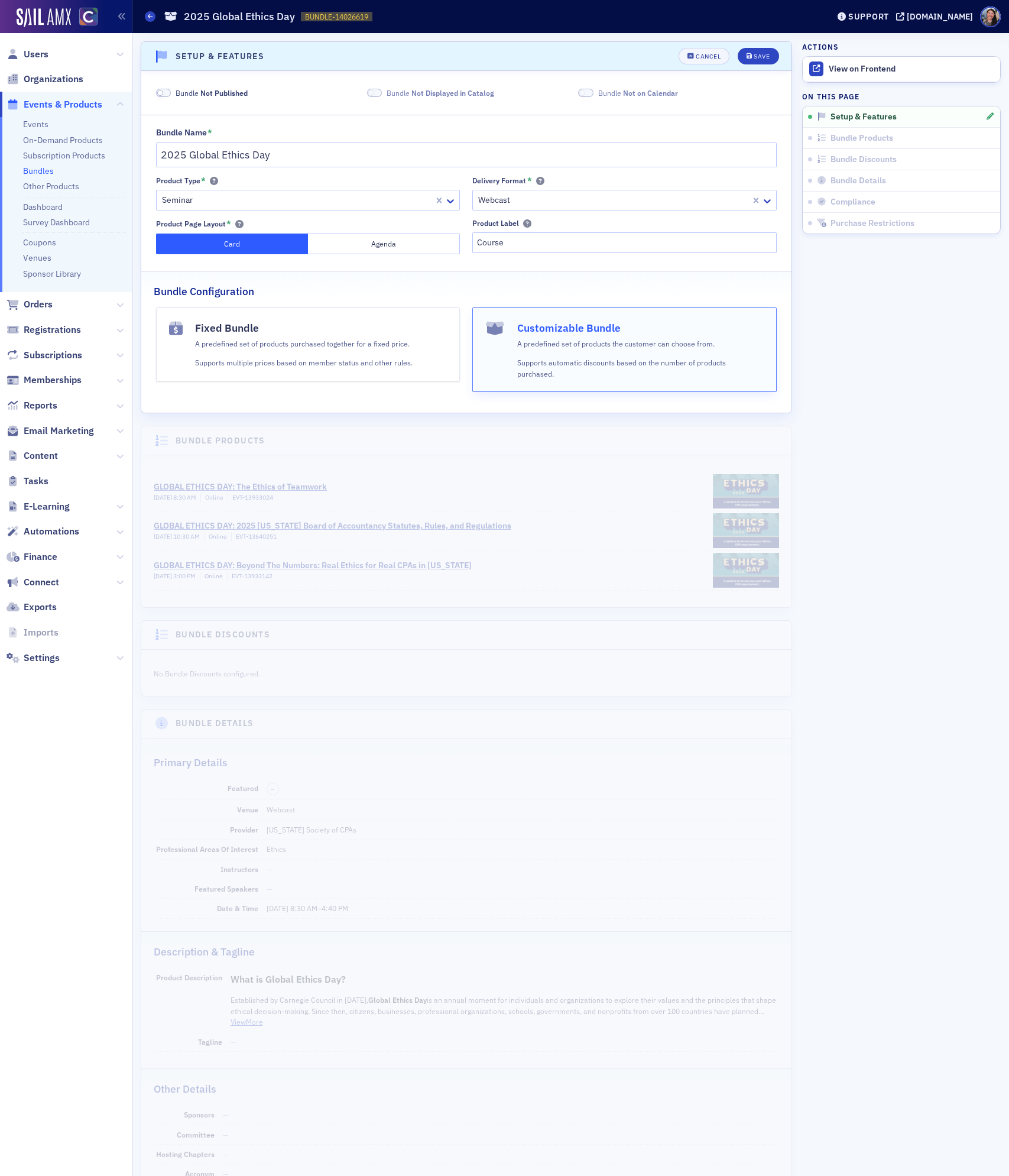
scroll to position [2, 0]
click at [214, 84] on fieldset "Bundle Not Published Bundle Not Displayed in Catalog Bundle Not on Calendar" at bounding box center [466, 88] width 650 height 31
drag, startPoint x: 211, startPoint y: 90, endPoint x: 625, endPoint y: 82, distance: 414.1
click at [217, 90] on span "Not Published" at bounding box center [224, 91] width 47 height 10
click at [758, 55] on div "Save" at bounding box center [762, 54] width 16 height 7
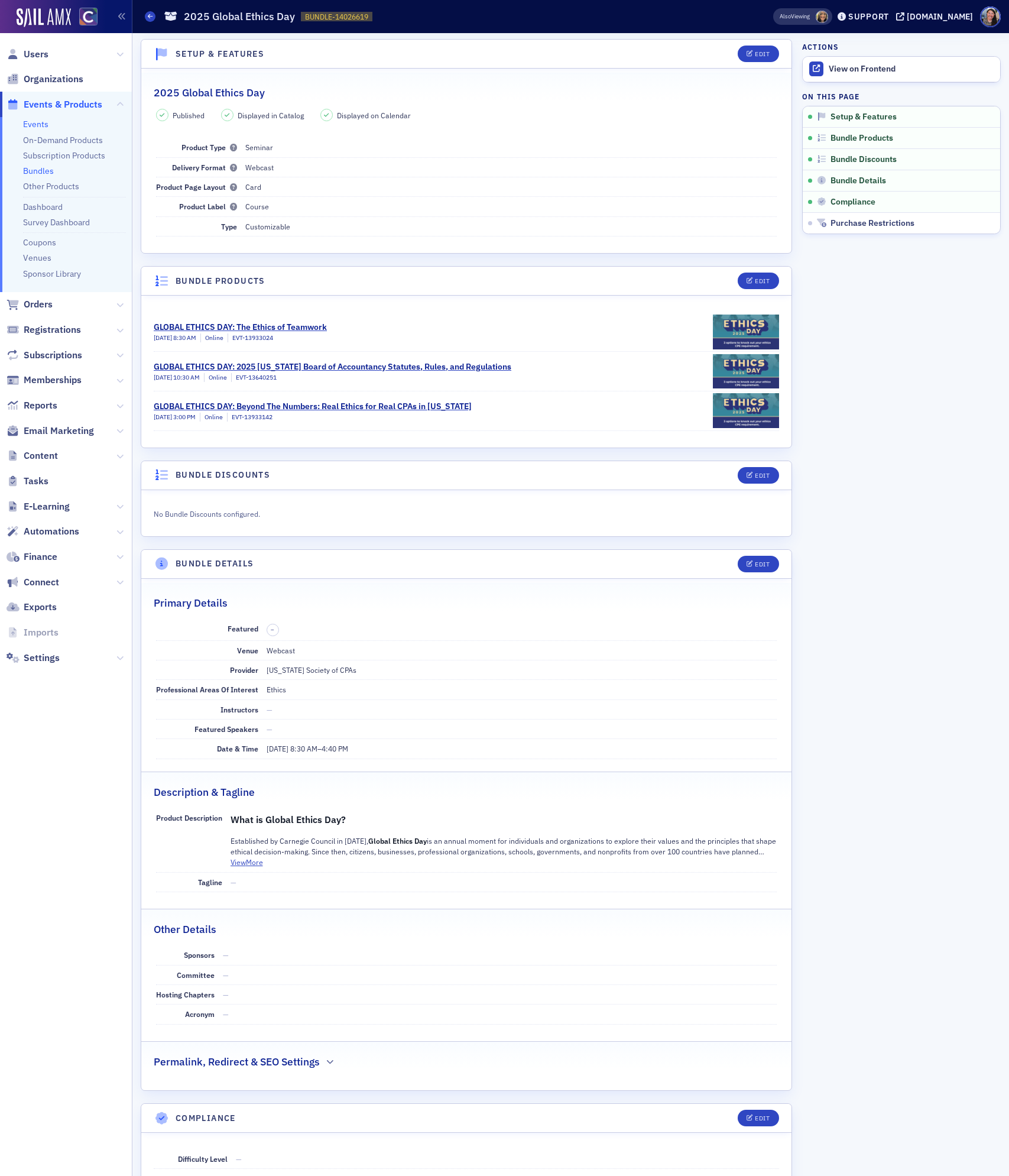
click at [31, 124] on link "Events" at bounding box center [36, 124] width 25 height 11
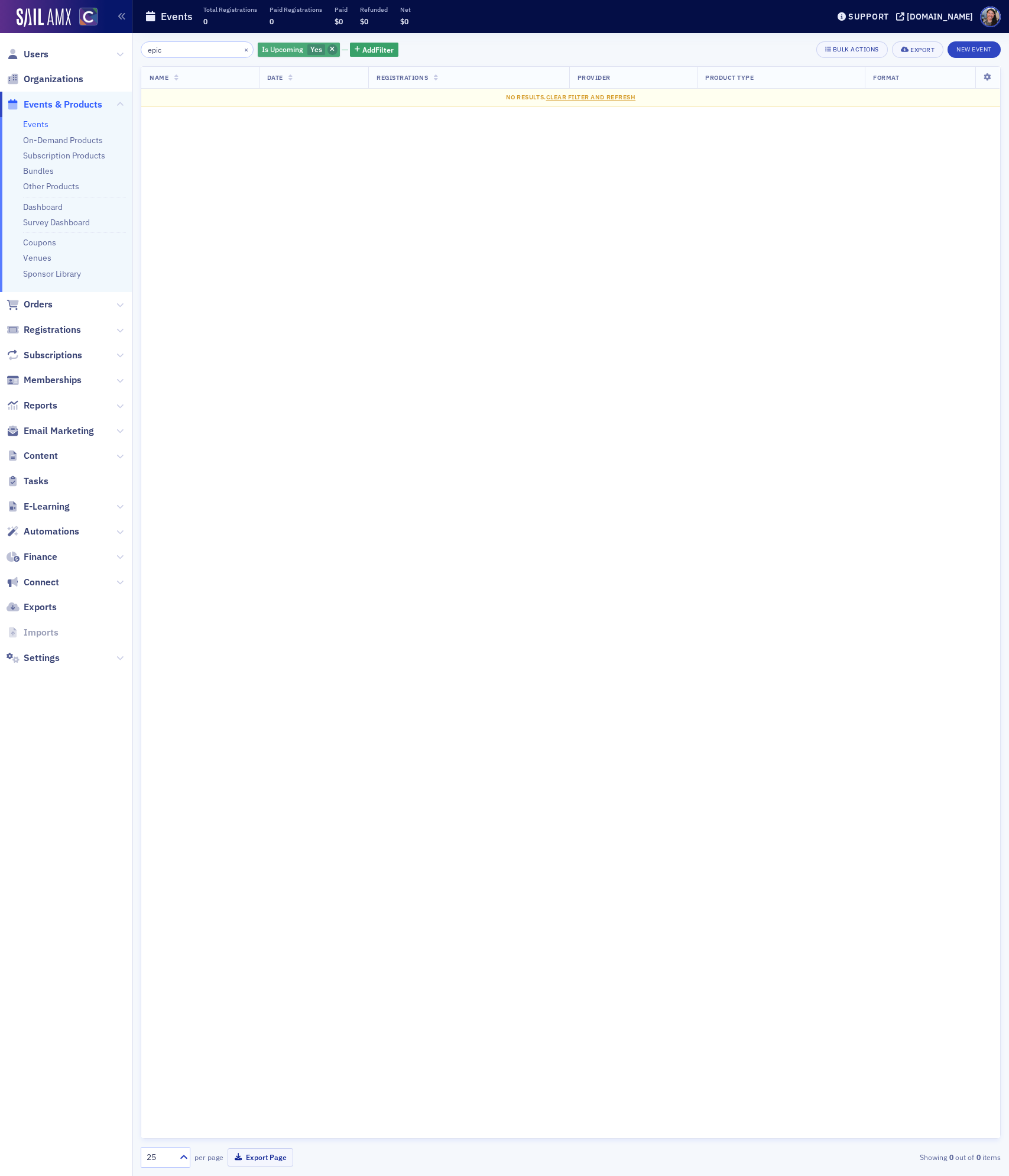
type input "epic"
click at [328, 48] on span "button" at bounding box center [333, 50] width 11 height 11
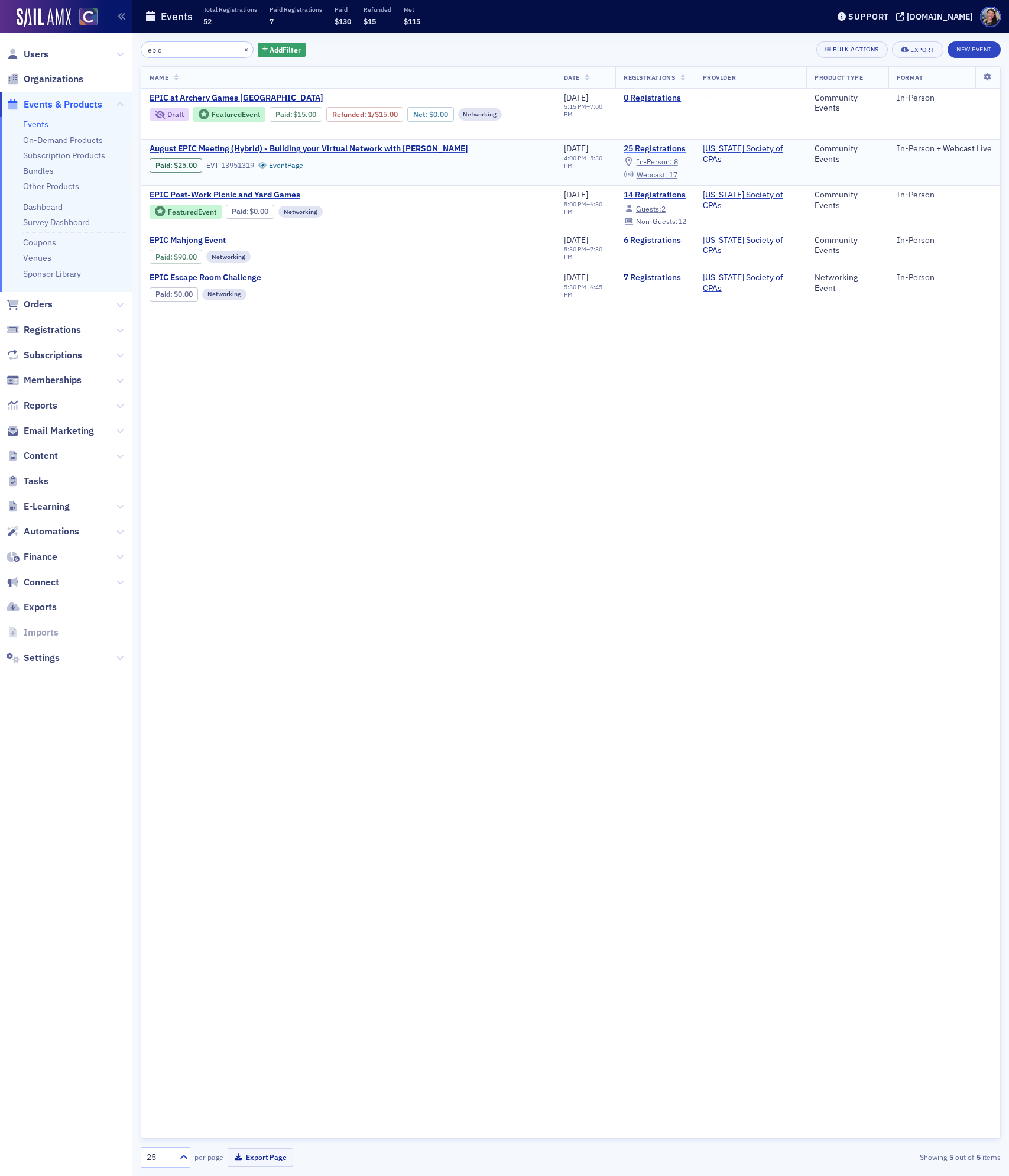
click at [656, 153] on link "25 Registrations" at bounding box center [655, 149] width 63 height 11
click at [240, 150] on span "August EPIC Meeting (Hybrid) - Building your Virtual Network with [PERSON_NAME]" at bounding box center [309, 149] width 319 height 11
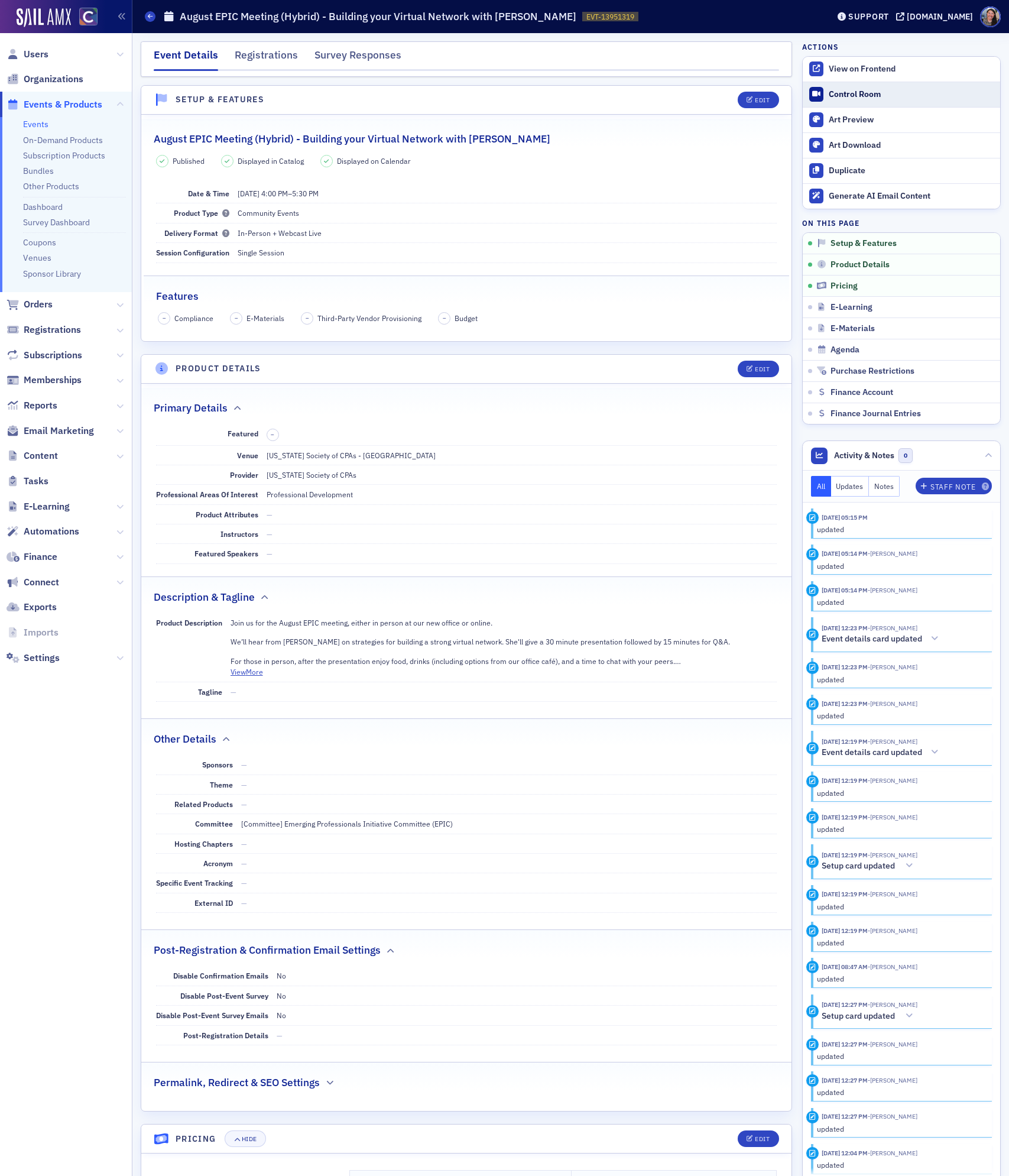
click at [850, 88] on link "Control Room" at bounding box center [901, 94] width 197 height 25
drag, startPoint x: 150, startPoint y: 14, endPoint x: 150, endPoint y: 24, distance: 10.0
click at [150, 14] on icon at bounding box center [150, 16] width 5 height 5
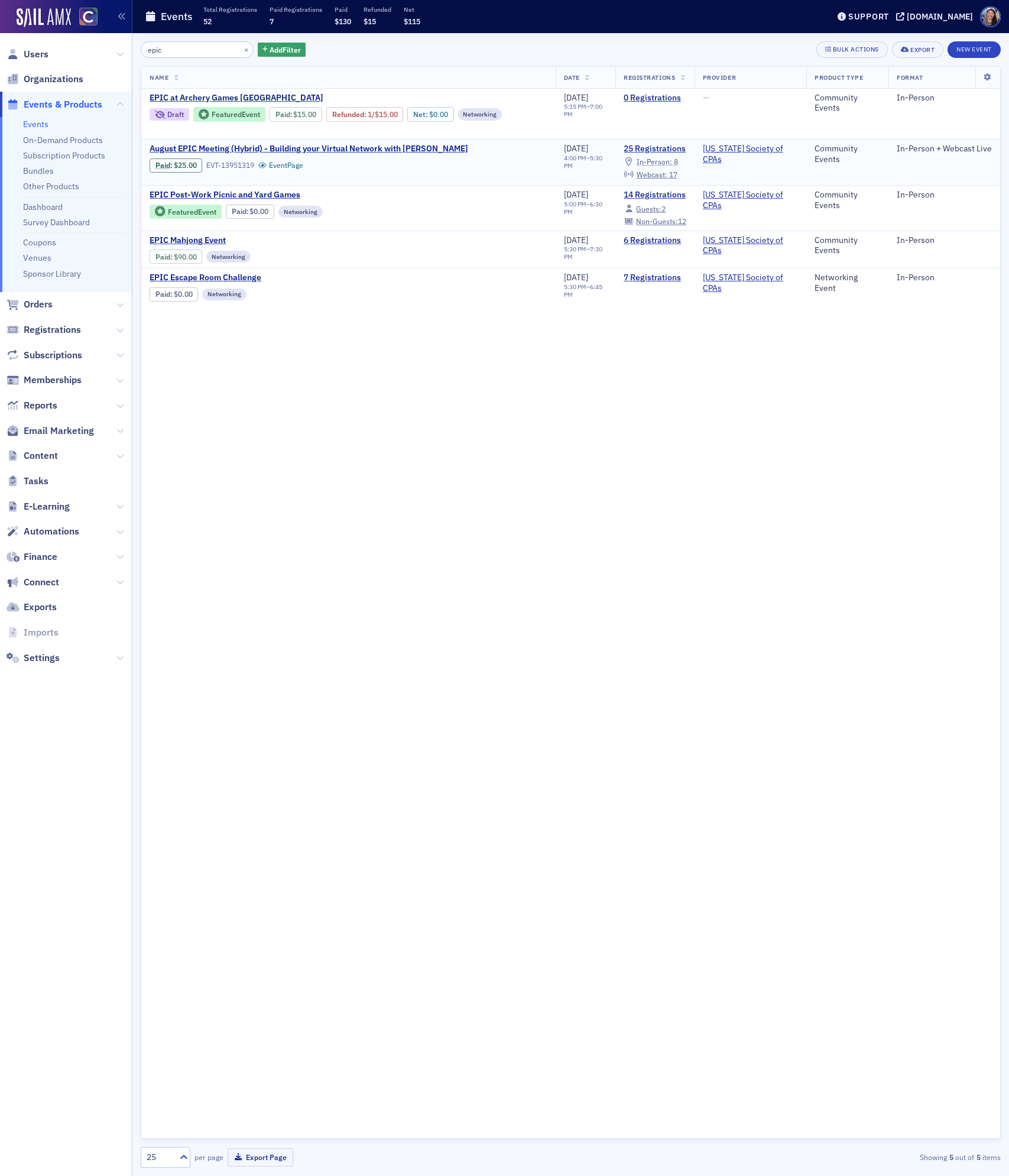
click at [662, 159] on span "In-Person :" at bounding box center [654, 162] width 36 height 10
click at [677, 171] on span "17" at bounding box center [673, 174] width 8 height 10
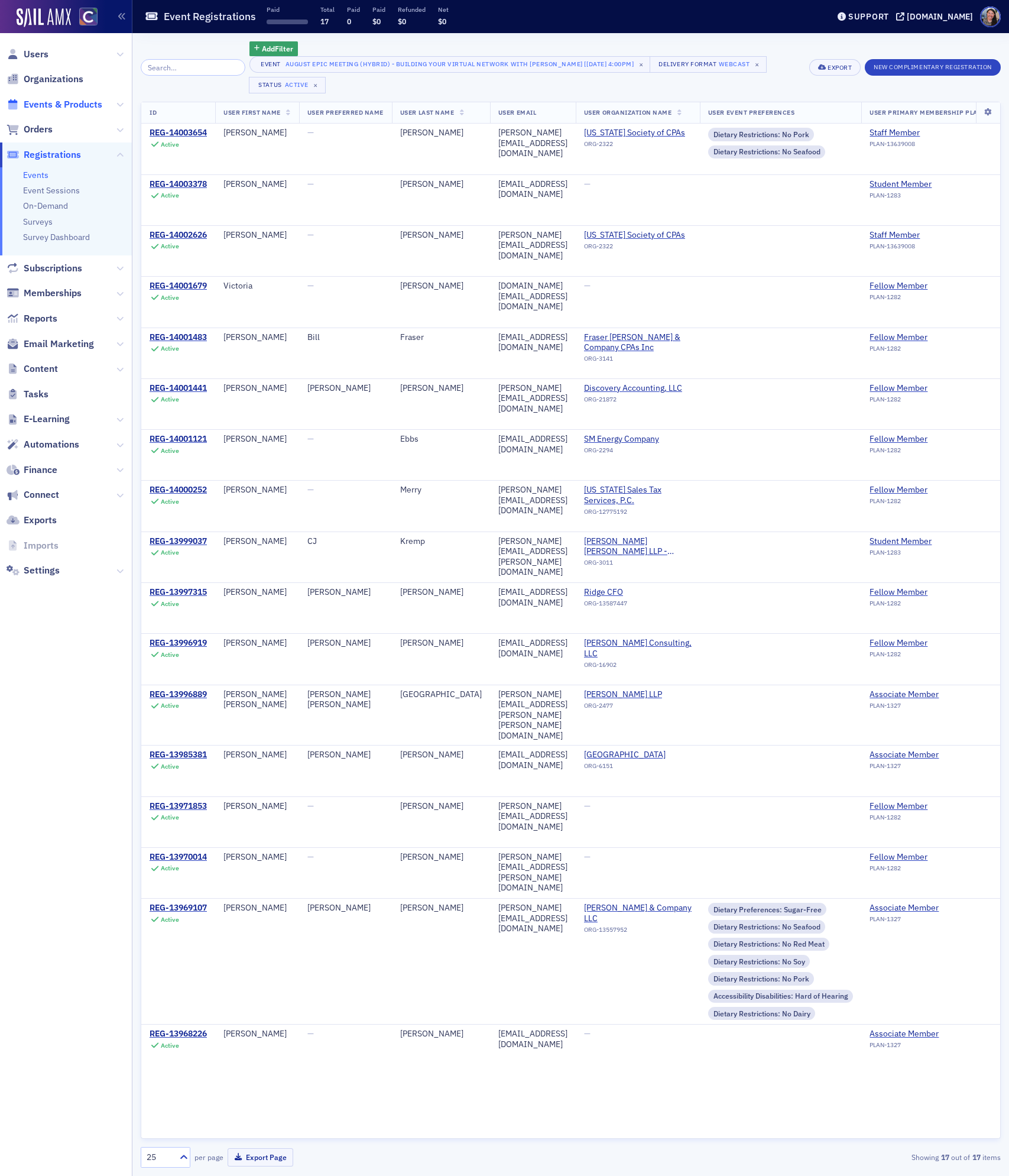
click at [25, 101] on span "Events & Products" at bounding box center [63, 105] width 78 height 13
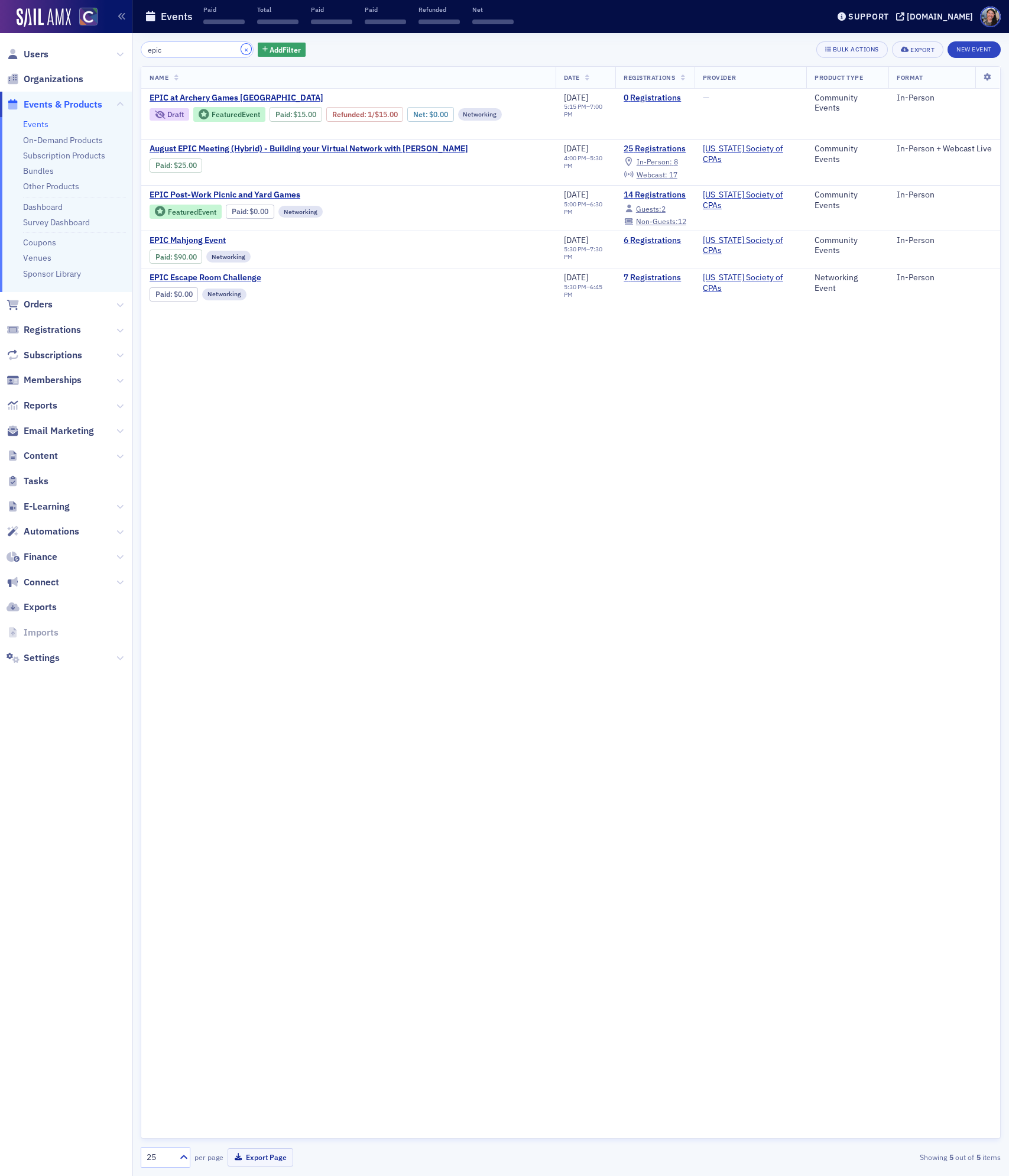
click at [241, 48] on button "×" at bounding box center [247, 49] width 11 height 11
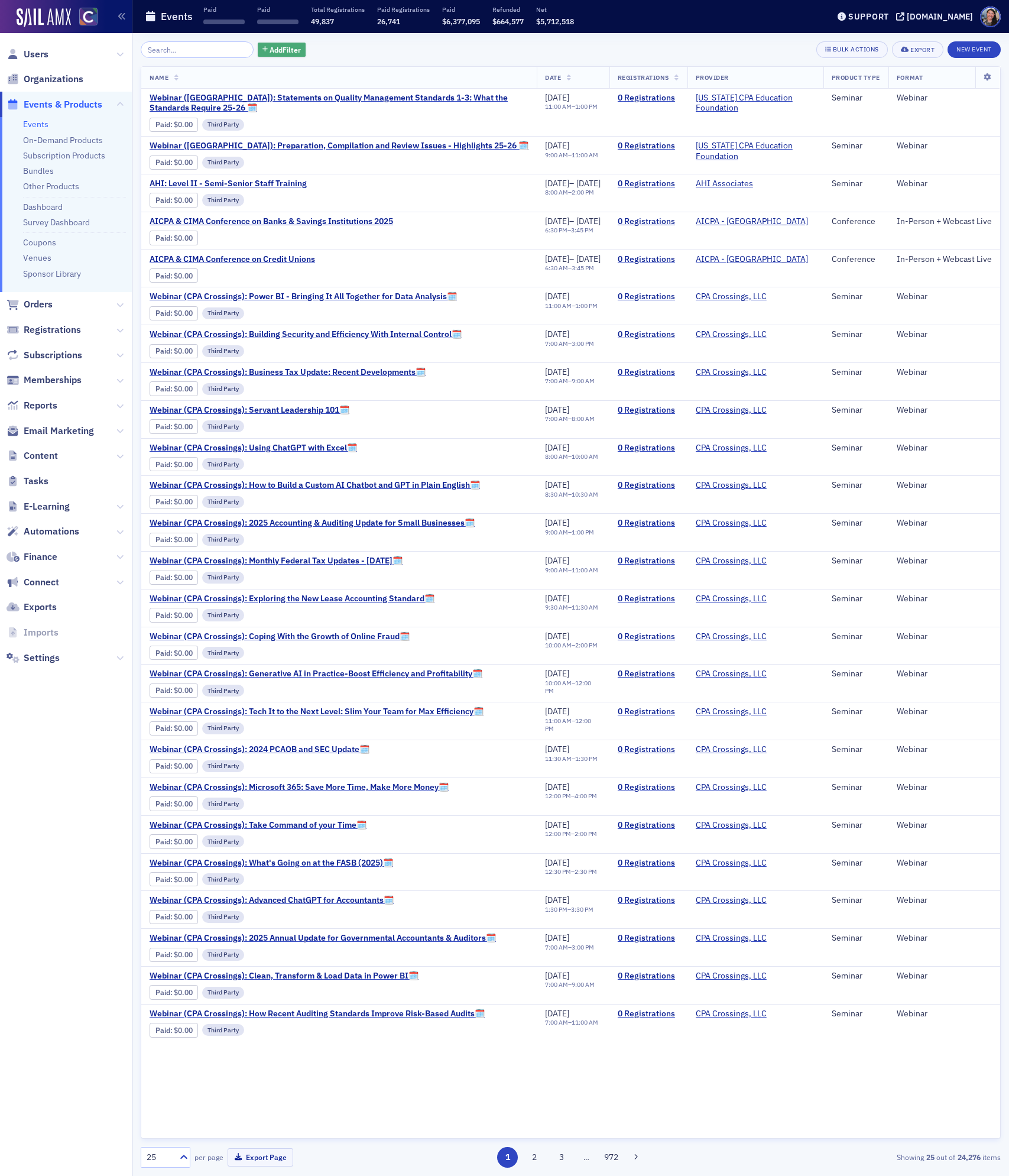
click at [278, 53] on span "Add Filter" at bounding box center [285, 50] width 31 height 11
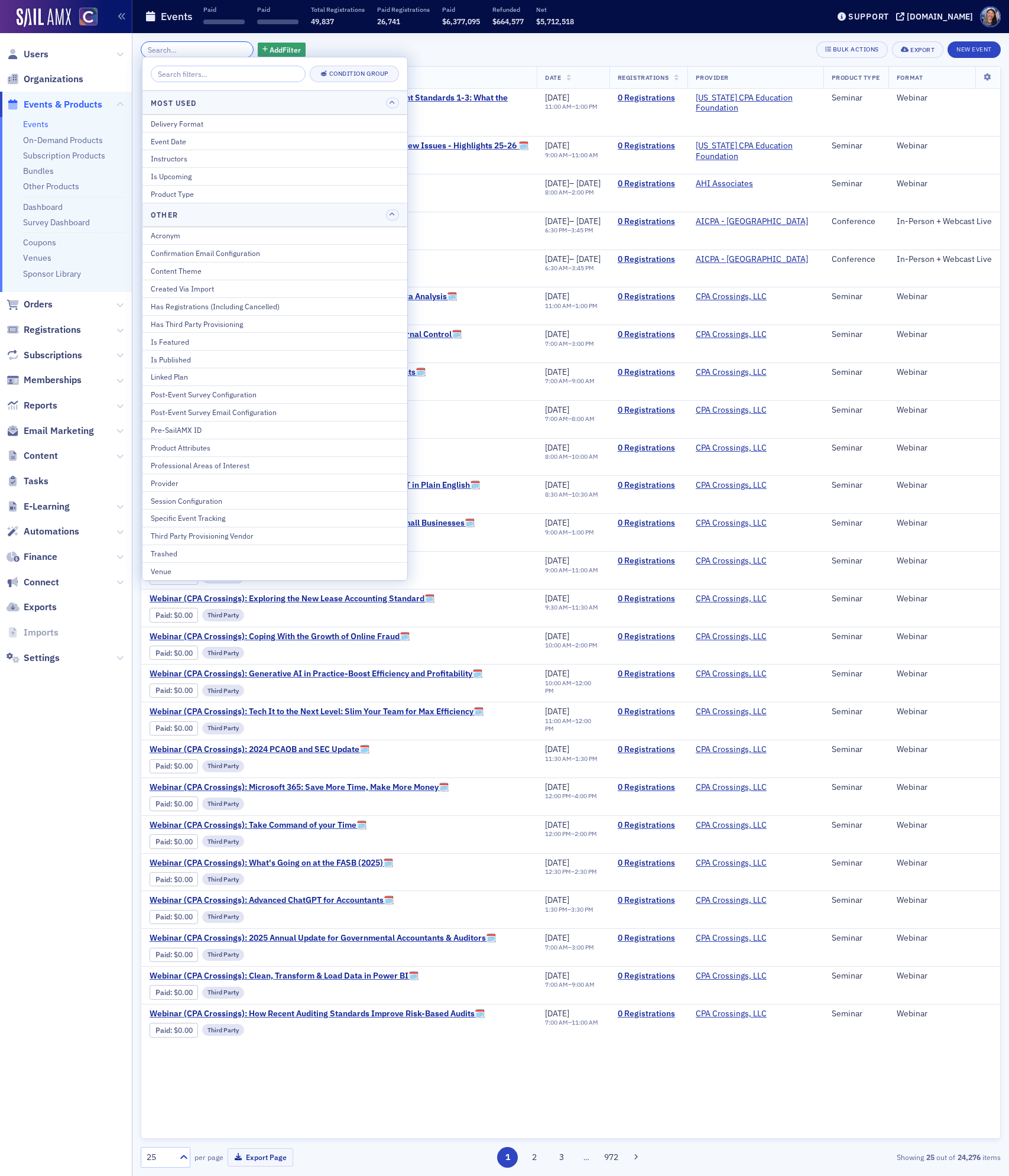
click at [190, 46] on input "search" at bounding box center [197, 50] width 113 height 16
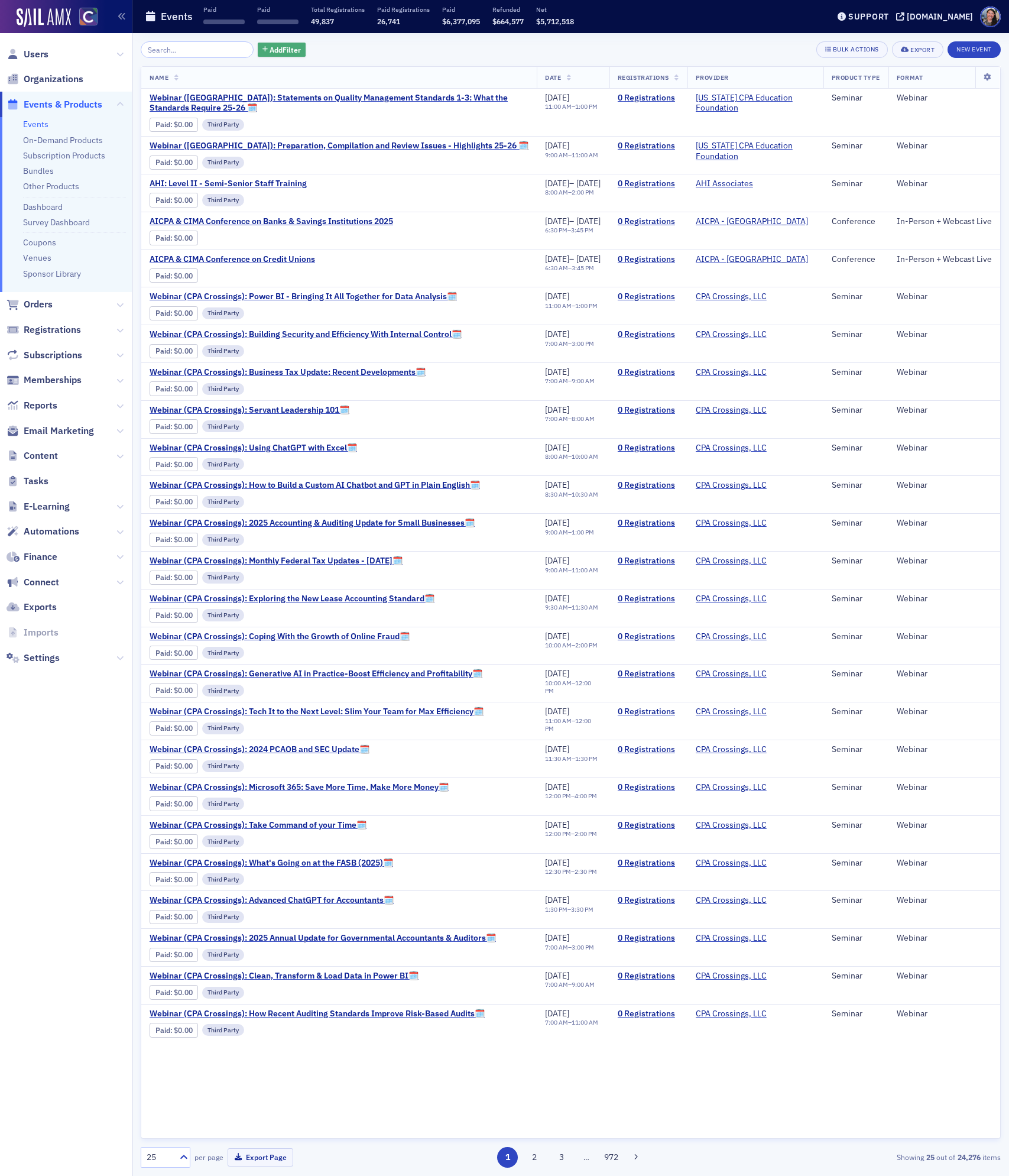
click at [270, 46] on span "Add Filter" at bounding box center [285, 50] width 31 height 11
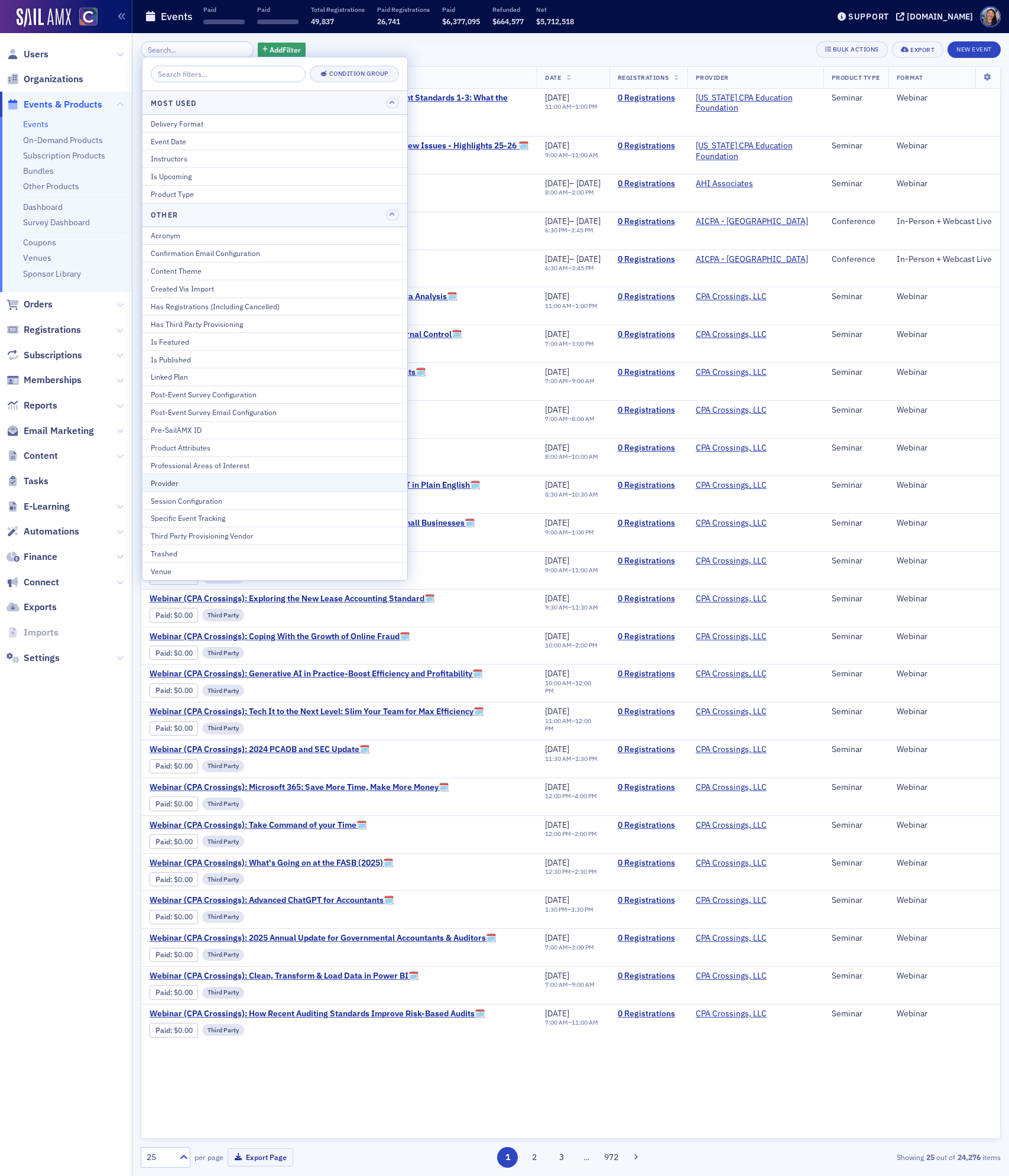
click at [209, 488] on div "Provider" at bounding box center [275, 483] width 248 height 11
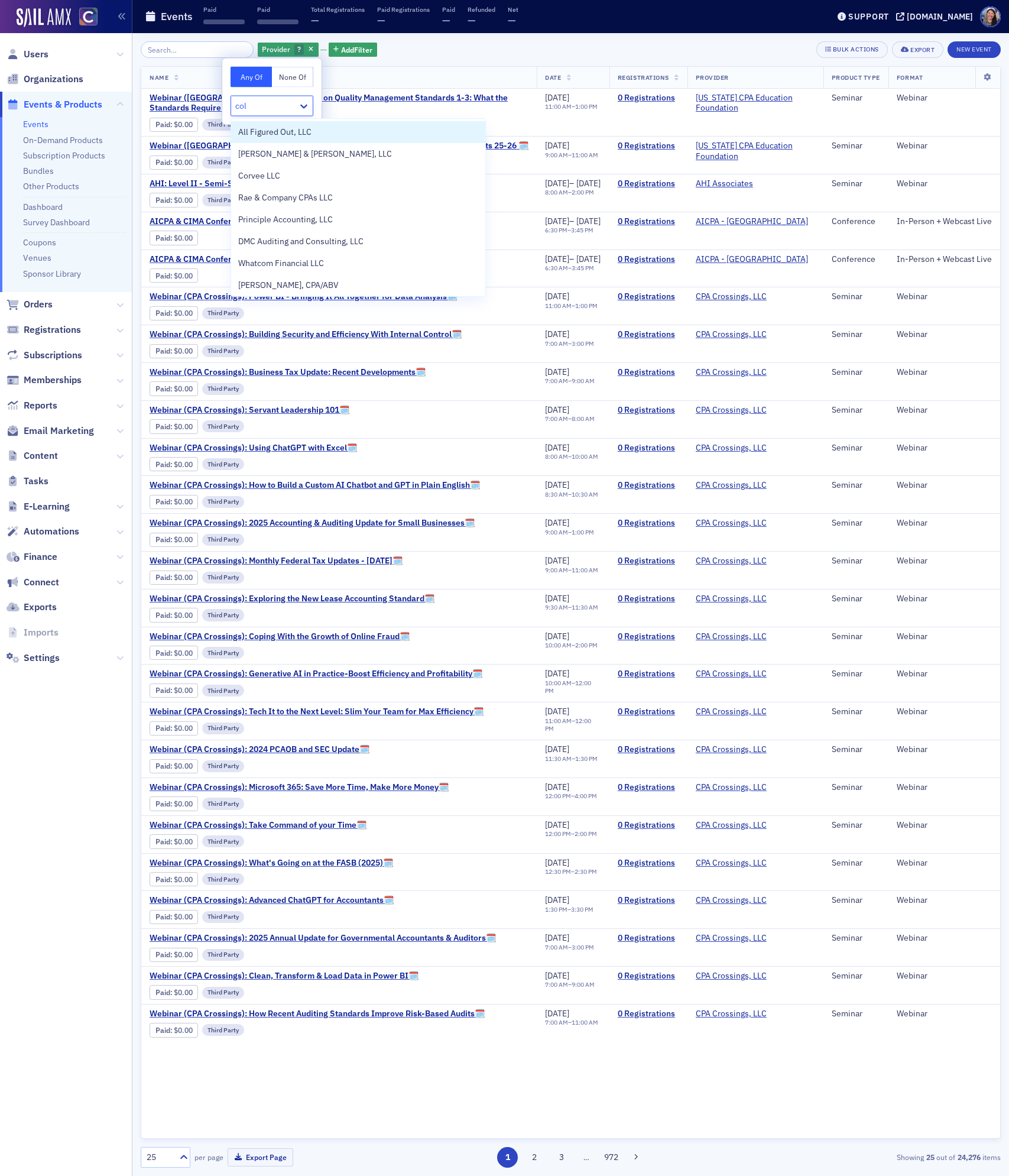
type input "colo"
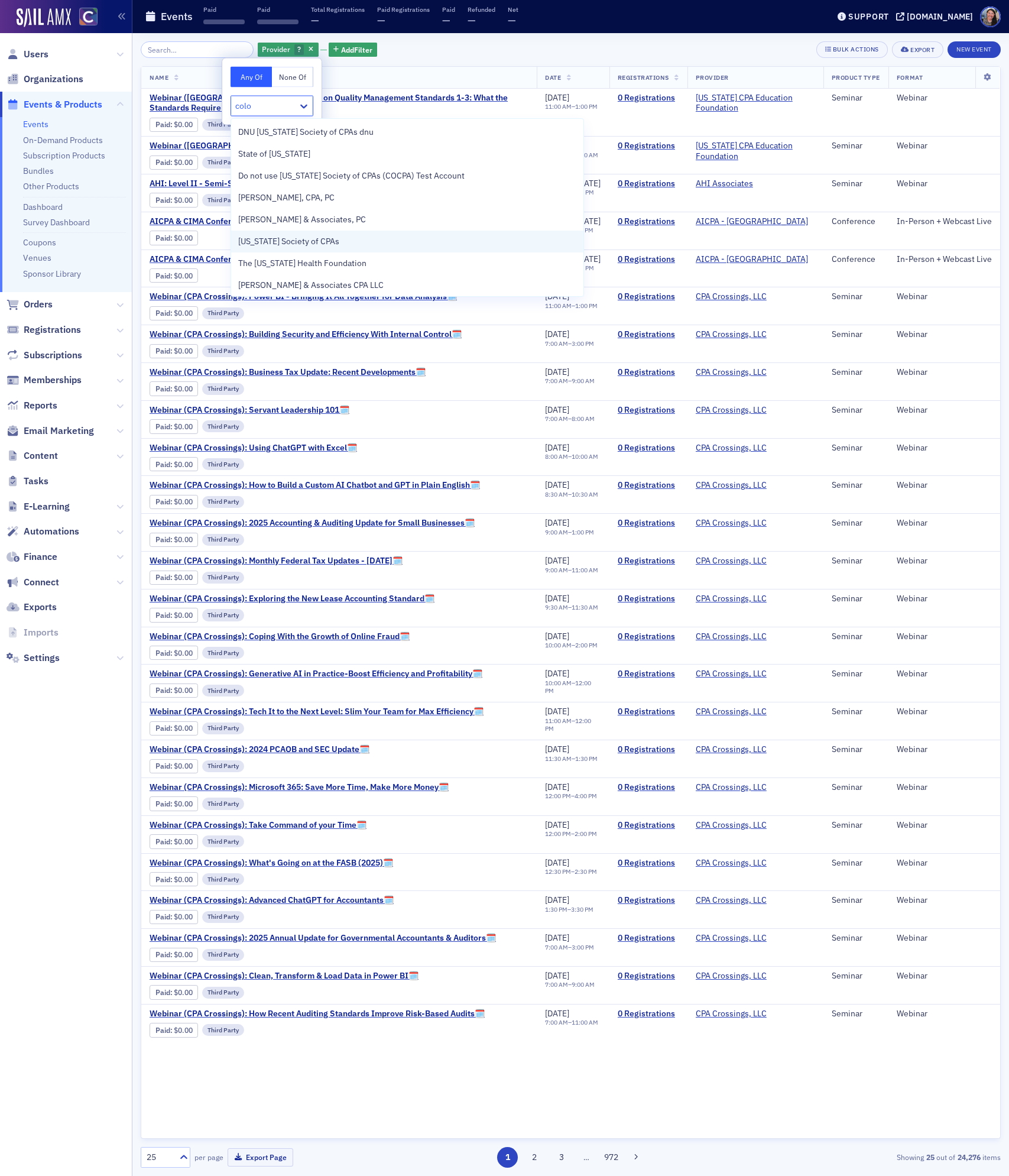
click at [304, 242] on span "[US_STATE] Society of CPAs" at bounding box center [288, 241] width 101 height 13
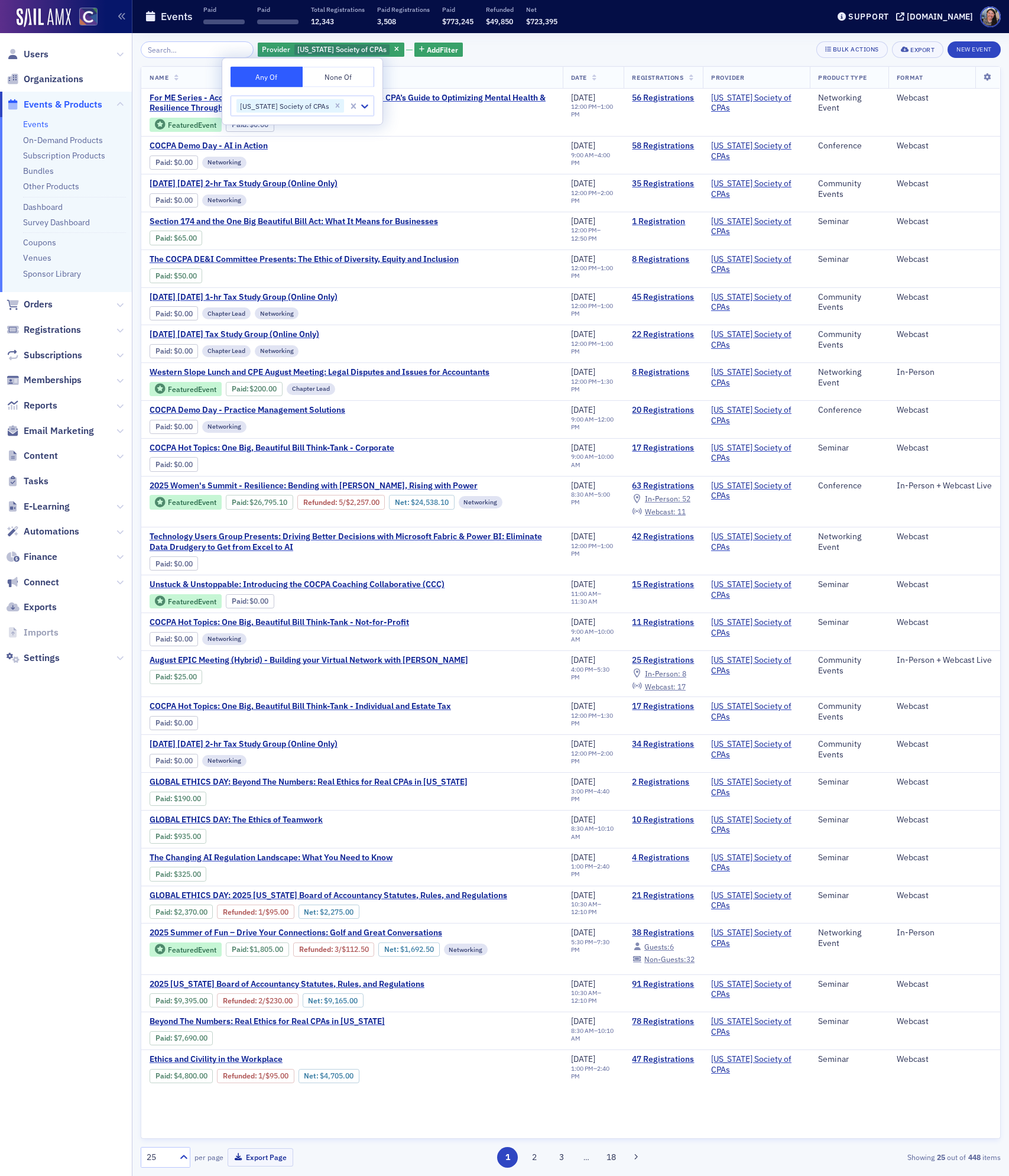
click at [565, 45] on div "Provider [US_STATE] Society of CPAs Add Filter Bulk Actions Export New Event" at bounding box center [570, 50] width 860 height 16
click at [394, 48] on icon "button" at bounding box center [396, 50] width 5 height 7
click at [375, 48] on div "Provider [US_STATE] Society of CPAs Add Filter Bulk Actions Export New Event" at bounding box center [570, 50] width 860 height 16
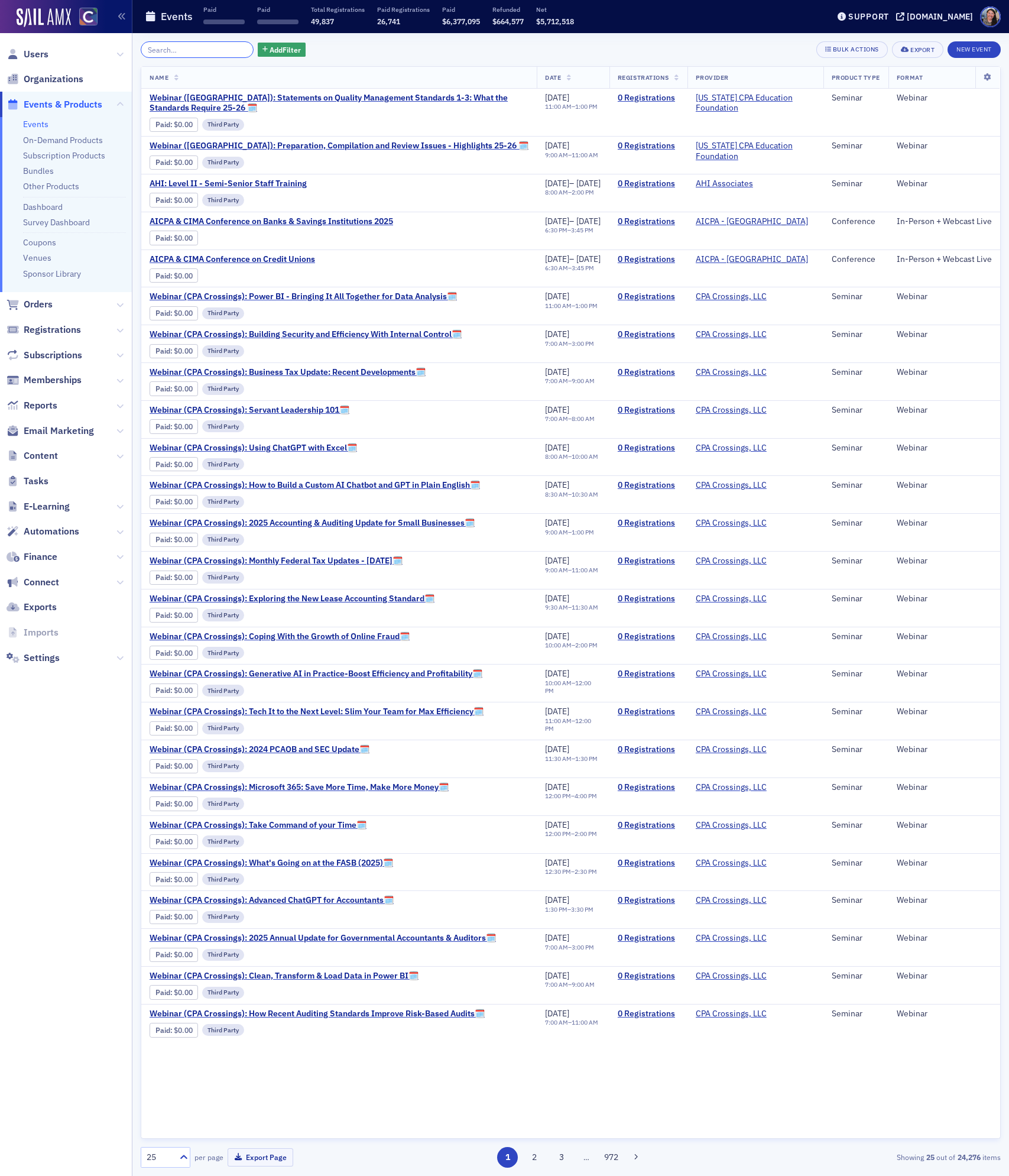
click at [184, 44] on input "search" at bounding box center [197, 50] width 113 height 16
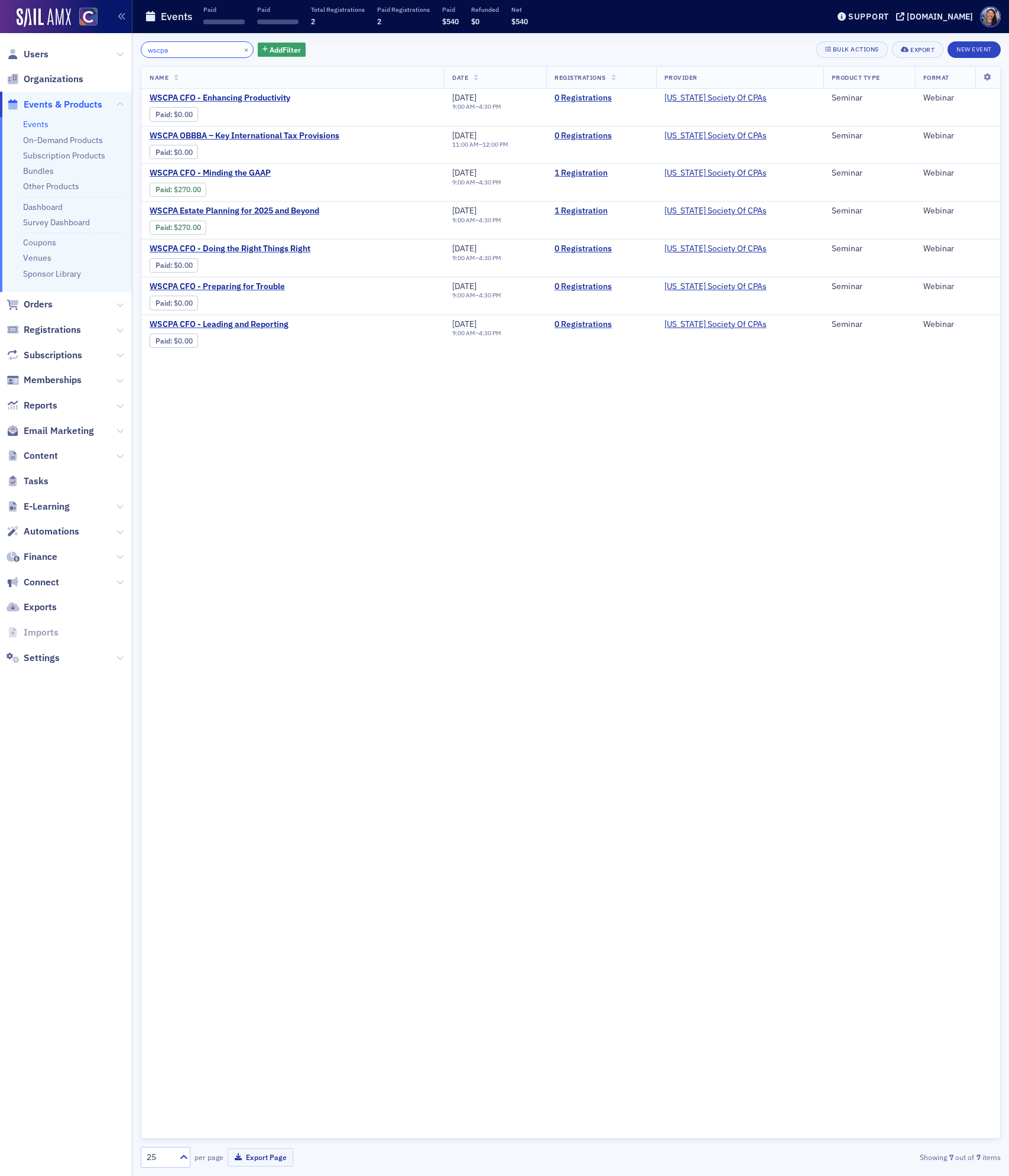
type input "wscpa"
click at [43, 121] on link "Events" at bounding box center [36, 124] width 25 height 11
click at [241, 49] on button "×" at bounding box center [247, 49] width 11 height 11
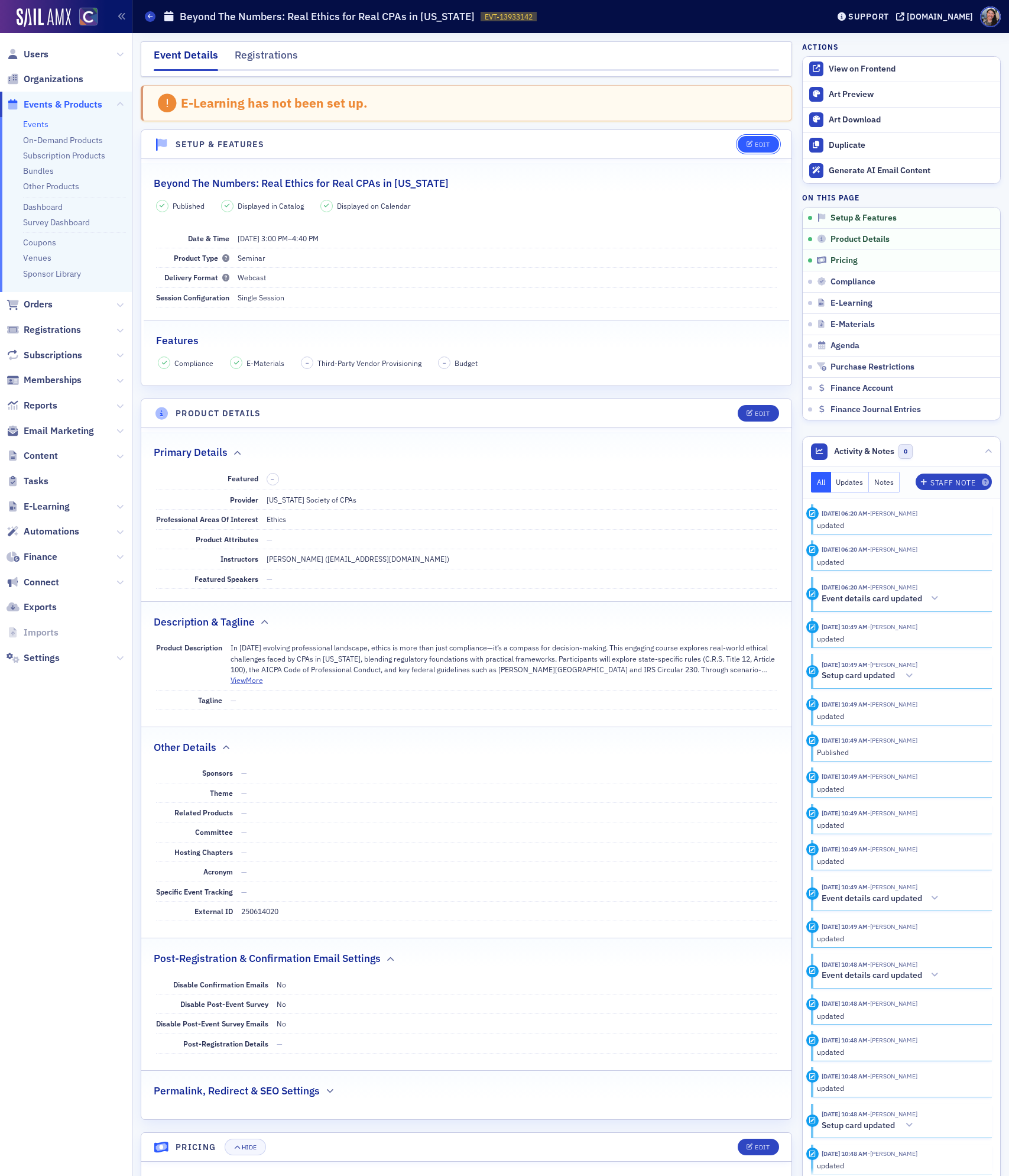
click at [762, 147] on div "Edit" at bounding box center [762, 144] width 14 height 7
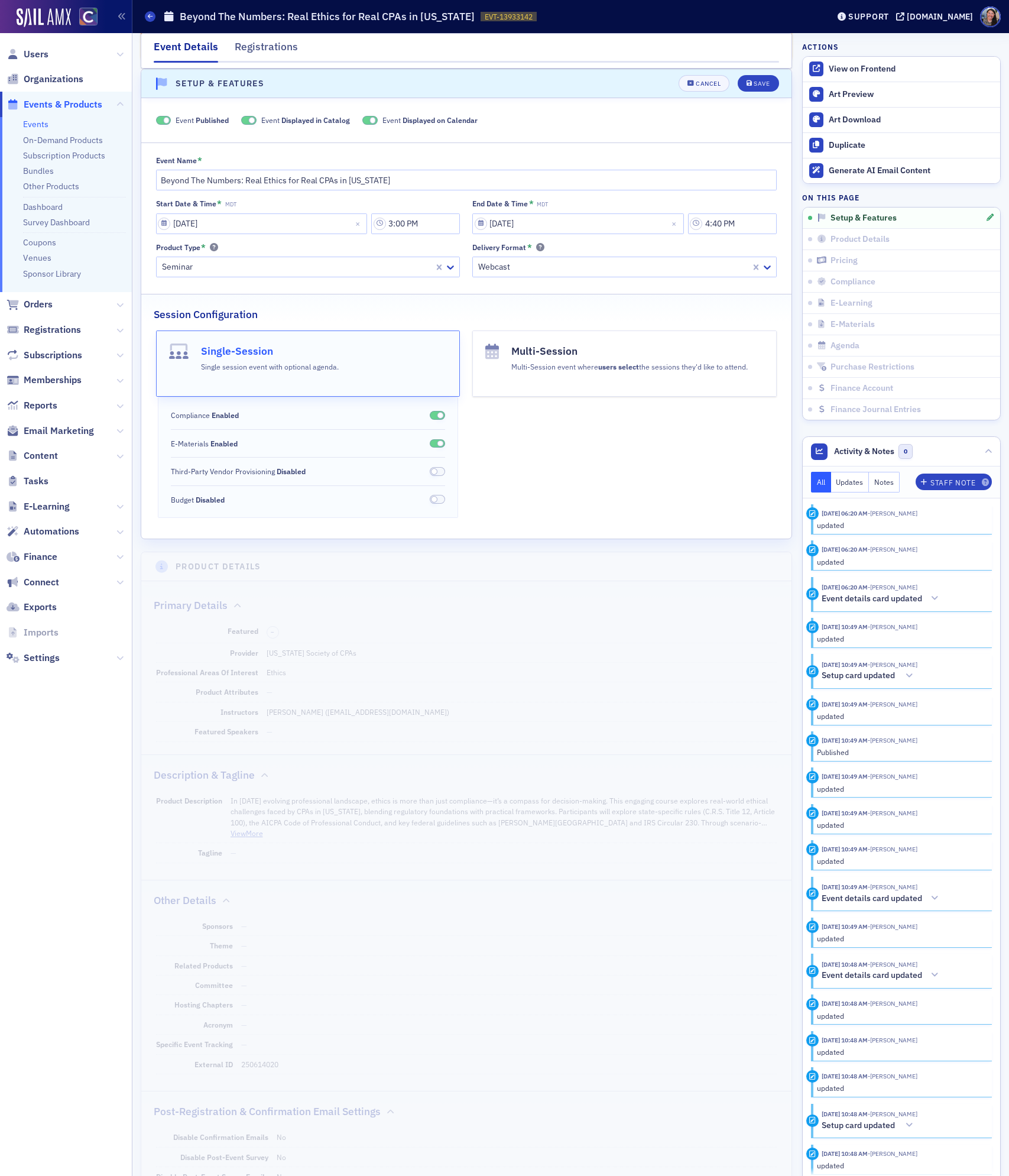
scroll to position [62, 0]
click at [164, 181] on input "Beyond The Numbers: Real Ethics for Real CPAs in [US_STATE]" at bounding box center [466, 179] width 621 height 21
drag, startPoint x: 226, startPoint y: 179, endPoint x: 45, endPoint y: 172, distance: 181.1
click at [45, 172] on div "Users Organizations Events & Products Events On-Demand Products Subscription Pr…" at bounding box center [505, 588] width 1009 height 1176
type input "GLOBAL ETHICS DAY: Beyond The Numbers: Real Ethics for Real CPAs in [US_STATE]"
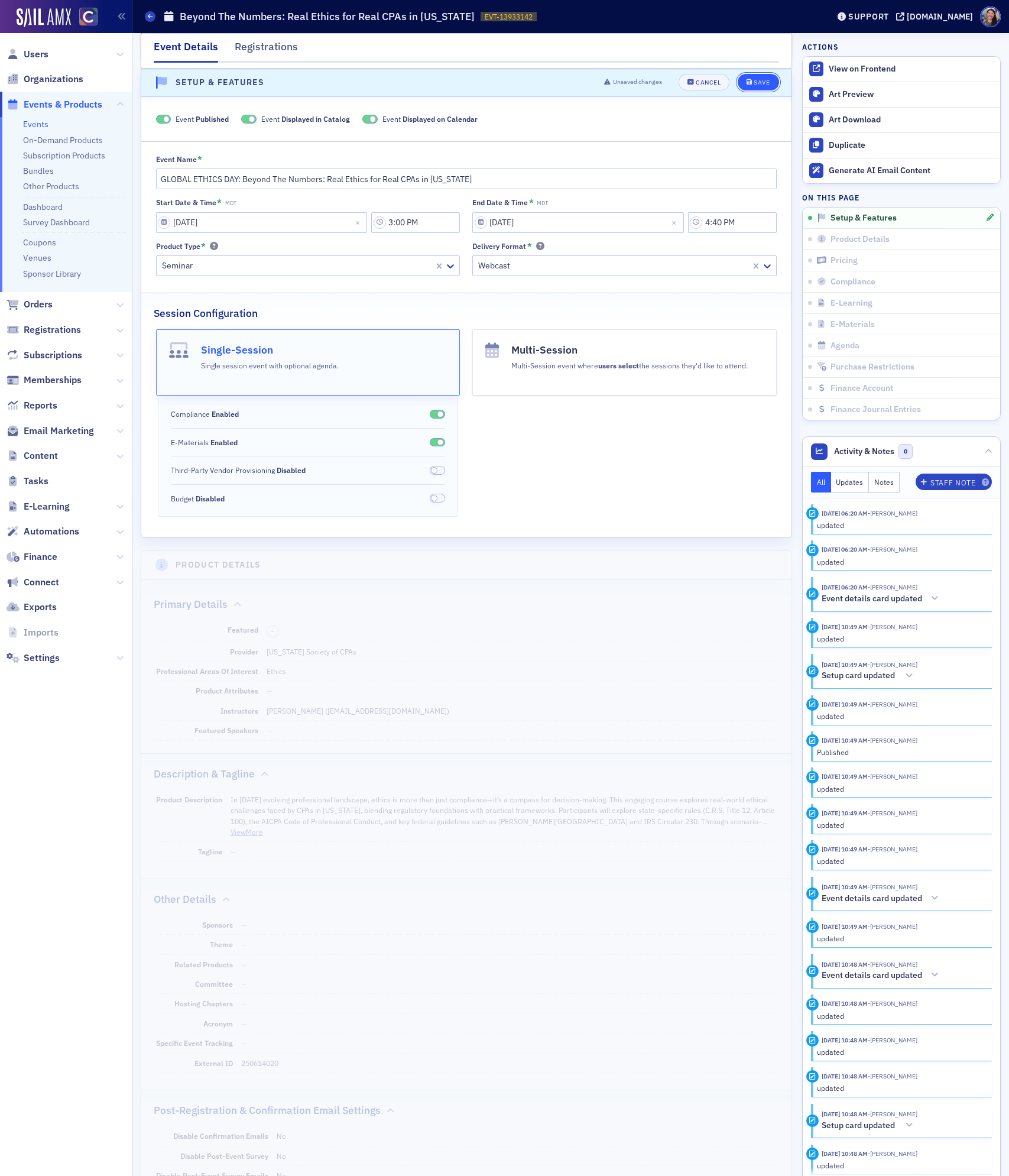
click at [755, 82] on div "Save" at bounding box center [762, 83] width 16 height 7
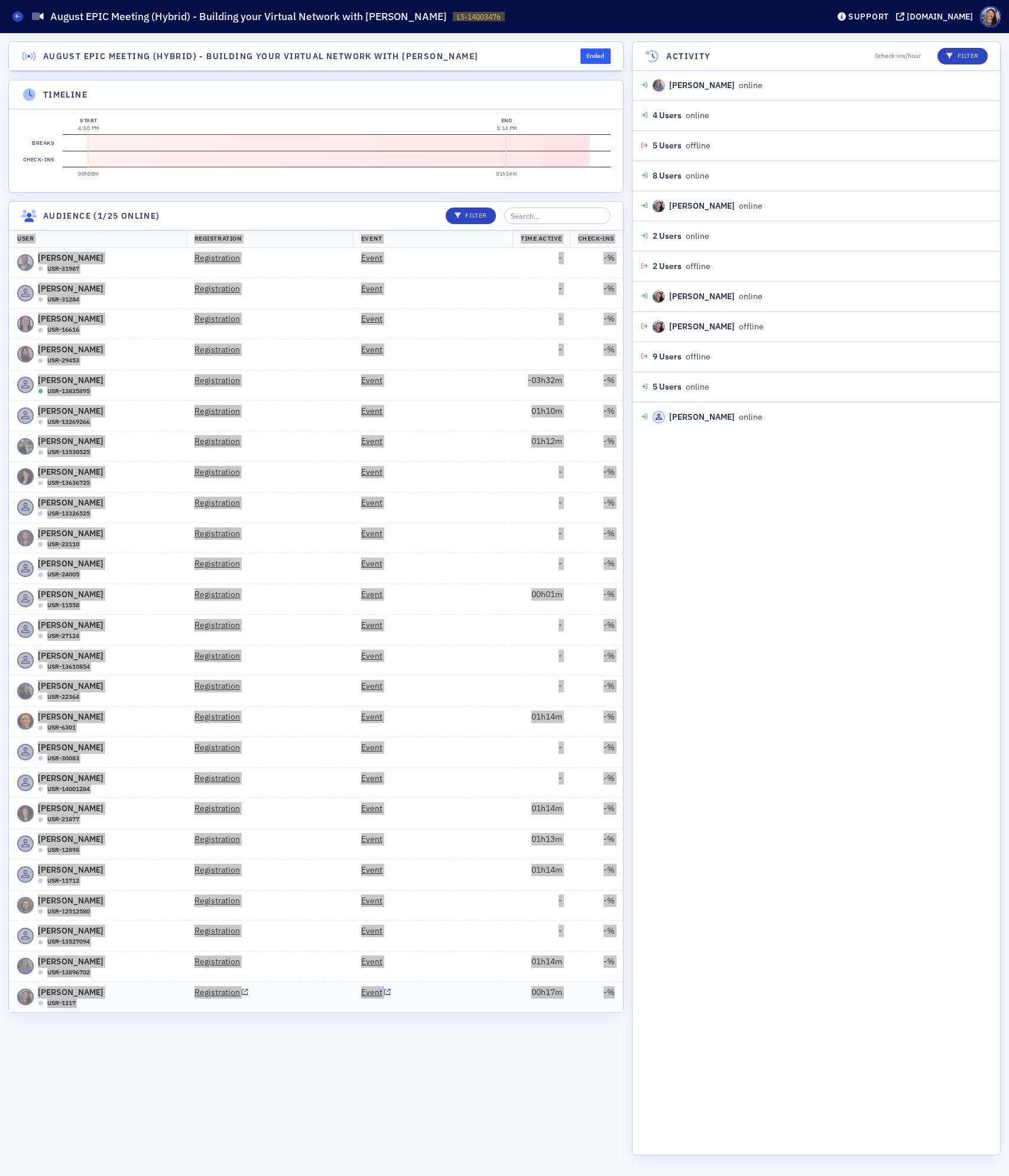
drag, startPoint x: 19, startPoint y: 241, endPoint x: 611, endPoint y: 1004, distance: 965.7
click at [611, 1004] on table "User Registration Event Time Active Check-Ins Blaise Wabo USR-31987 Registratio…" at bounding box center [316, 621] width 614 height 782
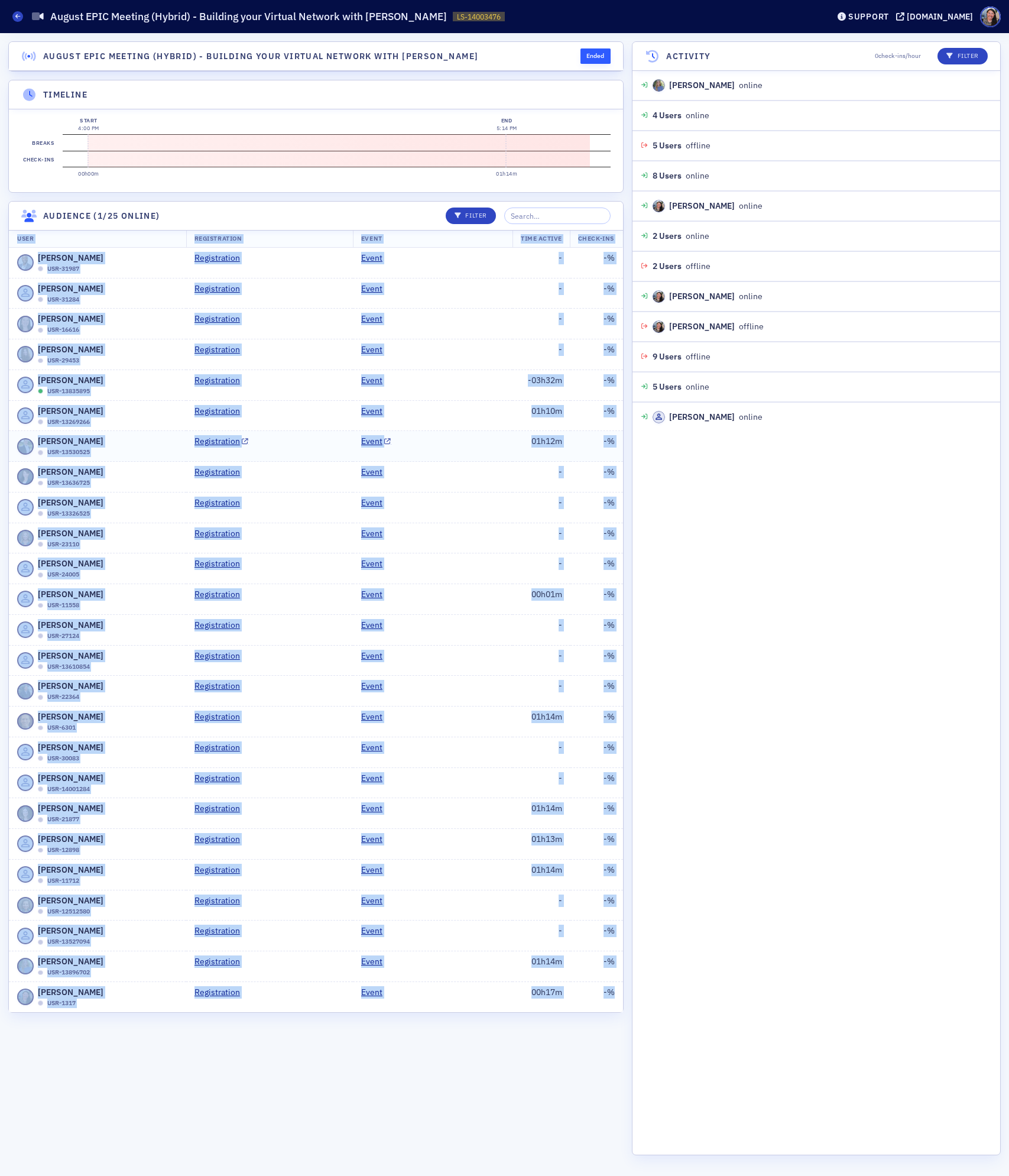
copy table "User Registration Event Time Active Check-Ins Blaise Wabo USR-31987 Registratio…"
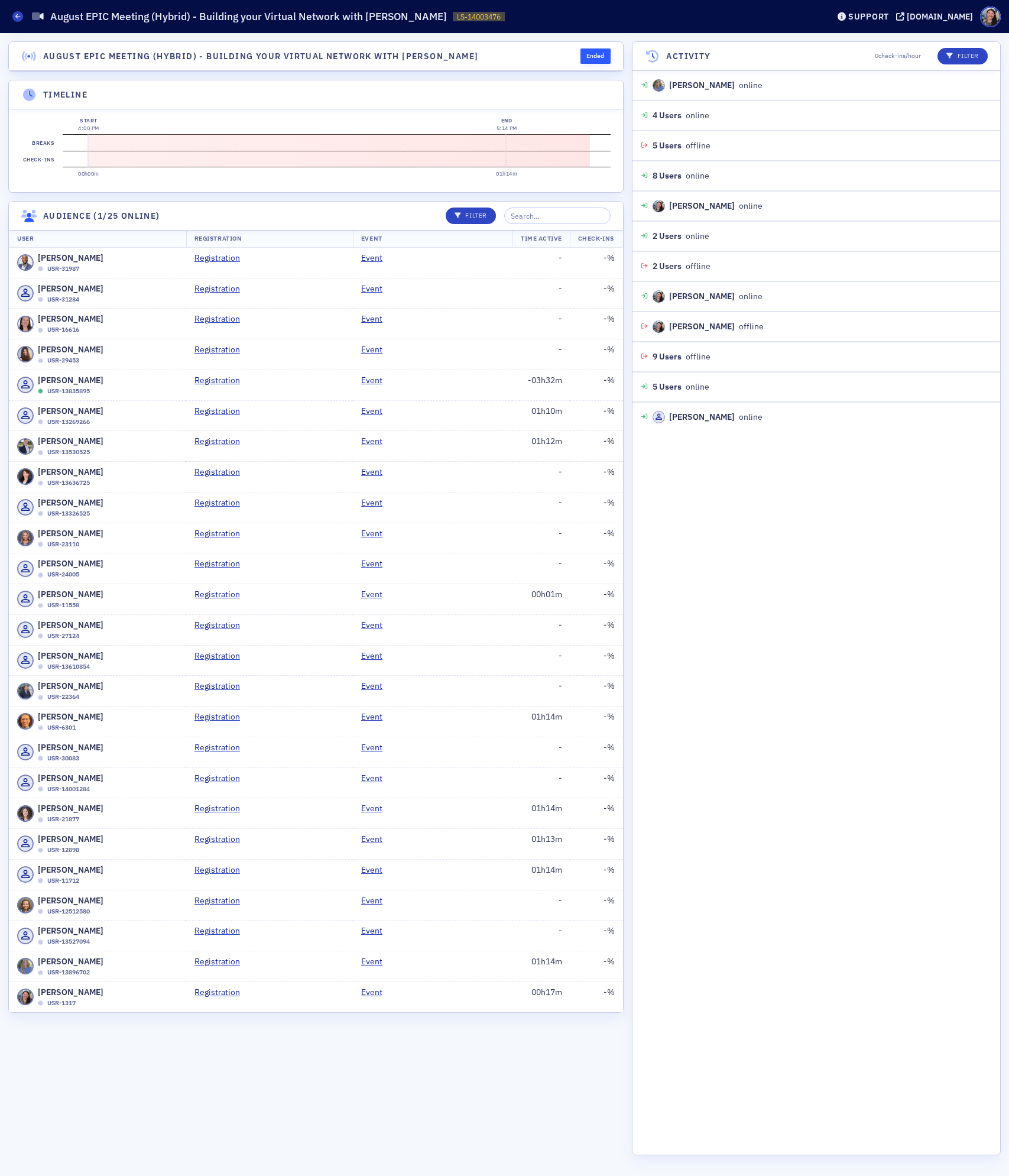
click at [202, 54] on h4 "August EPIC Meeting (Hybrid) - Building your Virtual Network with [PERSON_NAME]" at bounding box center [261, 56] width 436 height 13
copy h4 "August EPIC Meeting (Hybrid) - Building your Virtual Network with [PERSON_NAME]"
